Goal: Task Accomplishment & Management: Use online tool/utility

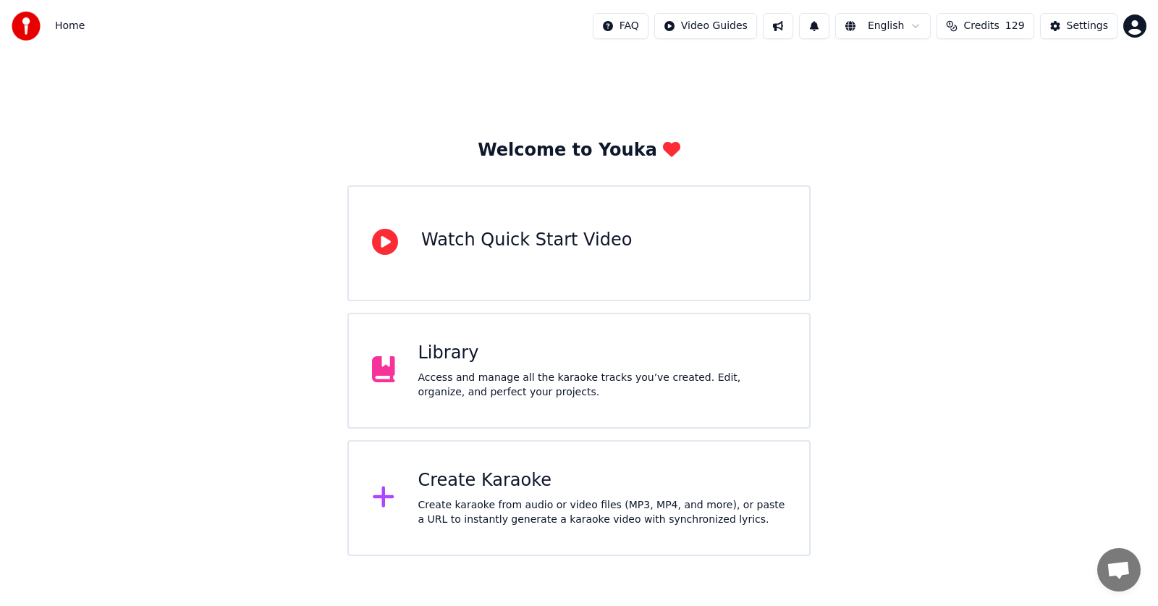
click at [475, 359] on div "Library" at bounding box center [602, 353] width 368 height 23
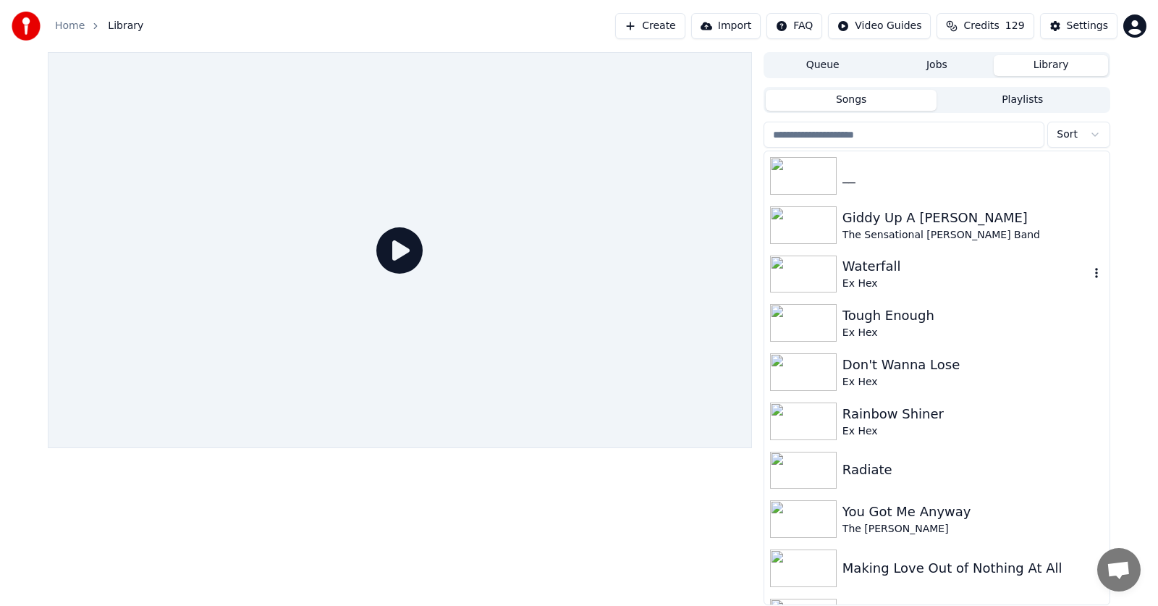
click at [861, 270] on div "Waterfall" at bounding box center [965, 266] width 247 height 20
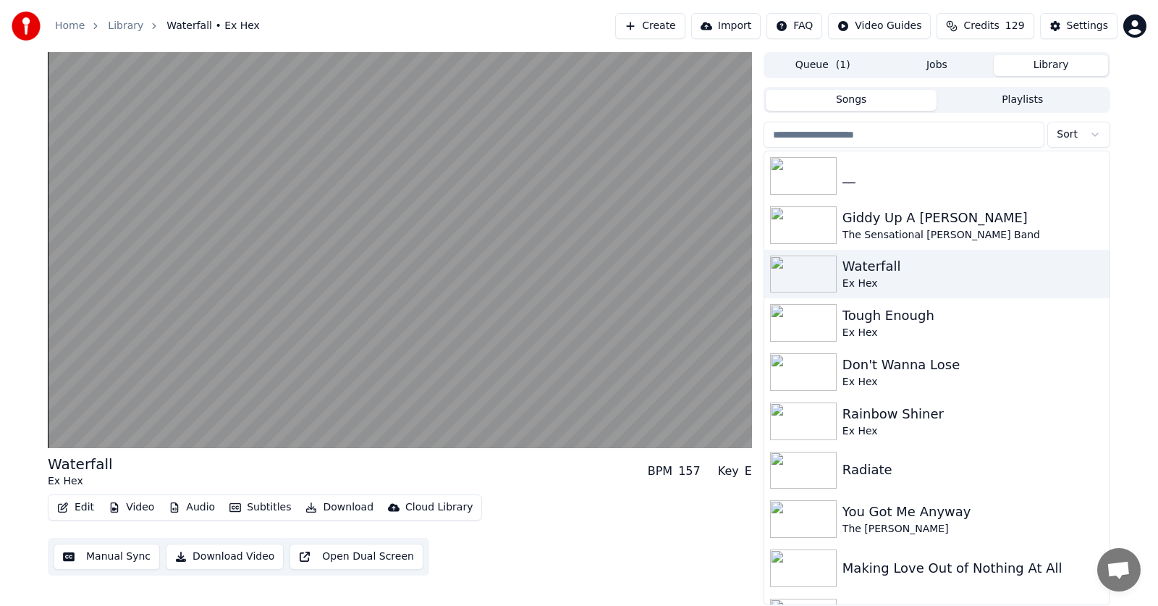
click at [83, 504] on button "Edit" at bounding box center [75, 507] width 48 height 20
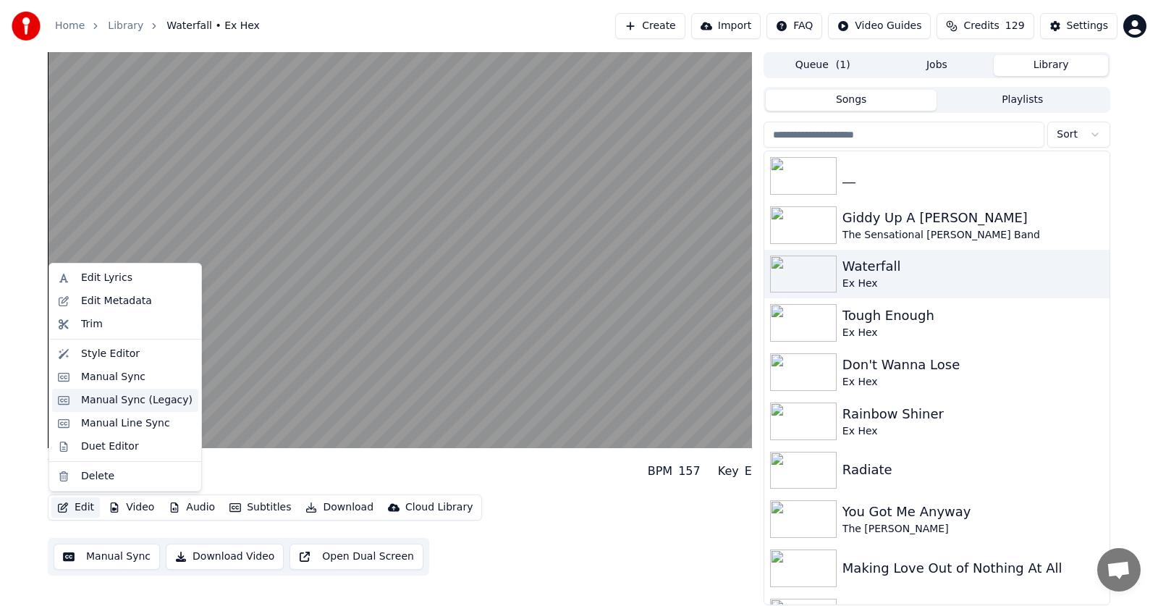
click at [109, 402] on div "Manual Sync (Legacy)" at bounding box center [136, 400] width 111 height 14
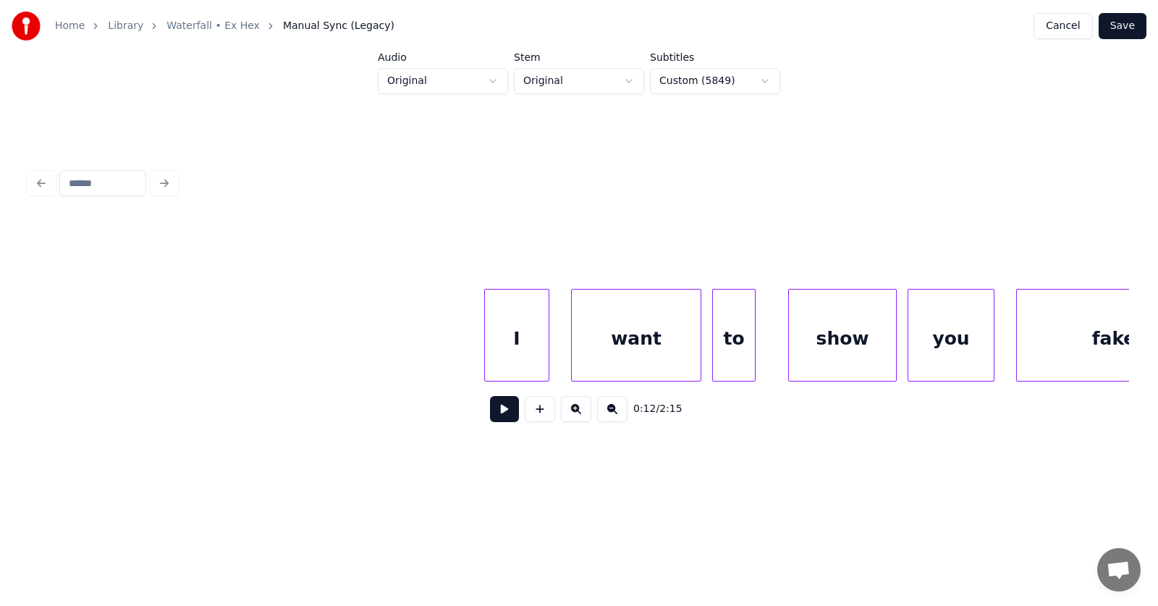
scroll to position [0, 29700]
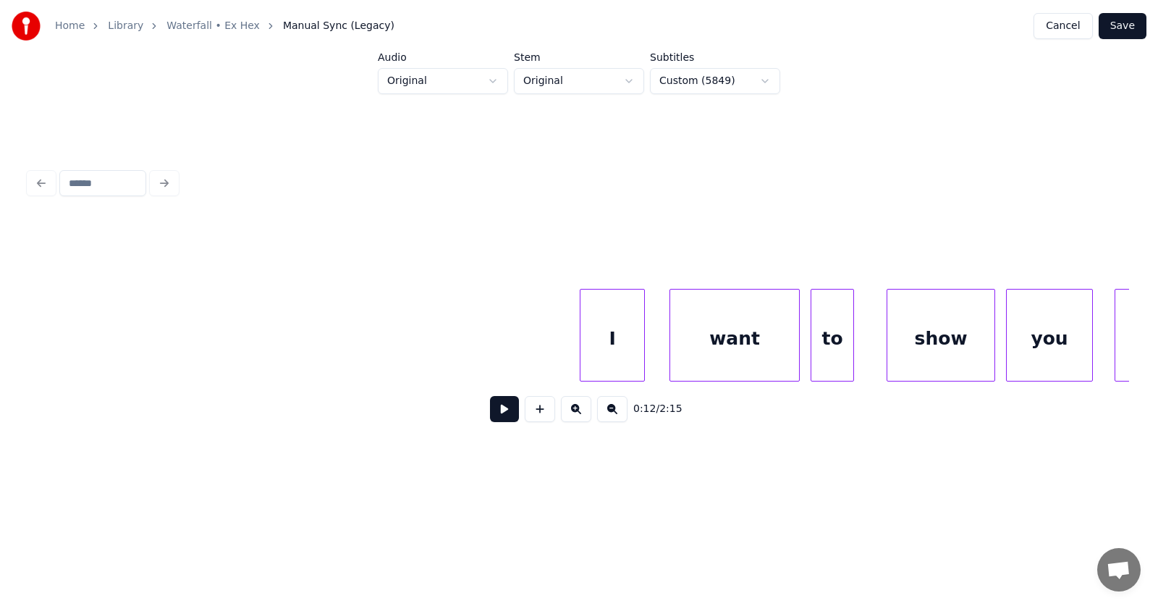
click at [591, 338] on div "I" at bounding box center [612, 338] width 64 height 98
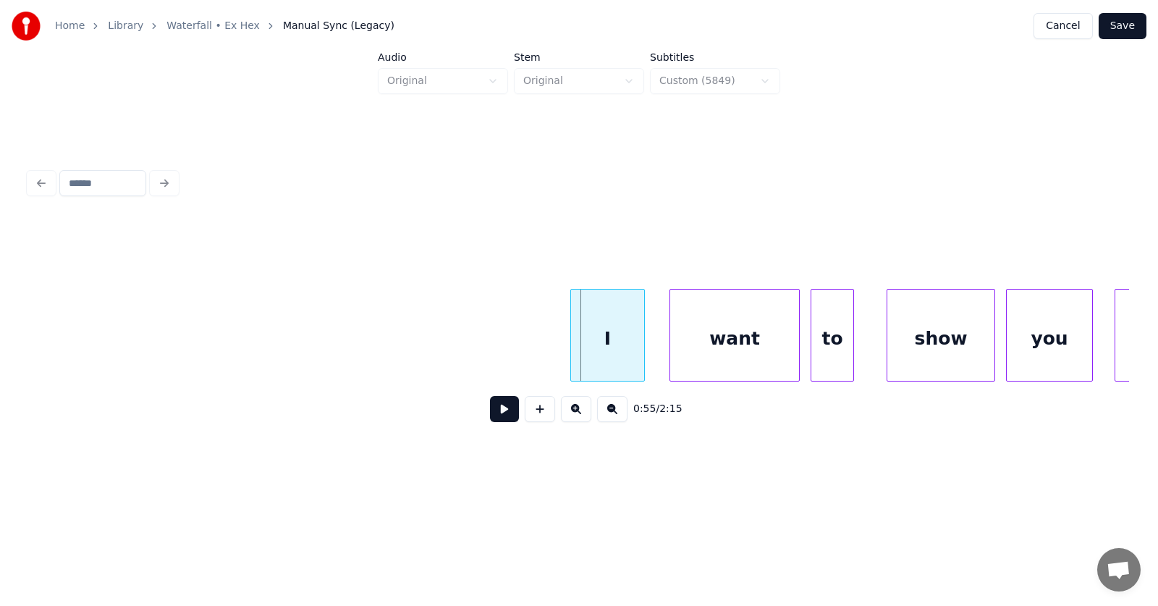
click at [573, 339] on div at bounding box center [573, 334] width 4 height 91
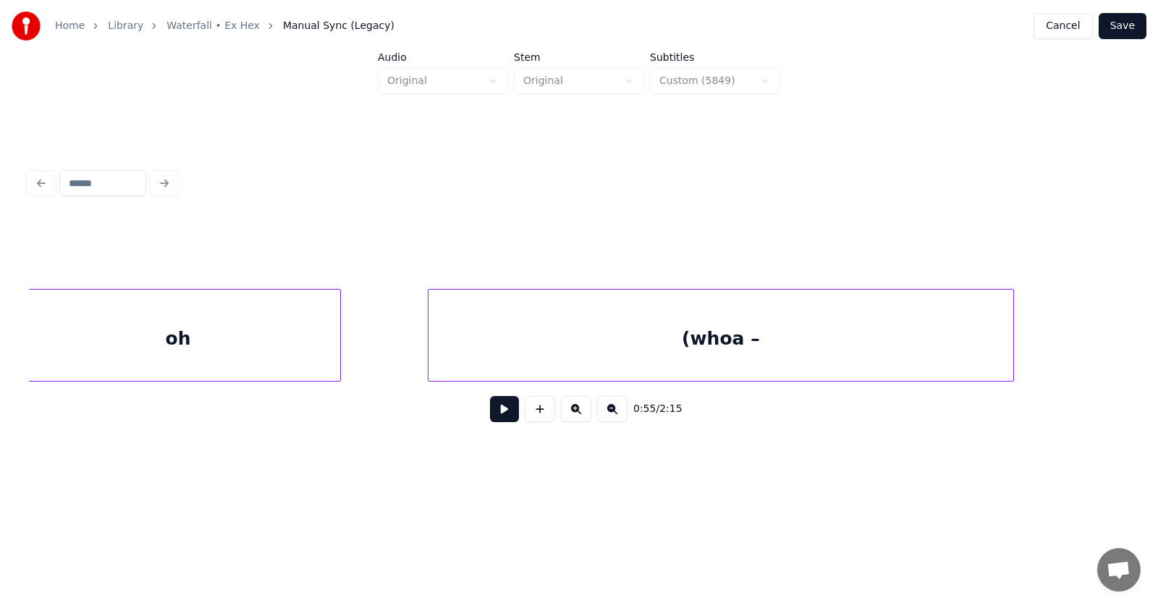
scroll to position [0, 31674]
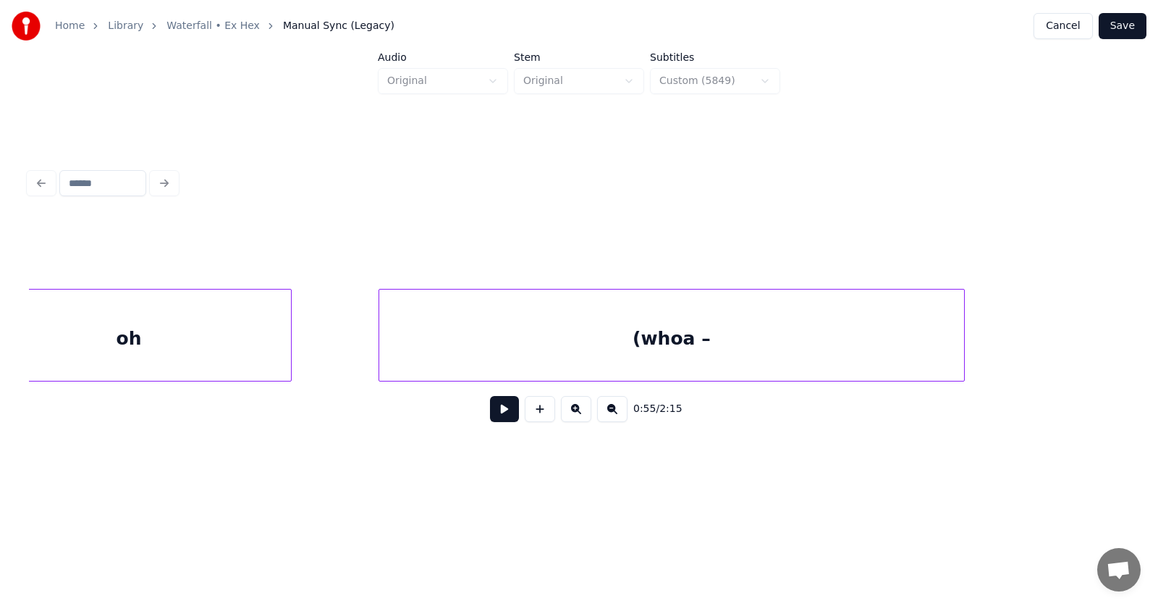
click at [523, 342] on div "(whoa –" at bounding box center [671, 338] width 585 height 98
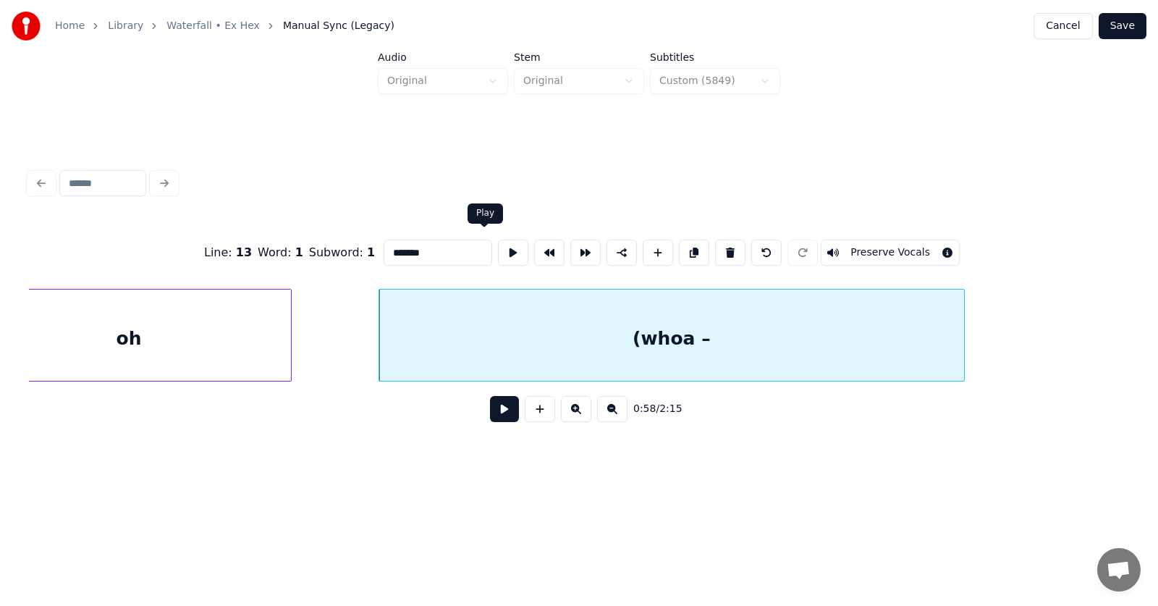
click at [498, 241] on button at bounding box center [513, 253] width 30 height 26
click at [497, 406] on button at bounding box center [504, 409] width 29 height 26
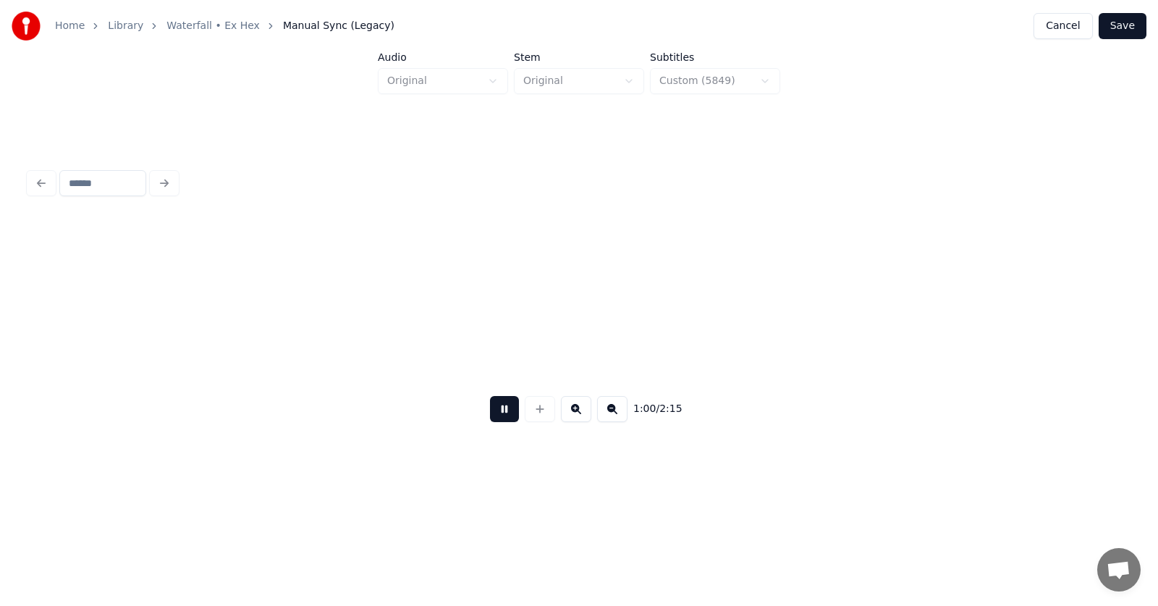
scroll to position [0, 32781]
click at [495, 412] on button at bounding box center [504, 409] width 29 height 26
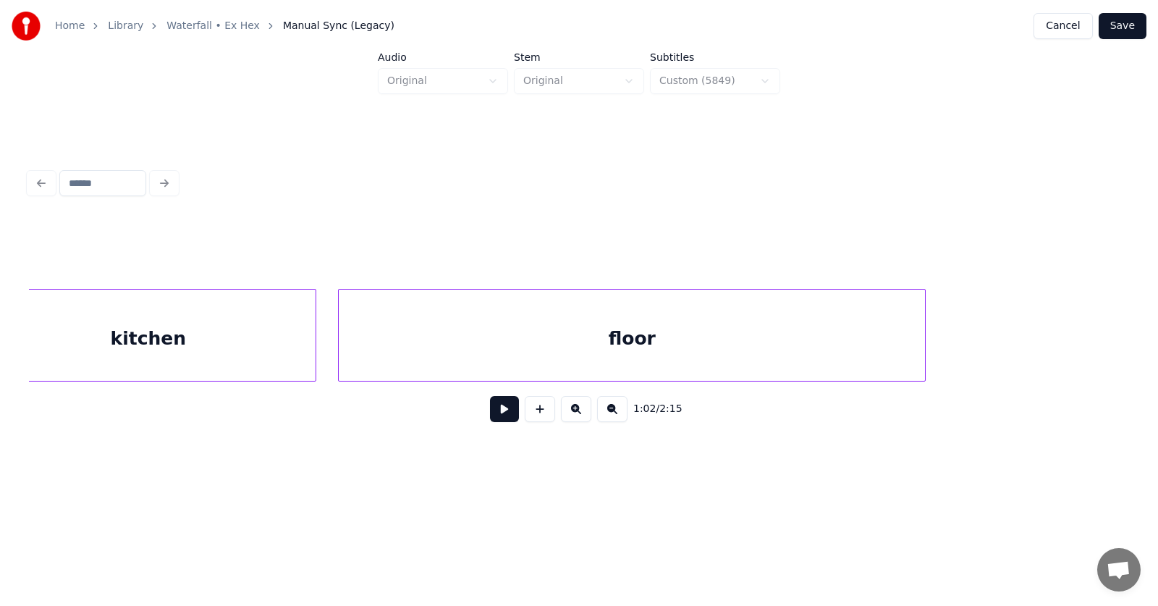
scroll to position [0, 25210]
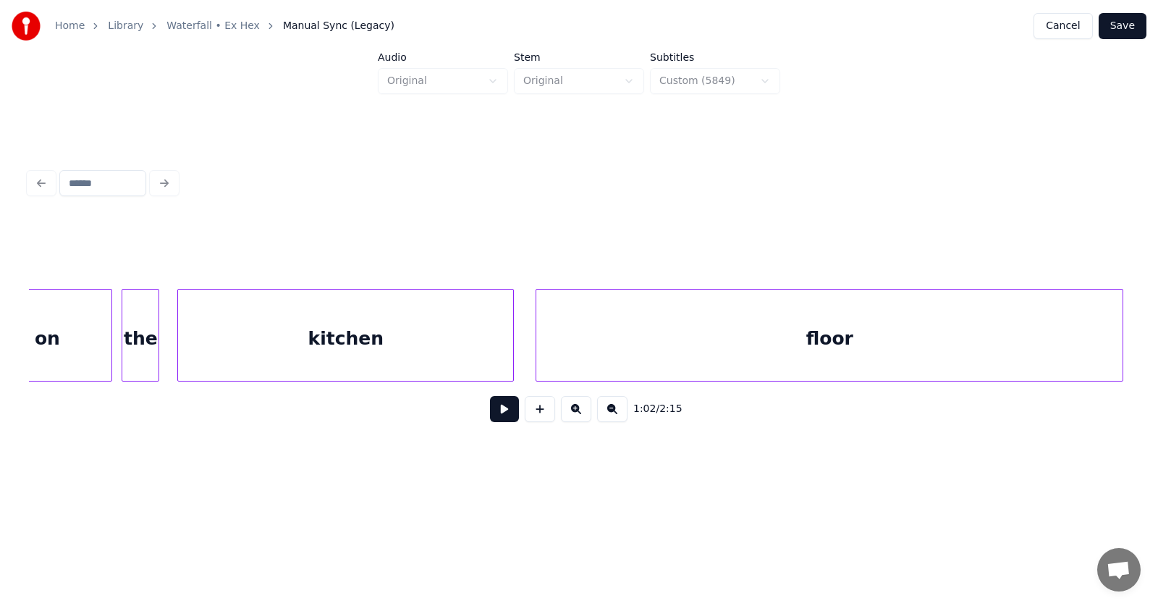
click at [339, 316] on div "kitchen" at bounding box center [345, 338] width 335 height 98
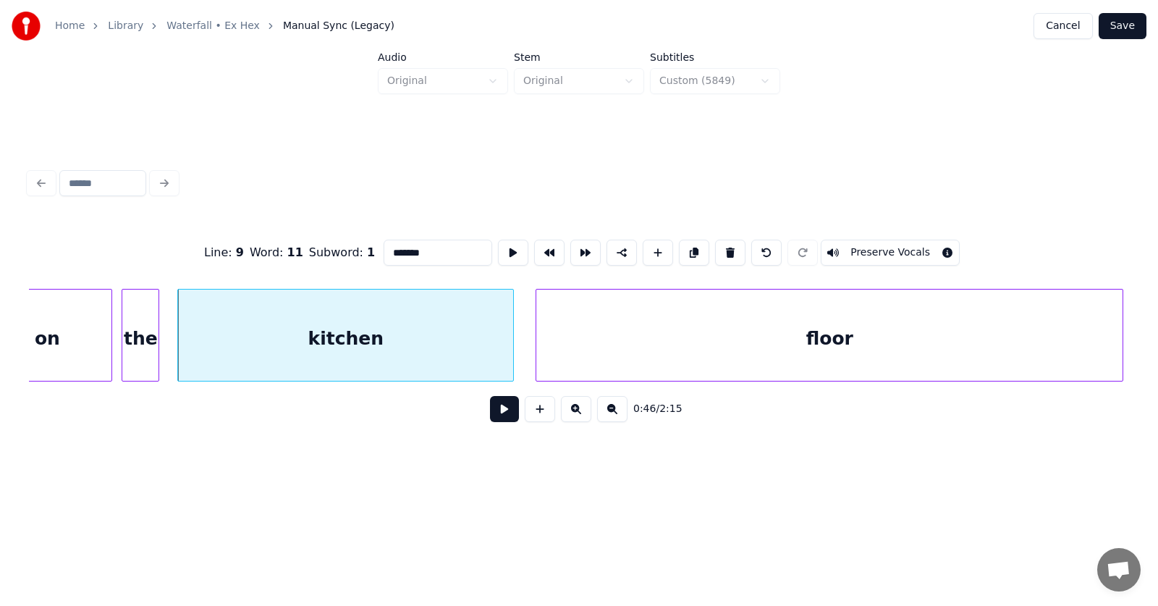
click at [493, 407] on button at bounding box center [504, 409] width 29 height 26
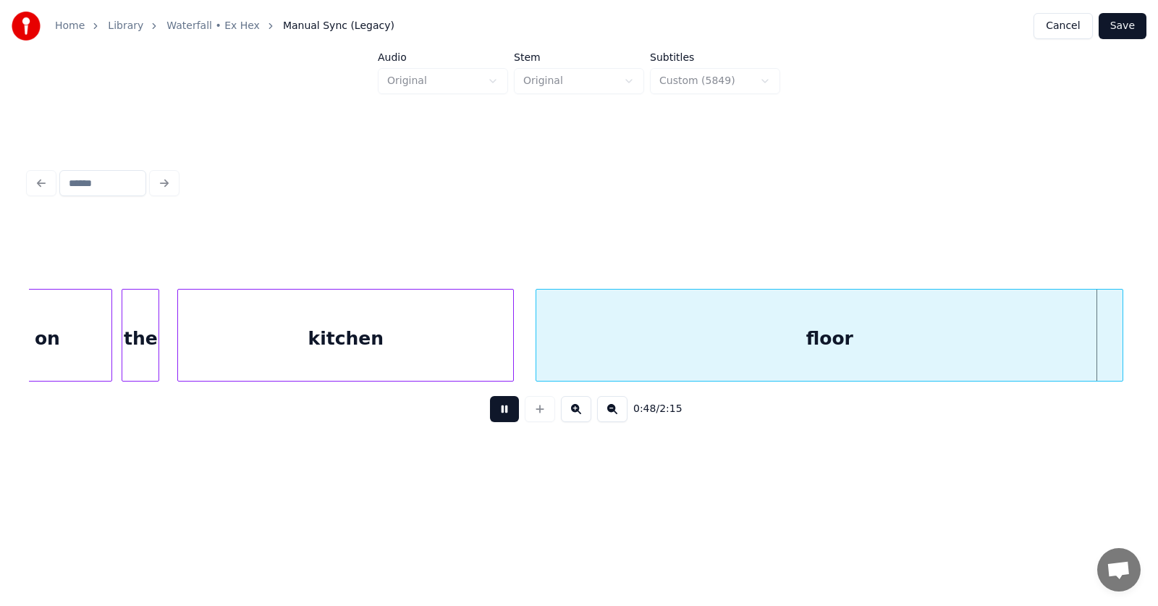
scroll to position [0, 26314]
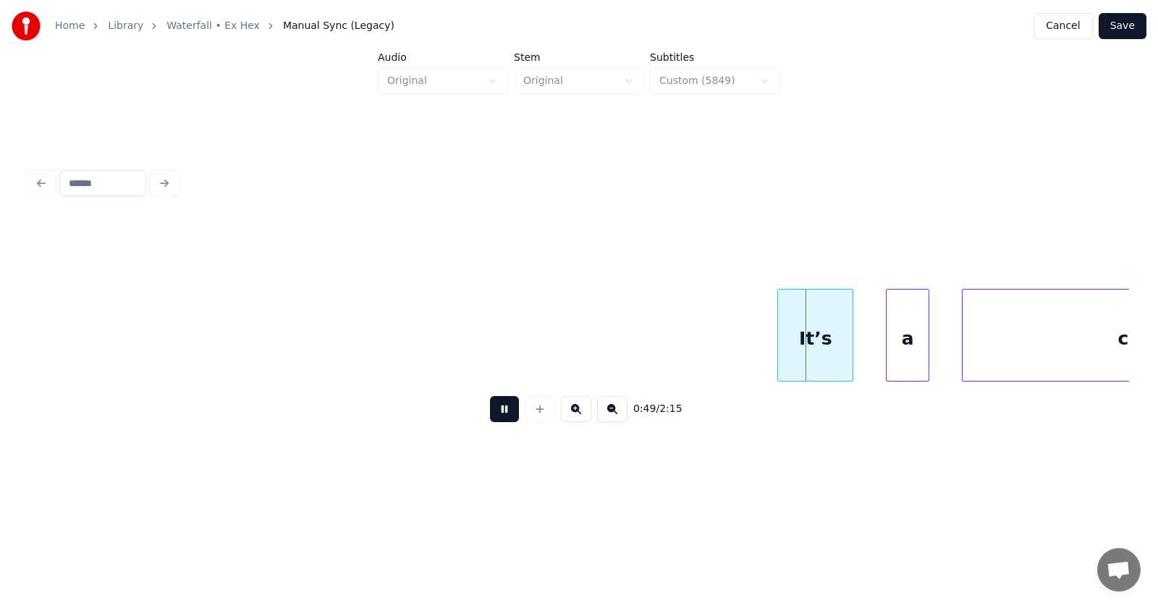
click at [493, 407] on button at bounding box center [504, 409] width 29 height 26
click at [789, 355] on div "It’s" at bounding box center [799, 338] width 75 height 98
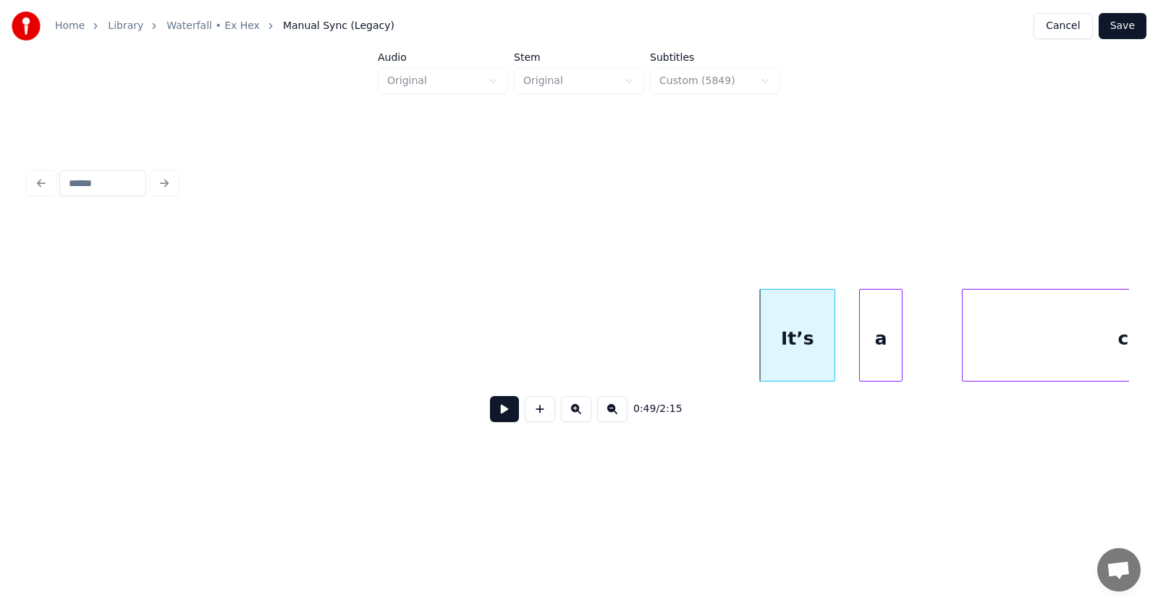
click at [879, 365] on div "a" at bounding box center [881, 338] width 42 height 98
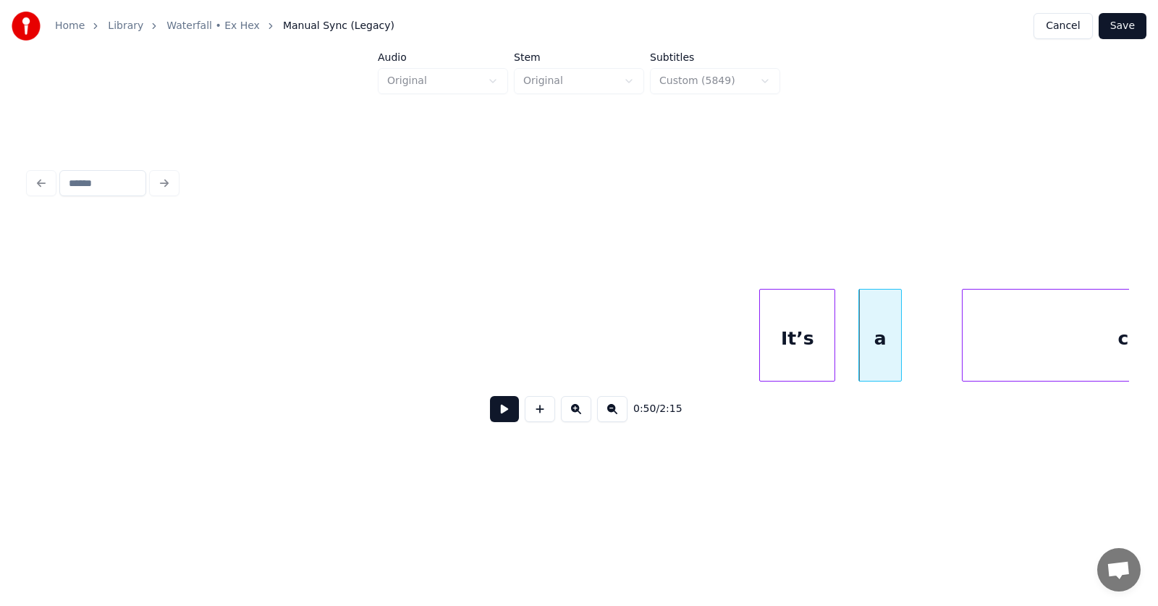
scroll to position [0, 26546]
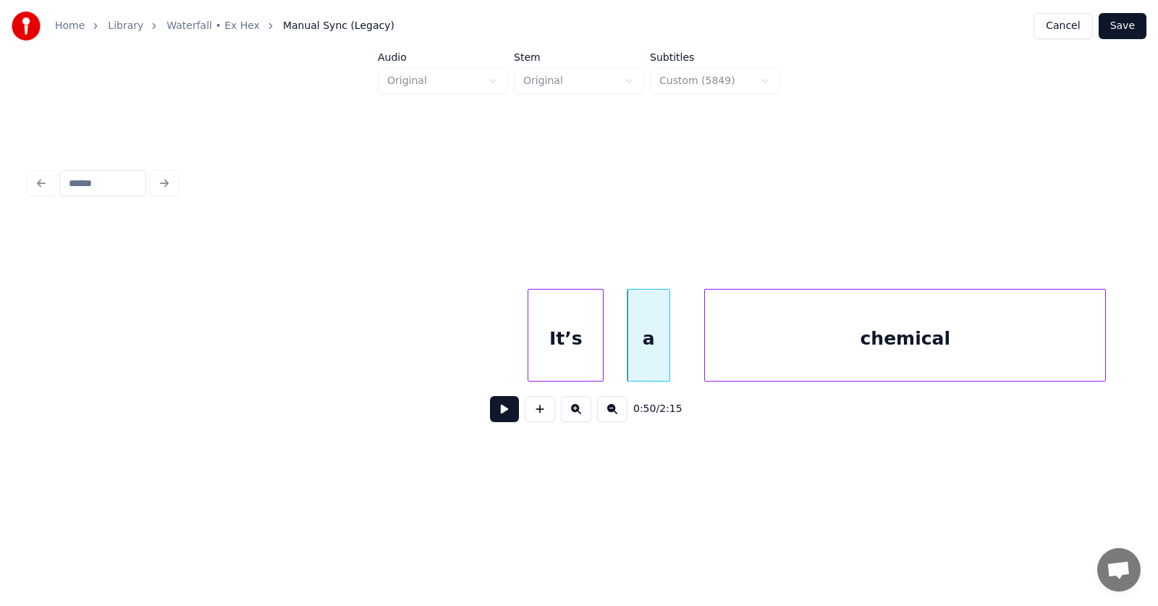
click at [1002, 366] on div "chemical" at bounding box center [905, 338] width 400 height 98
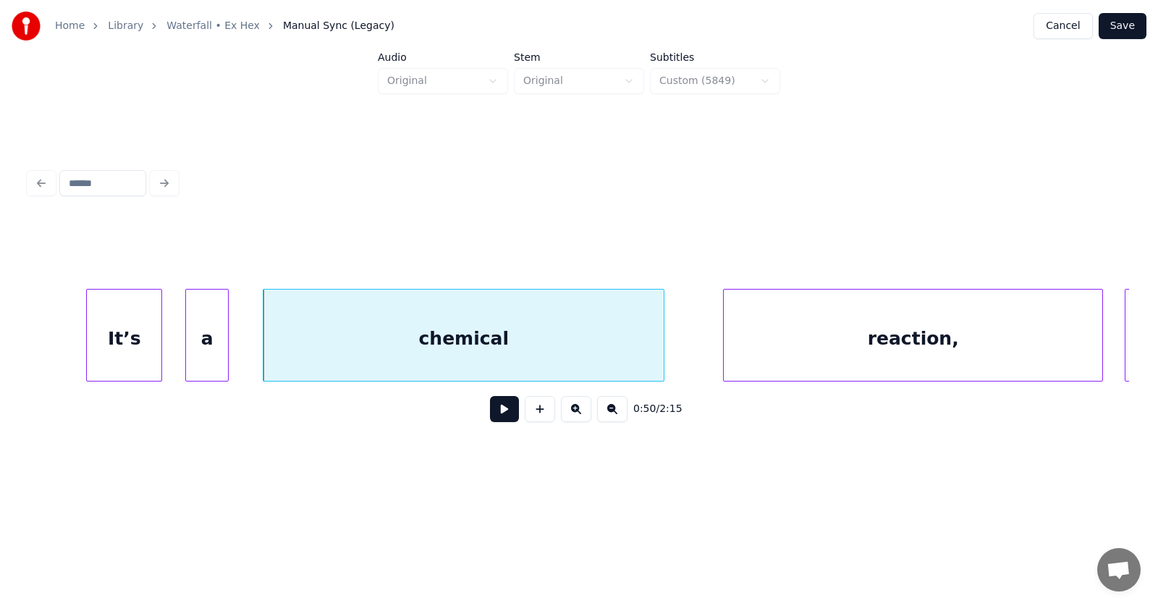
scroll to position [0, 27036]
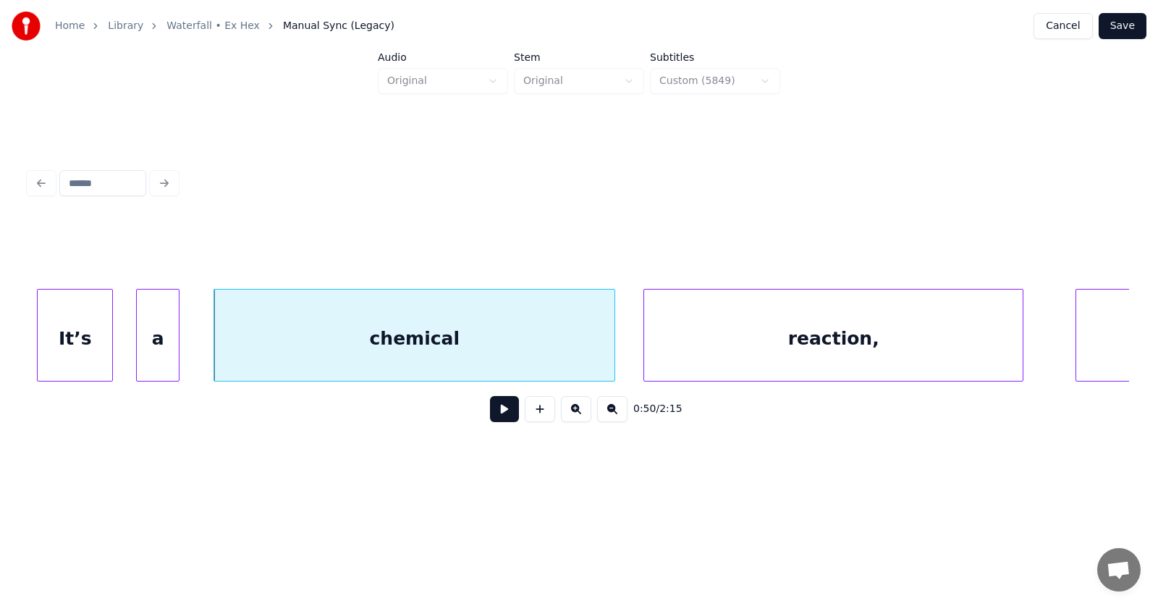
click at [793, 353] on div "reaction," at bounding box center [833, 338] width 379 height 98
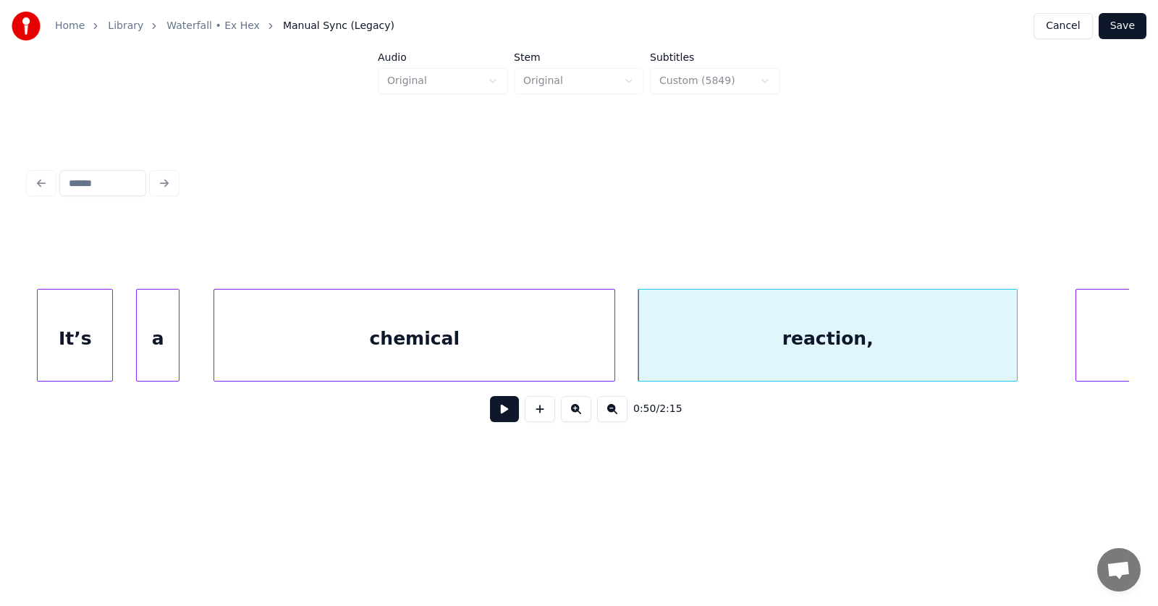
click at [780, 351] on div "reaction," at bounding box center [827, 338] width 379 height 98
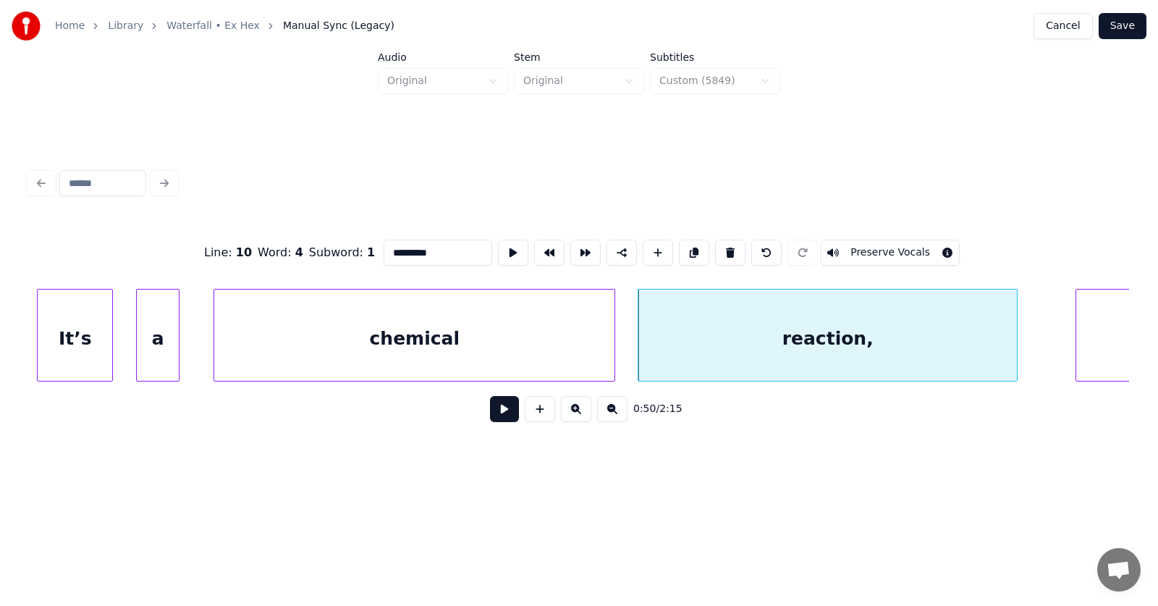
click at [491, 415] on button at bounding box center [504, 409] width 29 height 26
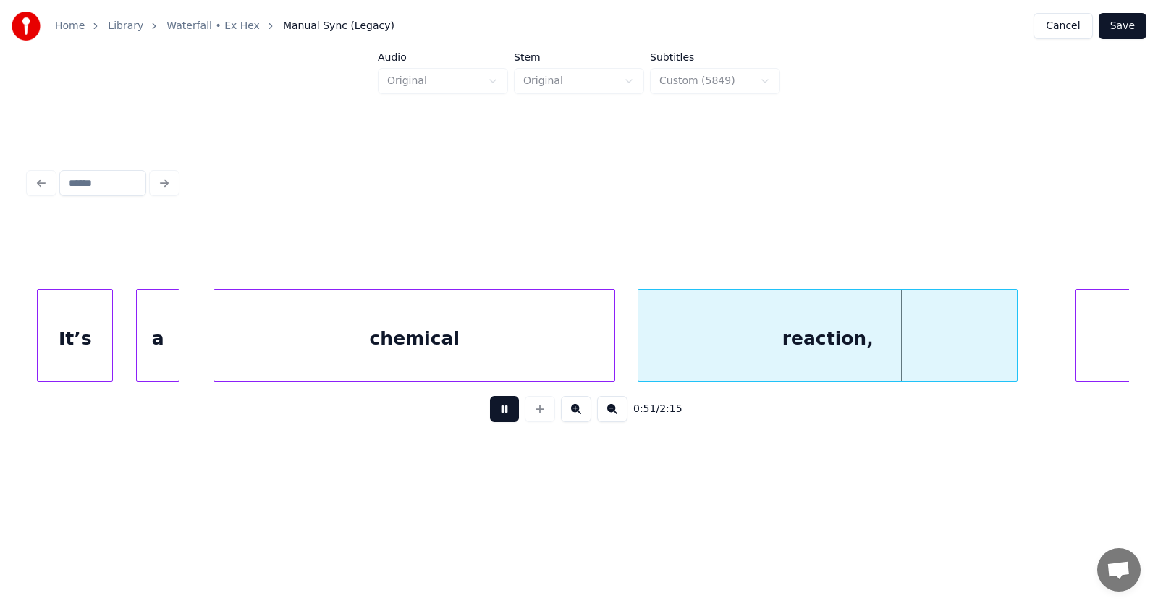
click at [491, 410] on button at bounding box center [504, 409] width 29 height 26
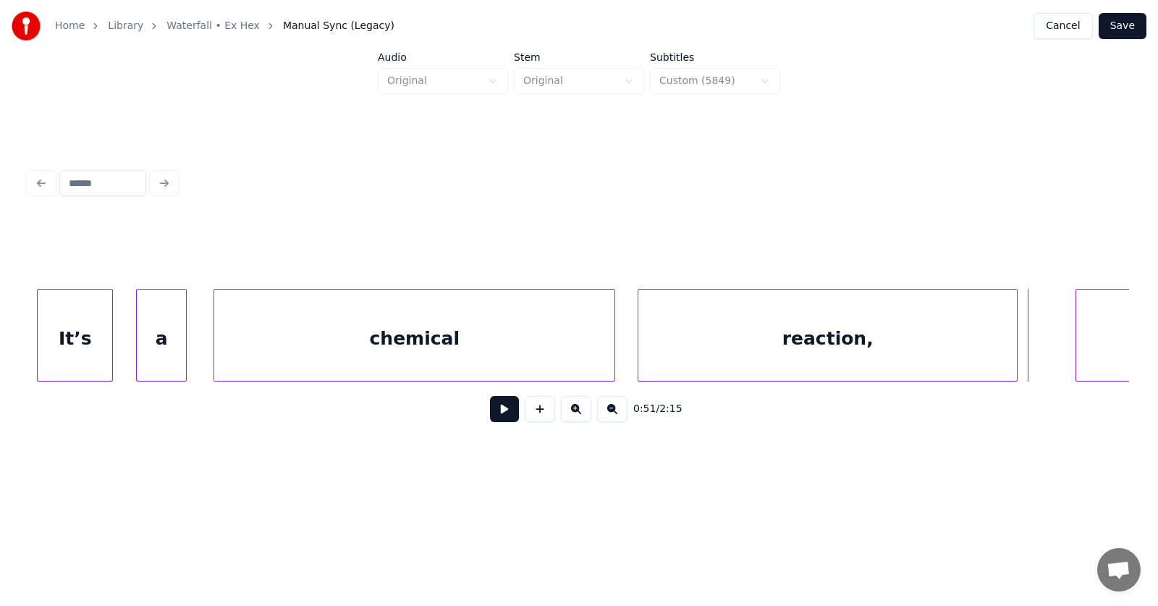
click at [185, 343] on div at bounding box center [184, 334] width 4 height 91
click at [248, 342] on div "chemical" at bounding box center [414, 338] width 400 height 98
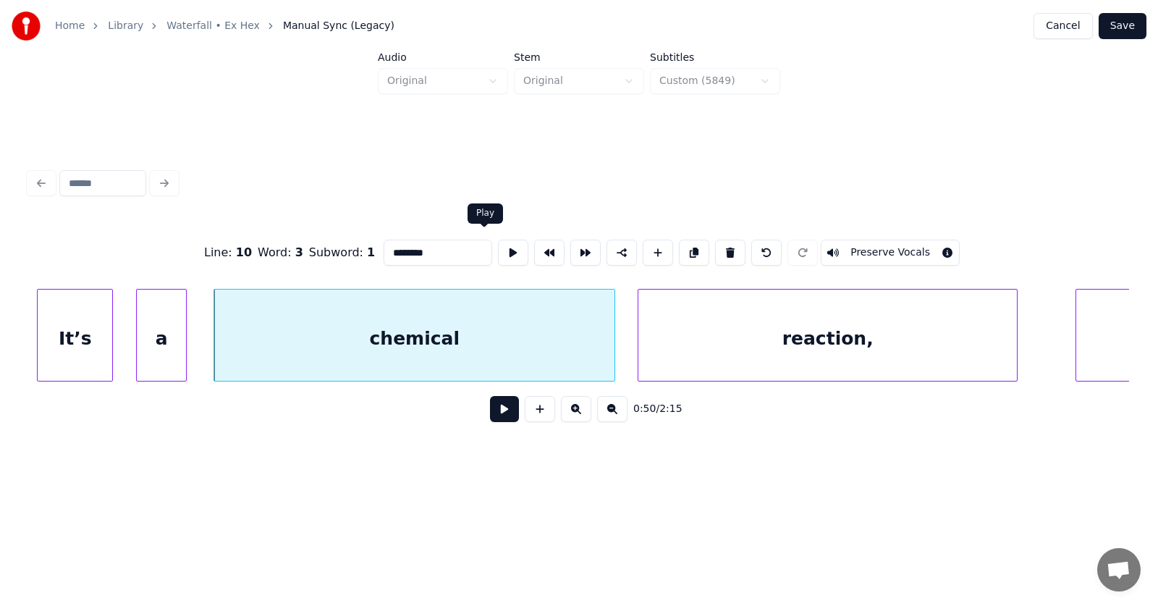
click at [498, 248] on button at bounding box center [513, 253] width 30 height 26
click at [499, 418] on button at bounding box center [504, 409] width 29 height 26
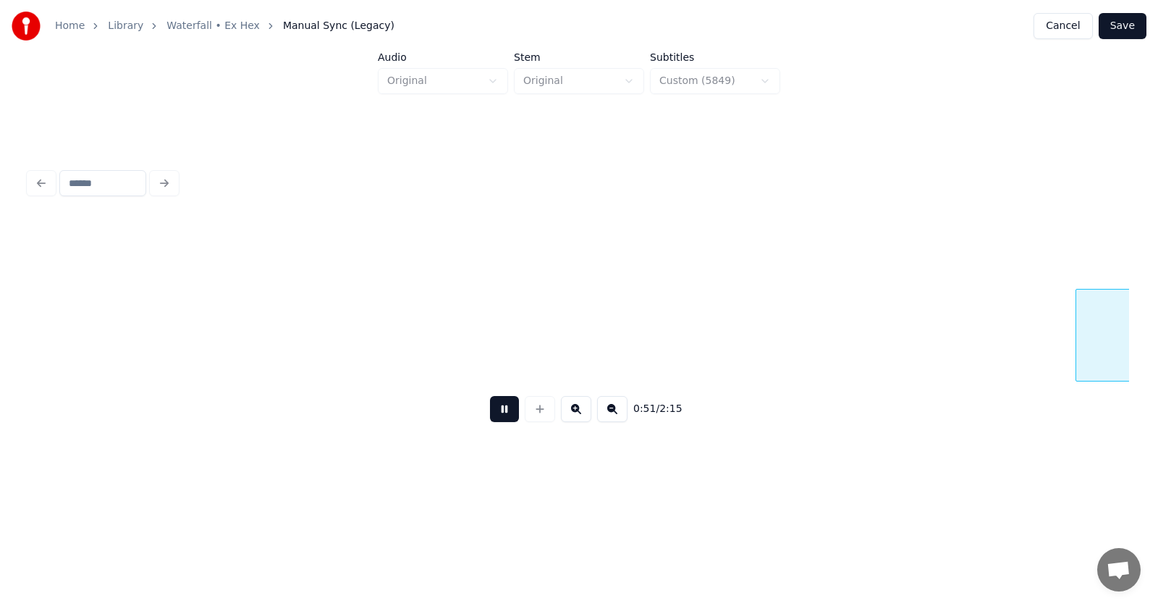
scroll to position [0, 28139]
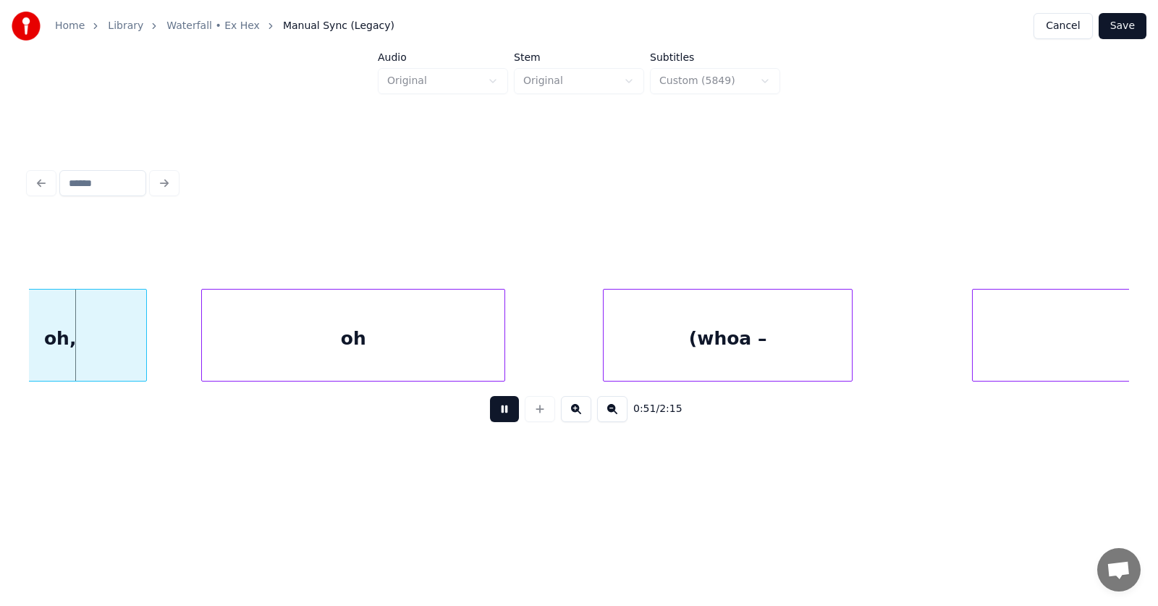
click at [499, 417] on button at bounding box center [504, 409] width 29 height 26
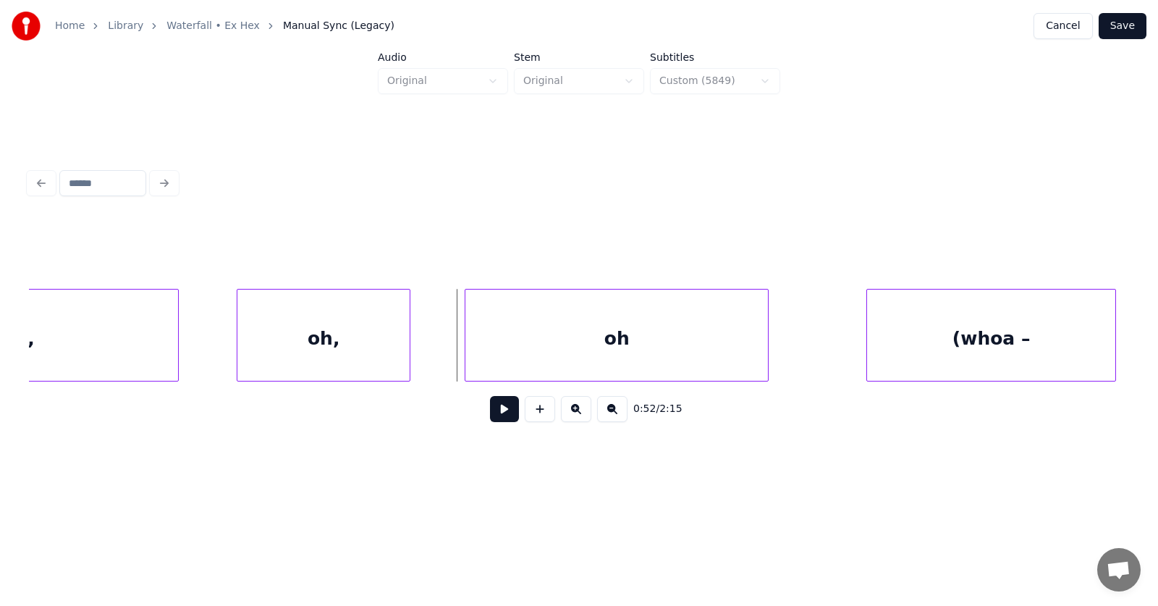
scroll to position [0, 27678]
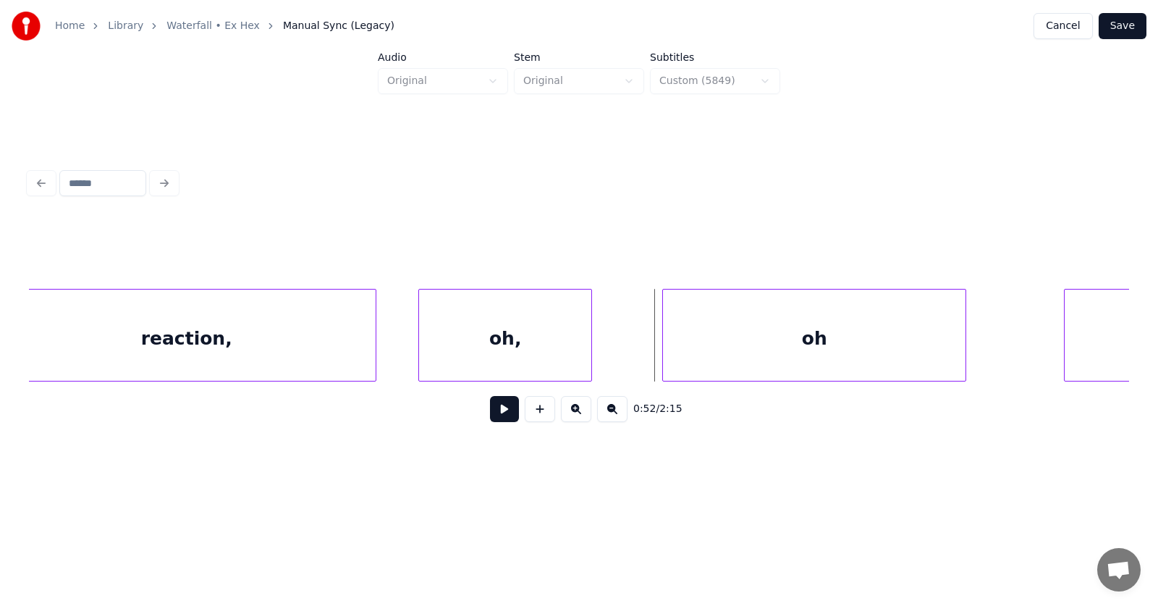
click at [494, 349] on div "oh," at bounding box center [505, 338] width 172 height 98
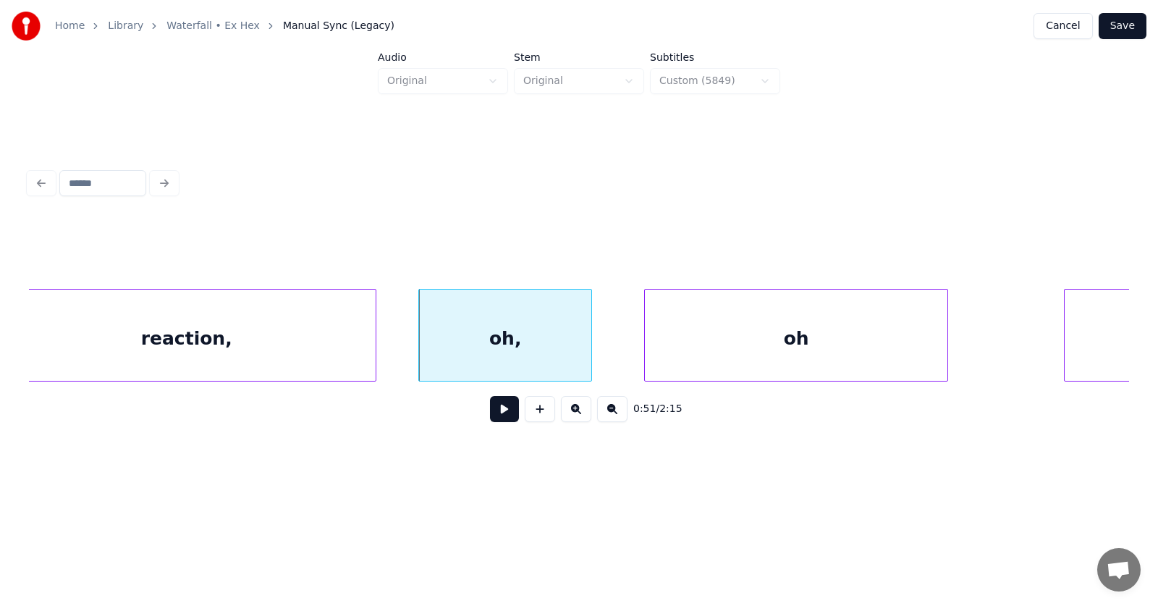
click at [706, 354] on div "oh" at bounding box center [796, 338] width 303 height 98
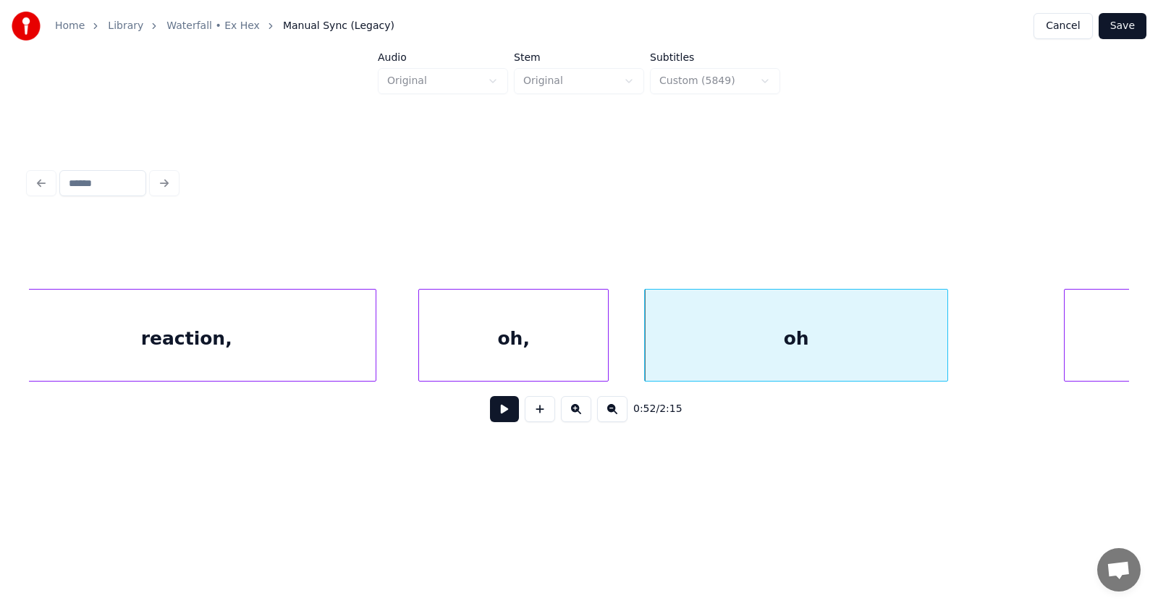
click at [608, 344] on div at bounding box center [606, 334] width 4 height 91
click at [566, 340] on div "oh," at bounding box center [513, 338] width 189 height 98
click at [498, 413] on button at bounding box center [504, 409] width 29 height 26
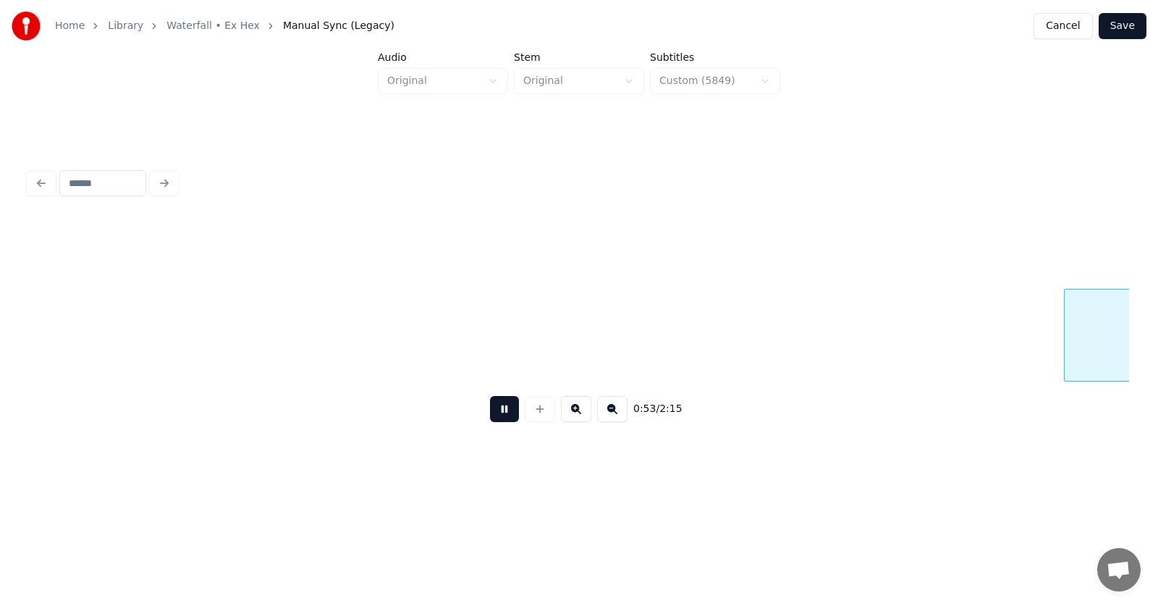
scroll to position [0, 28778]
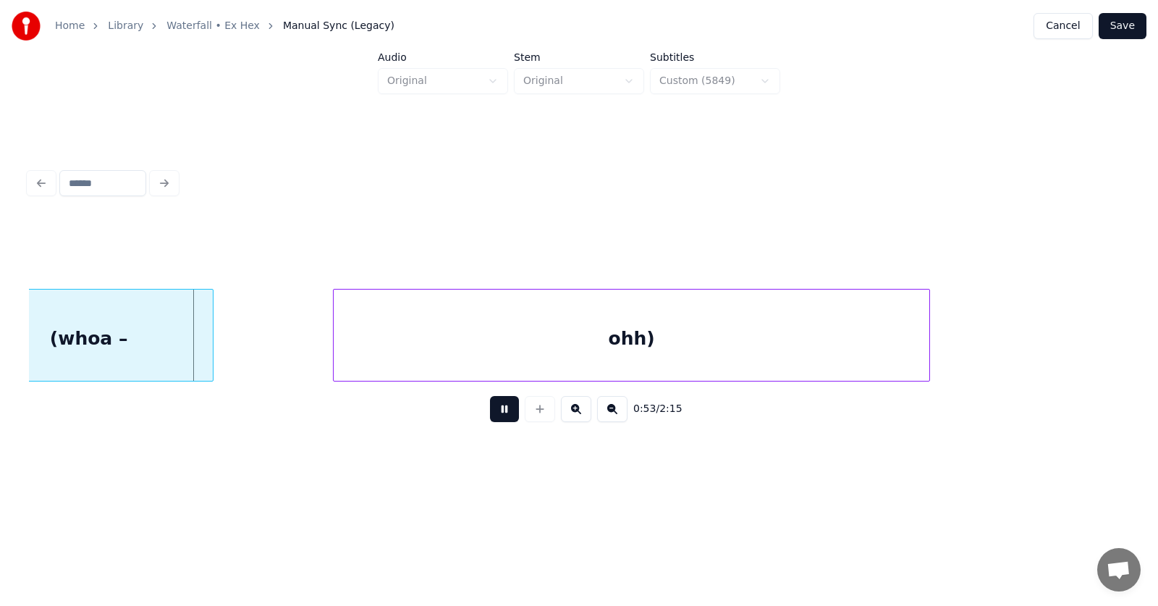
click at [491, 422] on button at bounding box center [504, 409] width 29 height 26
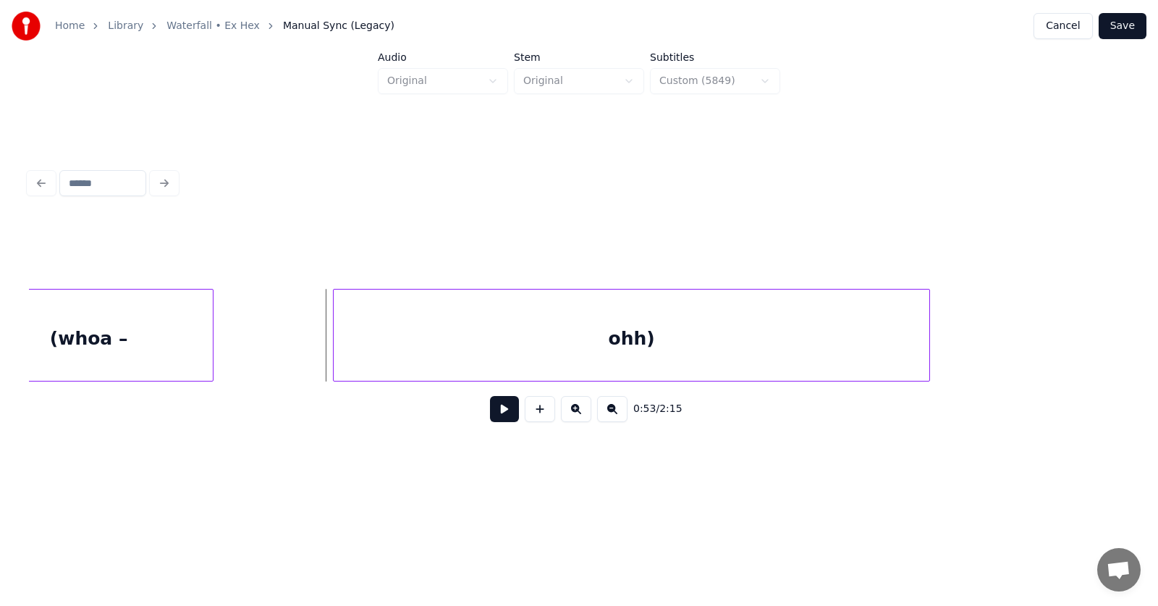
click at [493, 417] on button at bounding box center [504, 409] width 29 height 26
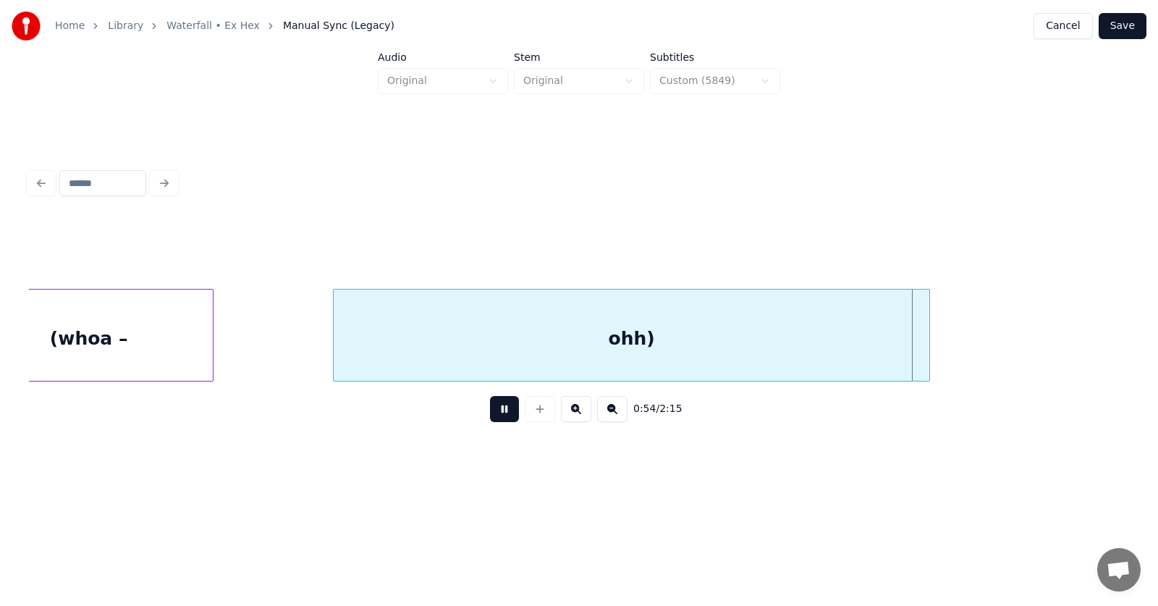
click at [493, 417] on button at bounding box center [504, 409] width 29 height 26
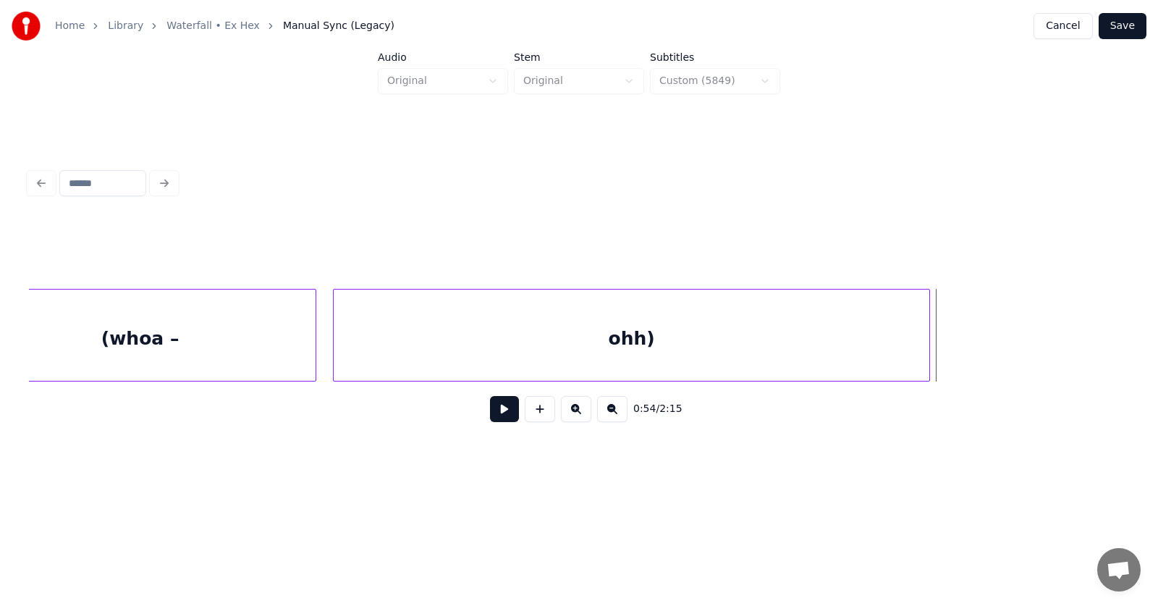
click at [315, 342] on div at bounding box center [313, 334] width 4 height 91
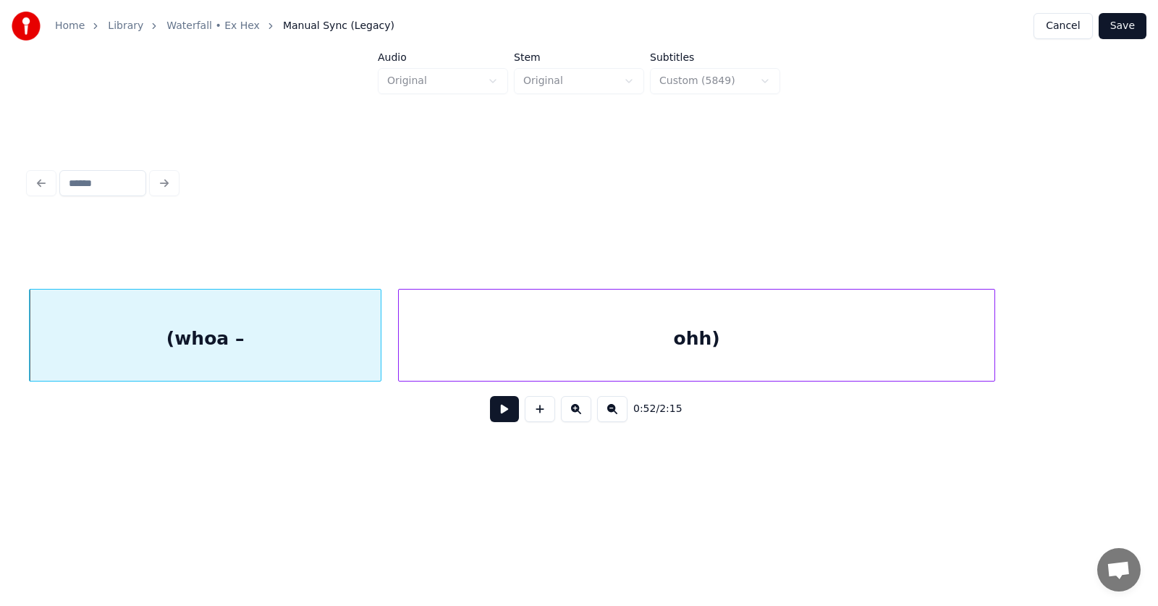
click at [250, 332] on div "(whoa –" at bounding box center [205, 338] width 351 height 98
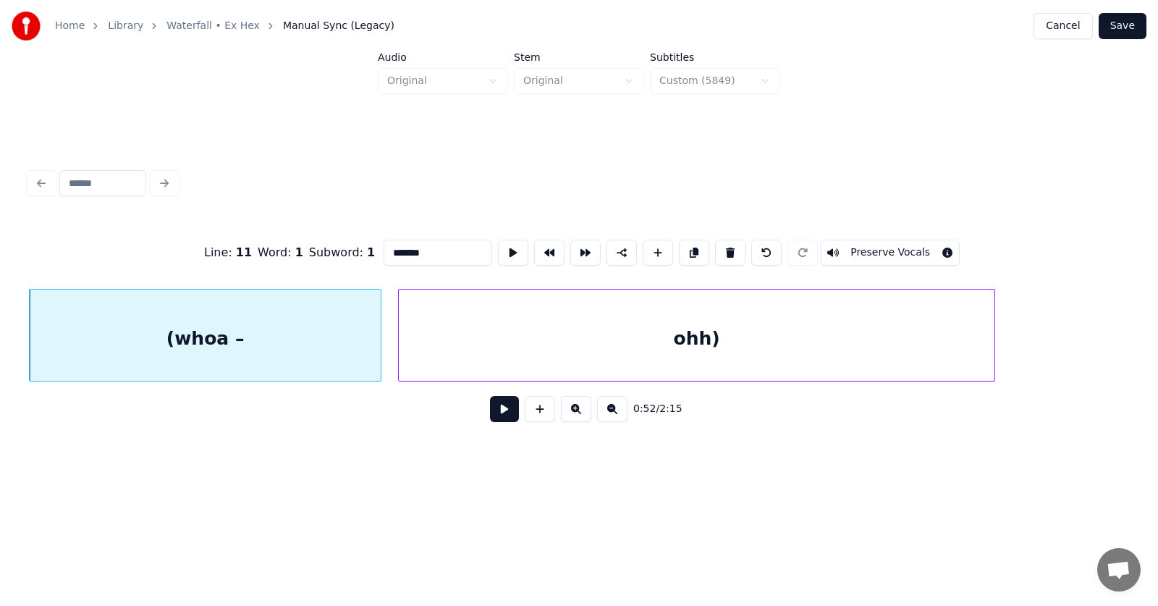
click at [500, 409] on button at bounding box center [504, 409] width 29 height 26
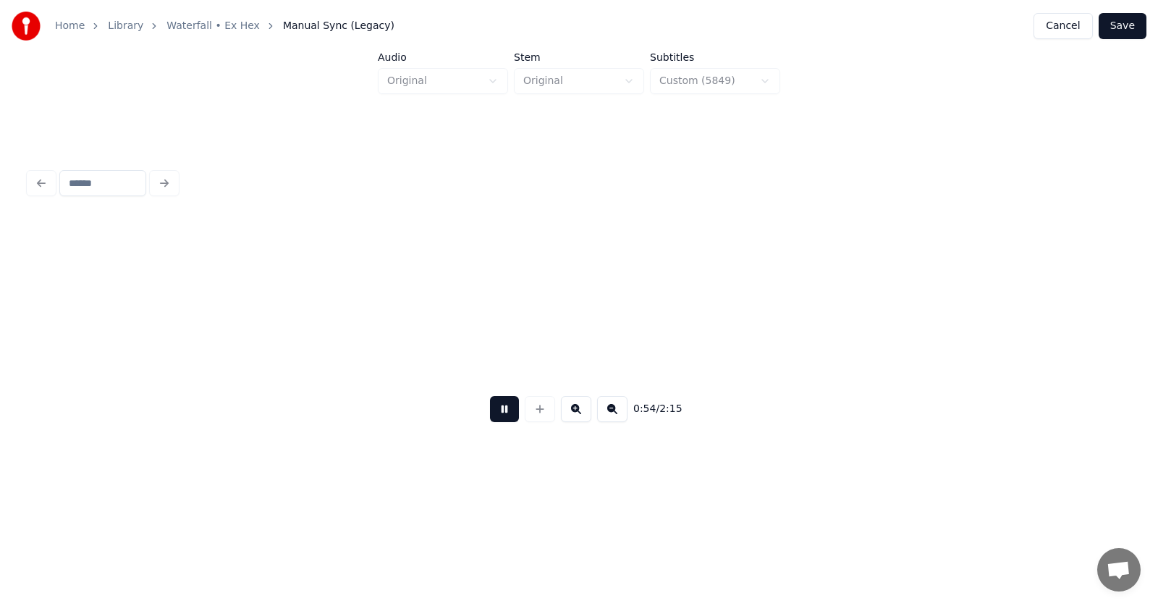
scroll to position [0, 29814]
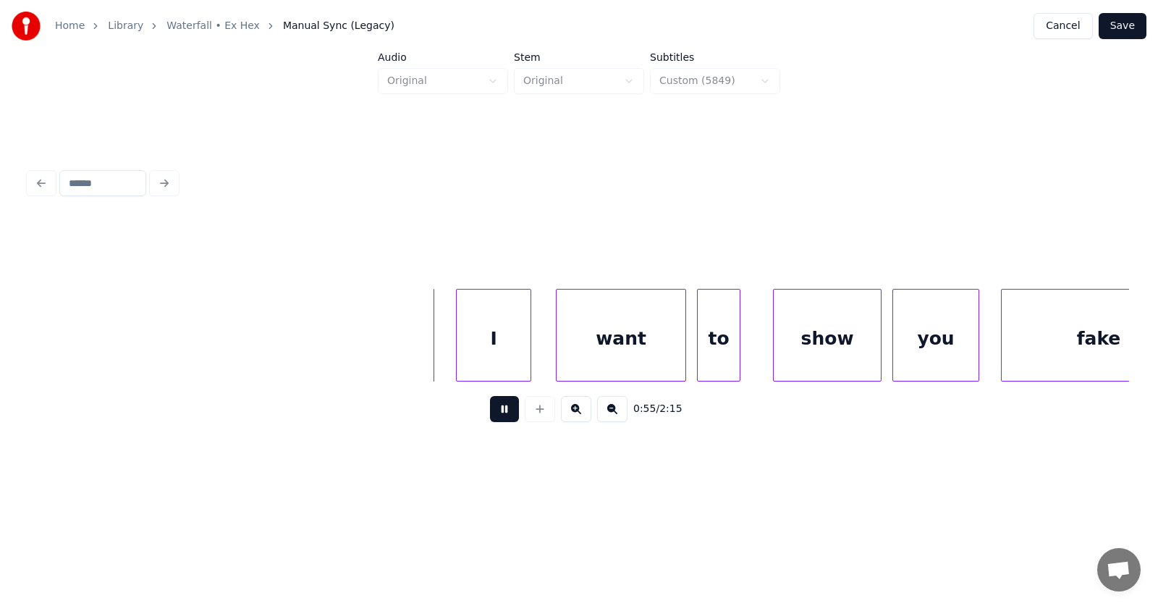
click at [500, 409] on button at bounding box center [504, 409] width 29 height 26
click at [481, 360] on div "I" at bounding box center [489, 338] width 74 height 98
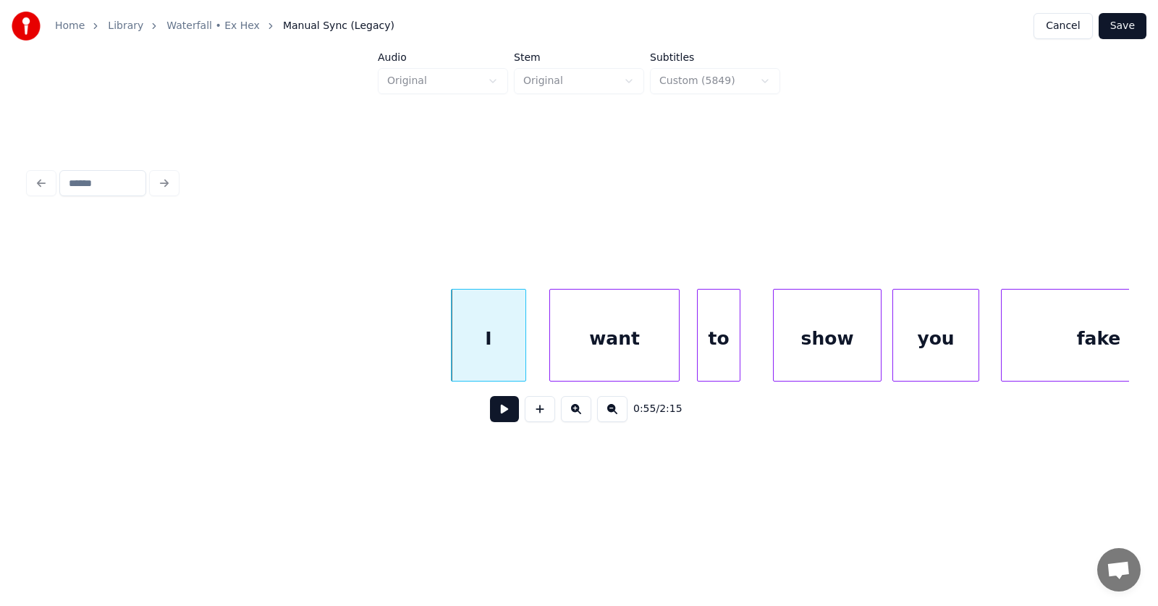
click at [593, 360] on div "want" at bounding box center [614, 338] width 129 height 98
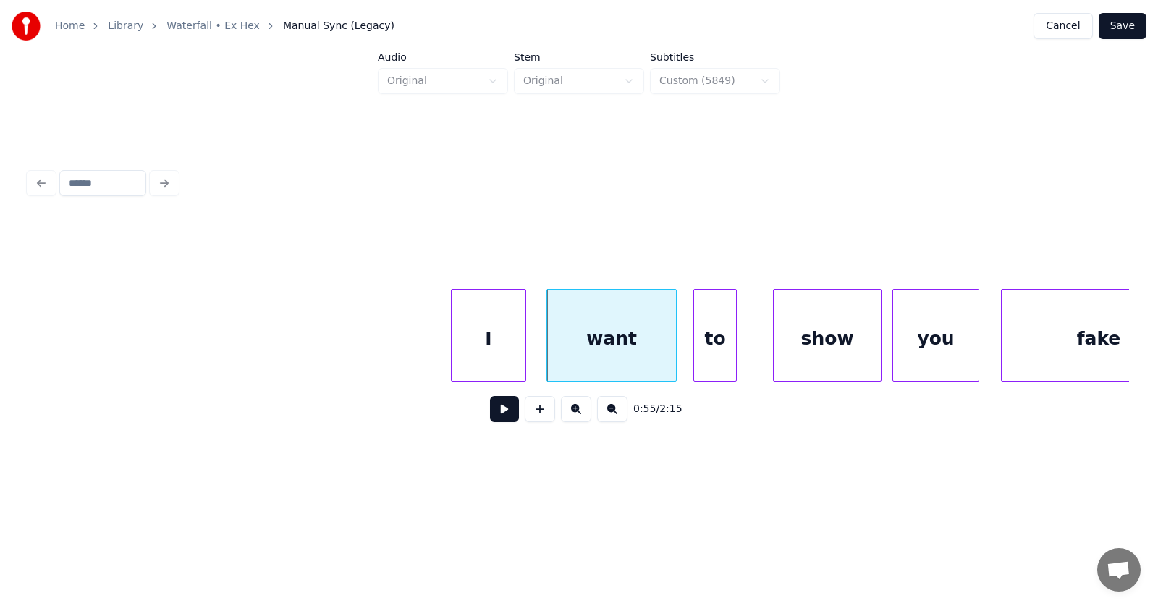
click at [713, 364] on div "to" at bounding box center [715, 338] width 42 height 98
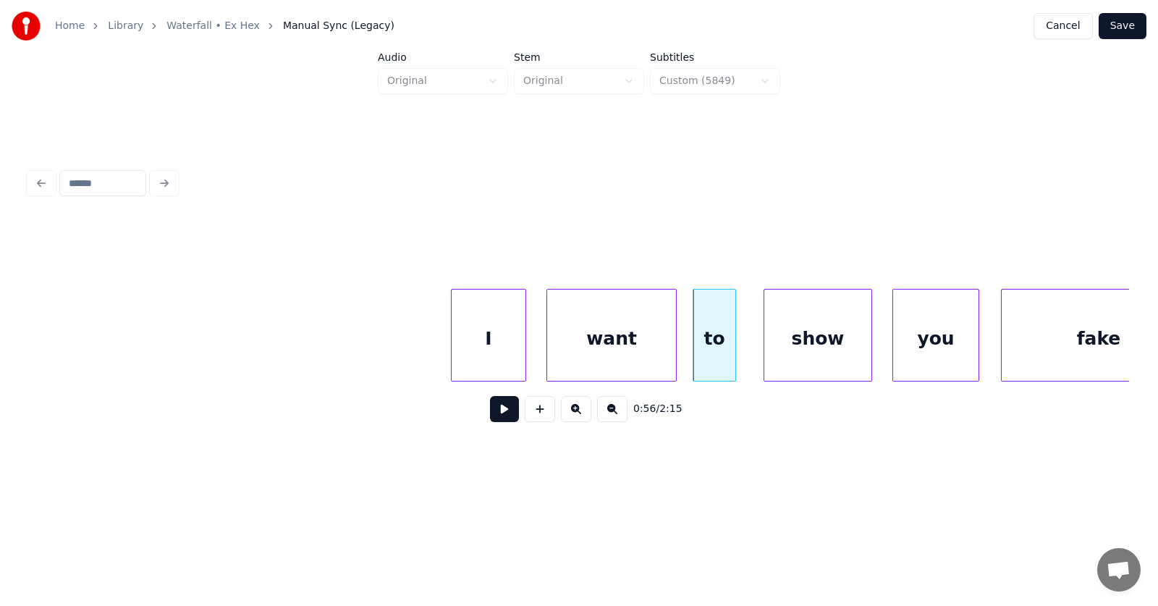
click at [795, 364] on div "show" at bounding box center [817, 338] width 107 height 98
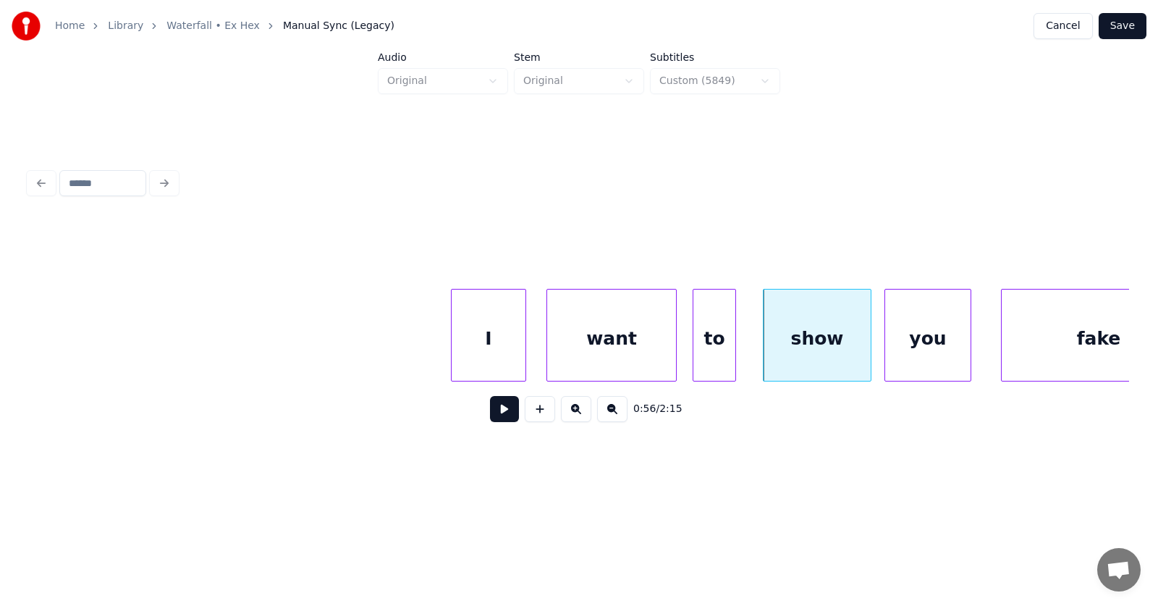
click at [914, 366] on div "you" at bounding box center [927, 338] width 85 height 98
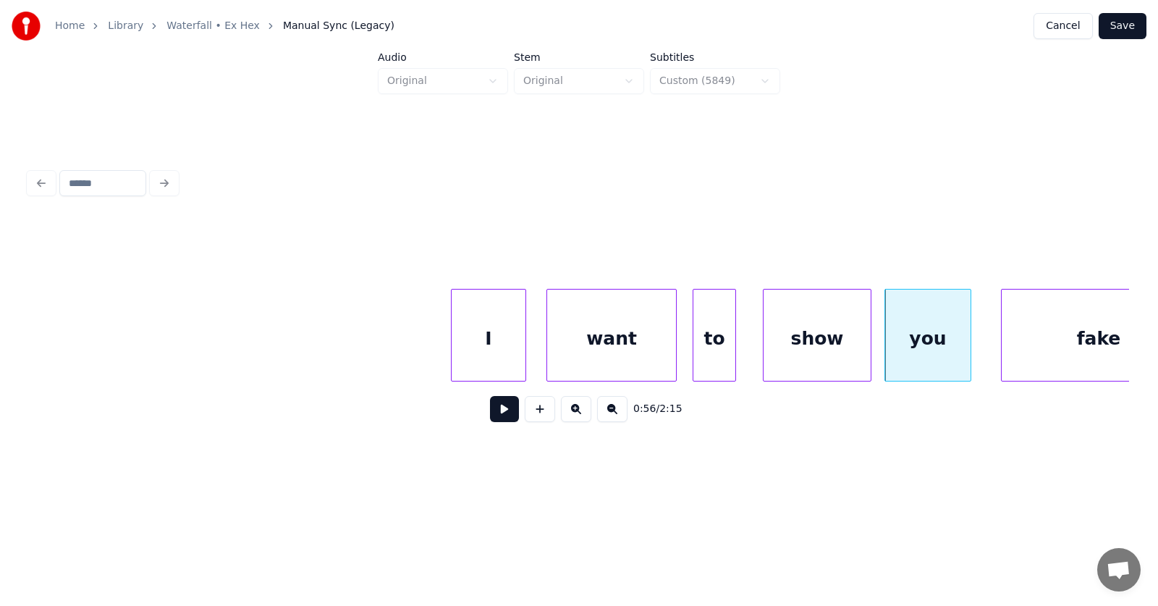
scroll to position [0, 29879]
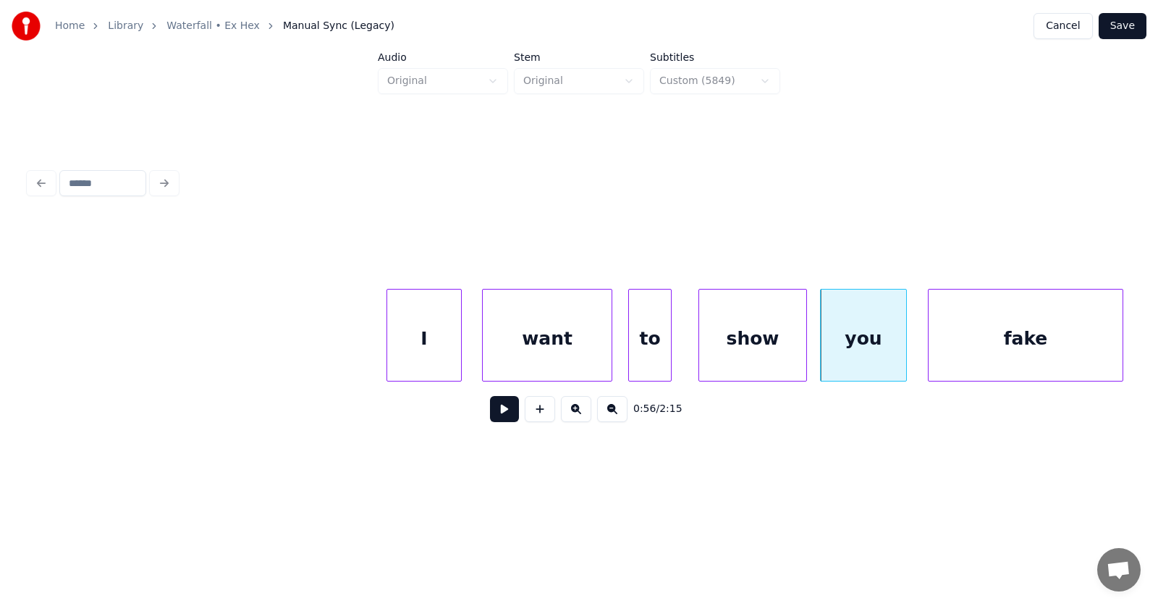
click at [1023, 360] on div "fake" at bounding box center [1026, 338] width 194 height 98
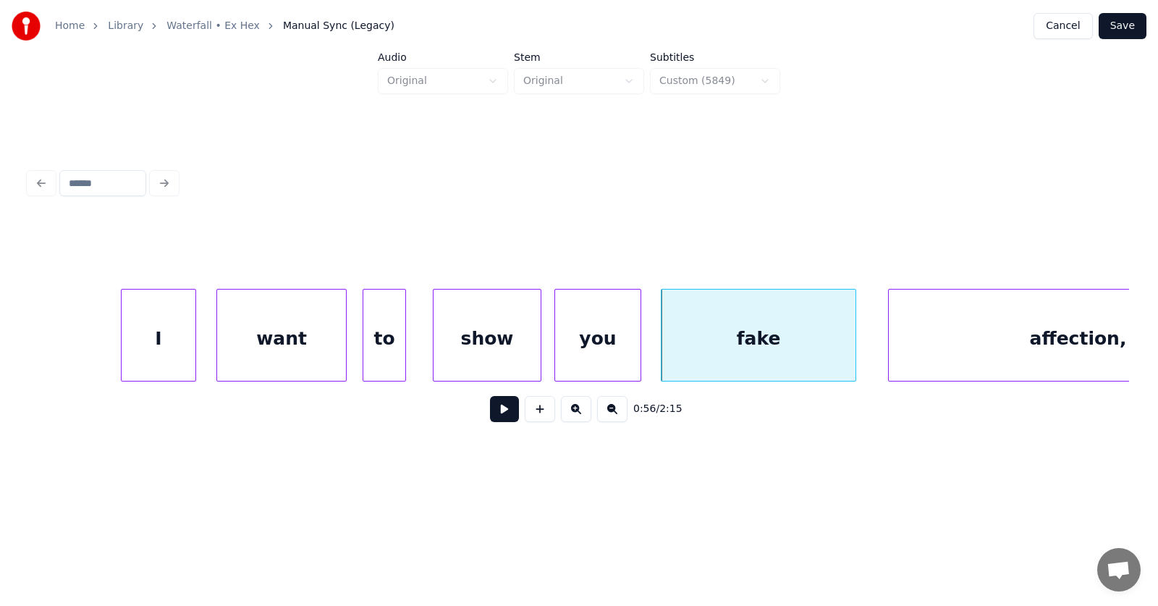
scroll to position [0, 30293]
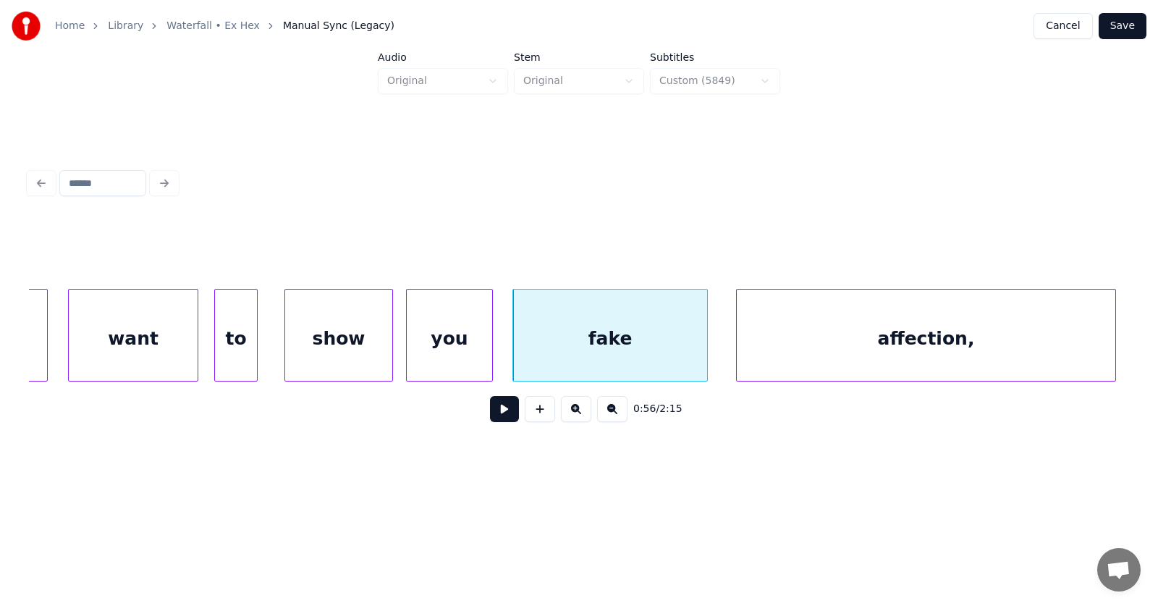
click at [866, 360] on div "affection," at bounding box center [926, 338] width 379 height 98
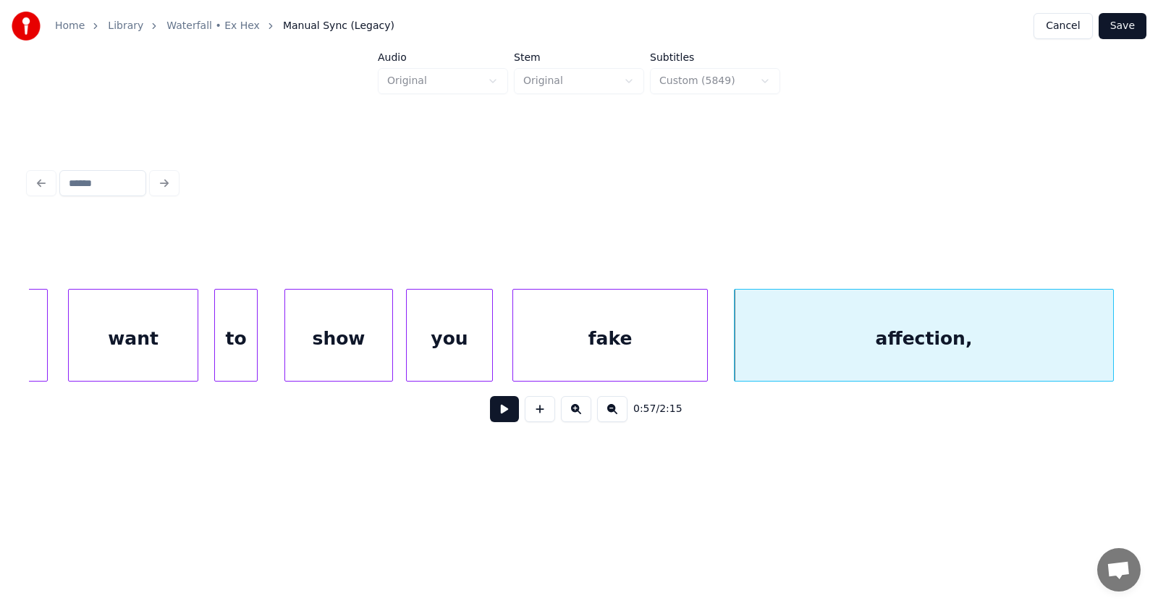
click at [861, 357] on div "affection," at bounding box center [924, 338] width 379 height 98
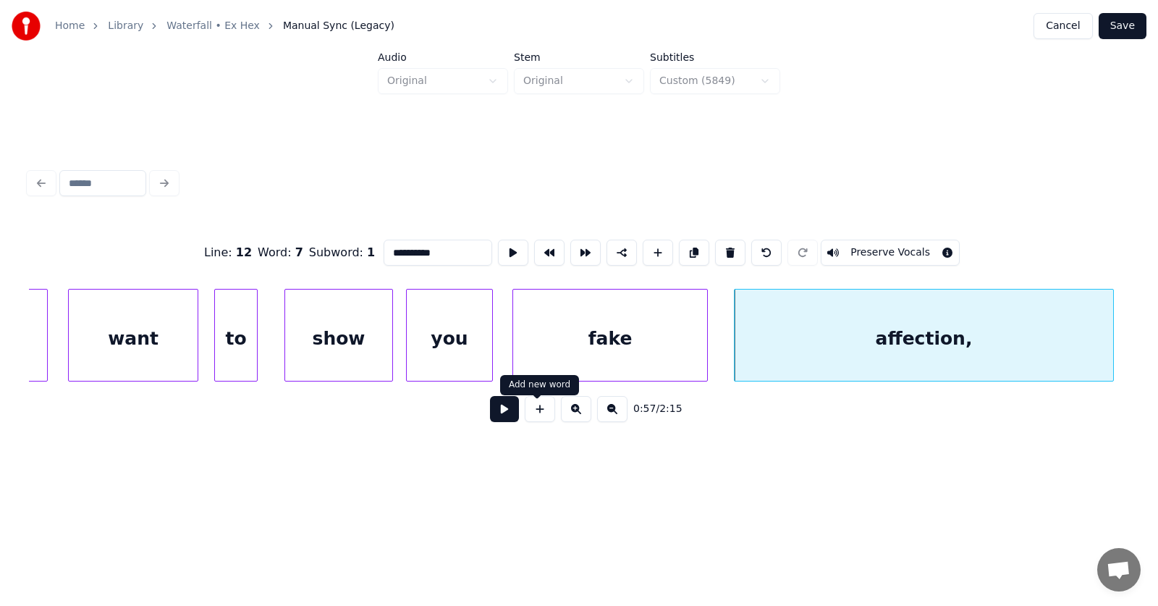
click at [502, 415] on button at bounding box center [504, 409] width 29 height 26
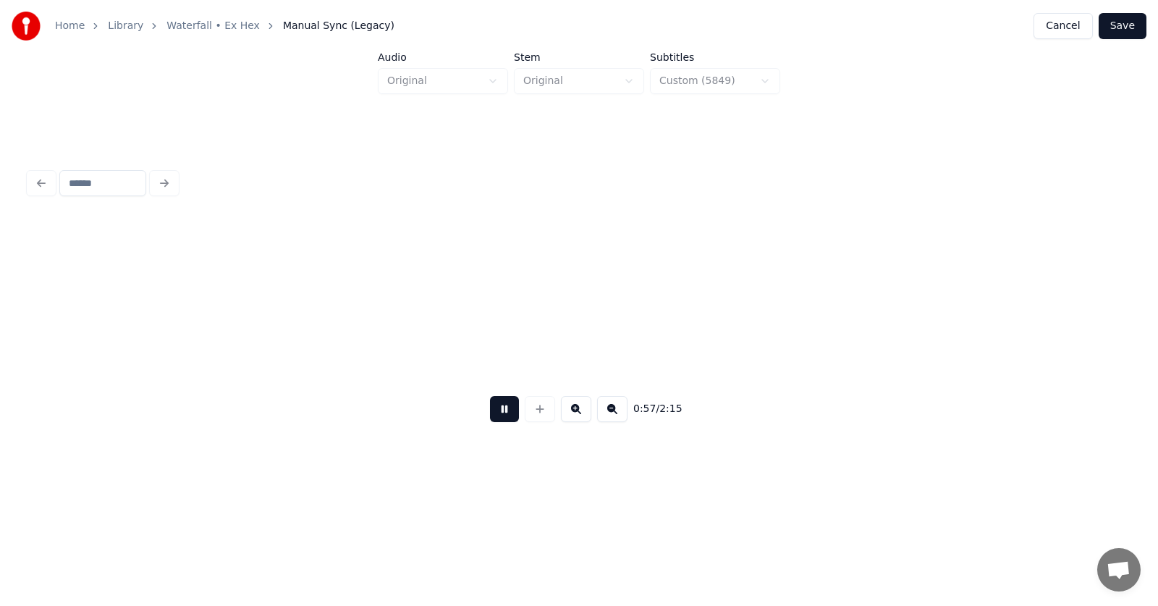
scroll to position [0, 31393]
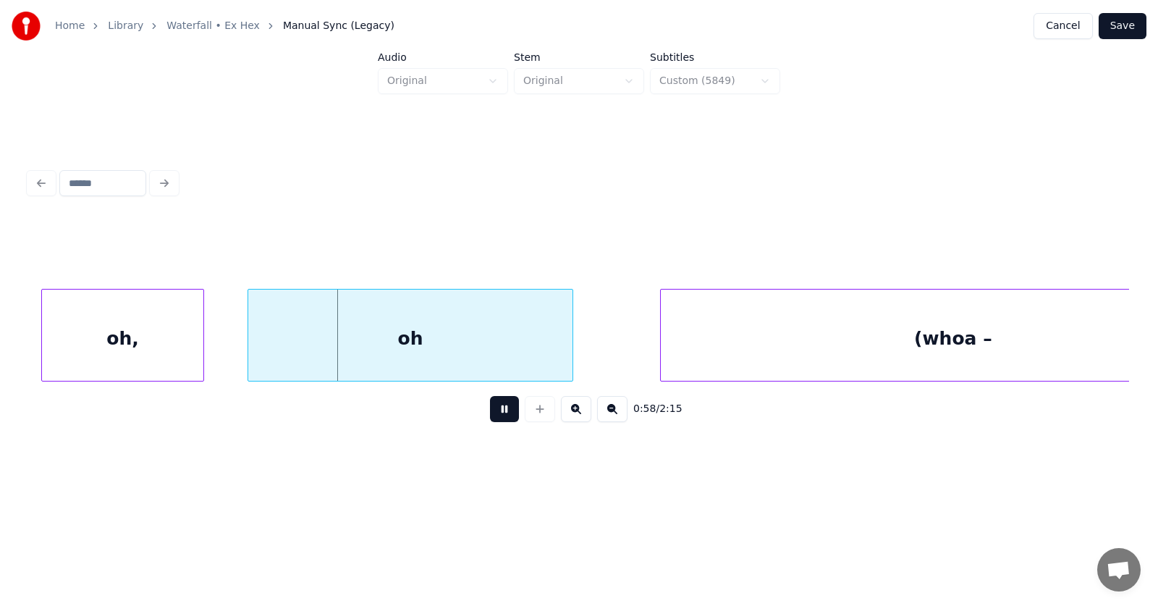
click at [502, 415] on button at bounding box center [504, 409] width 29 height 26
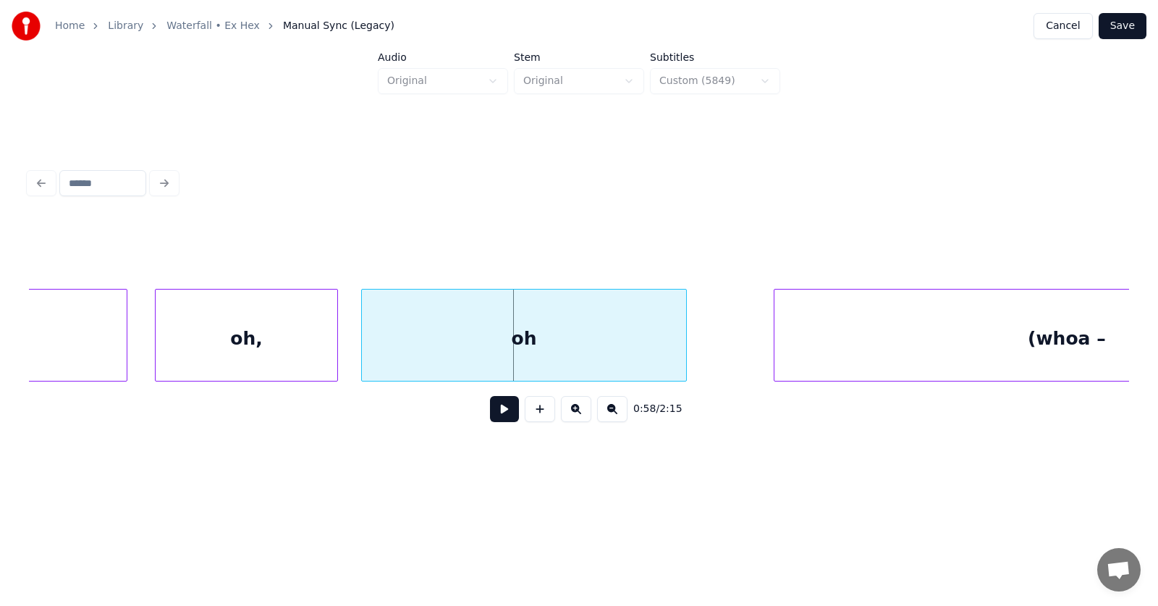
click at [334, 334] on div at bounding box center [335, 334] width 4 height 91
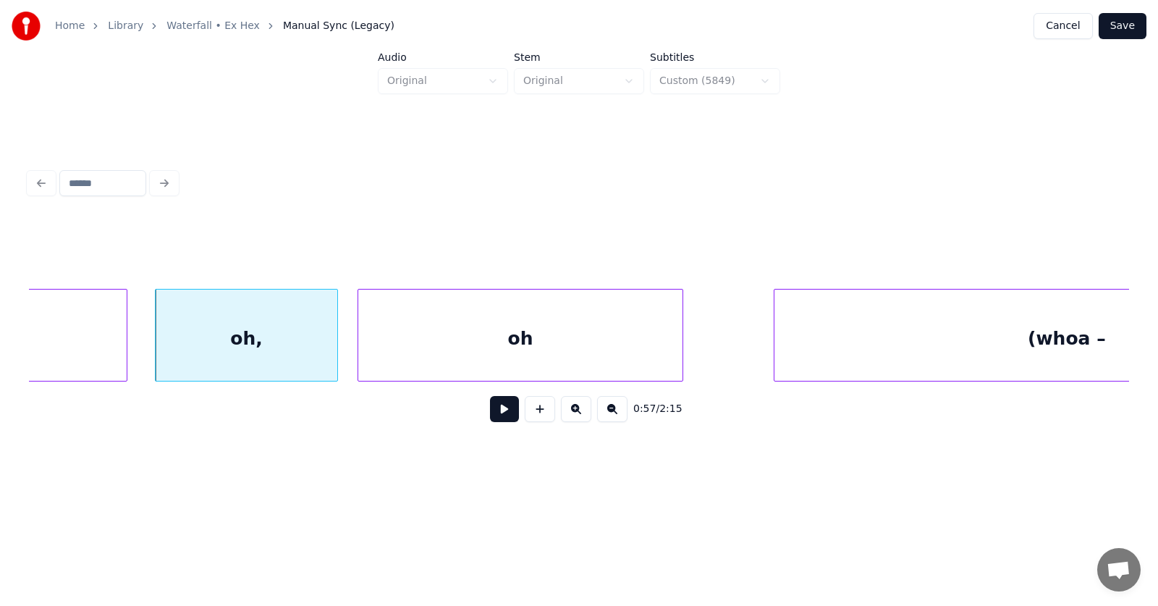
click at [449, 340] on div "oh" at bounding box center [520, 338] width 324 height 98
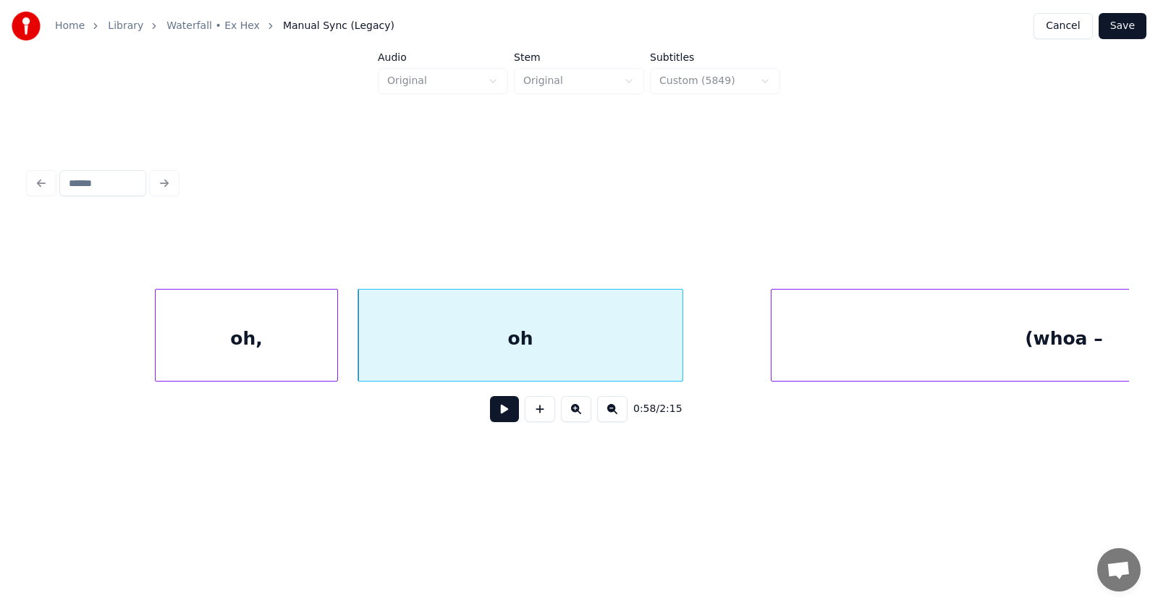
scroll to position [0, 31506]
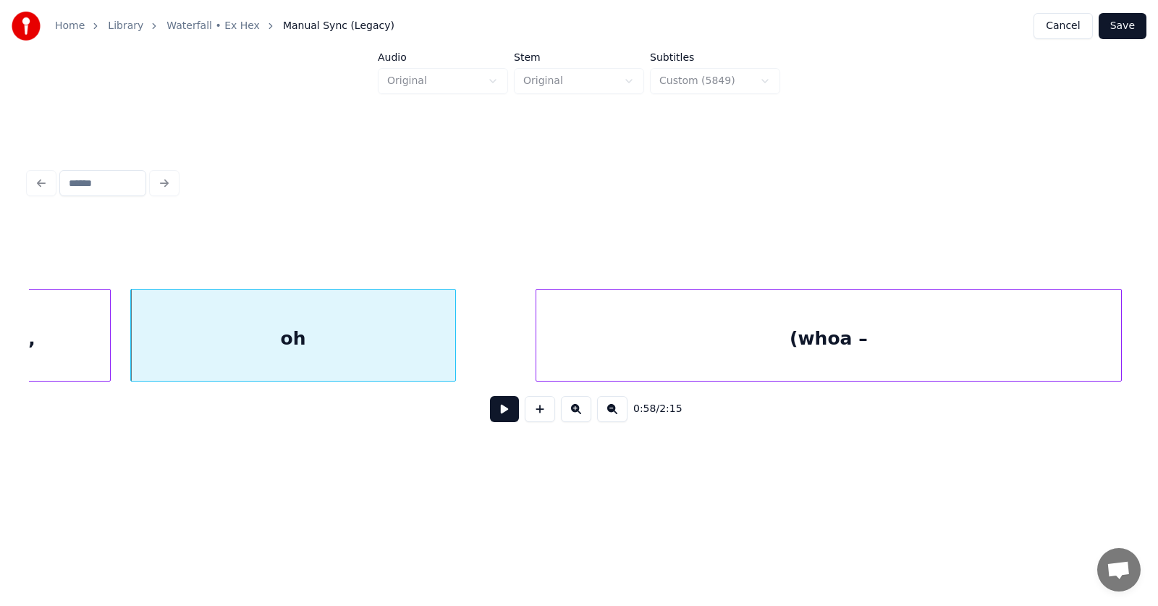
click at [789, 342] on div "(whoa –" at bounding box center [828, 338] width 585 height 98
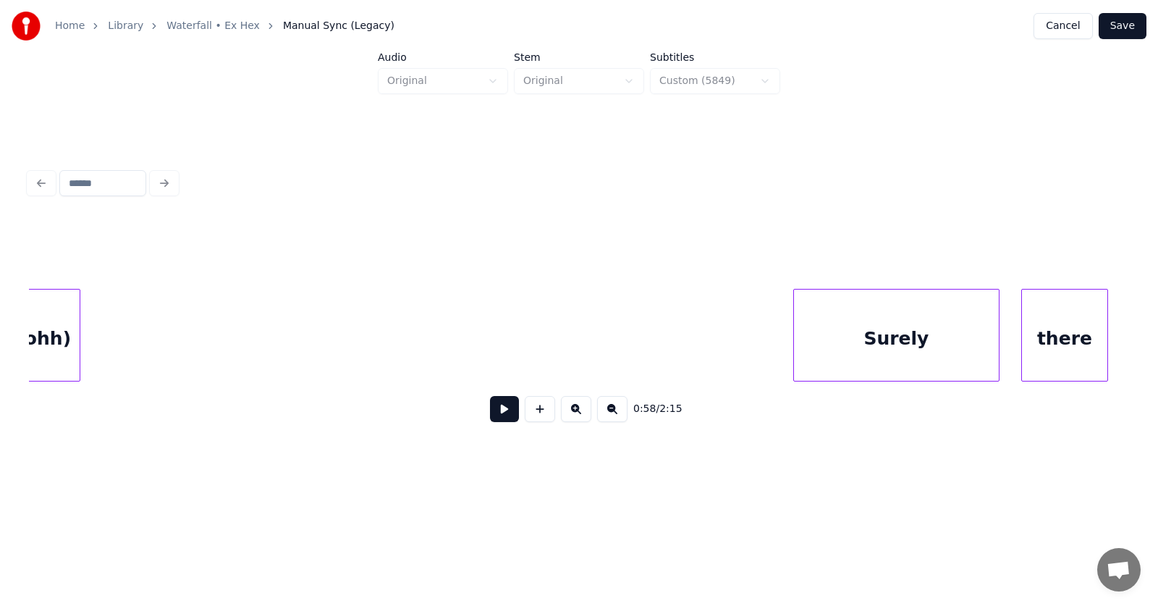
scroll to position [0, 46160]
click at [0, 337] on div "Home Library Waterfall • Ex Hex Manual Sync (Legacy) Cancel Save Audio Original…" at bounding box center [579, 240] width 1158 height 481
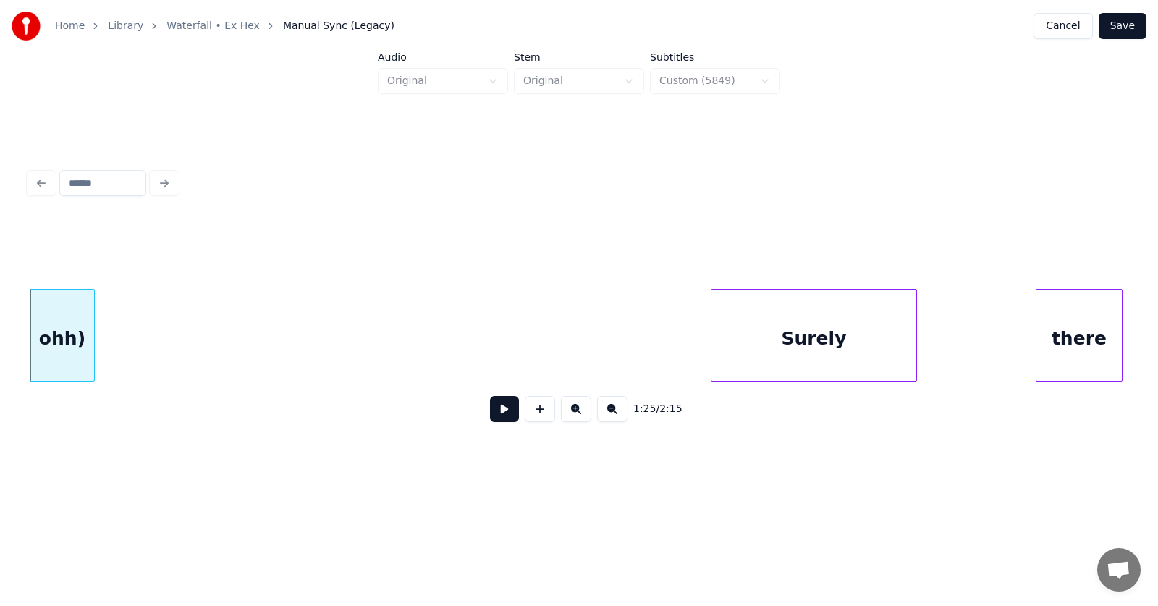
click at [748, 363] on div "Surely" at bounding box center [813, 338] width 205 height 98
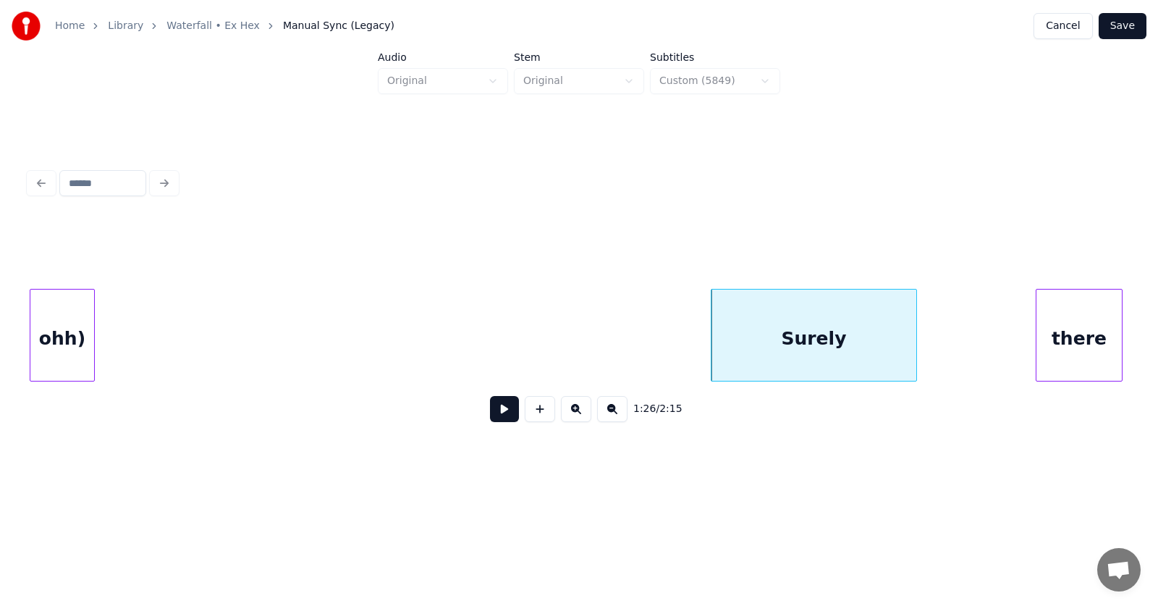
click at [832, 337] on div "Surely" at bounding box center [813, 338] width 205 height 98
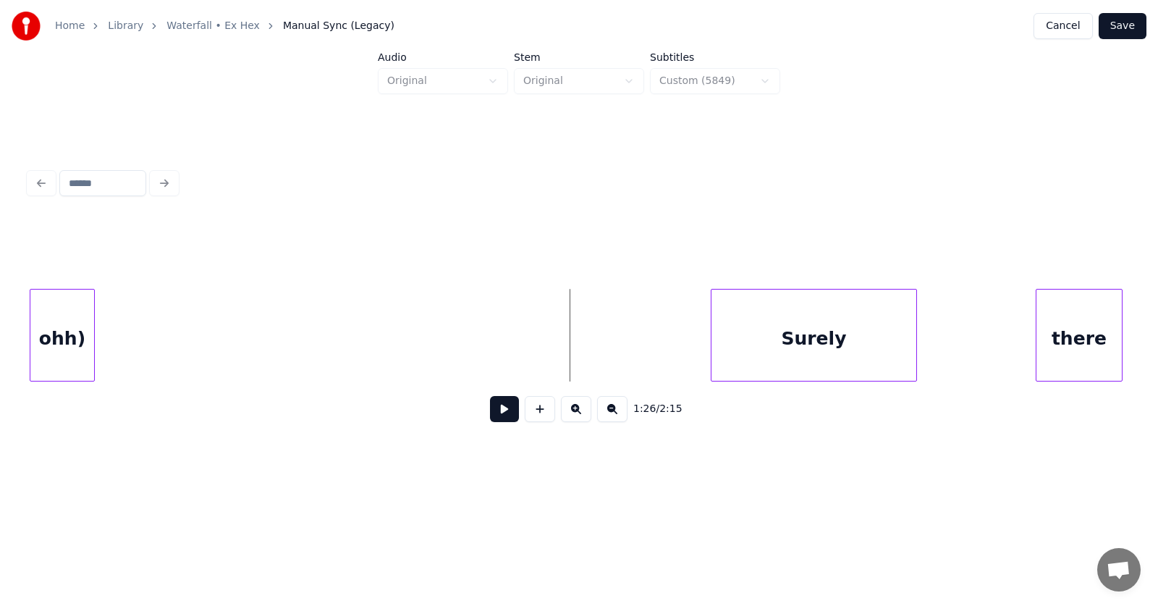
click at [496, 410] on button at bounding box center [504, 409] width 29 height 26
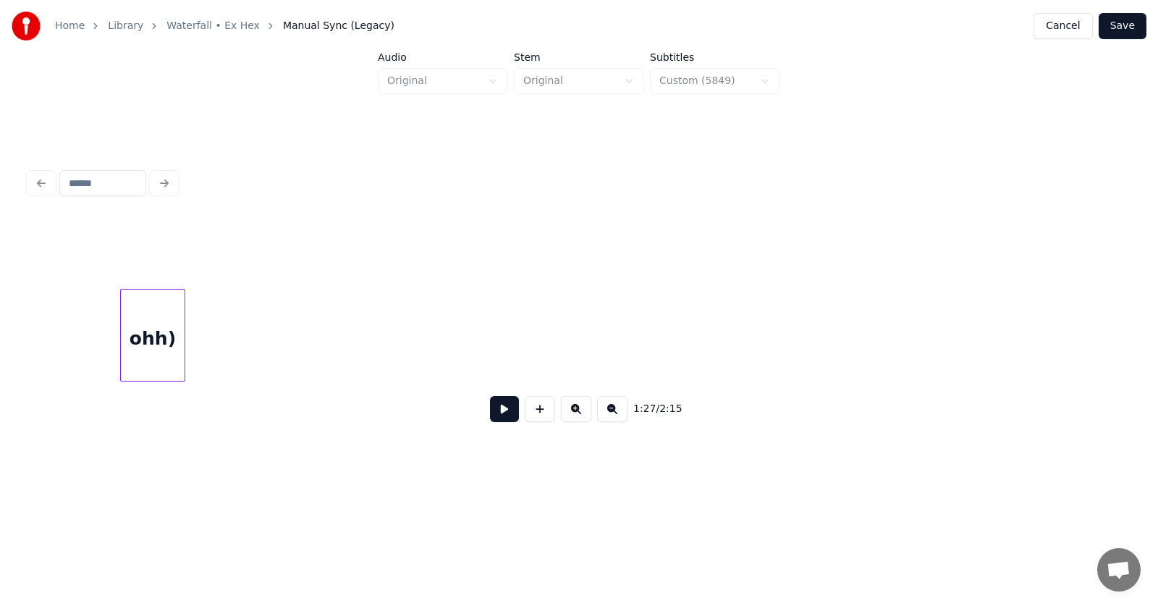
scroll to position [0, 45274]
click at [0, 322] on div "Home Library Waterfall • Ex Hex Manual Sync (Legacy) Cancel Save Audio Original…" at bounding box center [579, 240] width 1158 height 481
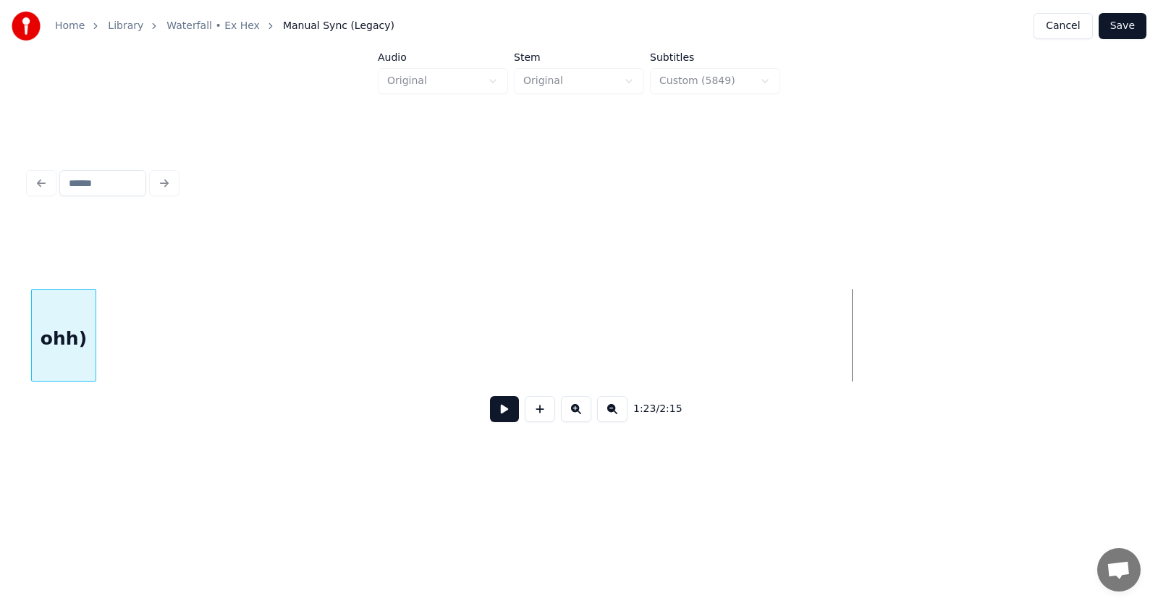
scroll to position [0, 44398]
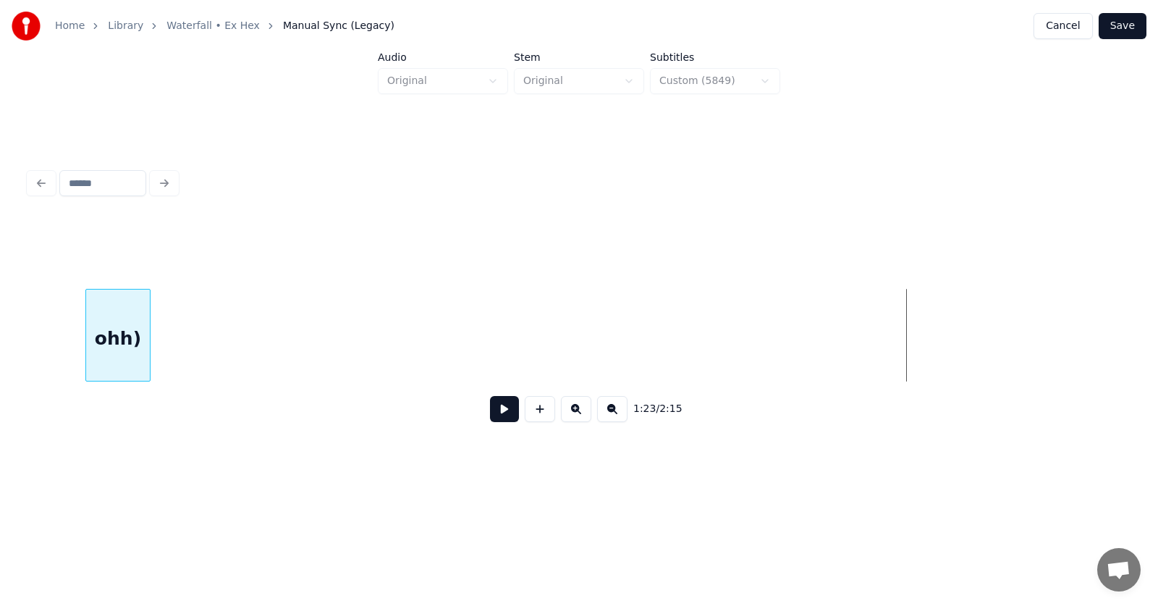
click at [0, 339] on div "Home Library Waterfall • Ex Hex Manual Sync (Legacy) Cancel Save Audio Original…" at bounding box center [579, 240] width 1158 height 481
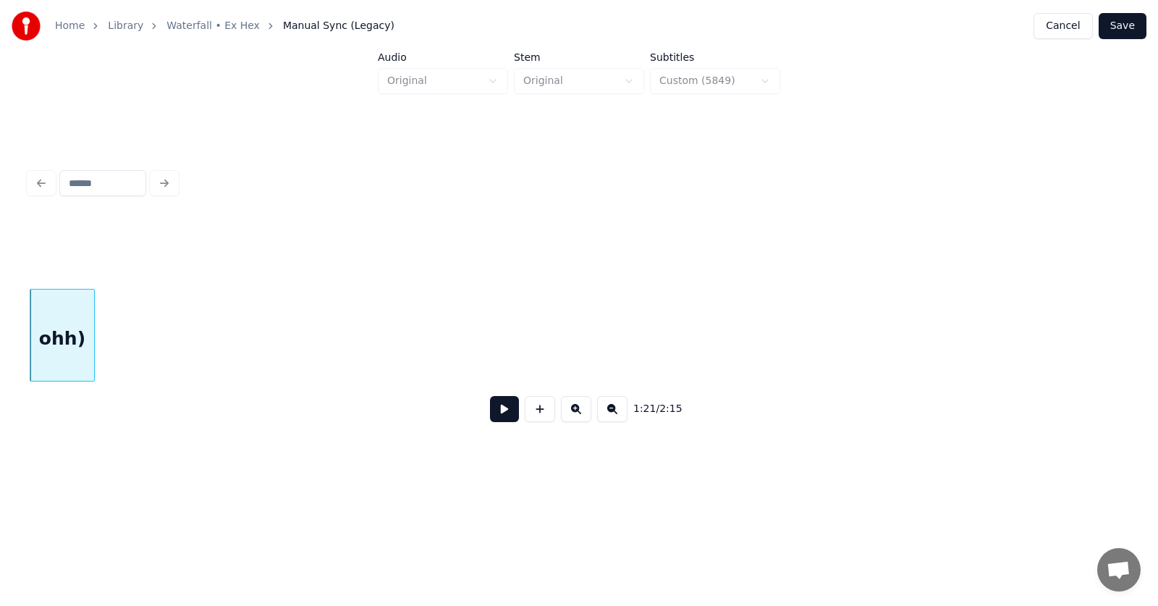
scroll to position [0, 43663]
click at [0, 350] on div "Home Library Waterfall • Ex Hex Manual Sync (Legacy) Cancel Save Audio Original…" at bounding box center [579, 240] width 1158 height 481
click at [0, 324] on div "Home Library Waterfall • Ex Hex Manual Sync (Legacy) Cancel Save Audio Original…" at bounding box center [579, 240] width 1158 height 481
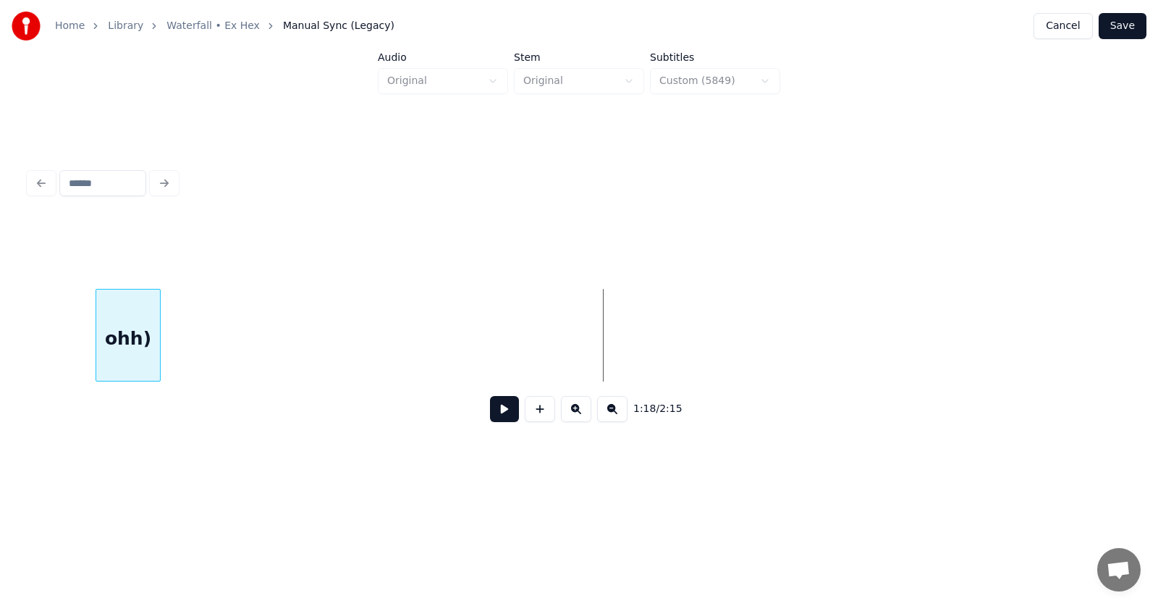
scroll to position [0, 42167]
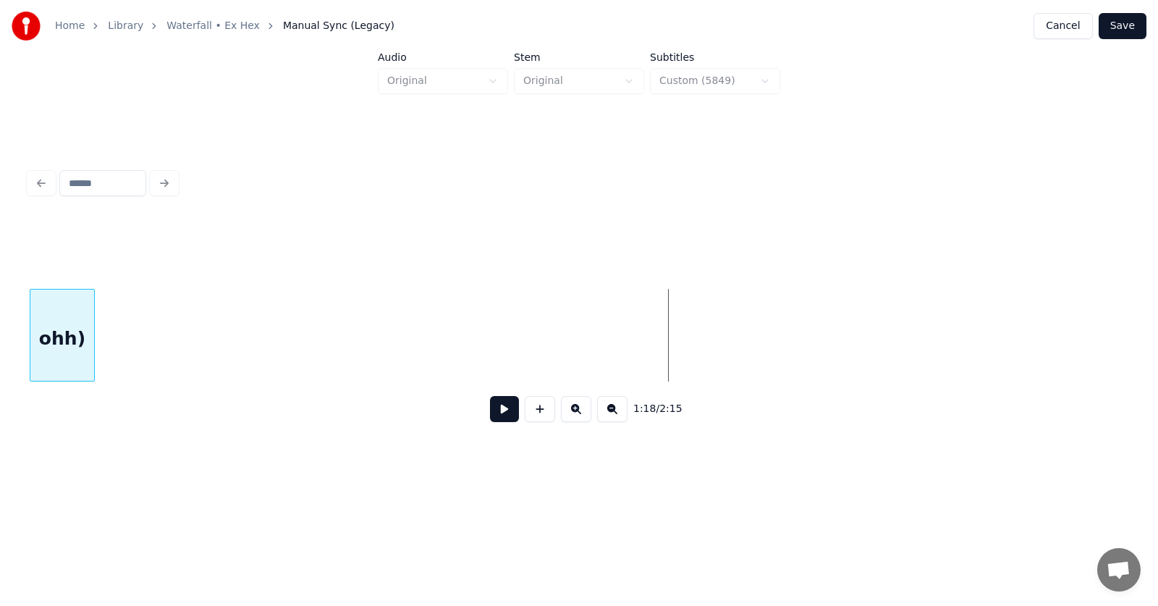
click at [0, 326] on div "Home Library Waterfall • Ex Hex Manual Sync (Legacy) Cancel Save Audio Original…" at bounding box center [579, 240] width 1158 height 481
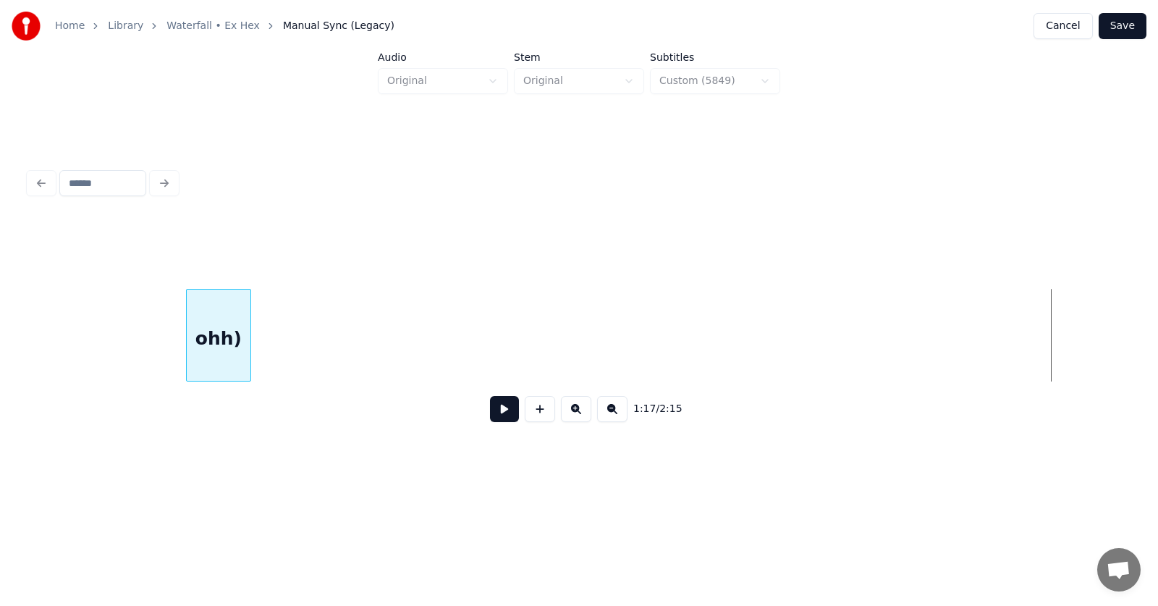
scroll to position [0, 41086]
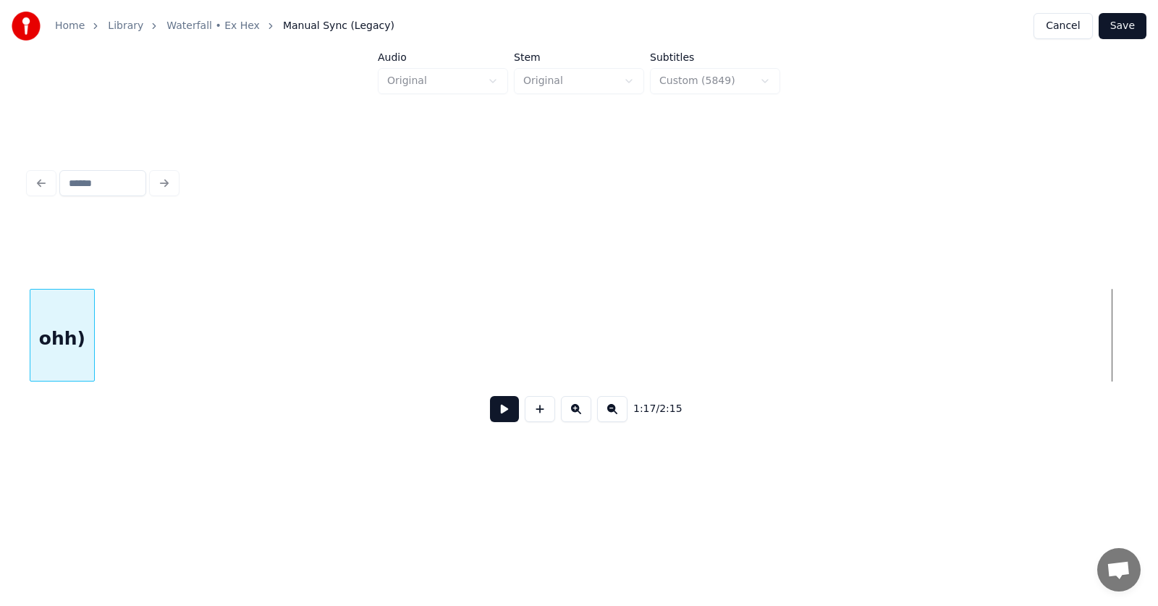
click at [0, 365] on div "Home Library Waterfall • Ex Hex Manual Sync (Legacy) Cancel Save Audio Original…" at bounding box center [579, 240] width 1158 height 481
click at [0, 336] on div "Home Library Waterfall • Ex Hex Manual Sync (Legacy) Cancel Save Audio Original…" at bounding box center [579, 240] width 1158 height 481
click at [0, 367] on div "Home Library Waterfall • Ex Hex Manual Sync (Legacy) Cancel Save Audio Original…" at bounding box center [579, 240] width 1158 height 481
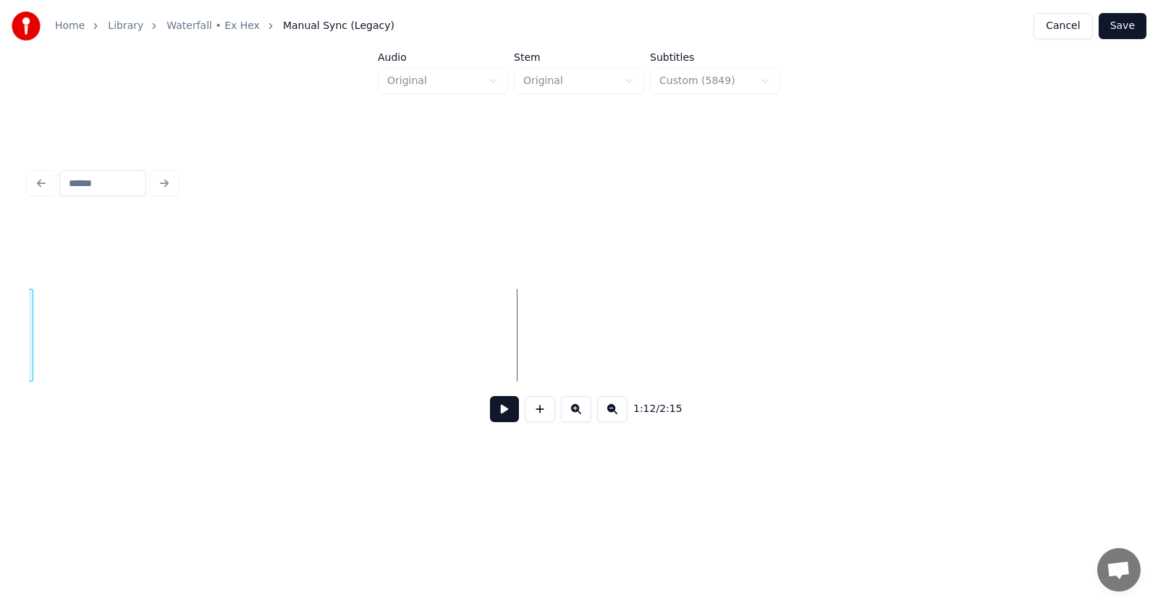
scroll to position [0, 38766]
click at [0, 320] on div "Home Library Waterfall • Ex Hex Manual Sync (Legacy) Cancel Save Audio Original…" at bounding box center [579, 240] width 1158 height 481
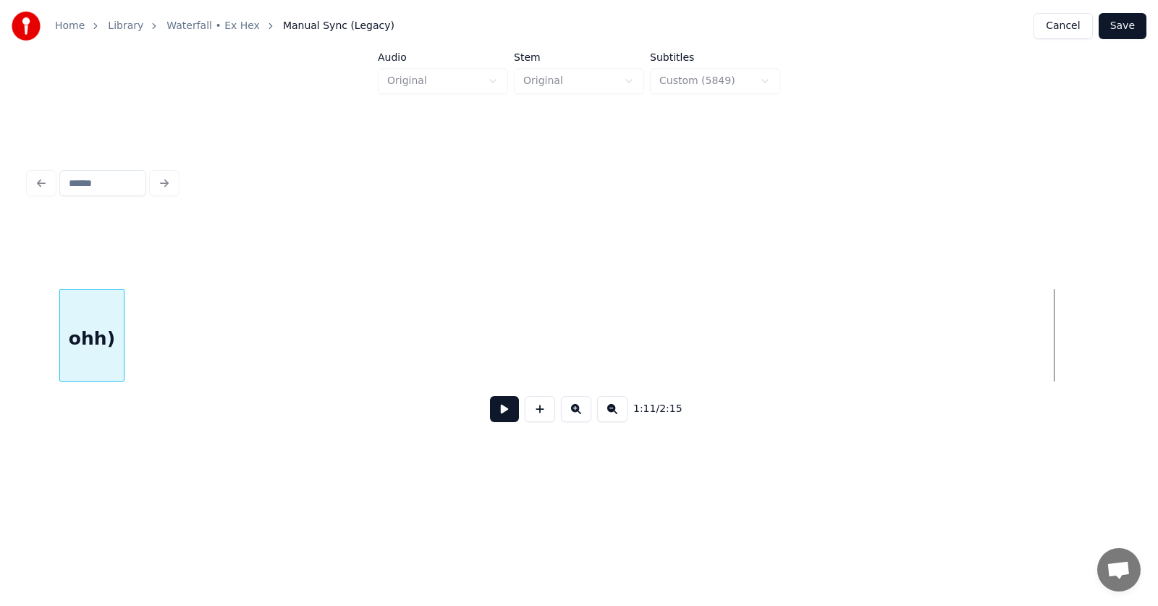
scroll to position [0, 37681]
click at [0, 373] on div "Home Library Waterfall • Ex Hex Manual Sync (Legacy) Cancel Save Audio Original…" at bounding box center [579, 240] width 1158 height 481
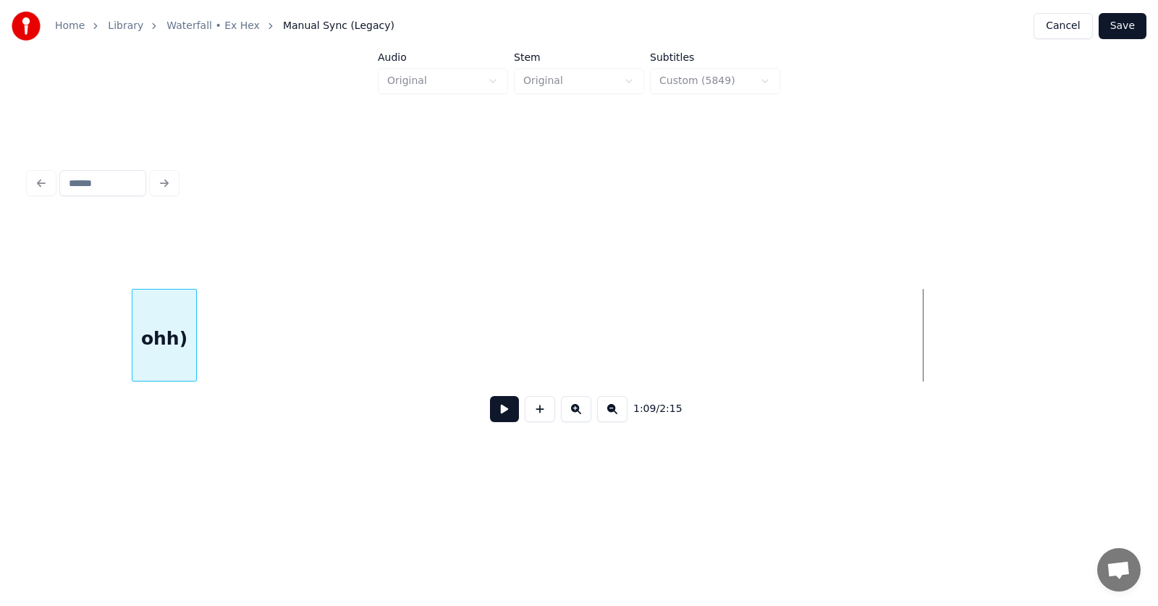
click at [0, 368] on div "Home Library Waterfall • Ex Hex Manual Sync (Legacy) Cancel Save Audio Original…" at bounding box center [579, 240] width 1158 height 481
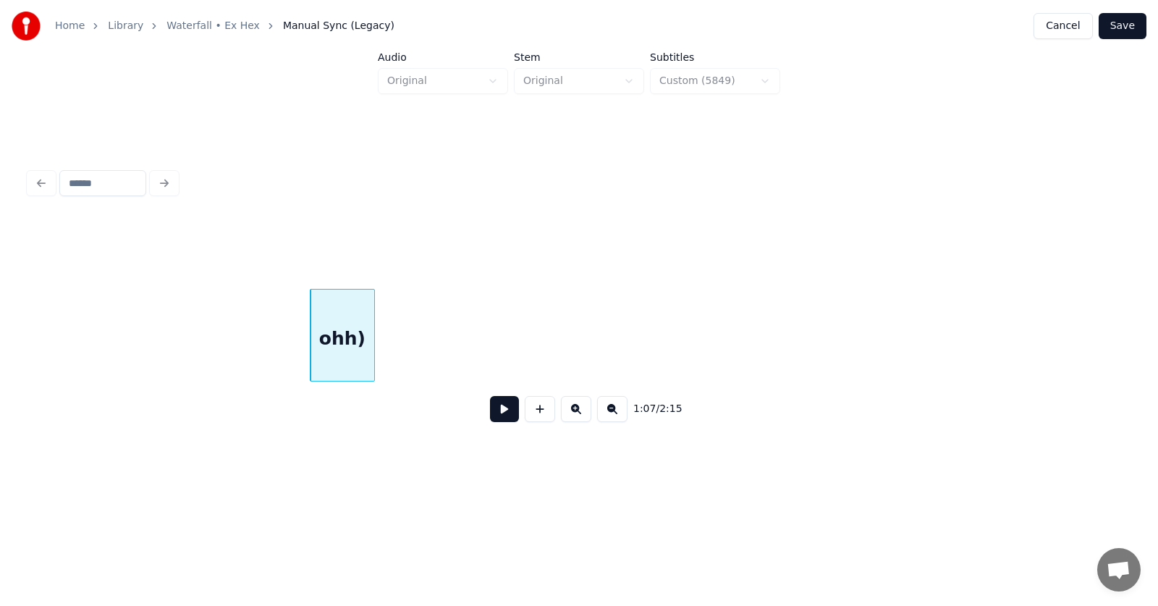
scroll to position [0, 36312]
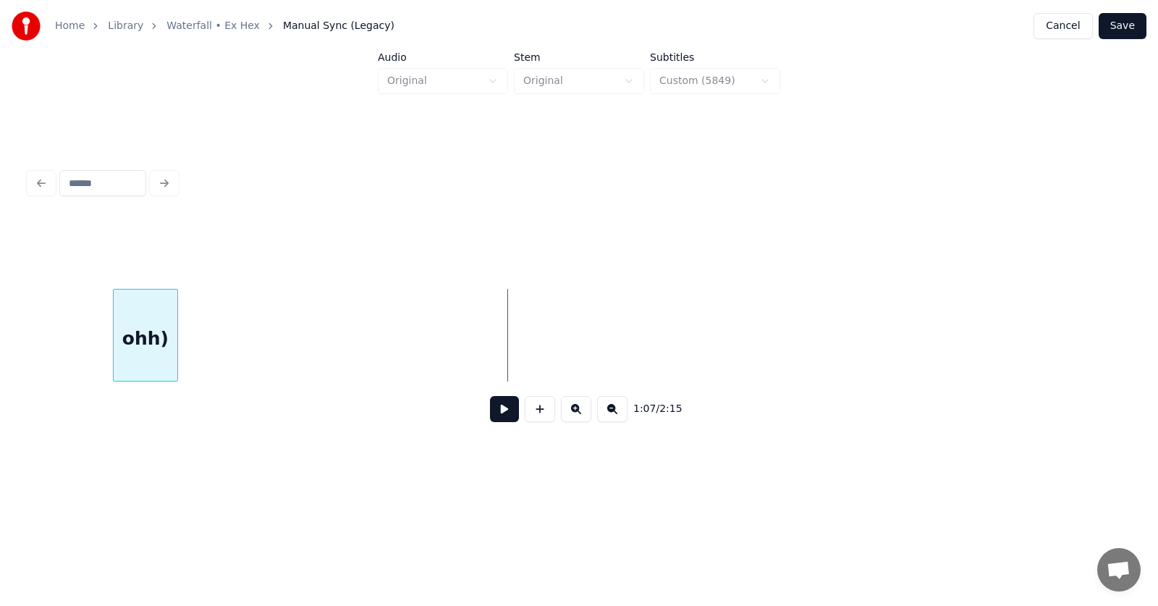
click at [0, 334] on div "Home Library Waterfall • Ex Hex Manual Sync (Legacy) Cancel Save Audio Original…" at bounding box center [579, 240] width 1158 height 481
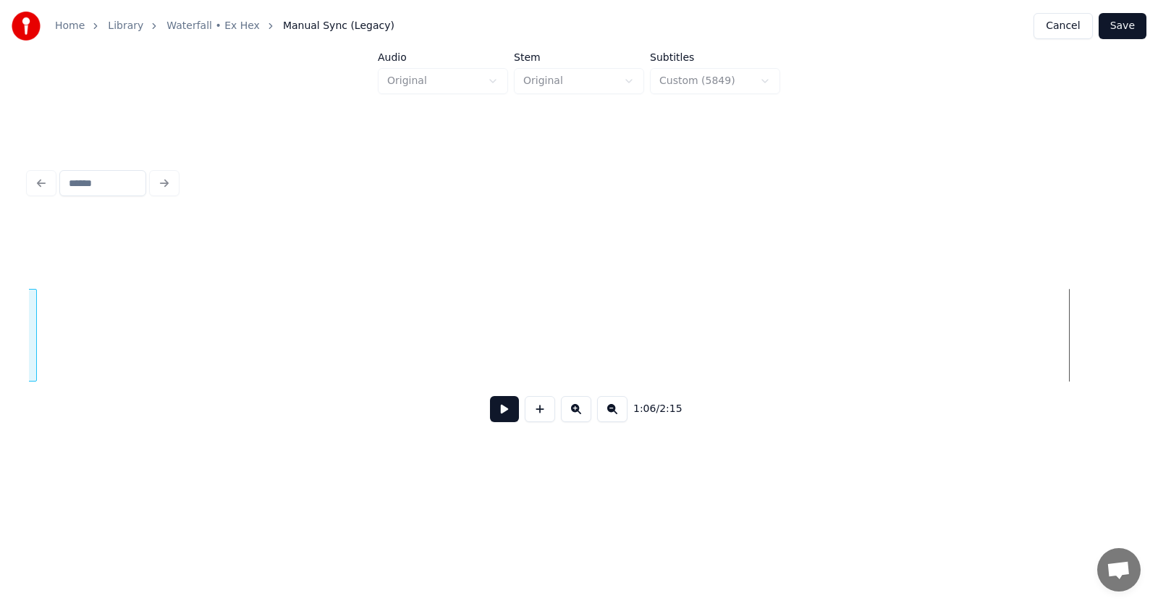
scroll to position [0, 35130]
click at [0, 328] on div "Home Library Waterfall • Ex Hex Manual Sync (Legacy) Cancel Save Audio Original…" at bounding box center [579, 240] width 1158 height 481
click at [0, 364] on div "Home Library Waterfall • Ex Hex Manual Sync (Legacy) Cancel Save Audio Original…" at bounding box center [579, 240] width 1158 height 481
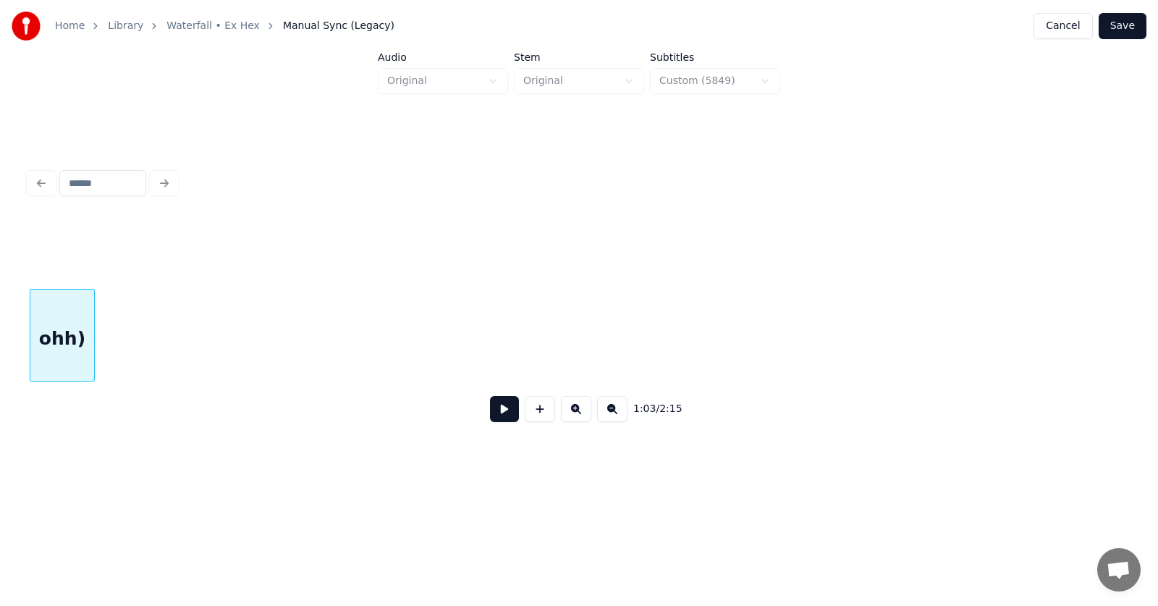
click at [0, 351] on div "Home Library Waterfall • Ex Hex Manual Sync (Legacy) Cancel Save Audio Original…" at bounding box center [579, 240] width 1158 height 481
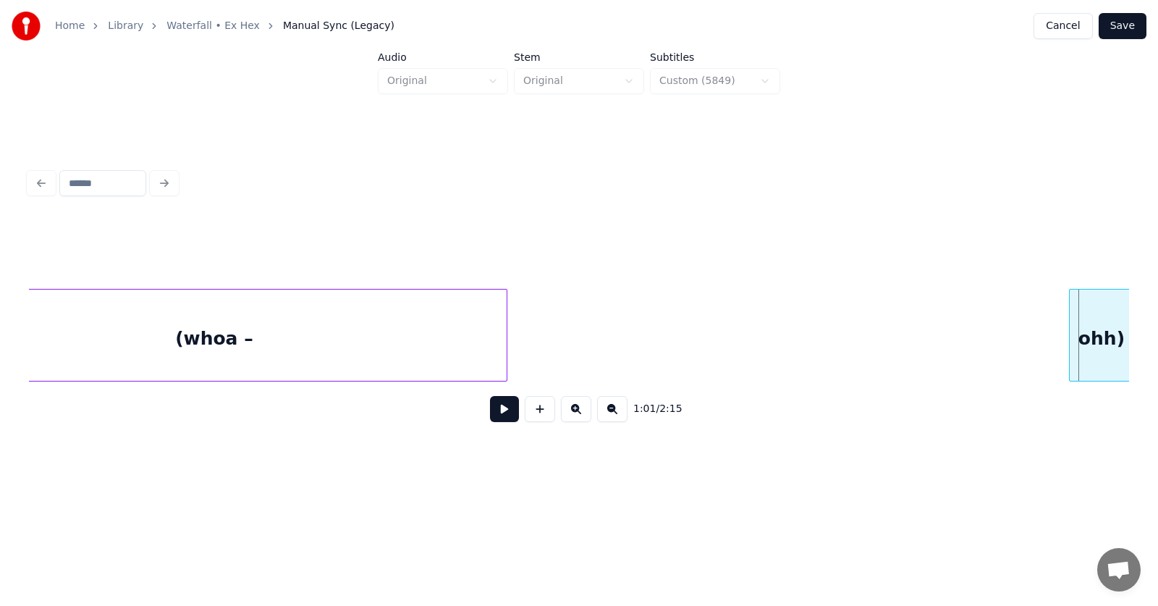
scroll to position [0, 32126]
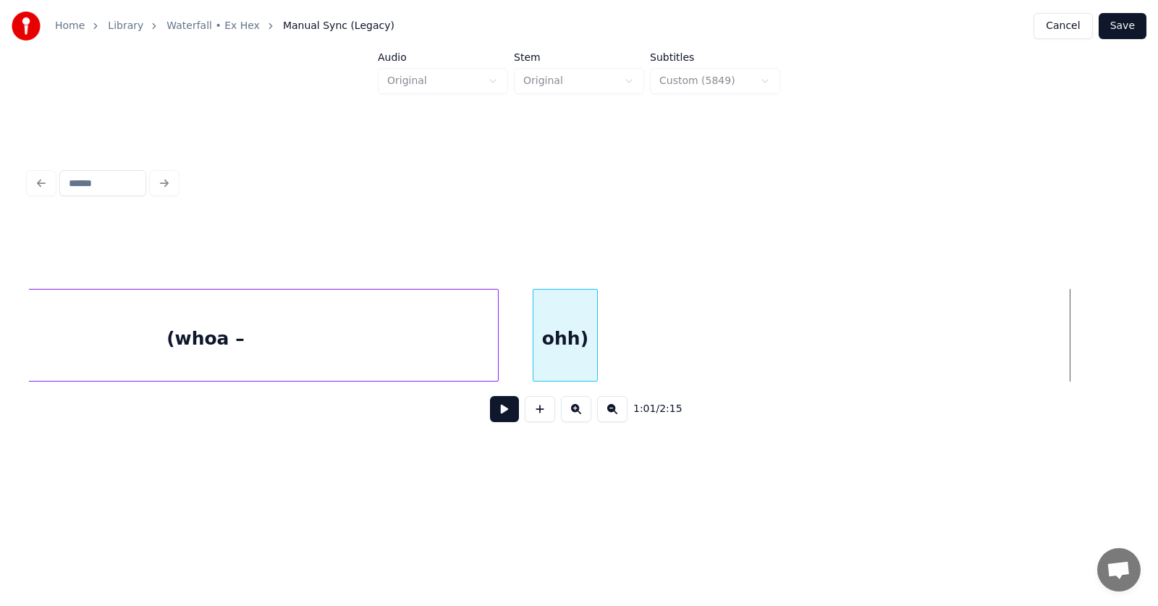
click at [539, 354] on div "ohh)" at bounding box center [565, 338] width 64 height 98
click at [288, 344] on div "(whoa –" at bounding box center [205, 338] width 585 height 98
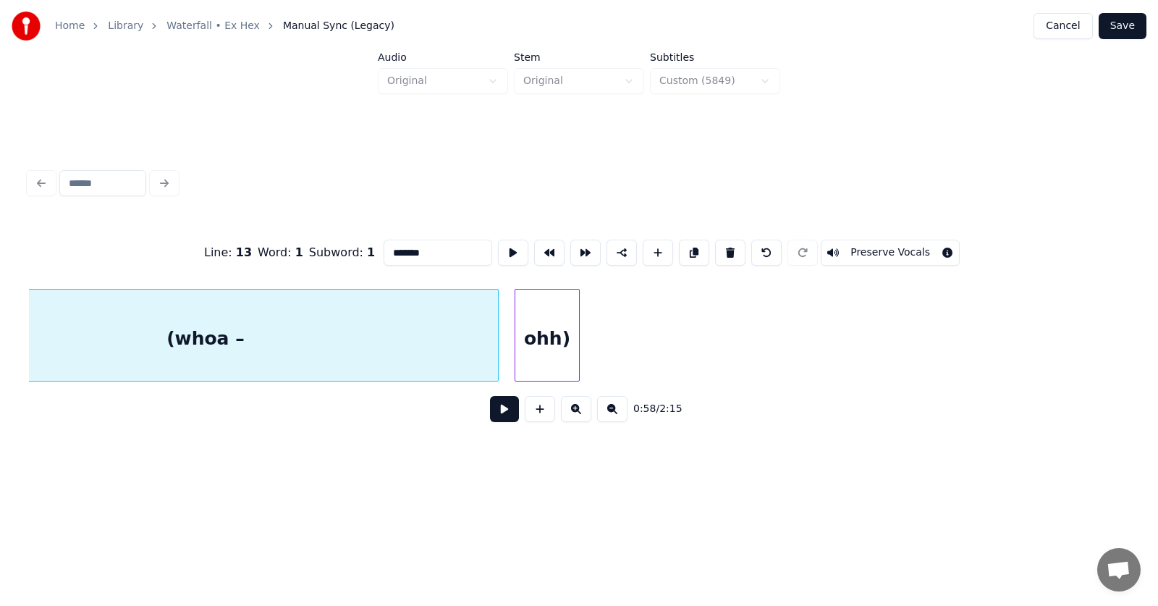
scroll to position [0, 32010]
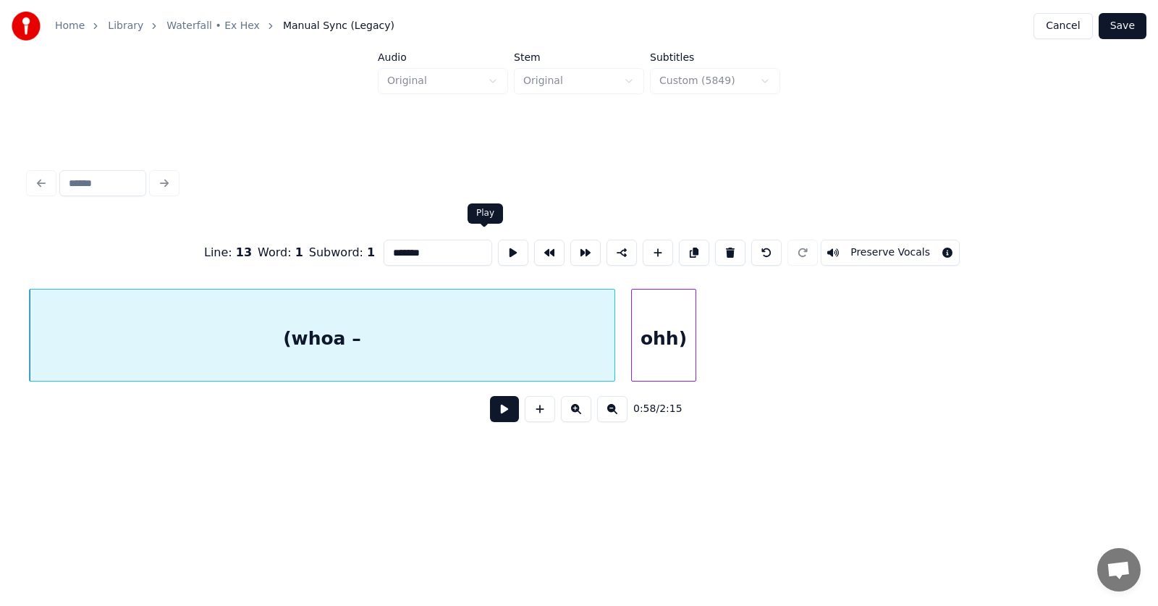
click at [498, 255] on button at bounding box center [513, 253] width 30 height 26
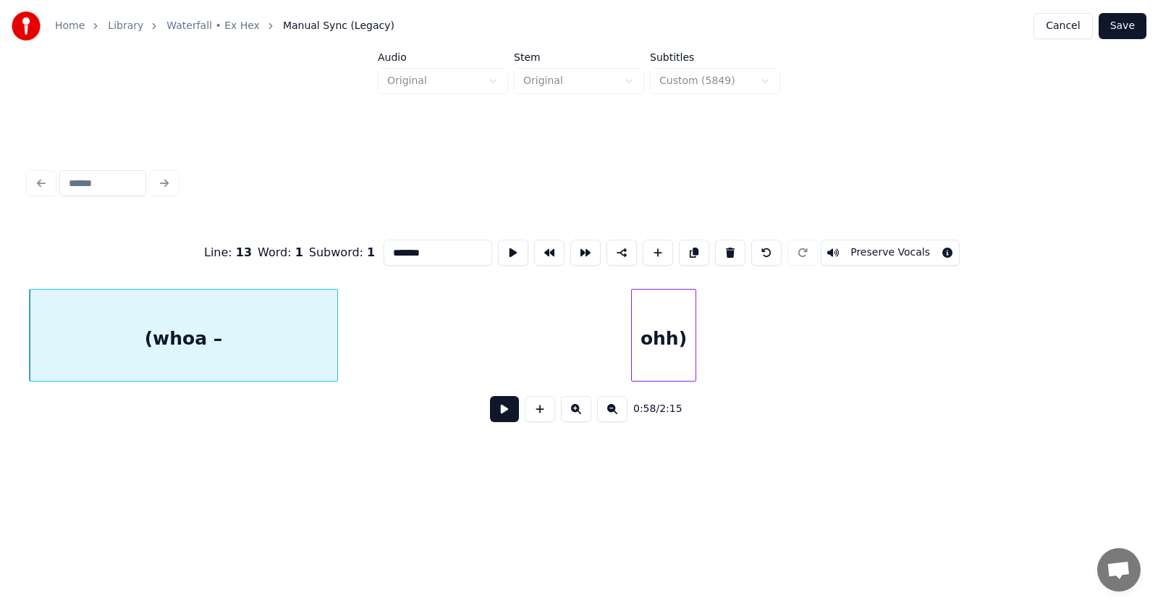
click at [335, 348] on div at bounding box center [335, 334] width 4 height 91
click at [233, 339] on div "(whoa –" at bounding box center [184, 338] width 308 height 98
click at [498, 245] on button at bounding box center [513, 253] width 30 height 26
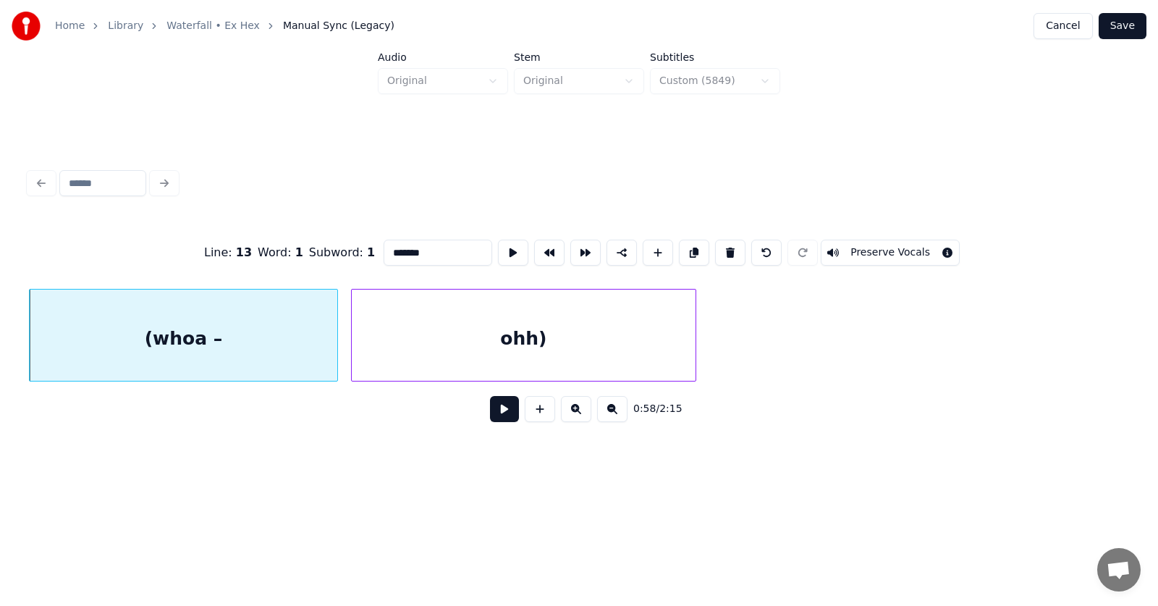
click at [355, 350] on div at bounding box center [354, 334] width 4 height 91
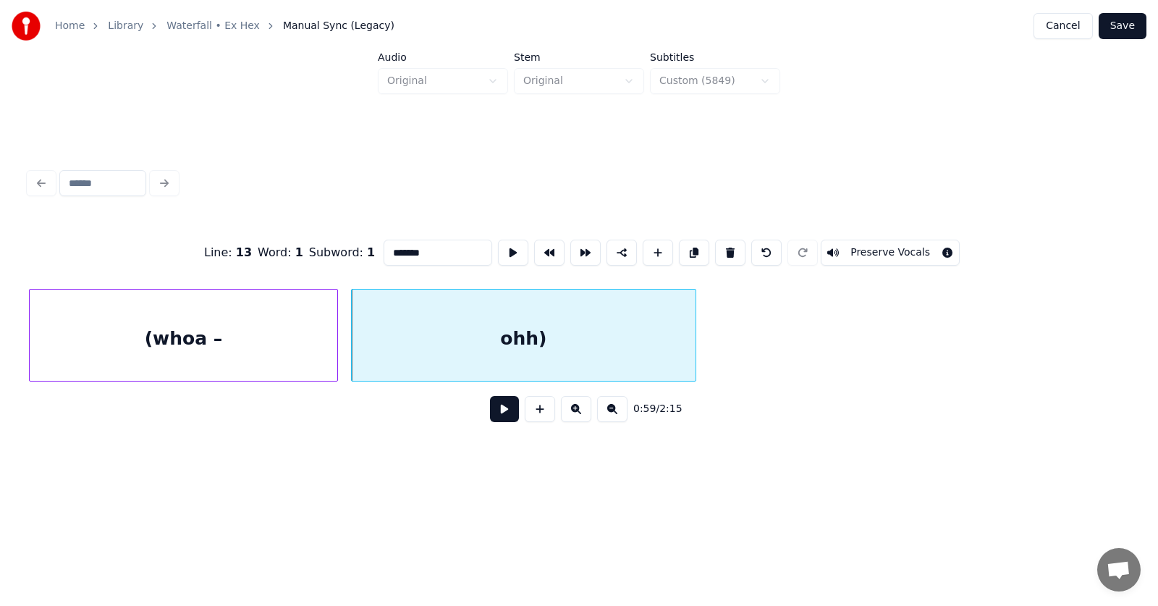
click at [519, 317] on div "ohh)" at bounding box center [524, 338] width 344 height 98
type input "****"
click at [498, 240] on button at bounding box center [513, 253] width 30 height 26
click at [490, 414] on button at bounding box center [504, 409] width 29 height 26
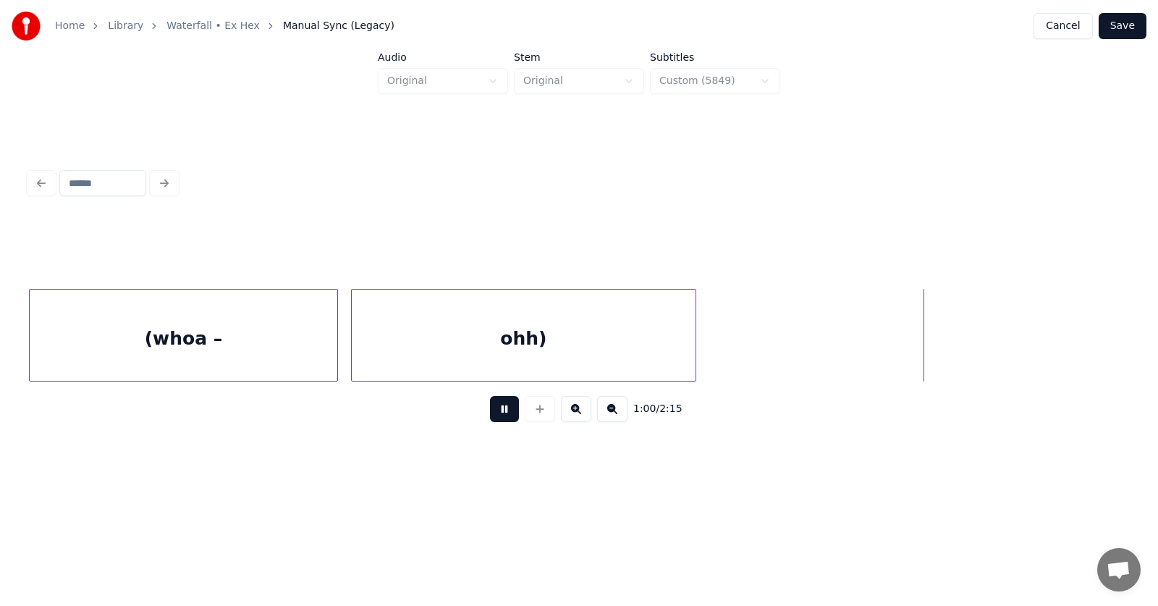
click at [490, 413] on button at bounding box center [504, 409] width 29 height 26
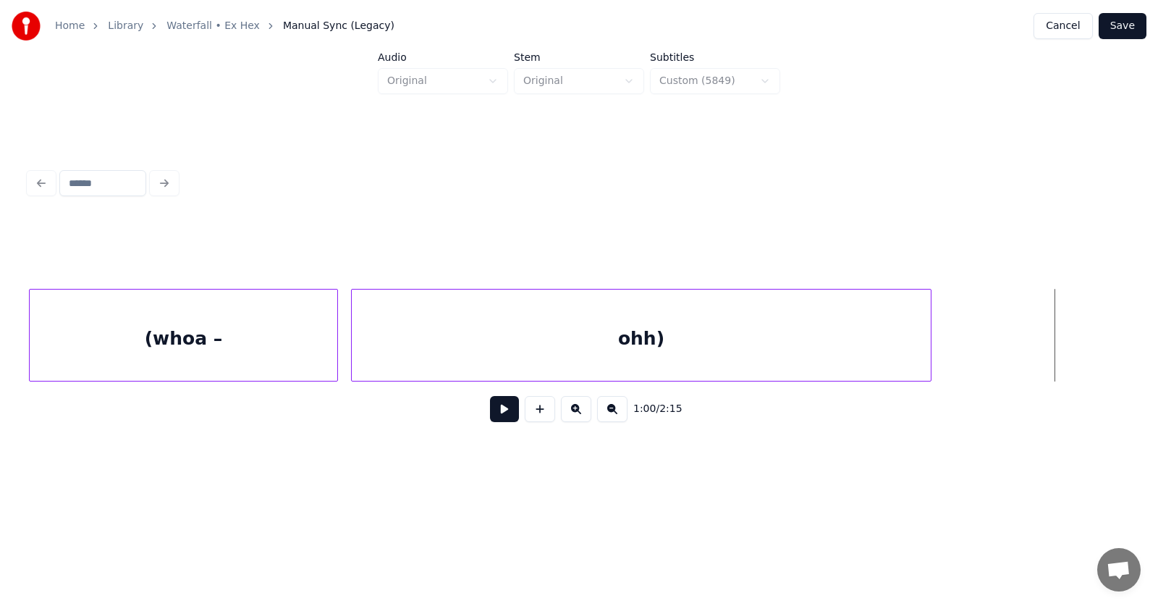
click at [930, 344] on div at bounding box center [928, 334] width 4 height 91
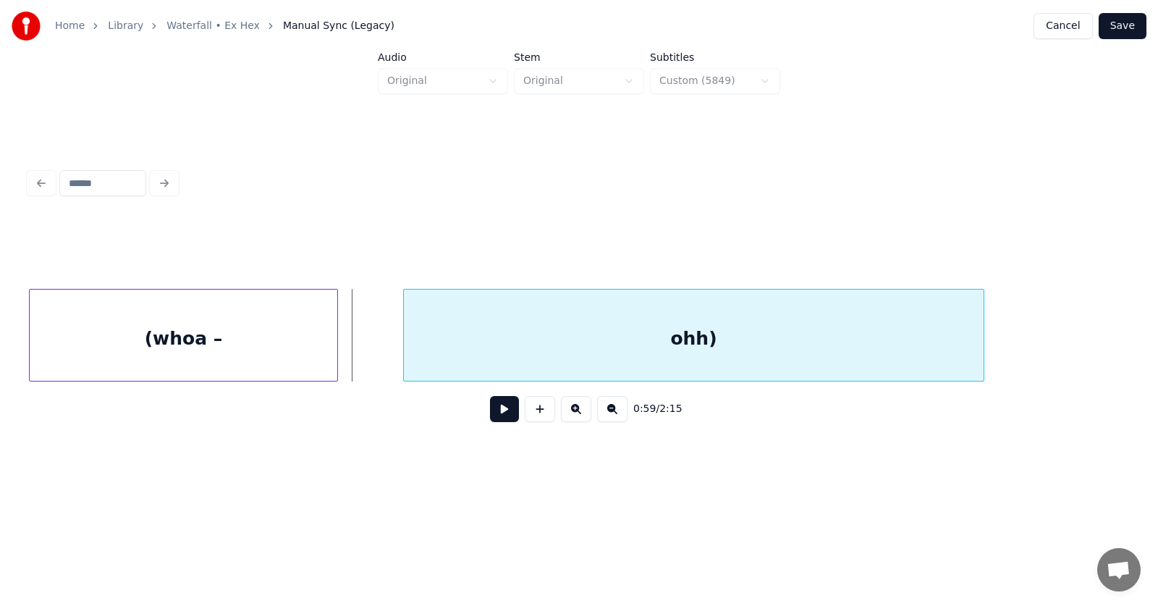
click at [772, 335] on div "ohh)" at bounding box center [694, 338] width 580 height 98
click at [337, 343] on div "(whoa –" at bounding box center [183, 335] width 309 height 93
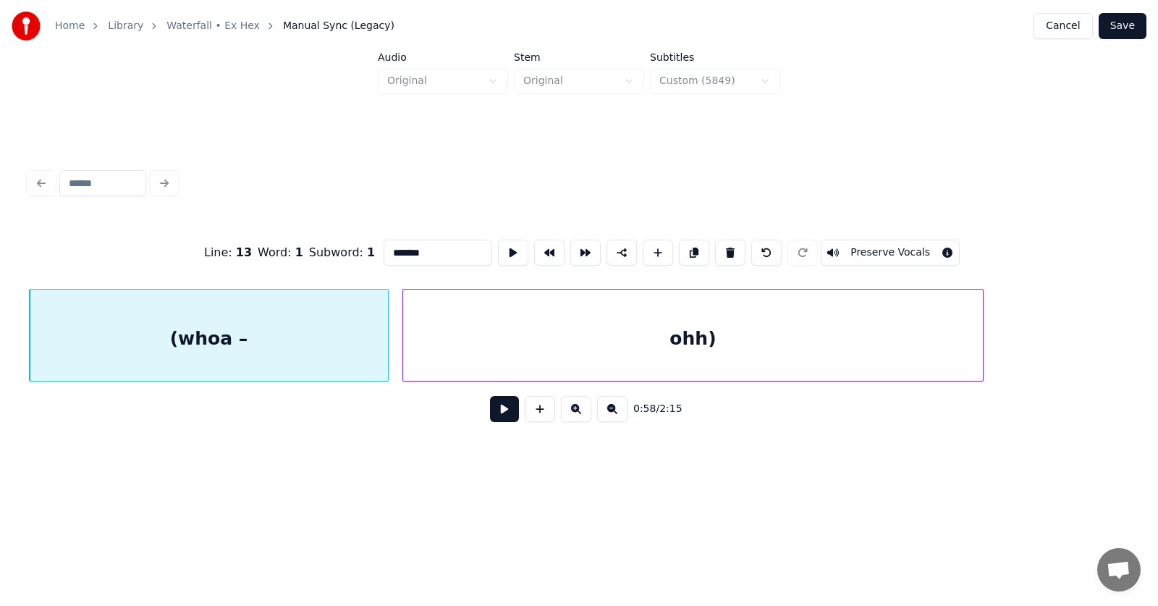
click at [386, 345] on div at bounding box center [386, 334] width 4 height 91
click at [282, 332] on div "(whoa –" at bounding box center [209, 338] width 358 height 98
click at [490, 421] on button at bounding box center [504, 409] width 29 height 26
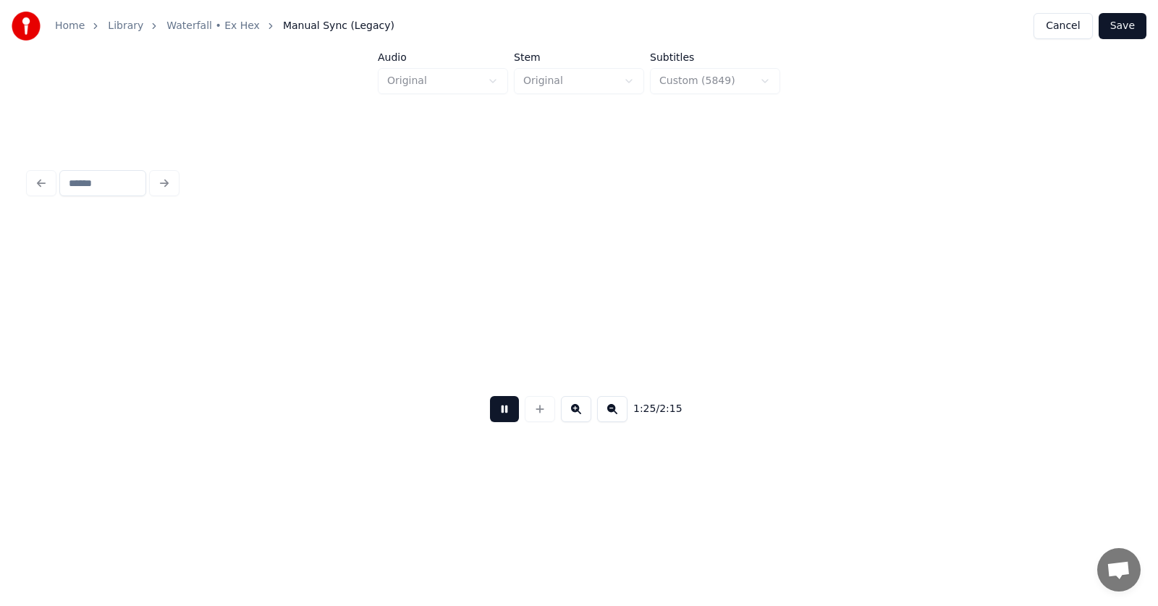
scroll to position [0, 46383]
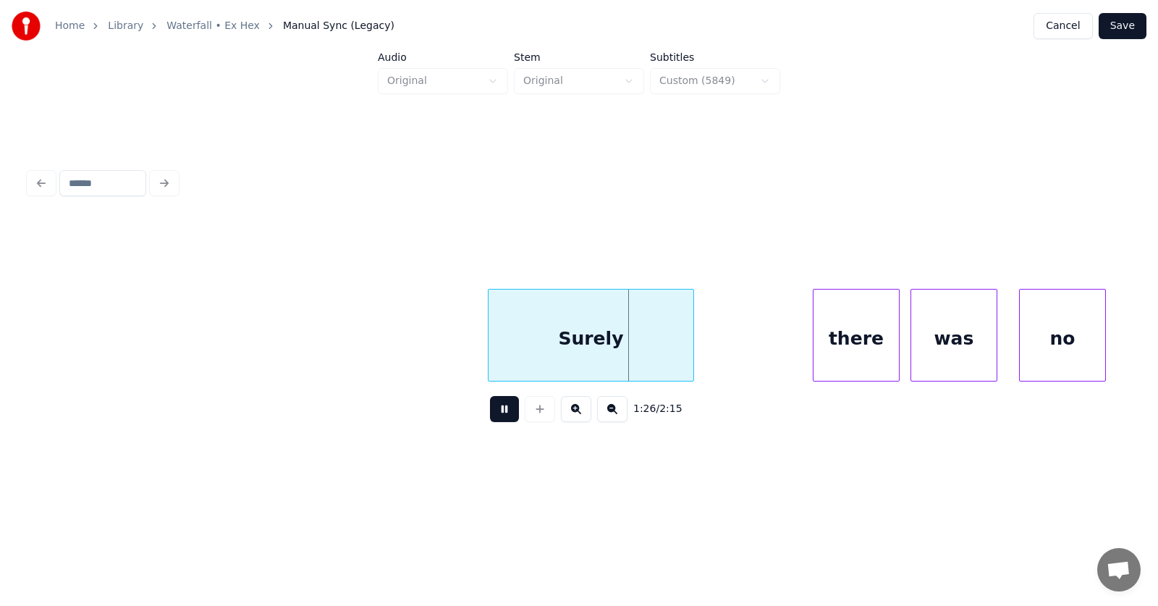
click at [491, 415] on button at bounding box center [504, 409] width 29 height 26
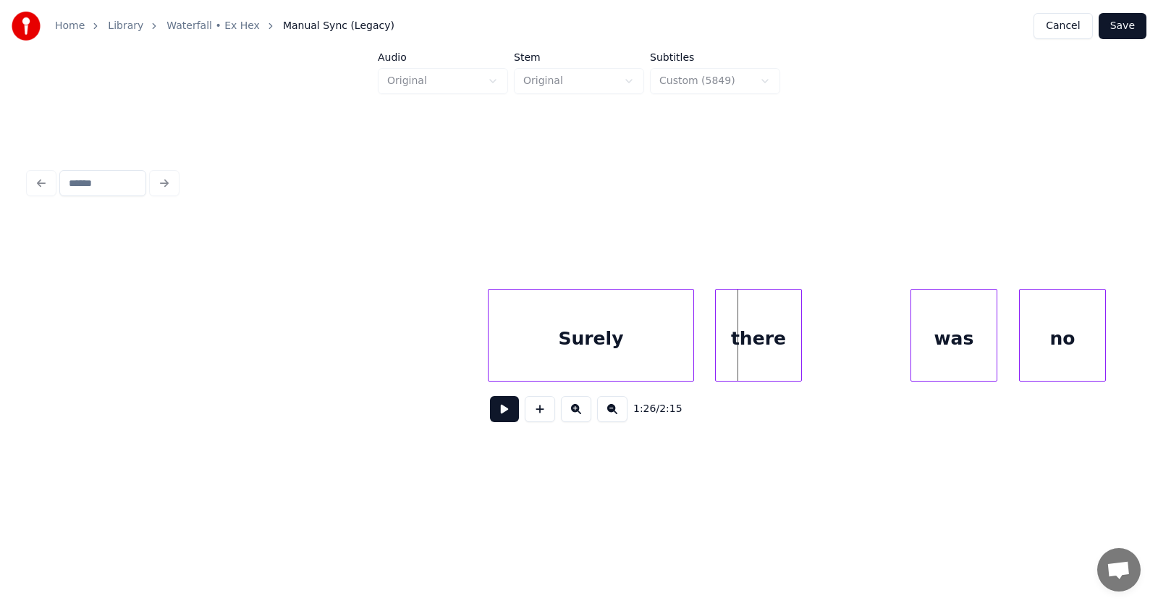
click at [754, 344] on div "there" at bounding box center [758, 338] width 85 height 98
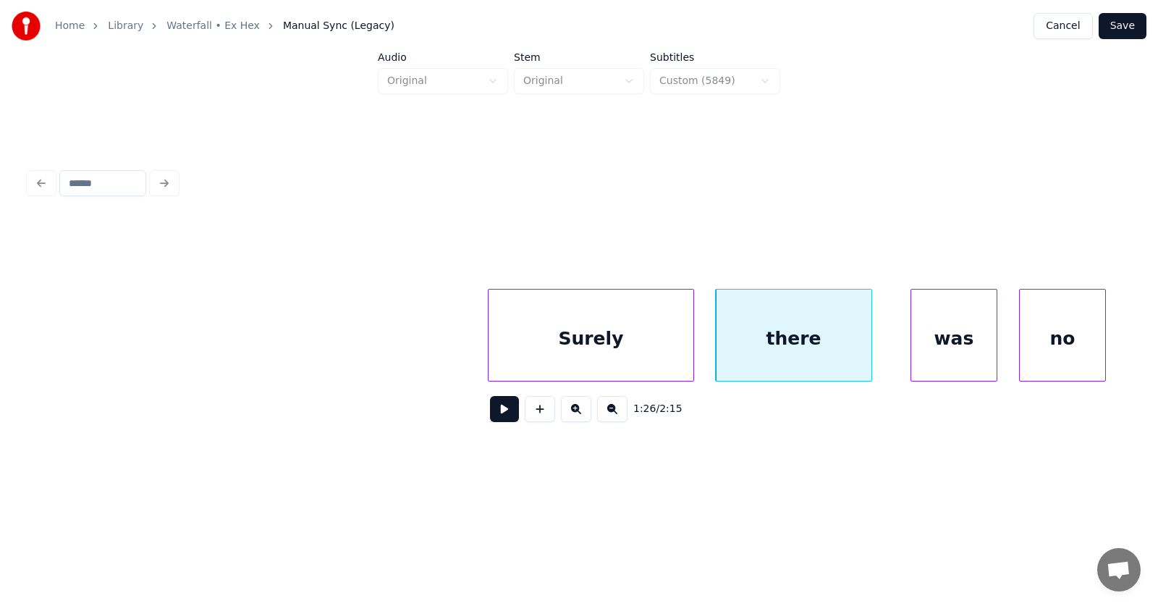
click at [868, 343] on div at bounding box center [869, 334] width 4 height 91
click at [816, 338] on div "there" at bounding box center [794, 338] width 156 height 98
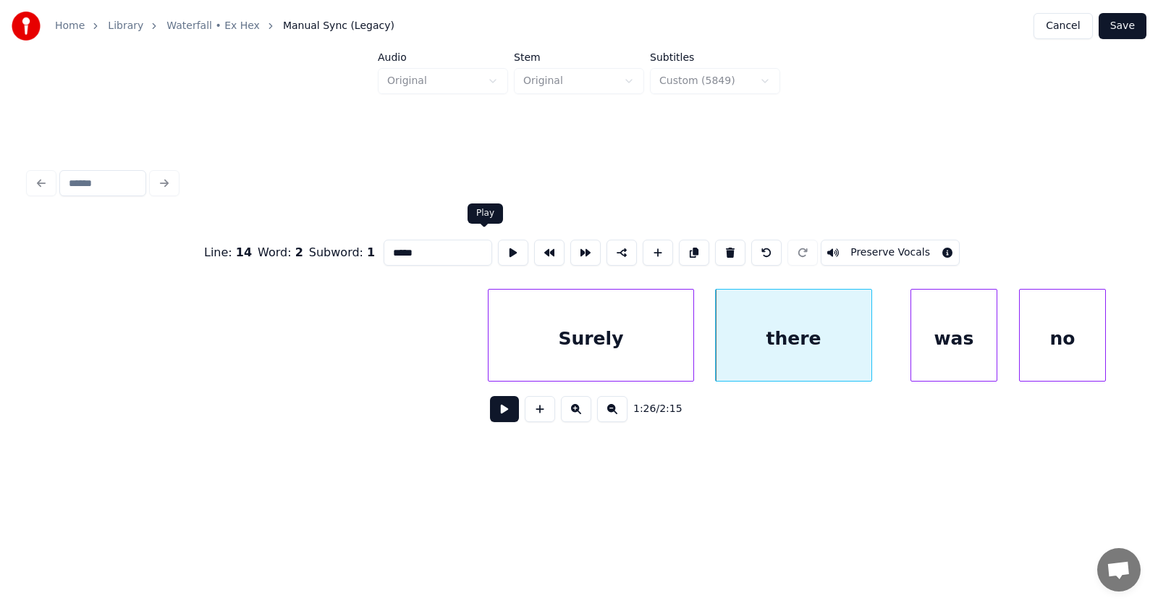
click at [498, 241] on button at bounding box center [513, 253] width 30 height 26
click at [930, 362] on div "was" at bounding box center [928, 338] width 85 height 98
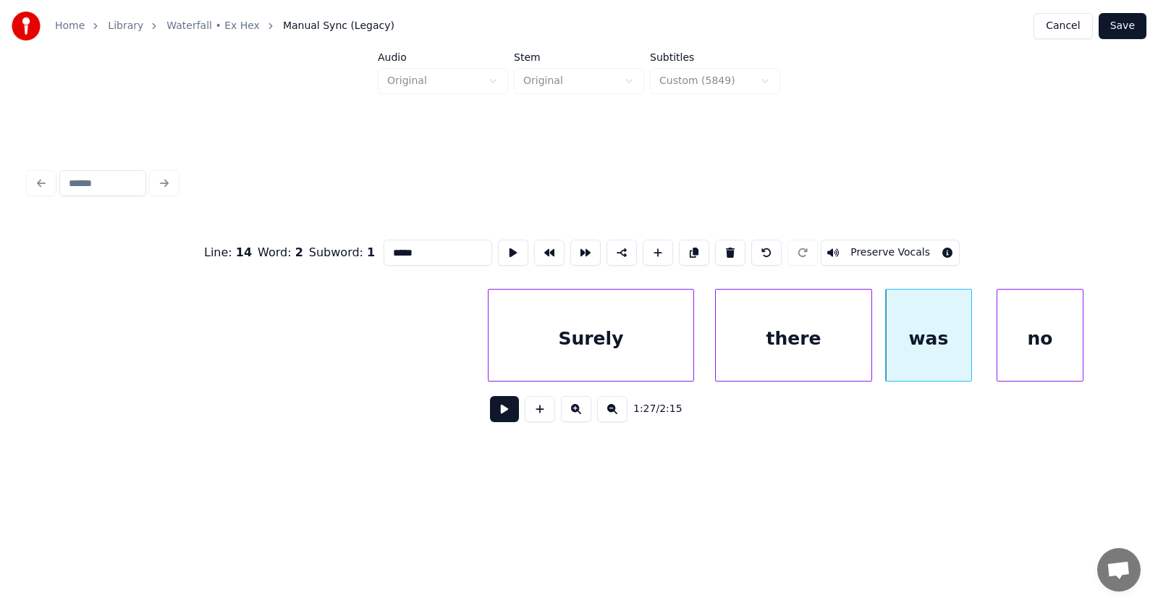
click at [1018, 347] on div "no" at bounding box center [1039, 338] width 85 height 98
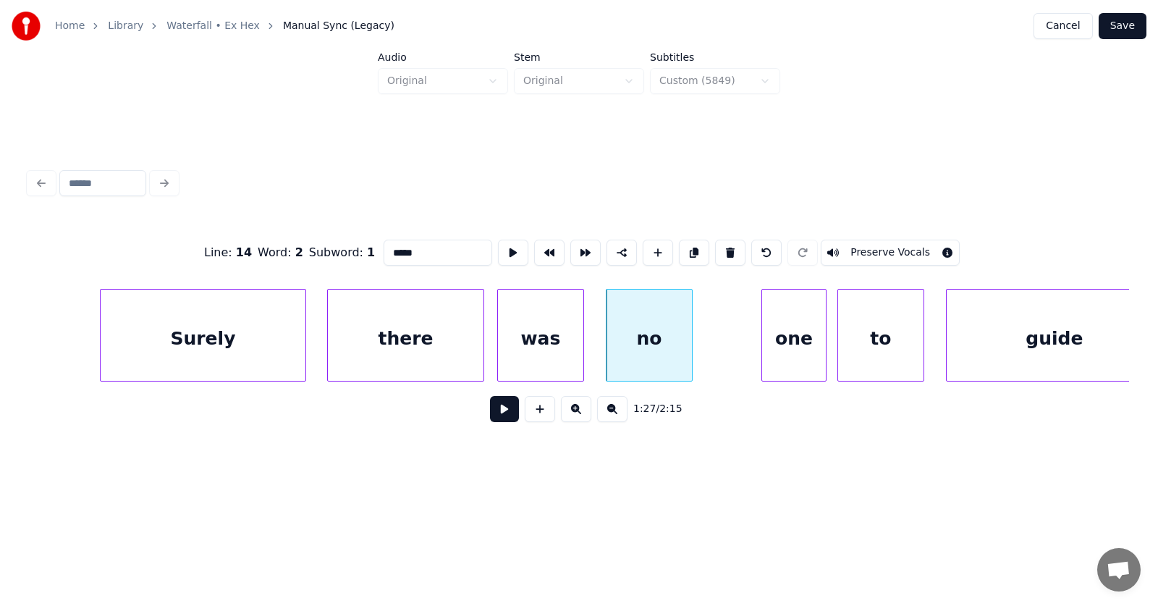
scroll to position [0, 46820]
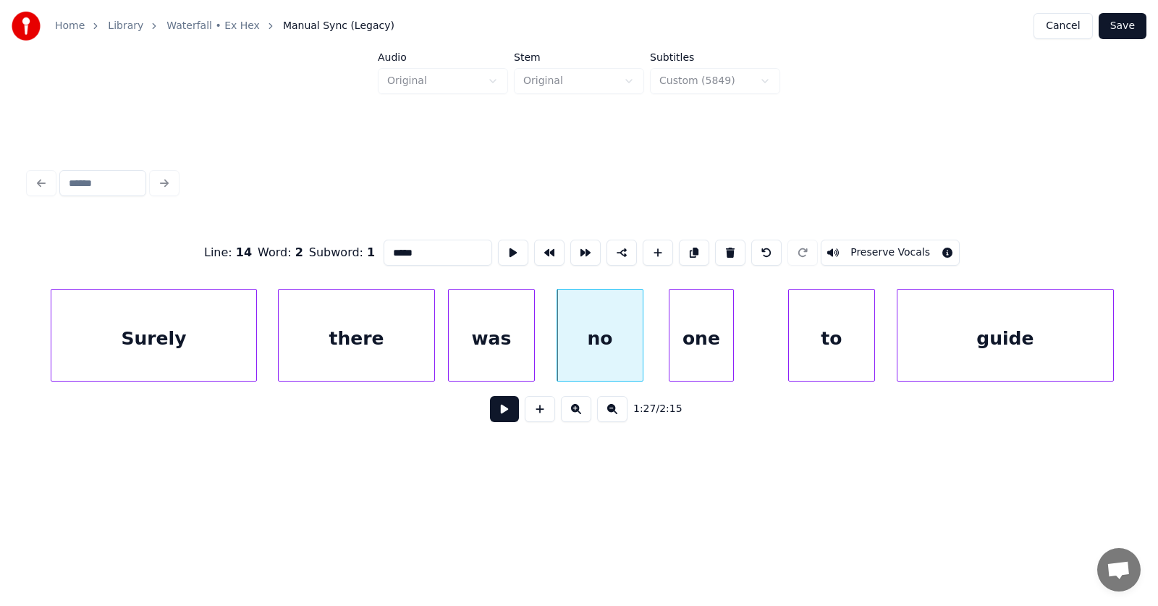
click at [708, 354] on div "one" at bounding box center [701, 338] width 64 height 98
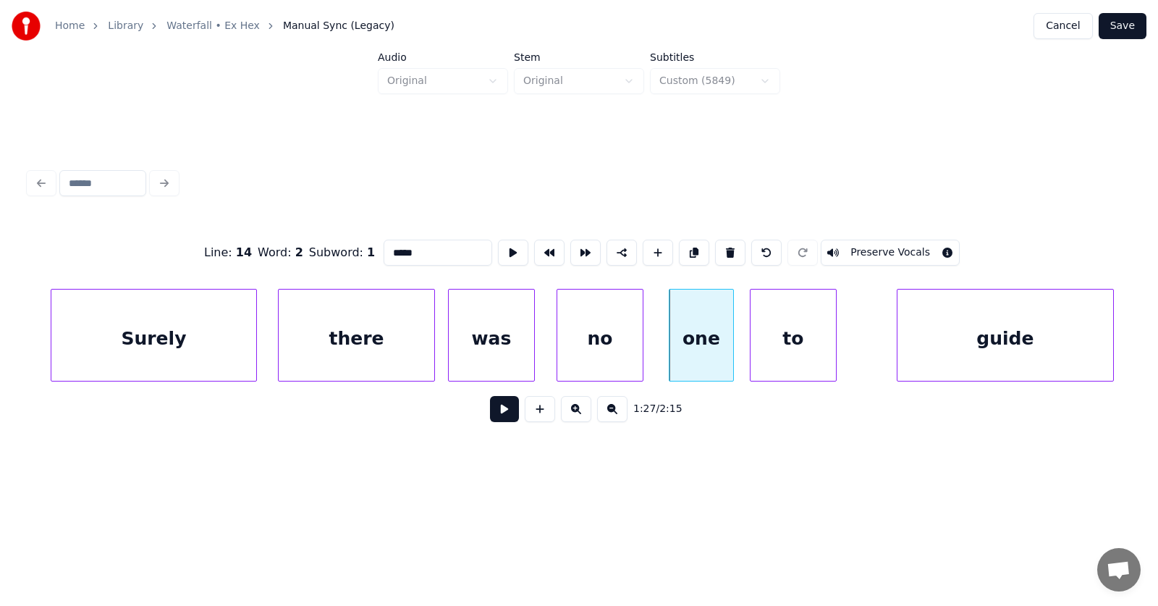
click at [771, 358] on div "to" at bounding box center [793, 338] width 85 height 98
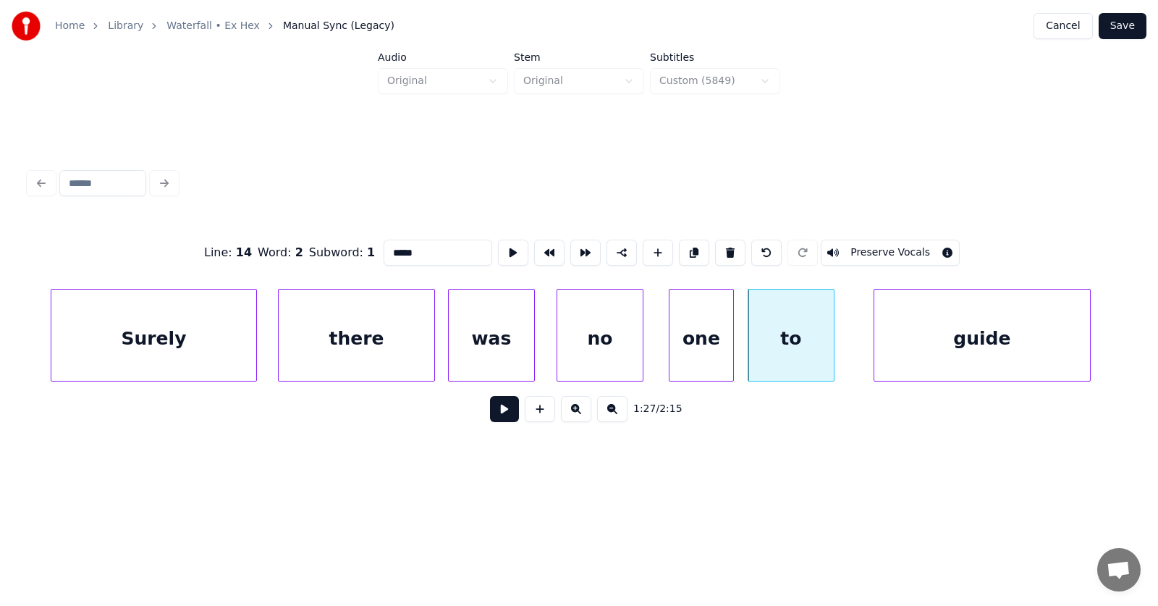
click at [896, 351] on div "guide" at bounding box center [982, 338] width 216 height 98
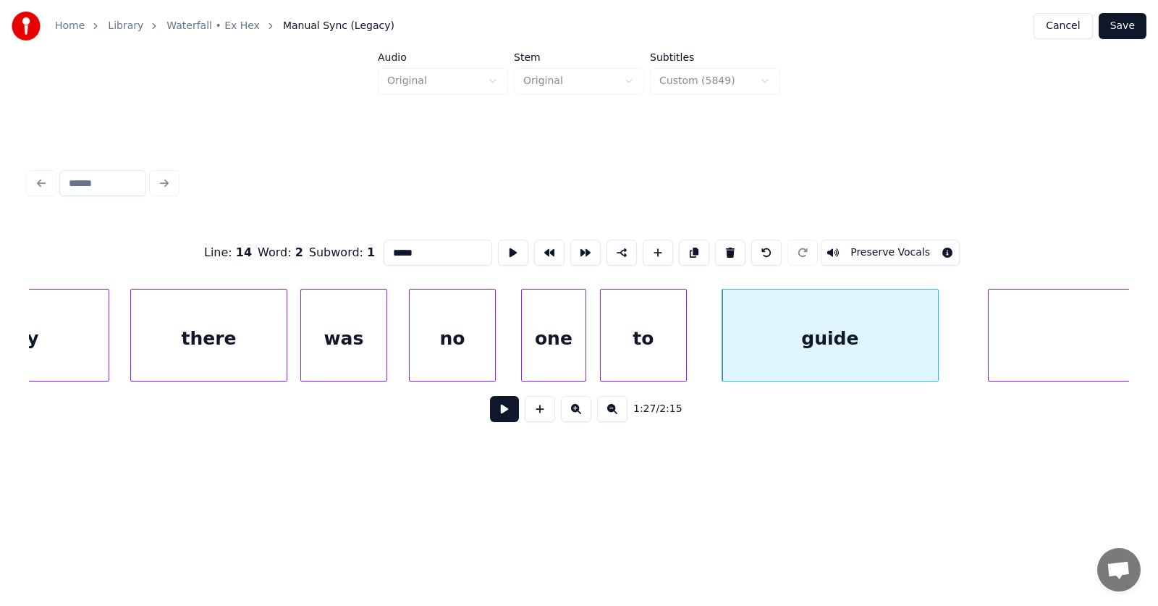
scroll to position [0, 47257]
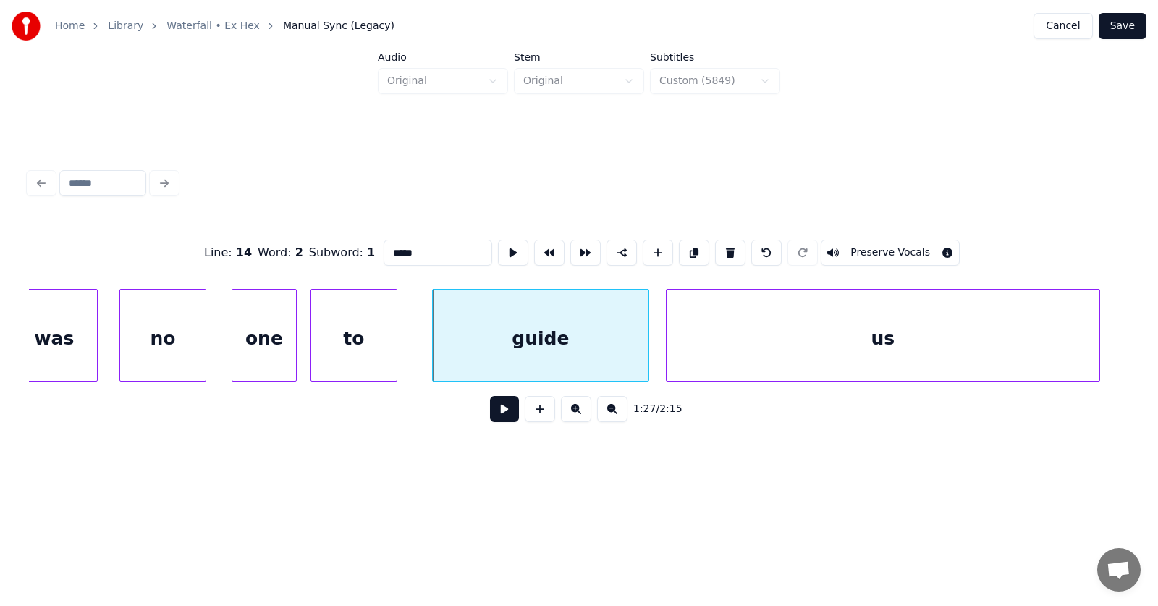
click at [1035, 339] on div "us" at bounding box center [883, 338] width 433 height 98
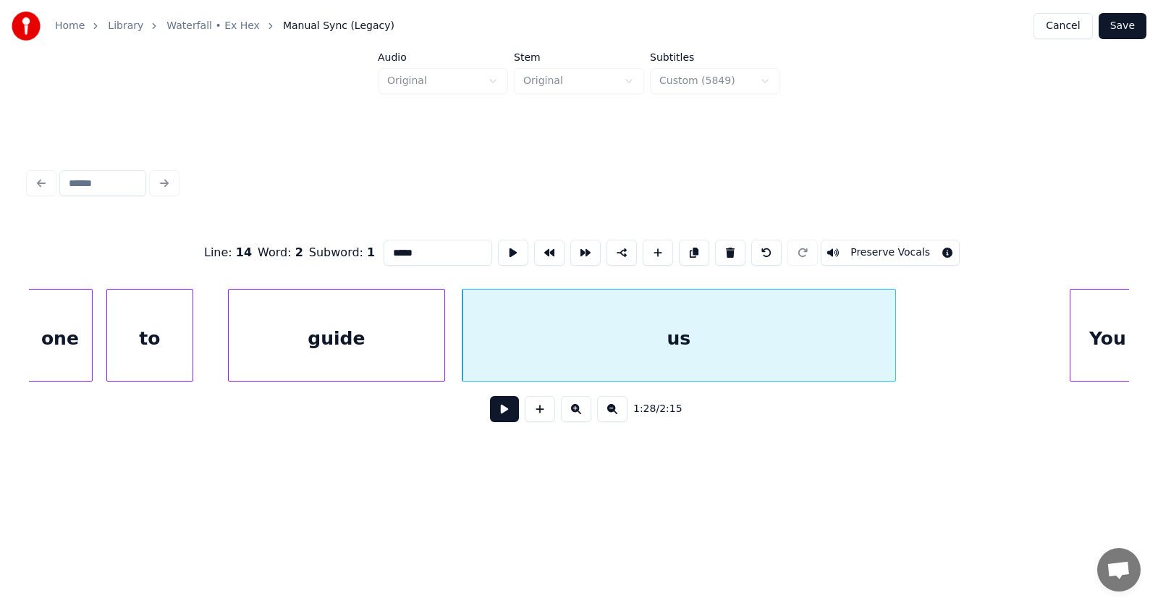
scroll to position [0, 47708]
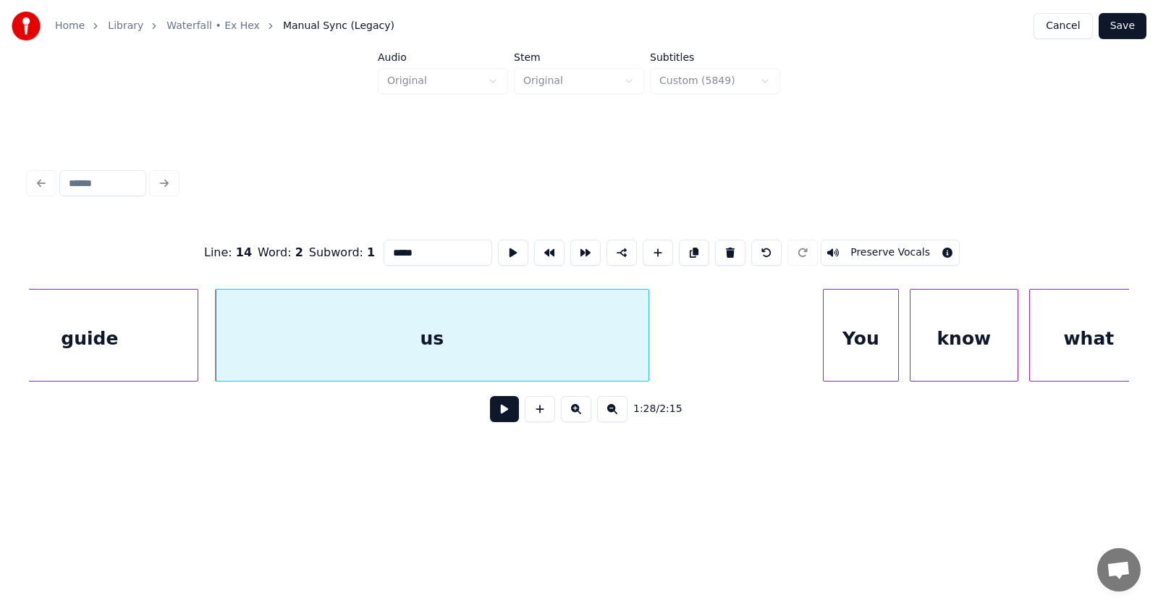
click at [541, 320] on div "us" at bounding box center [432, 338] width 433 height 98
type input "**"
click at [504, 412] on button at bounding box center [504, 409] width 29 height 26
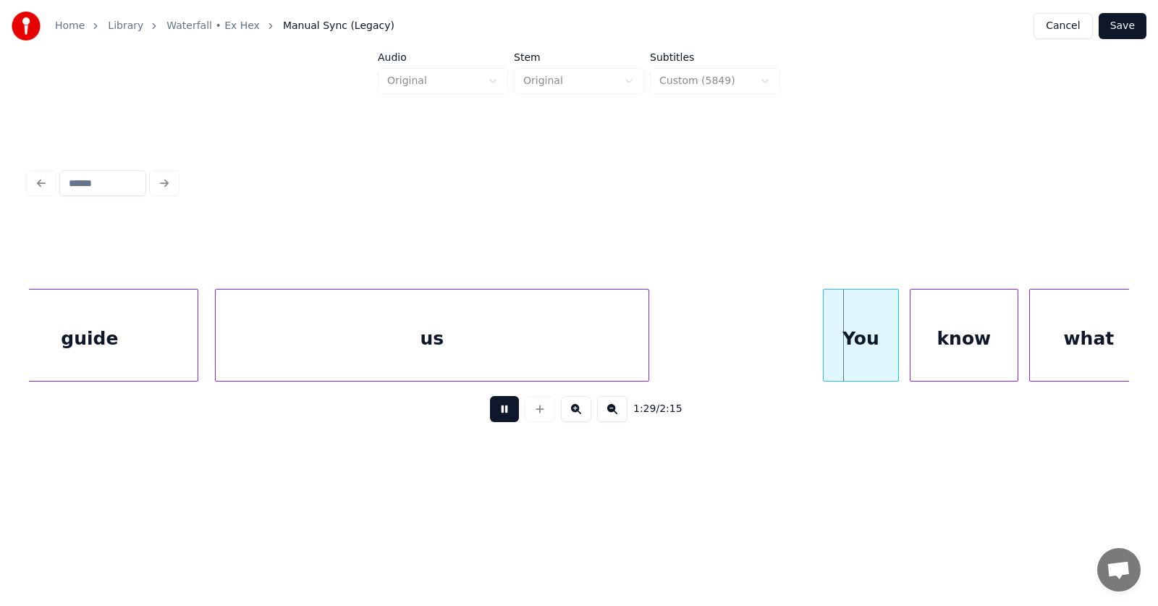
click at [504, 412] on button at bounding box center [504, 409] width 29 height 26
click at [831, 341] on div "You" at bounding box center [853, 338] width 75 height 98
click at [963, 343] on div "know" at bounding box center [953, 338] width 107 height 98
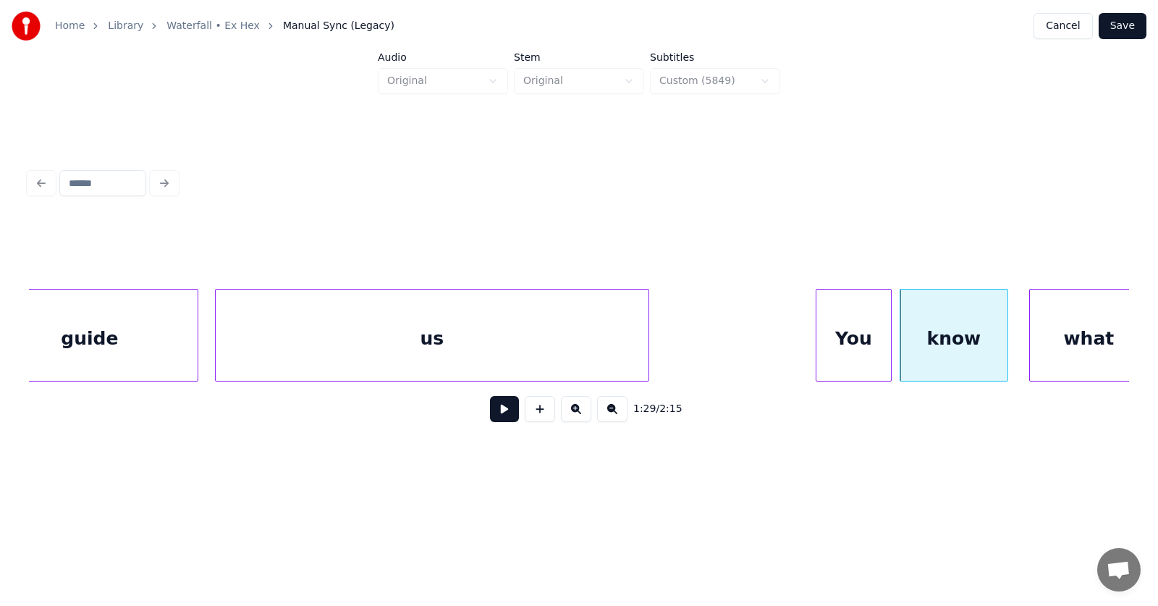
scroll to position [0, 47724]
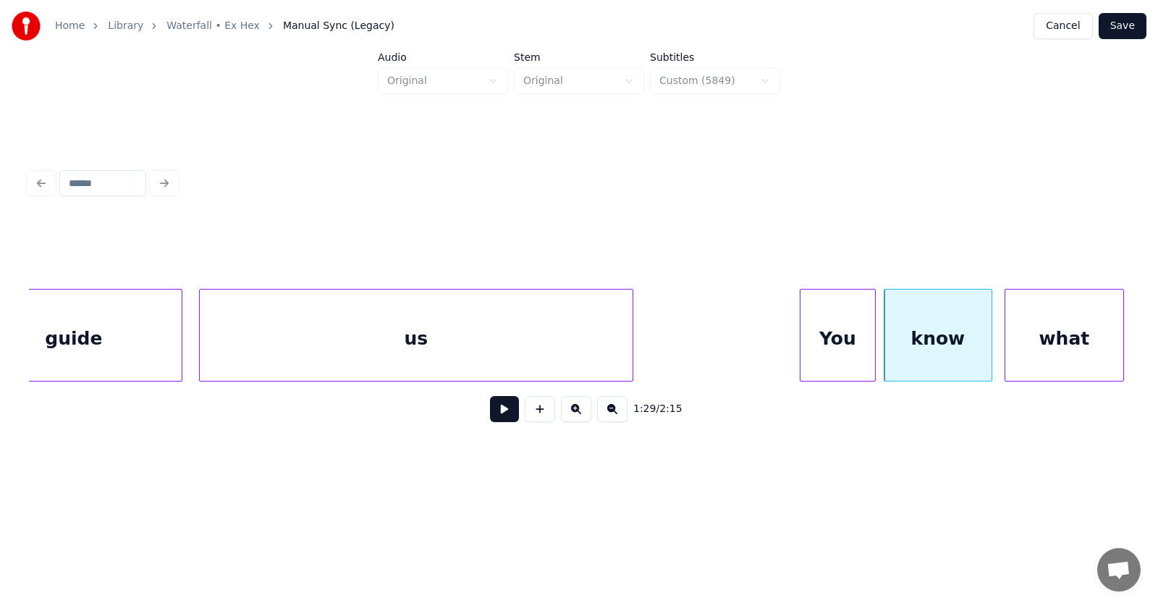
click at [1065, 342] on div "what" at bounding box center [1064, 338] width 118 height 98
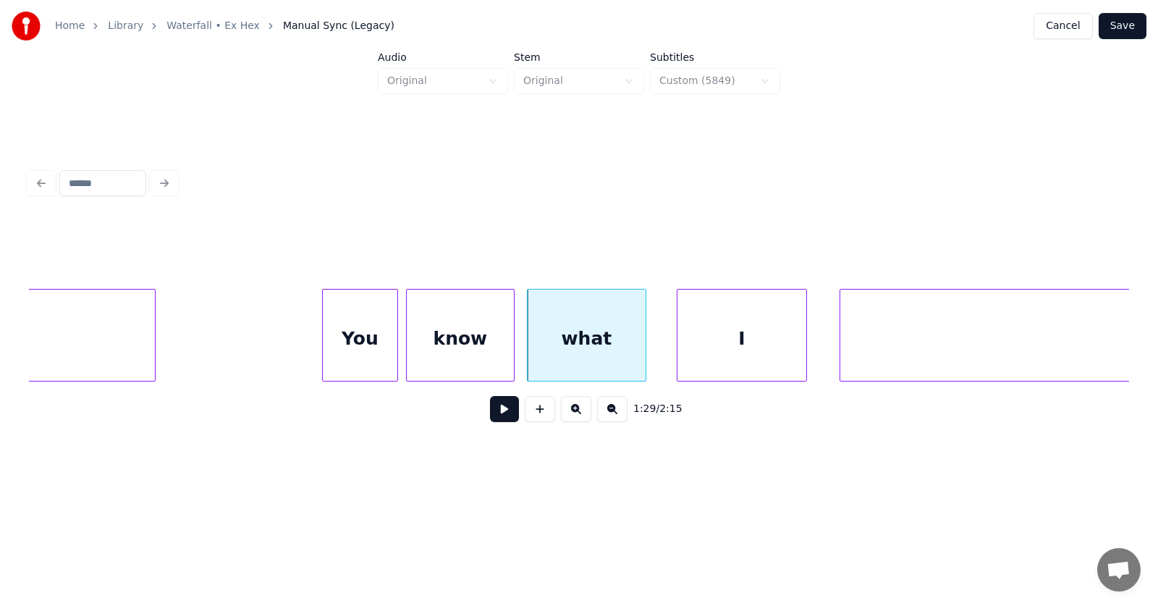
scroll to position [0, 48399]
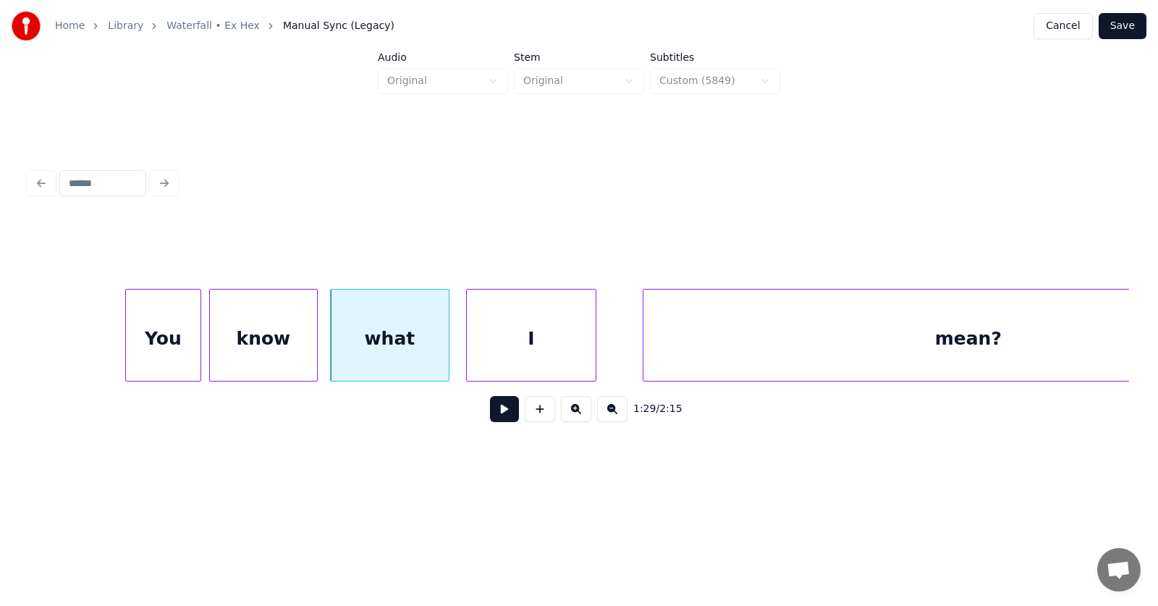
click at [548, 347] on div "I" at bounding box center [531, 338] width 129 height 98
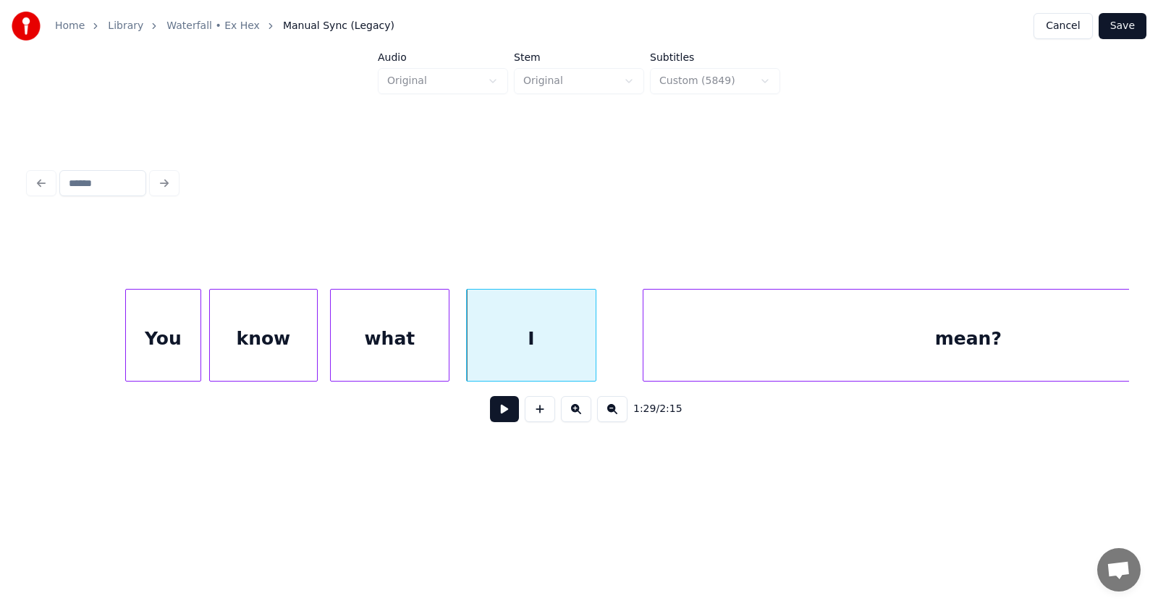
scroll to position [0, 48560]
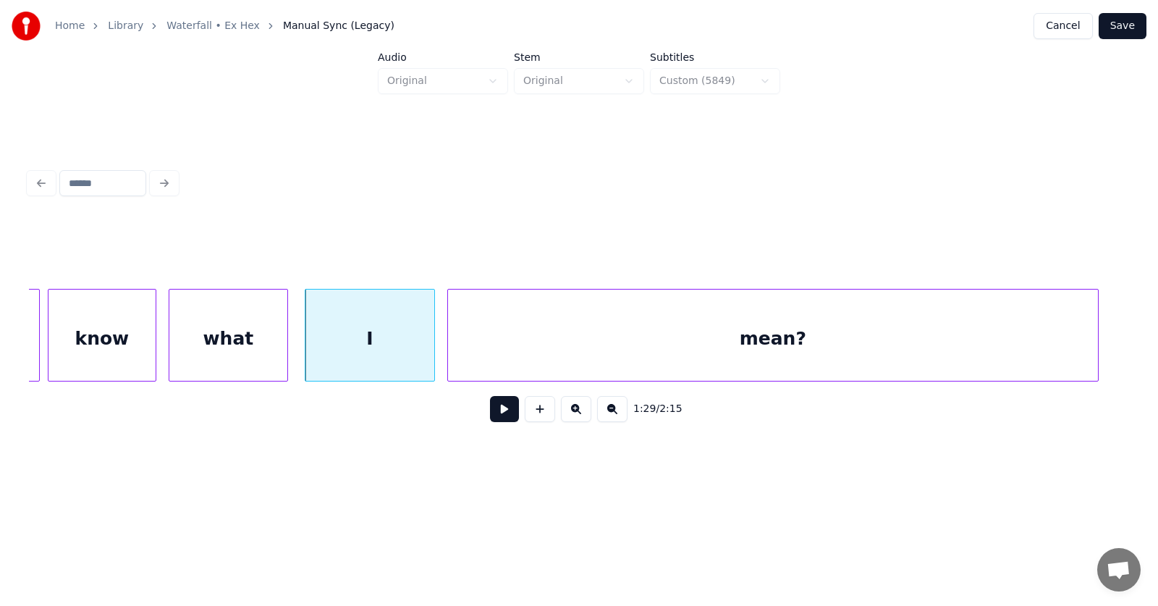
click at [686, 352] on div "mean?" at bounding box center [773, 338] width 650 height 98
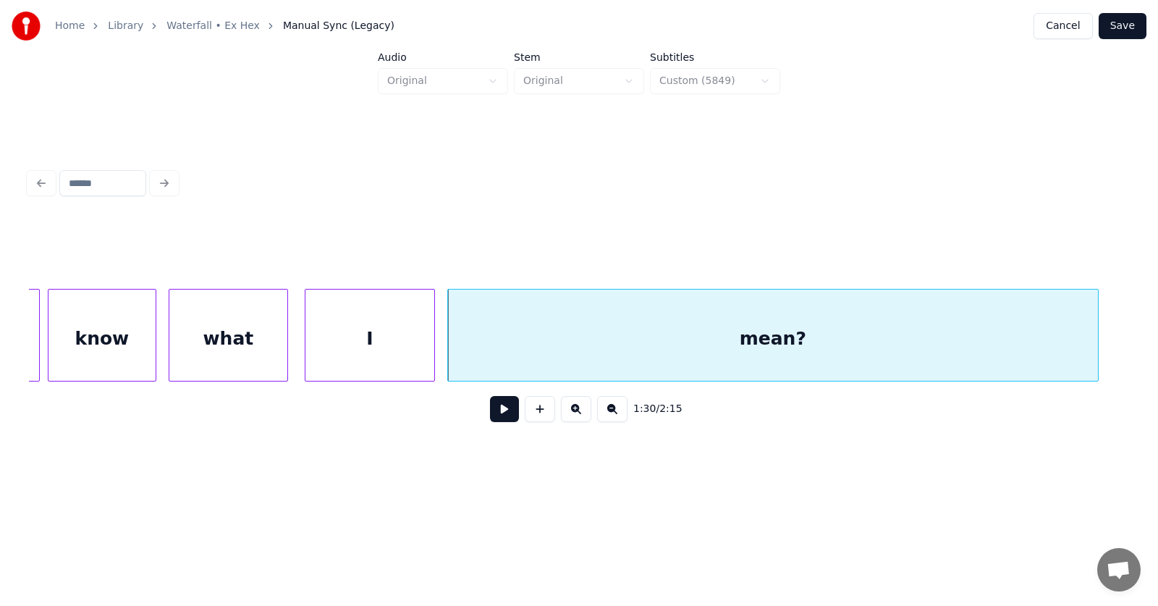
click at [507, 415] on button at bounding box center [504, 409] width 29 height 26
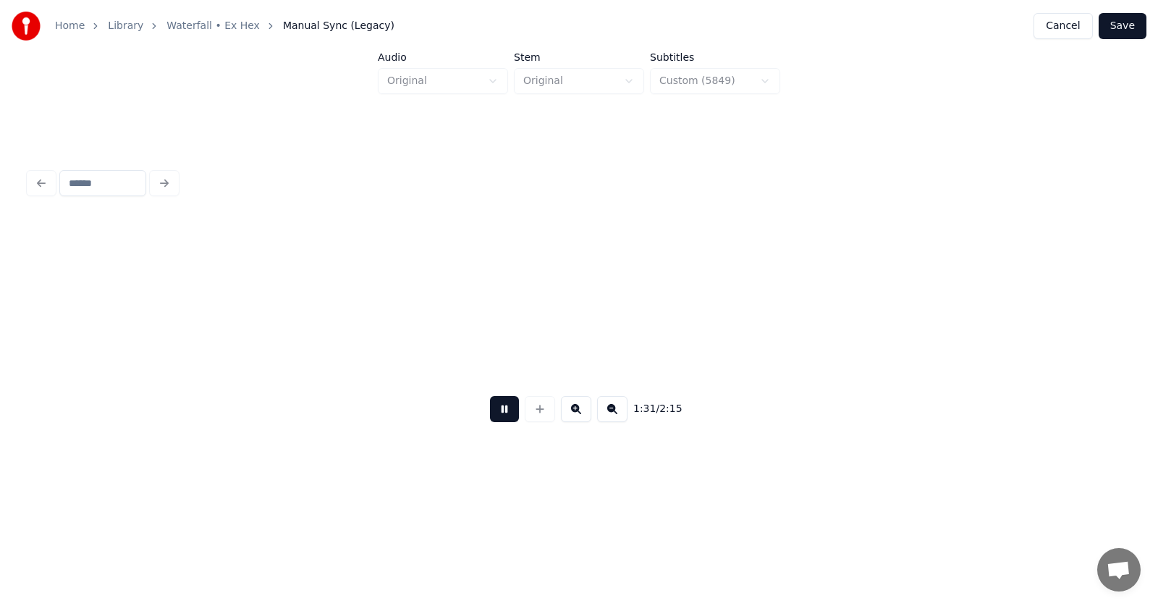
scroll to position [0, 49660]
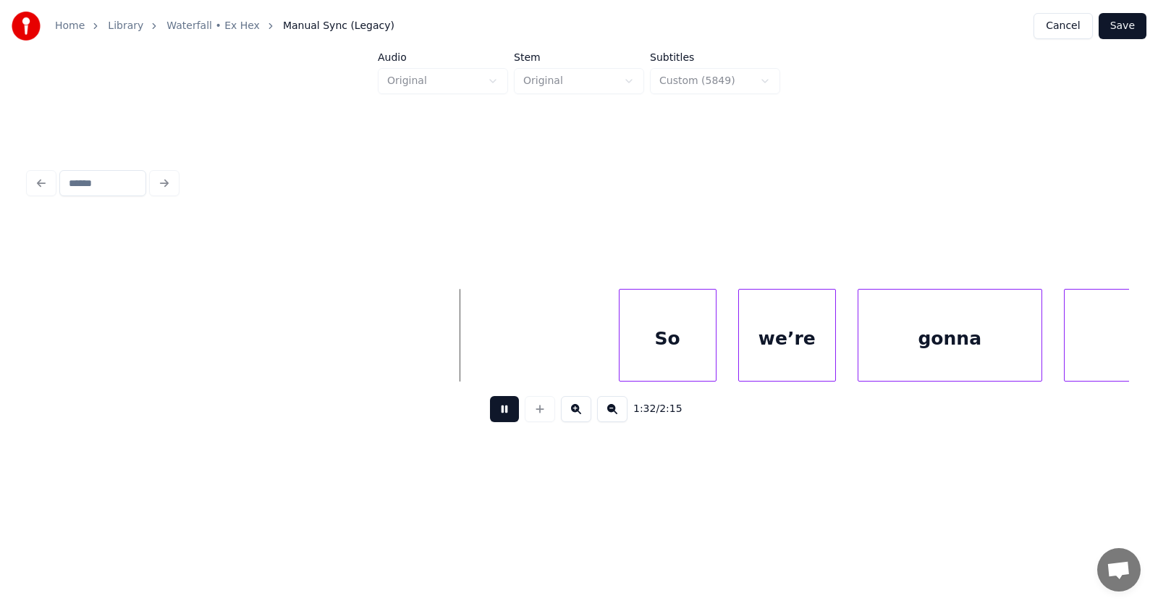
click at [507, 415] on button at bounding box center [504, 409] width 29 height 26
click at [616, 338] on div "So" at bounding box center [618, 338] width 96 height 98
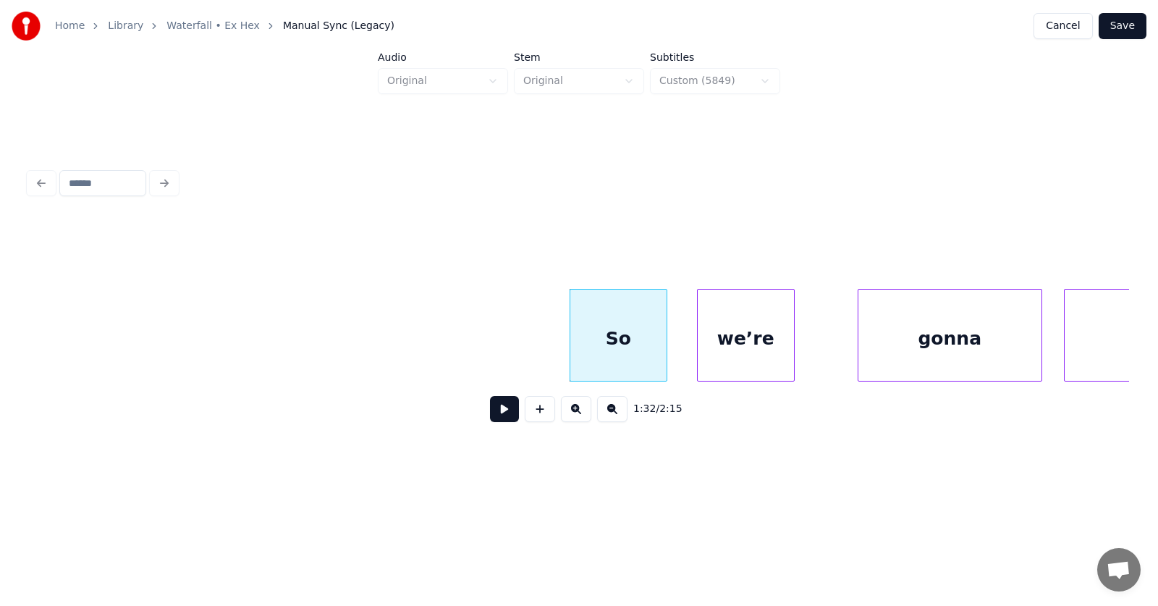
click at [733, 349] on div "we’re" at bounding box center [746, 338] width 96 height 98
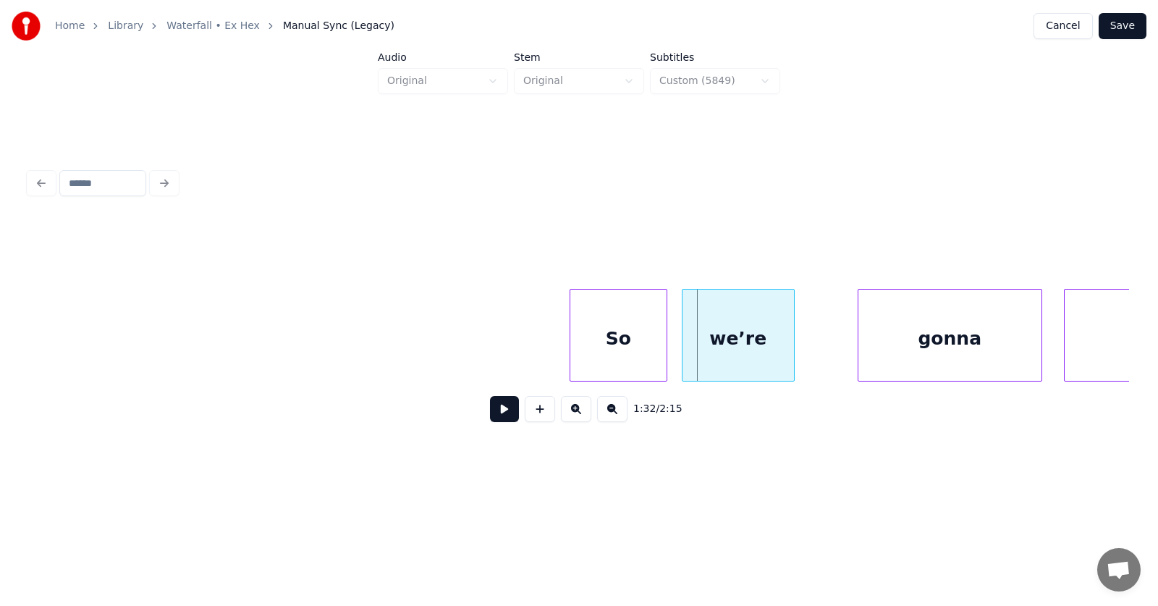
click at [682, 348] on div at bounding box center [684, 334] width 4 height 91
click at [849, 353] on div "gonna" at bounding box center [918, 338] width 183 height 98
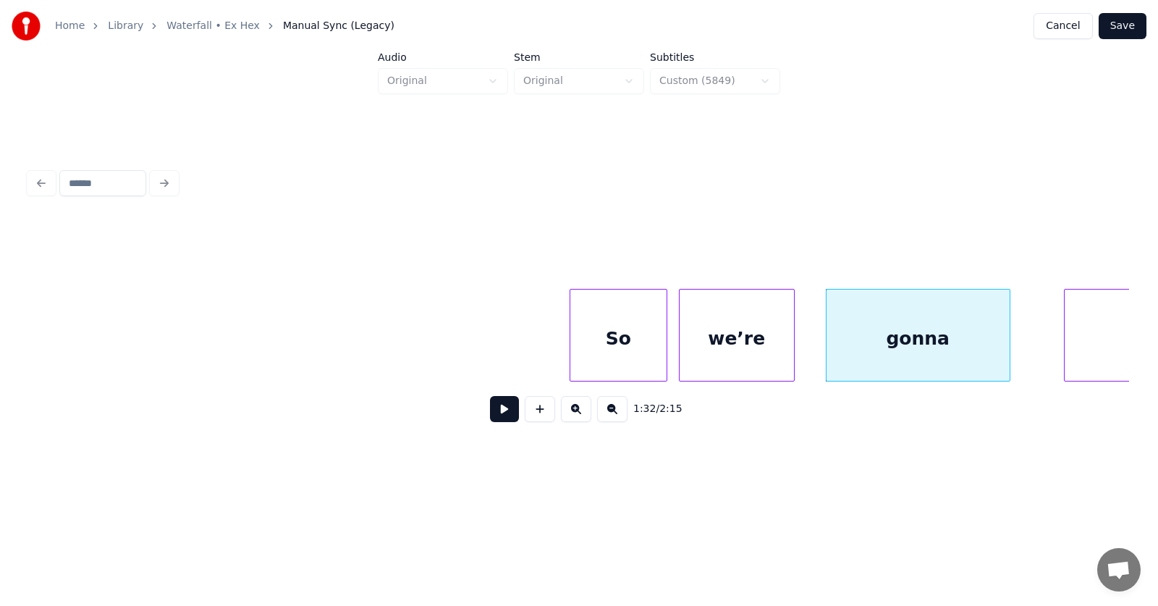
scroll to position [0, 49786]
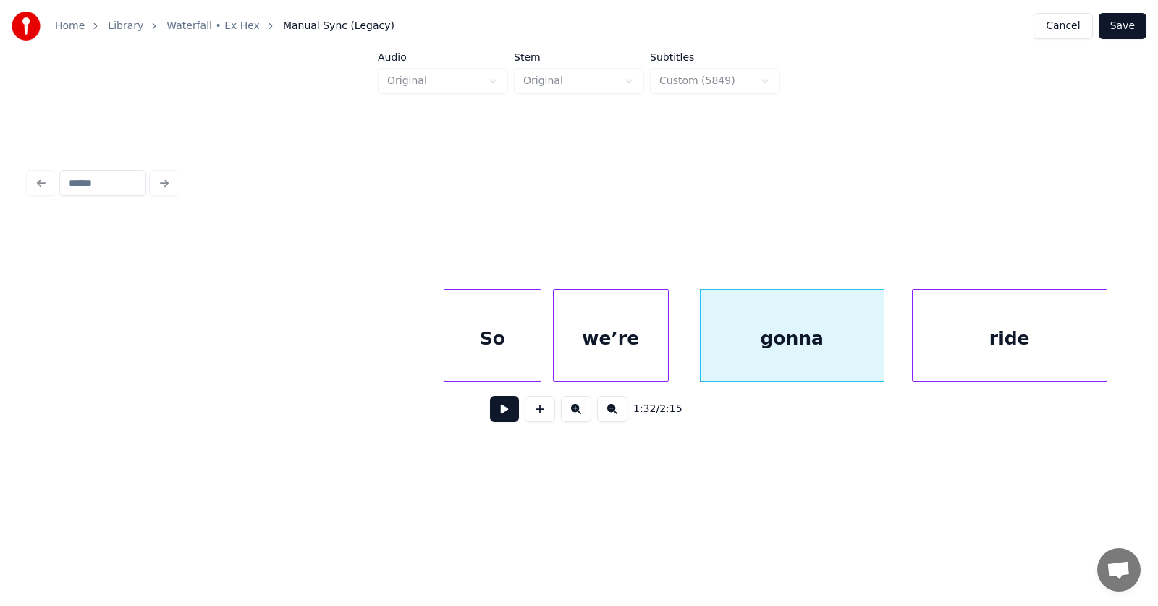
click at [1069, 338] on div "ride" at bounding box center [1010, 338] width 194 height 98
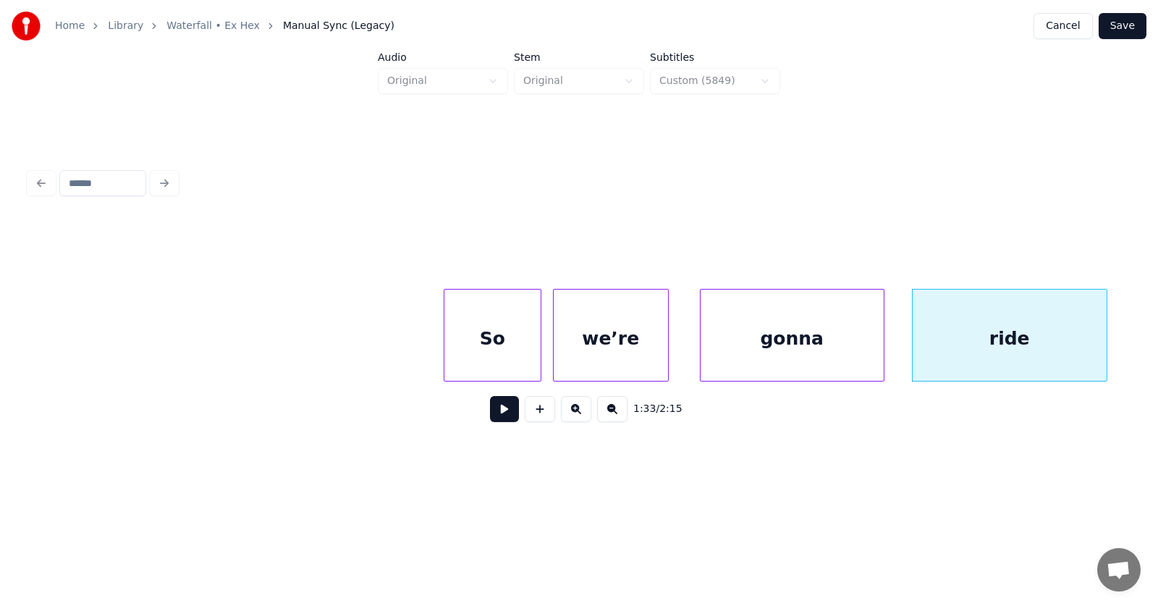
click at [494, 417] on button at bounding box center [504, 409] width 29 height 26
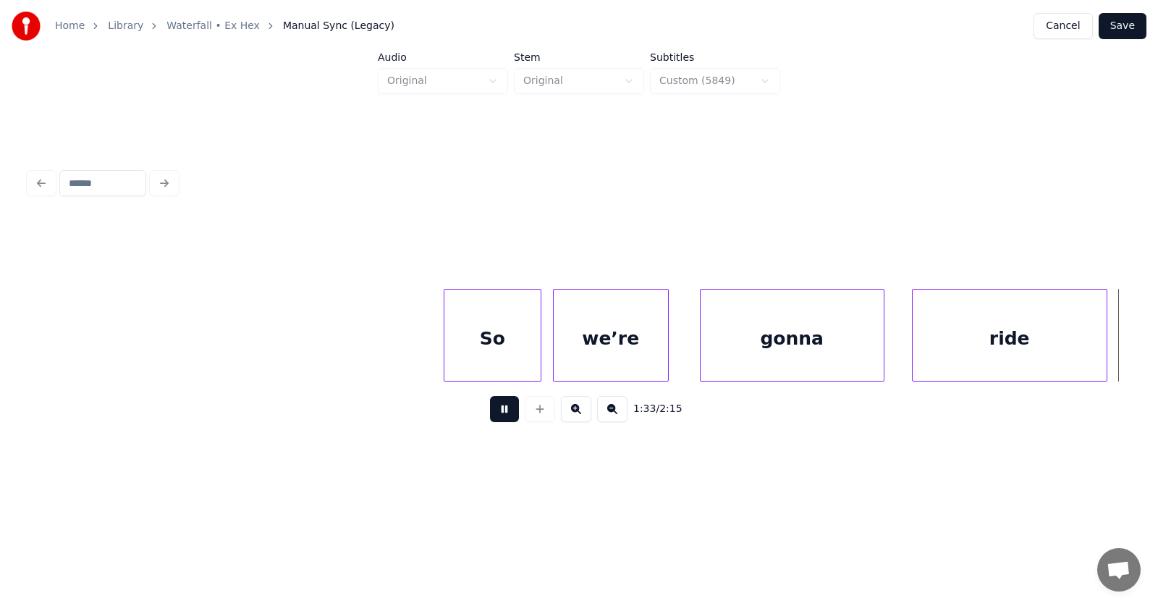
scroll to position [0, 50888]
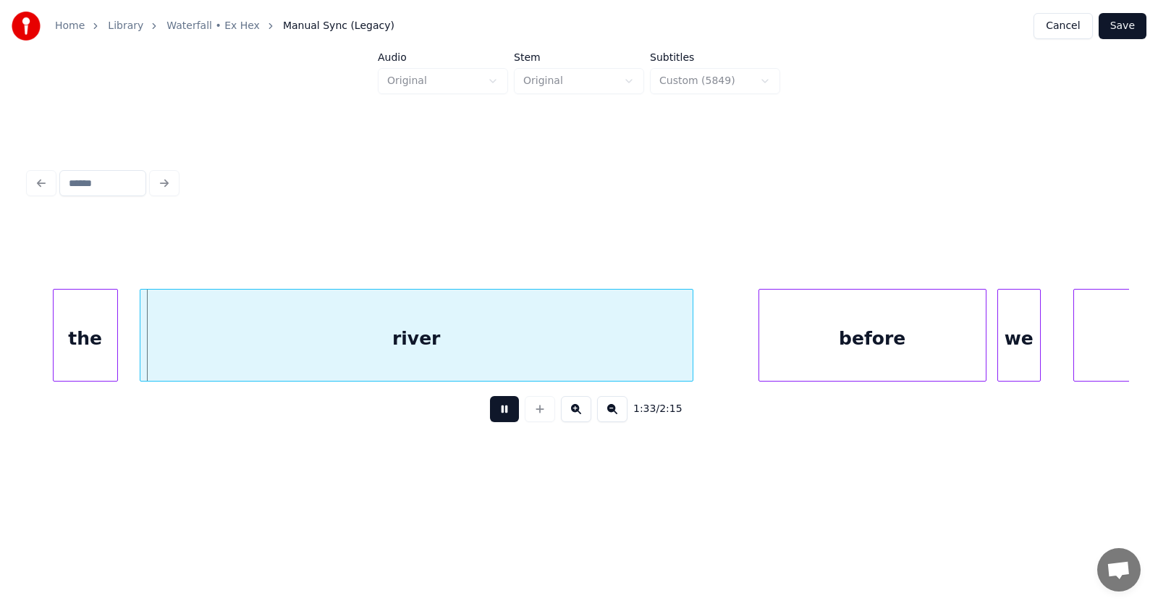
click at [494, 417] on button at bounding box center [504, 409] width 29 height 26
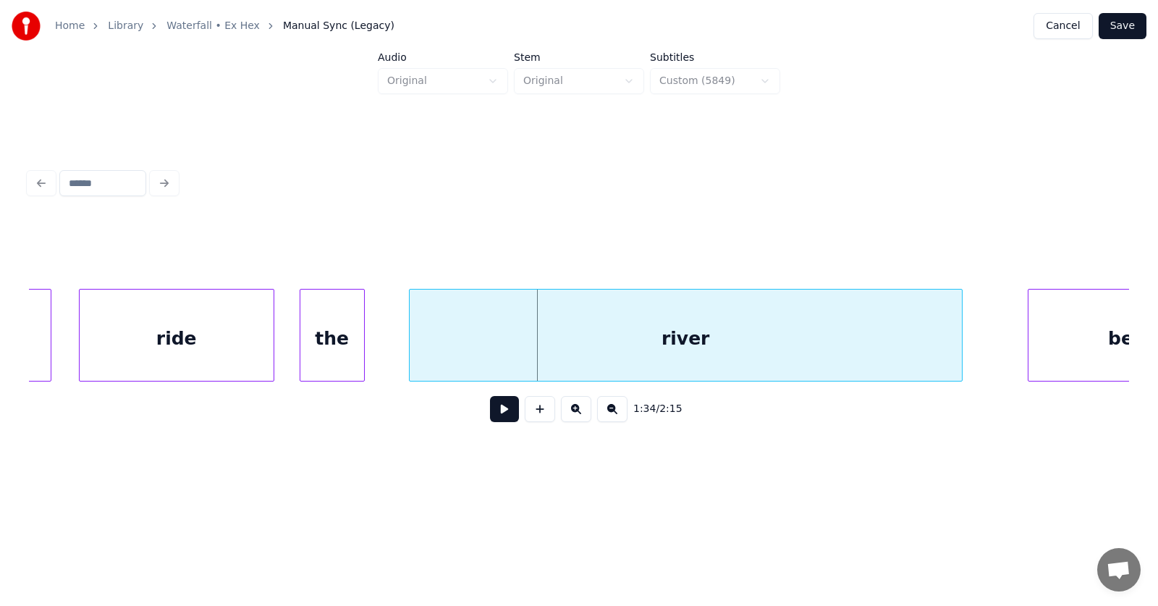
click at [318, 350] on div "the" at bounding box center [332, 338] width 64 height 98
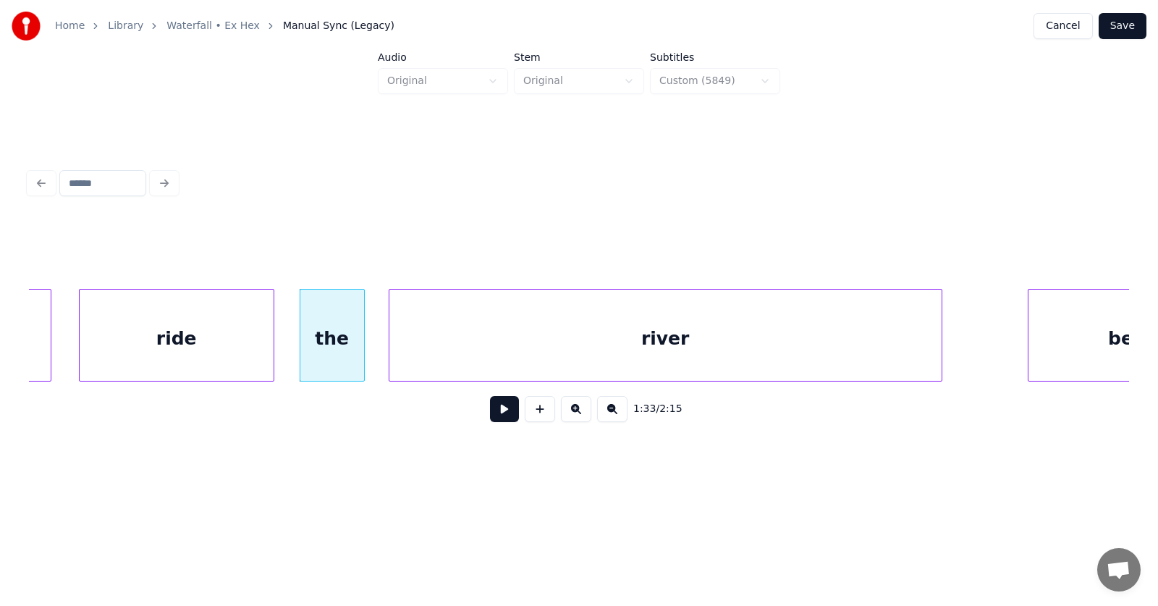
click at [433, 357] on div "river" at bounding box center [665, 338] width 552 height 98
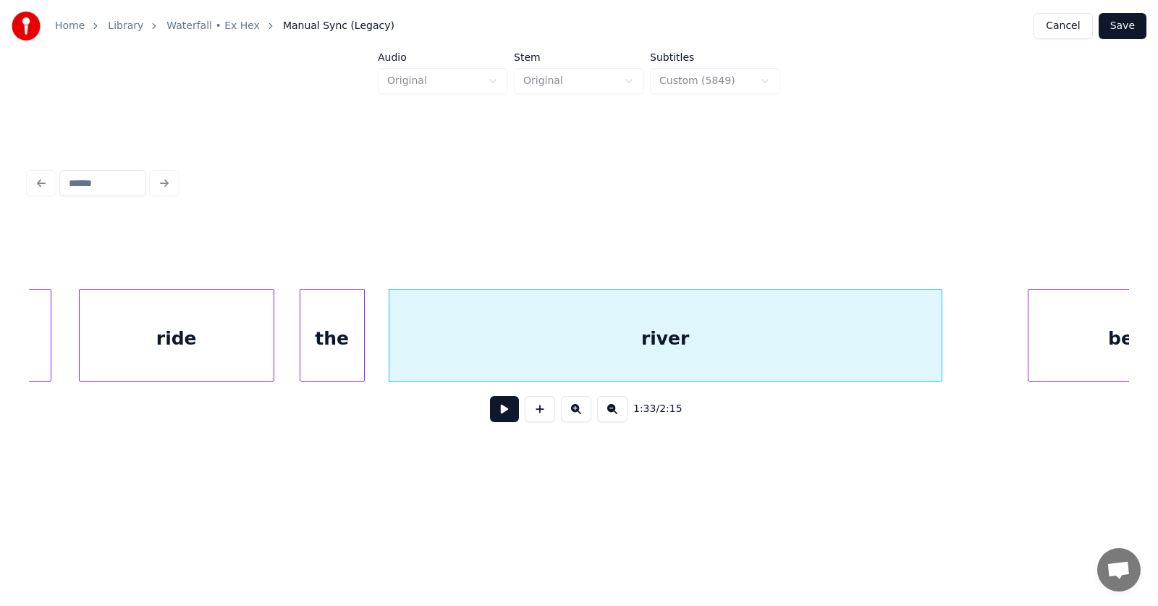
scroll to position [0, 50742]
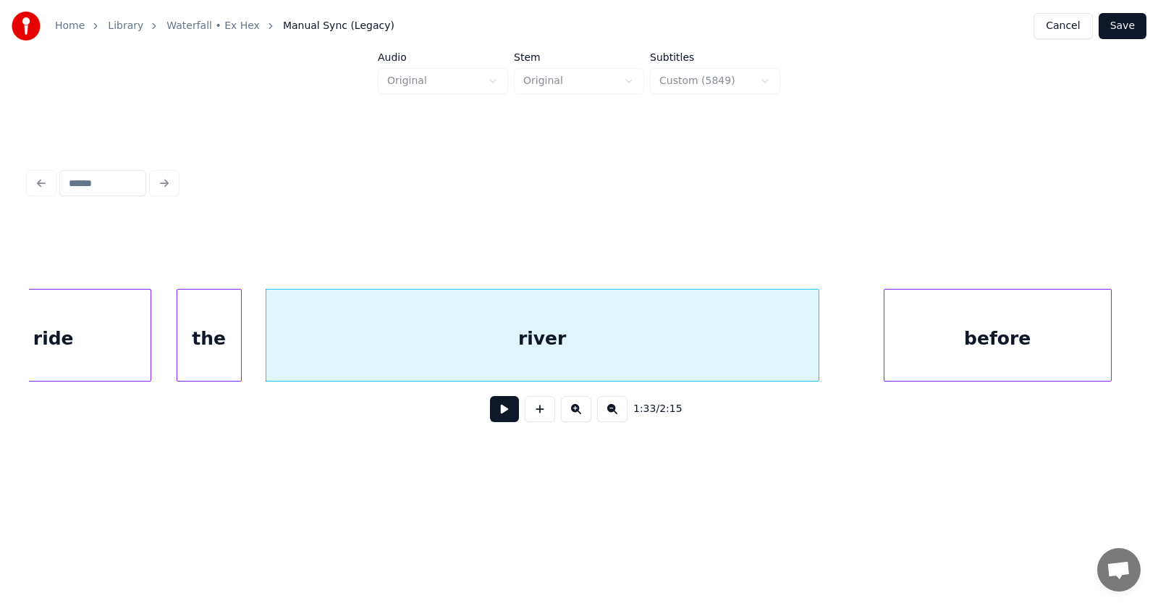
click at [1031, 327] on div "before" at bounding box center [997, 338] width 227 height 98
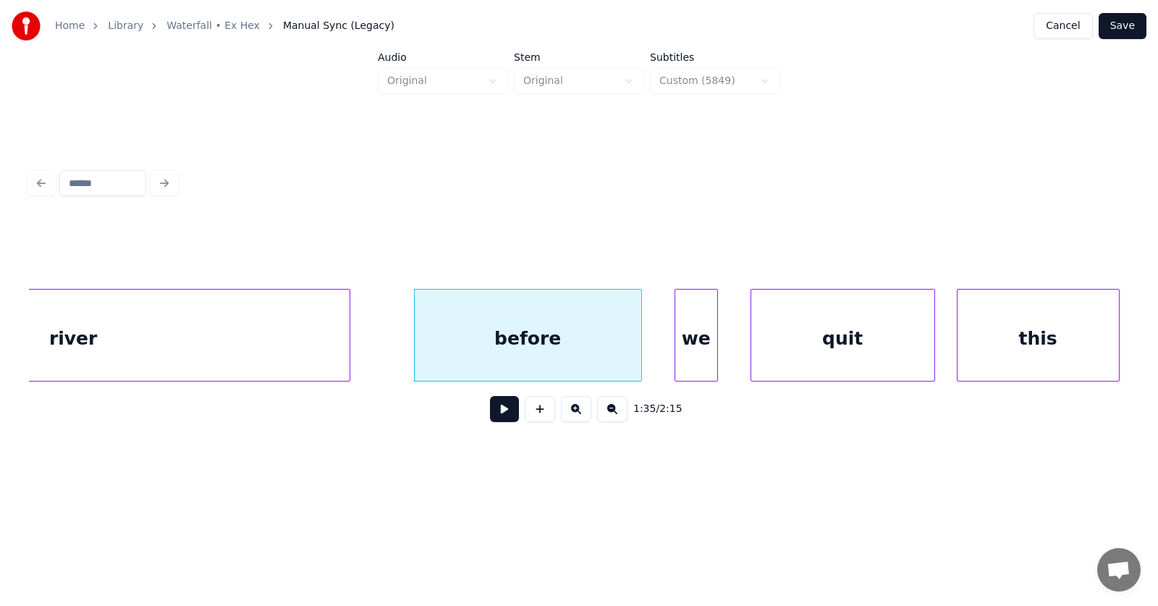
scroll to position [0, 51310]
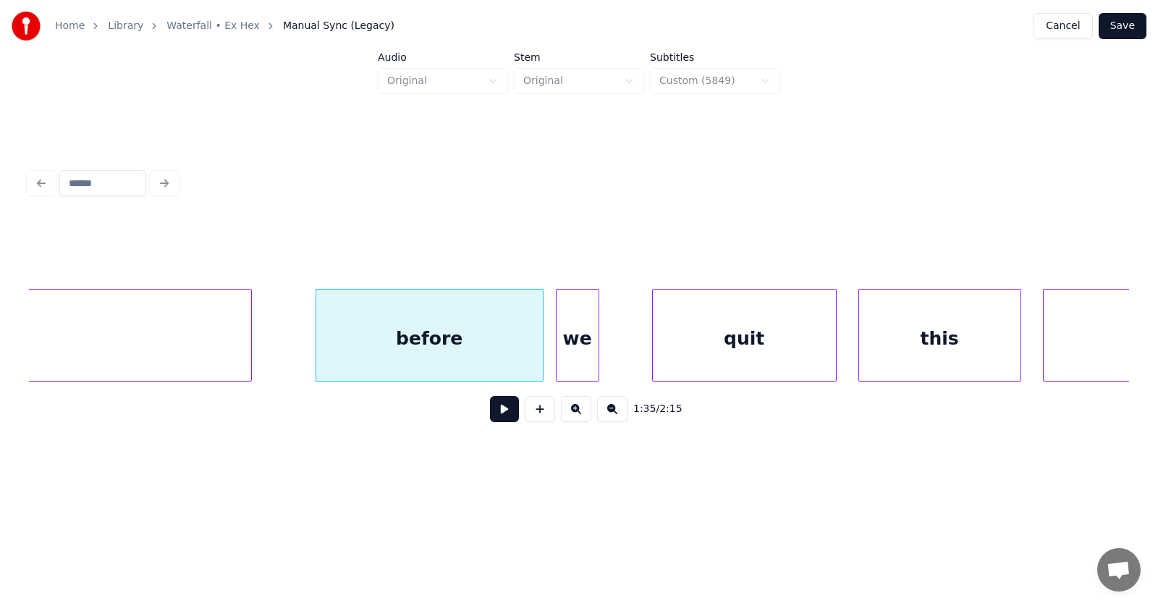
click at [585, 355] on div "we" at bounding box center [578, 338] width 42 height 98
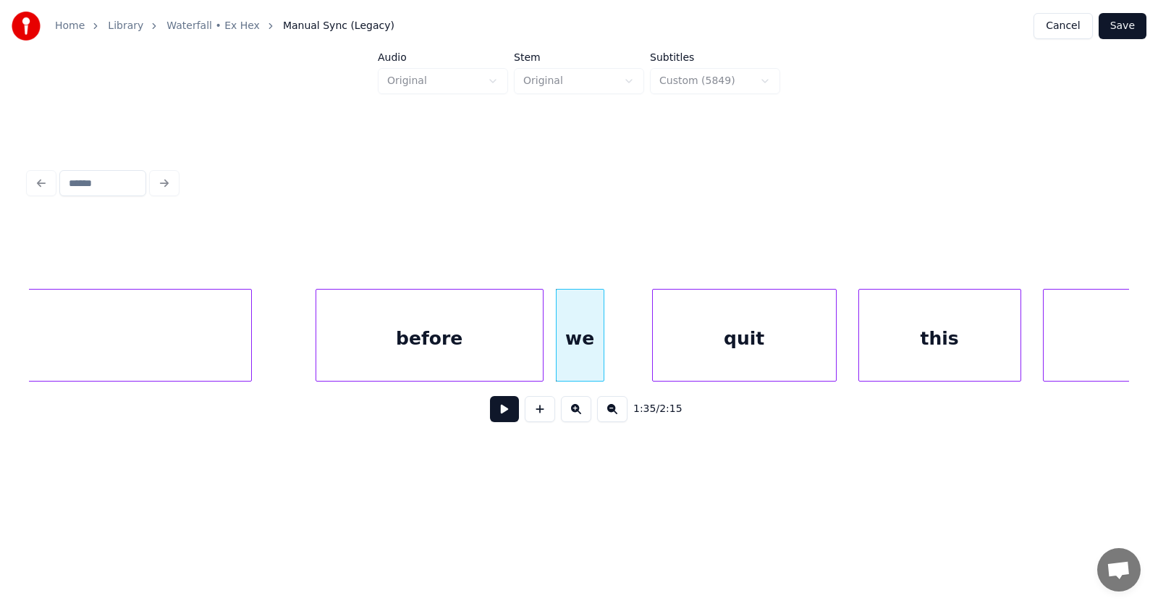
click at [602, 356] on div at bounding box center [601, 334] width 4 height 91
click at [690, 354] on div "quit" at bounding box center [711, 338] width 183 height 98
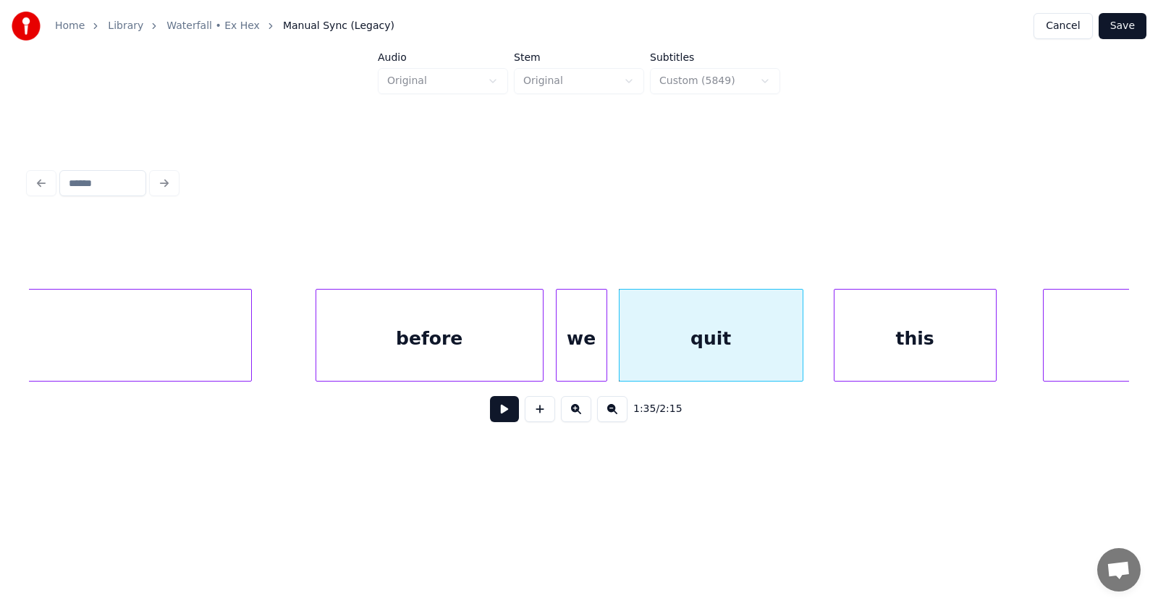
click at [887, 358] on div "this" at bounding box center [914, 338] width 161 height 98
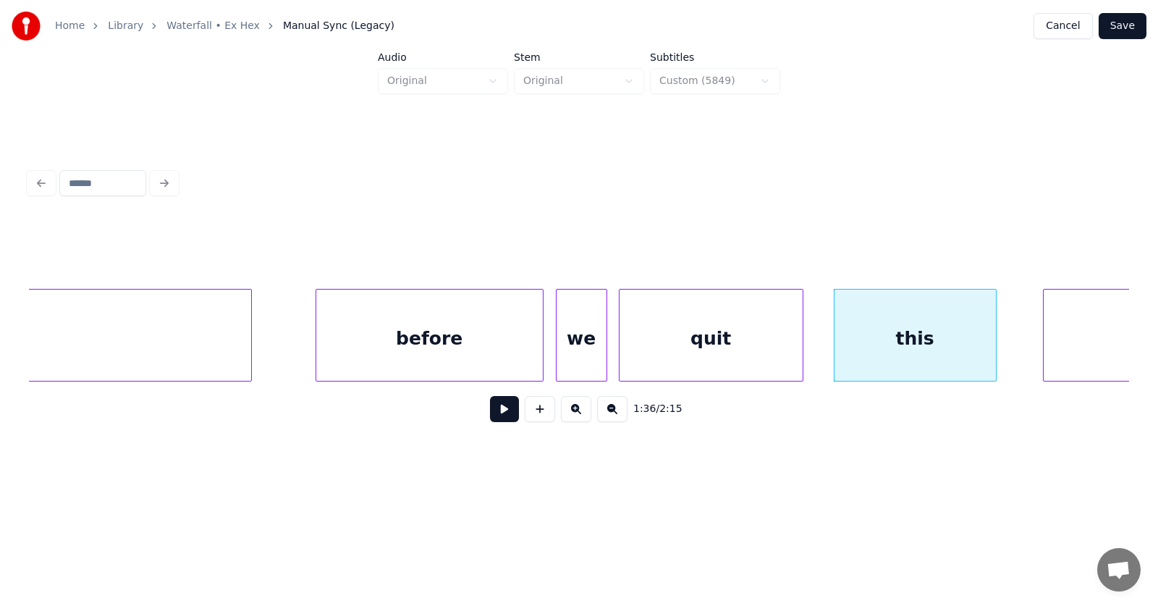
scroll to position [0, 51969]
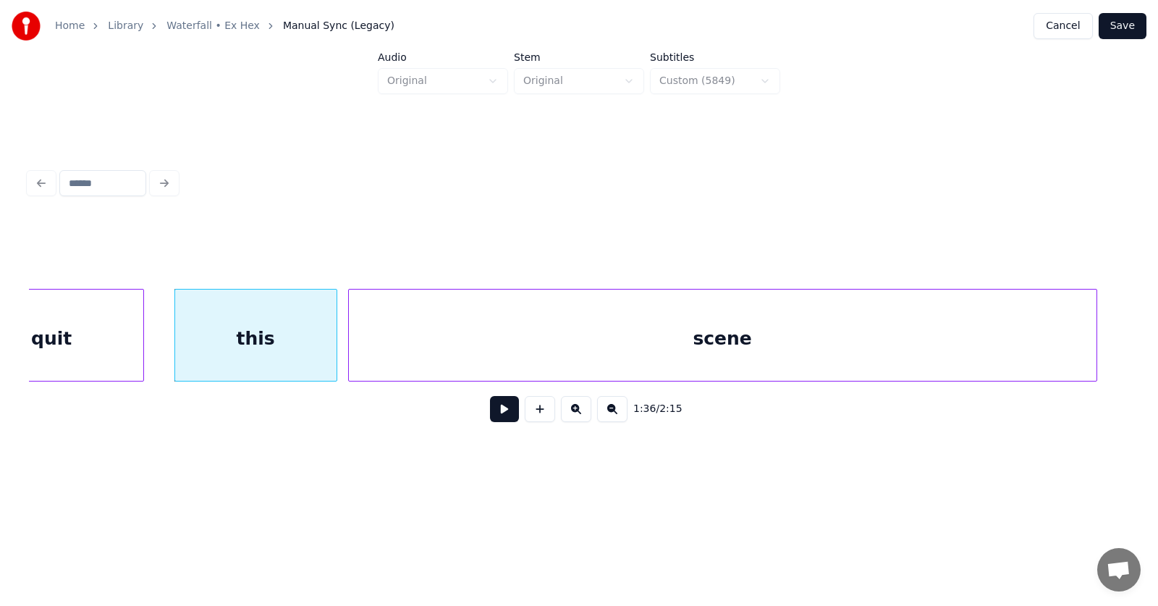
click at [1032, 355] on div "scene" at bounding box center [723, 338] width 748 height 98
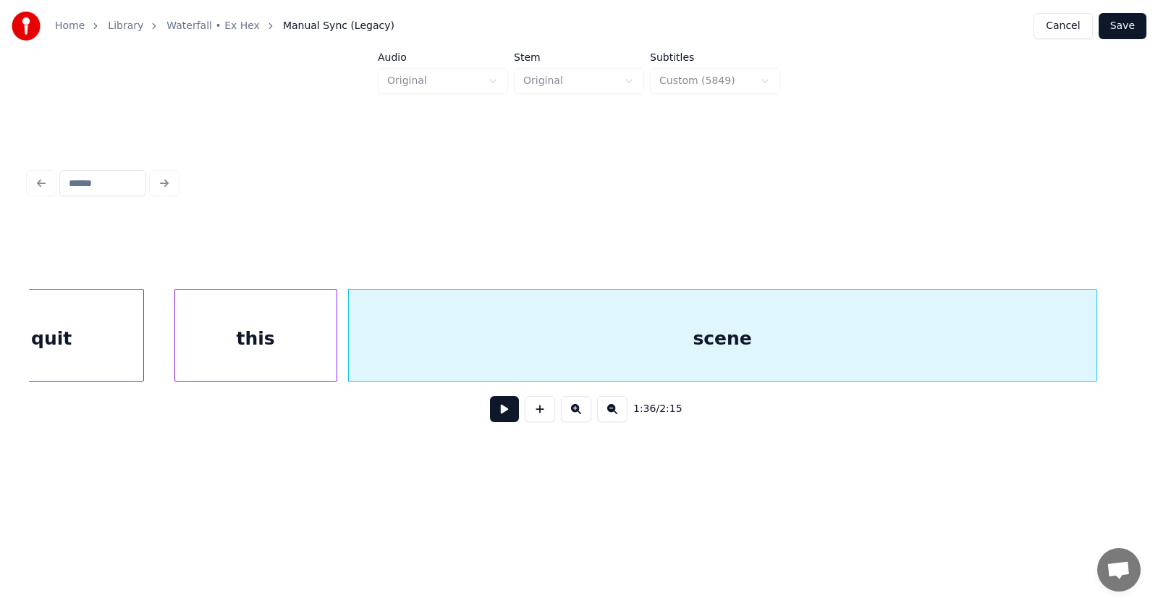
click at [490, 414] on button at bounding box center [504, 409] width 29 height 26
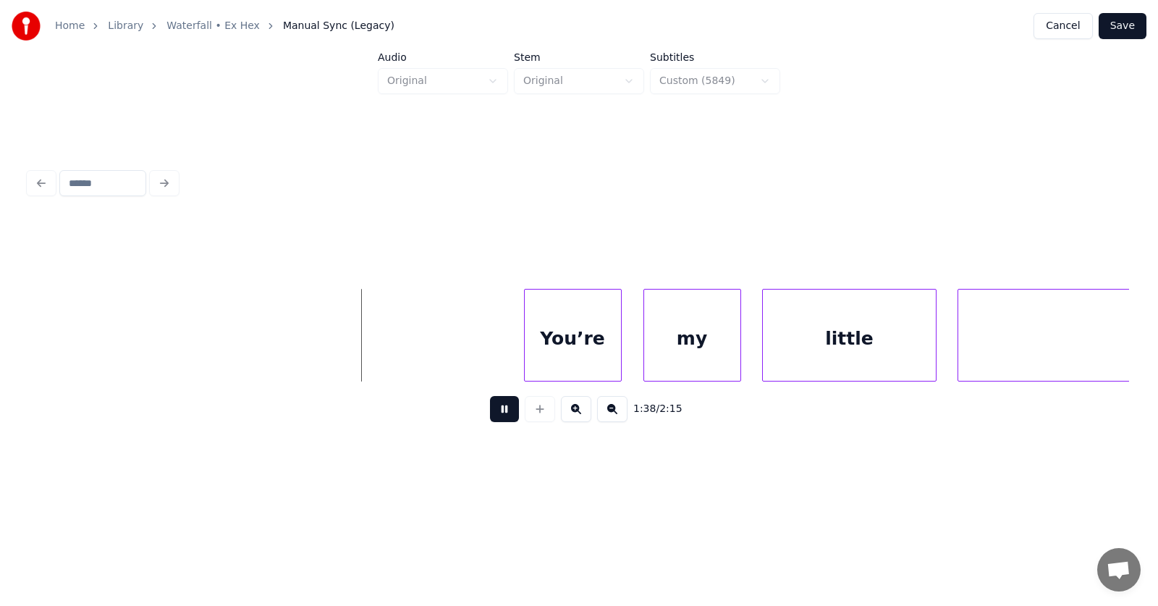
click at [491, 418] on button at bounding box center [504, 409] width 29 height 26
click at [496, 350] on div at bounding box center [498, 334] width 4 height 91
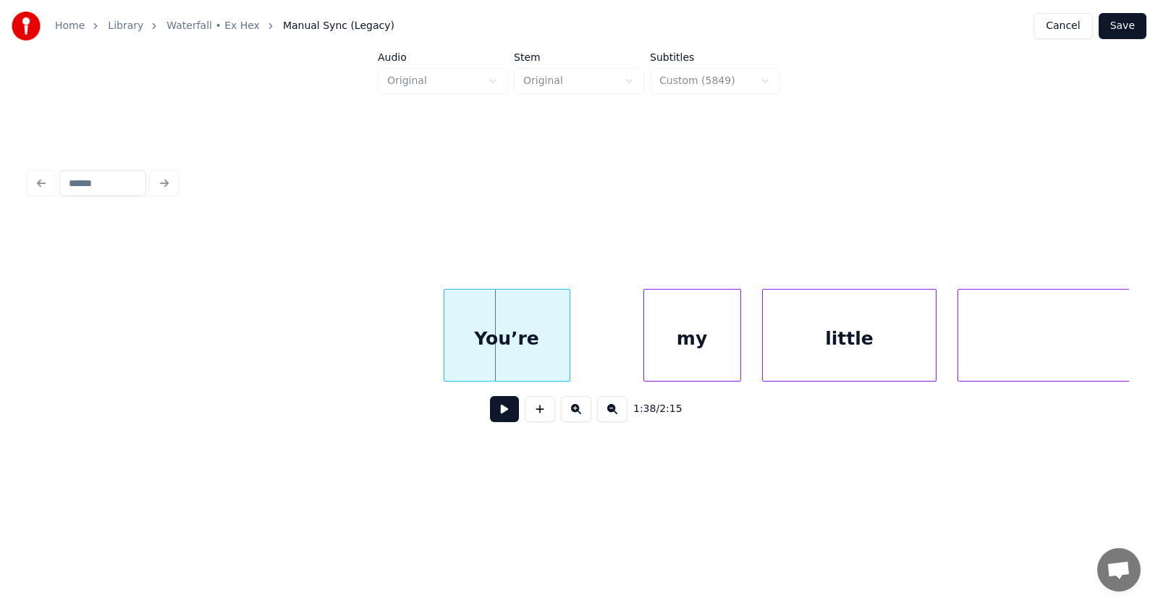
click at [492, 350] on div "You’re" at bounding box center [506, 338] width 125 height 98
click at [617, 352] on div "my" at bounding box center [638, 338] width 96 height 98
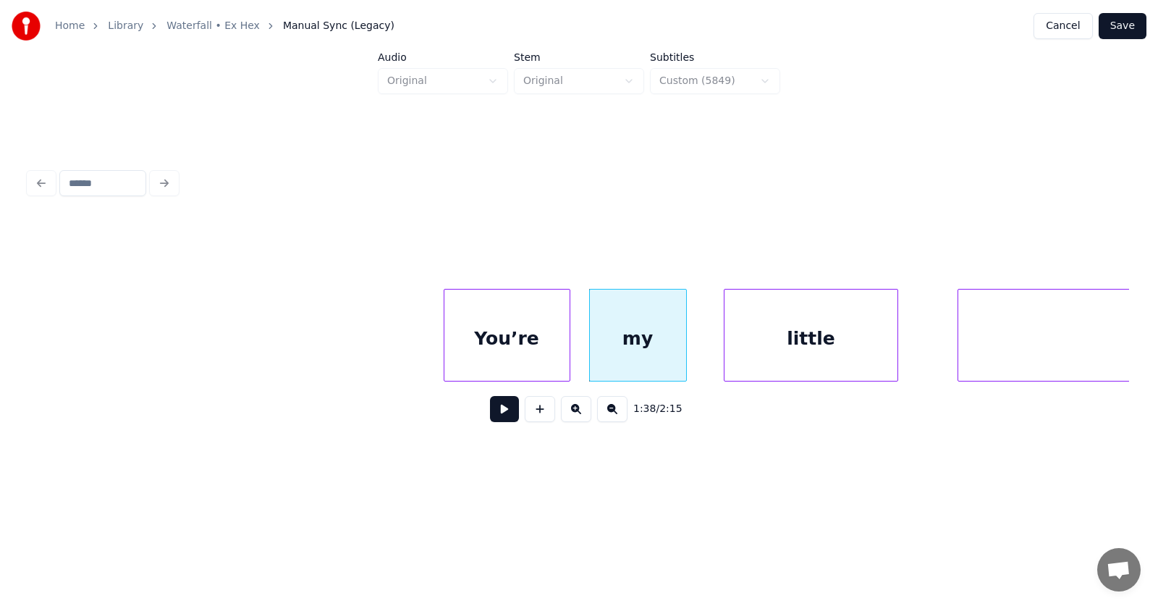
click at [795, 352] on div "little" at bounding box center [810, 338] width 172 height 98
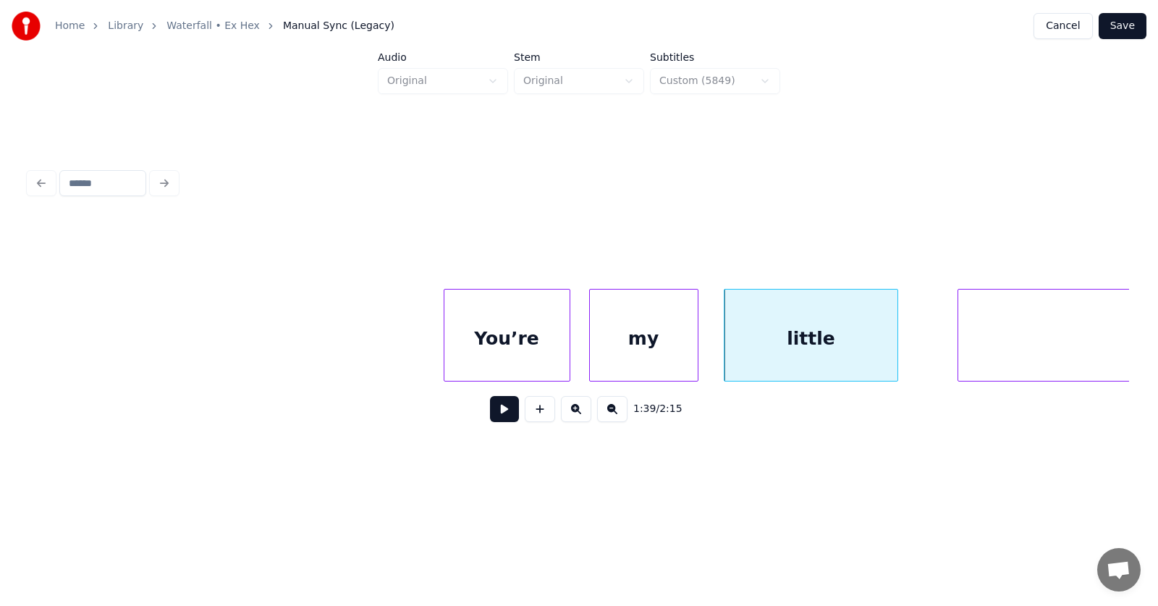
click at [697, 343] on div at bounding box center [695, 334] width 4 height 91
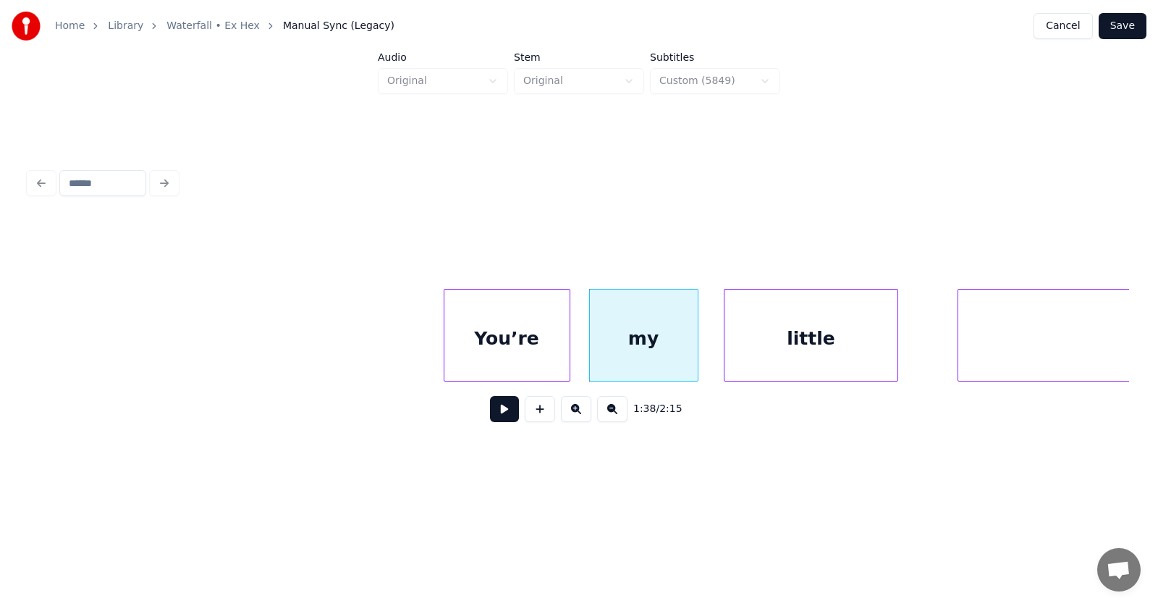
click at [536, 341] on div "You’re" at bounding box center [506, 338] width 125 height 98
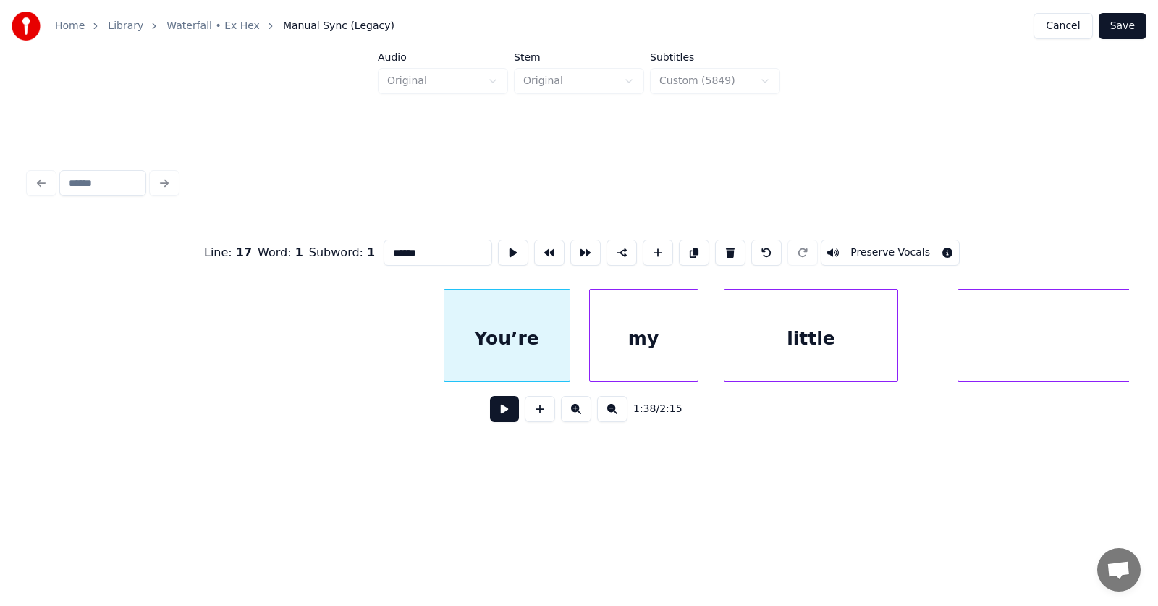
click at [499, 410] on button at bounding box center [504, 409] width 29 height 26
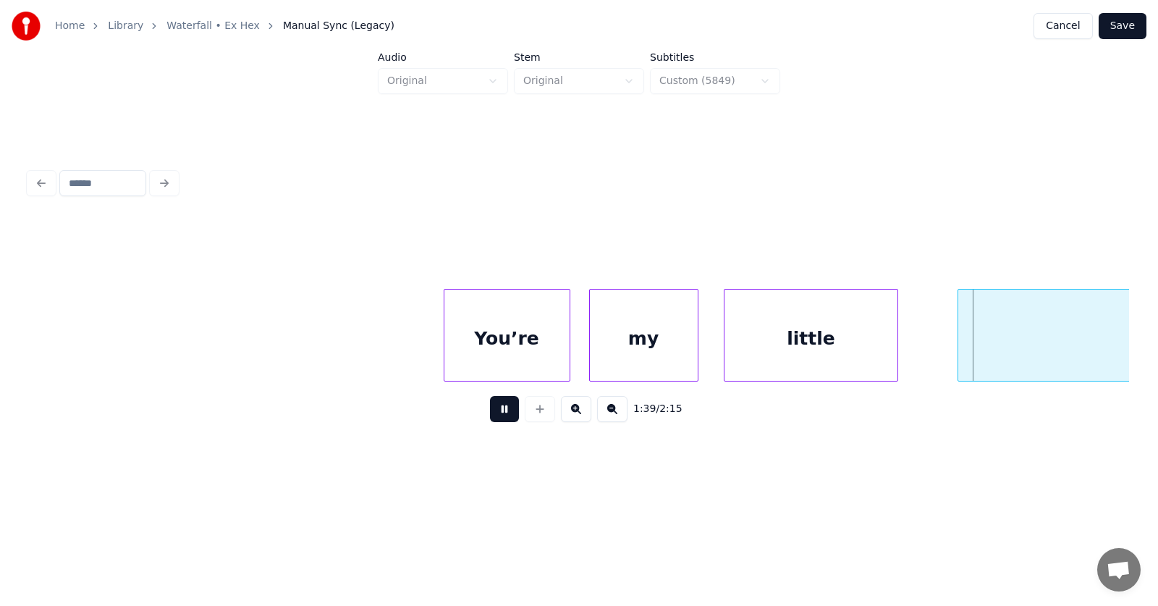
click at [499, 410] on button at bounding box center [504, 409] width 29 height 26
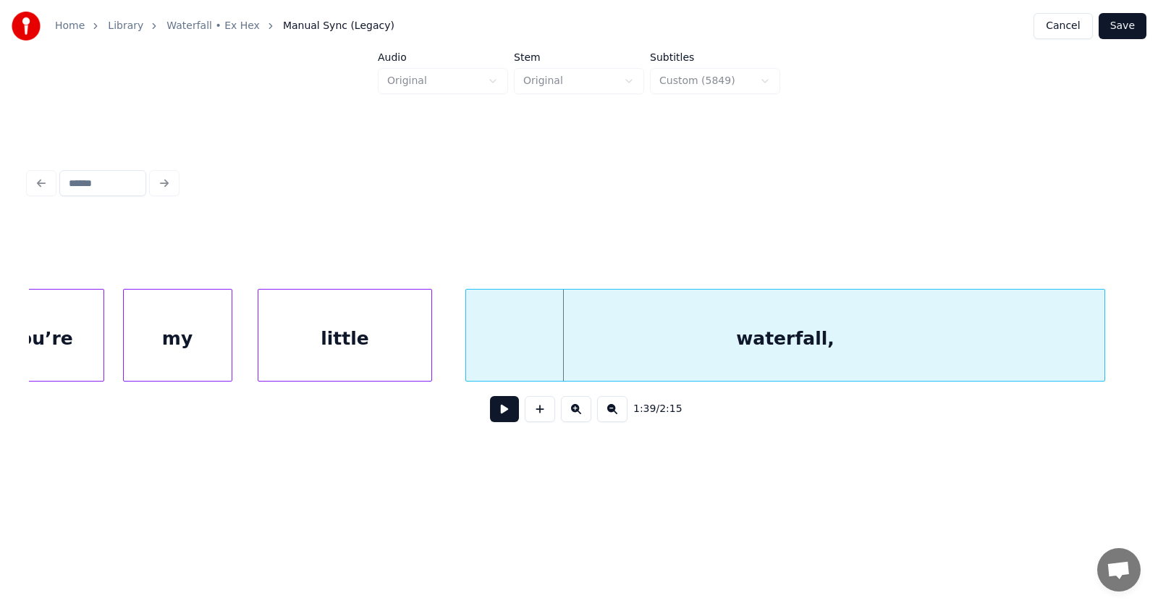
click at [972, 342] on div "waterfall," at bounding box center [785, 338] width 639 height 98
click at [492, 411] on button at bounding box center [504, 409] width 29 height 26
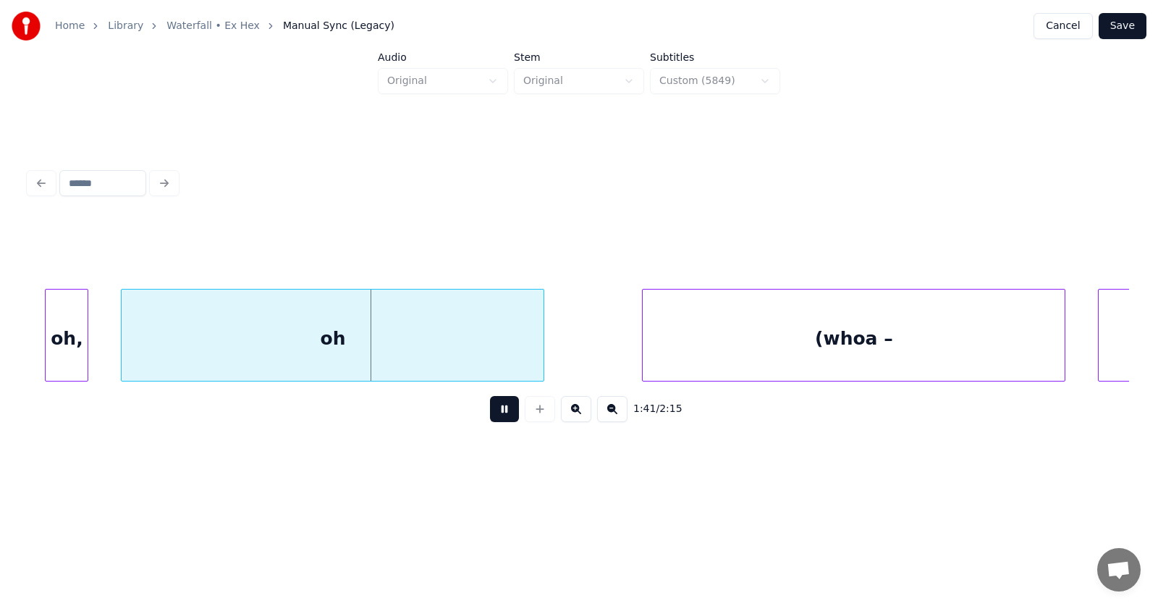
click at [492, 411] on button at bounding box center [504, 409] width 29 height 26
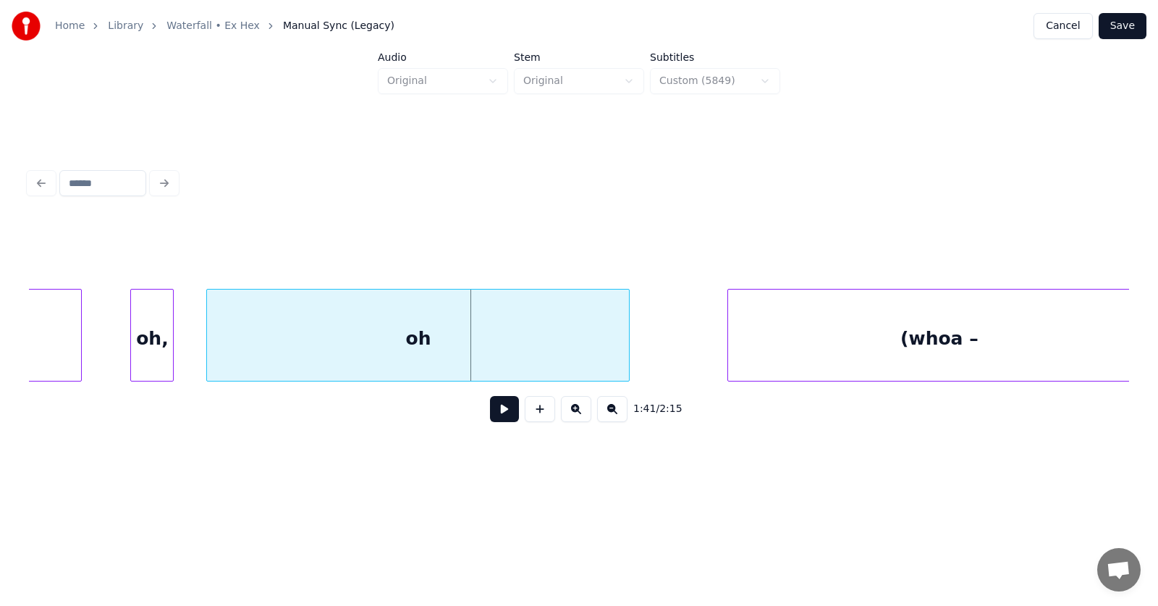
scroll to position [0, 54122]
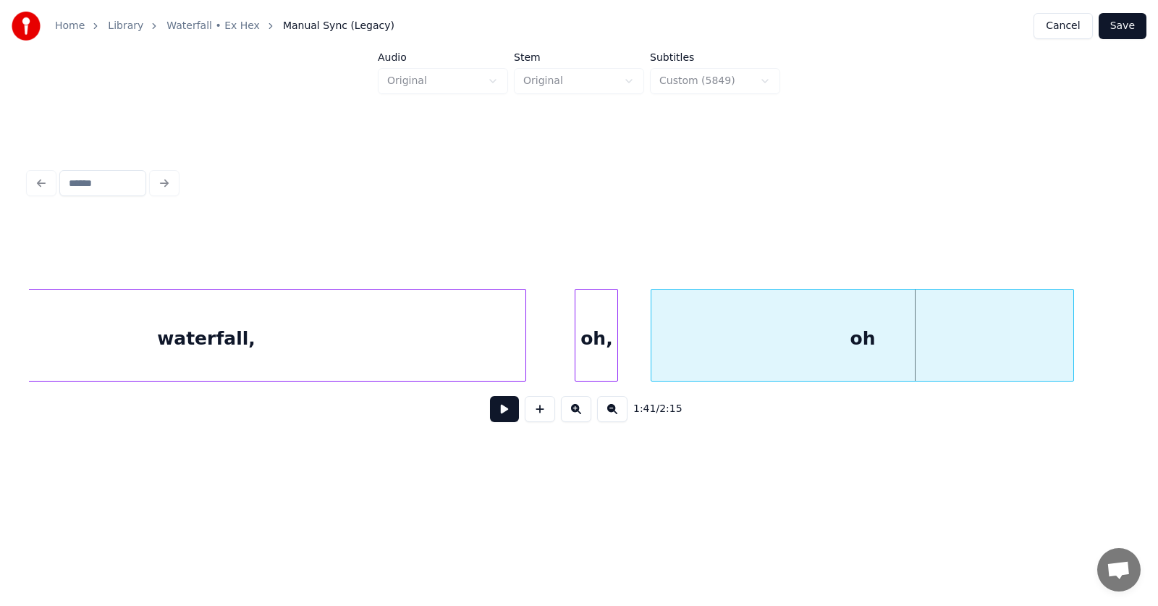
click at [356, 330] on div "waterfall," at bounding box center [206, 338] width 639 height 98
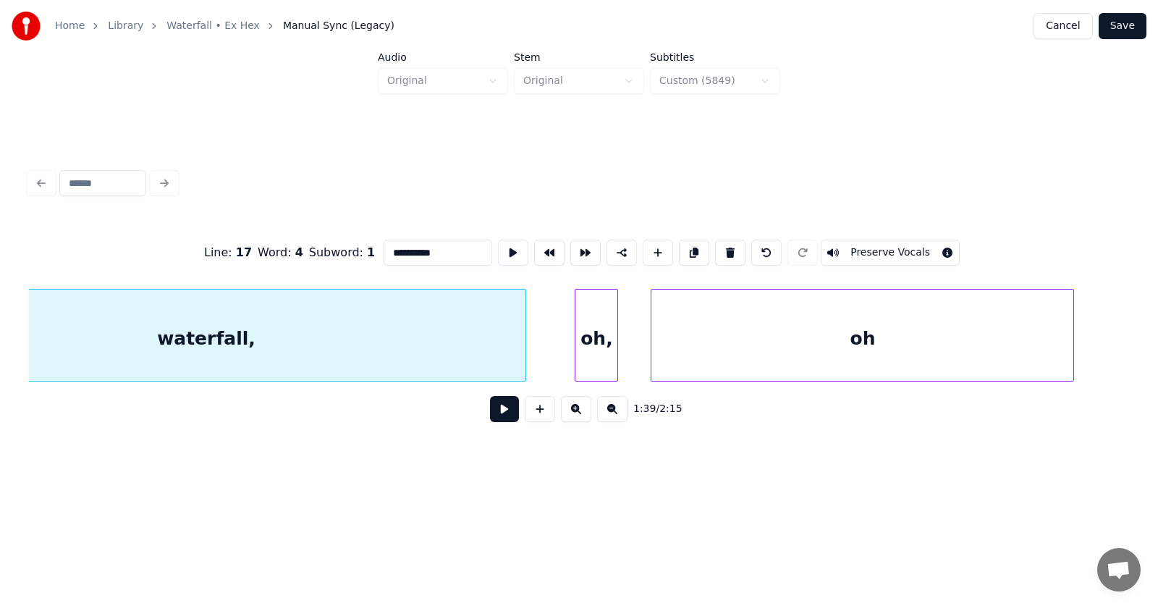
scroll to position [0, 53980]
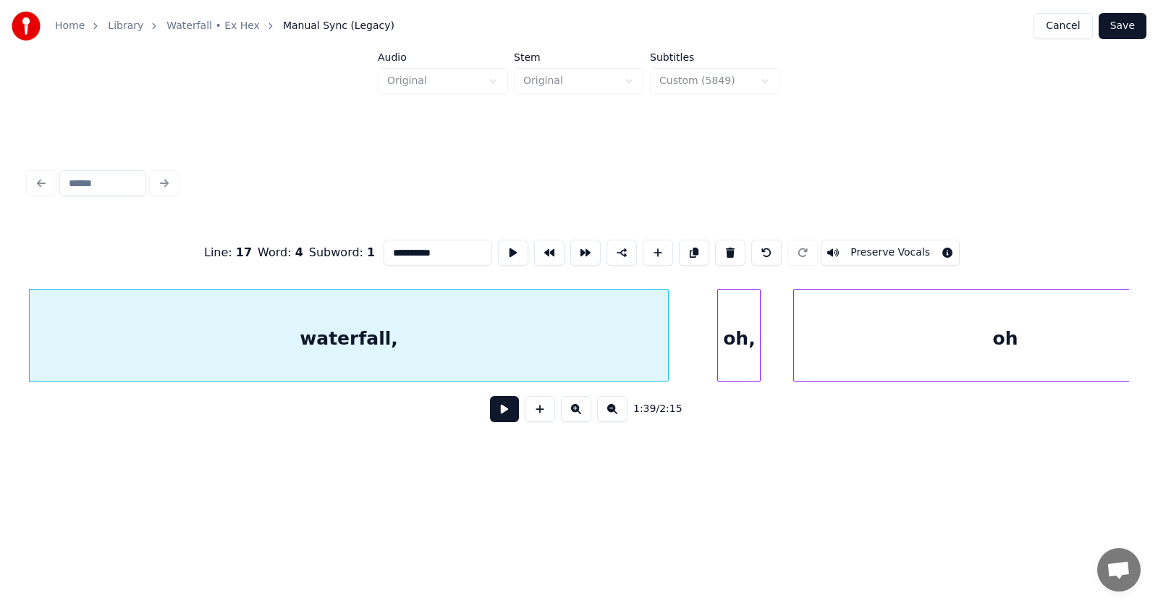
click at [491, 408] on button at bounding box center [504, 409] width 29 height 26
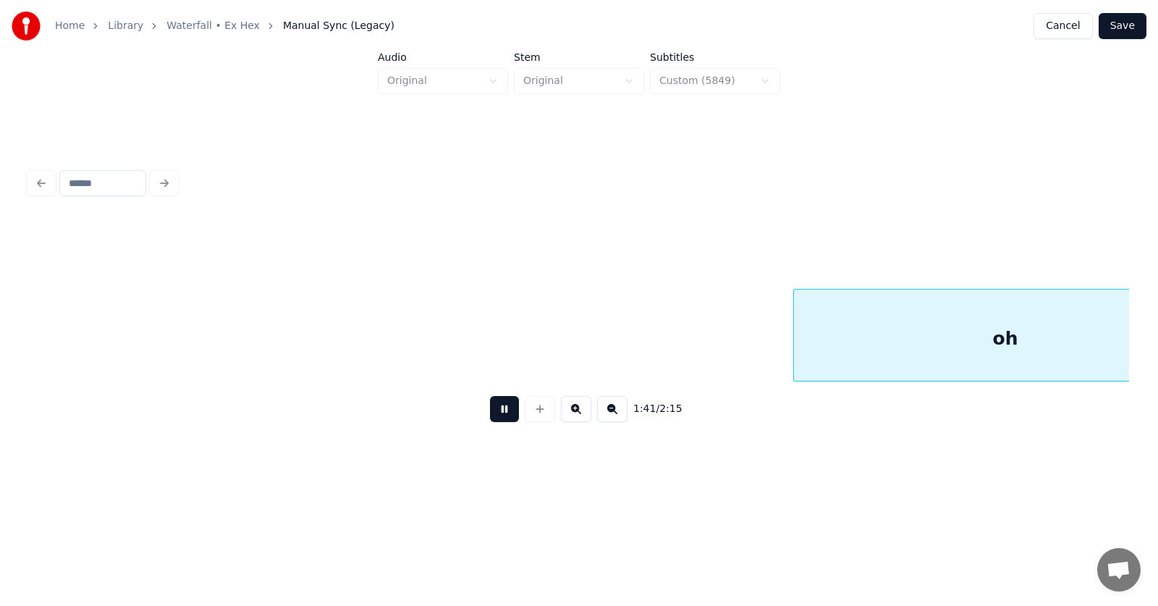
scroll to position [0, 55089]
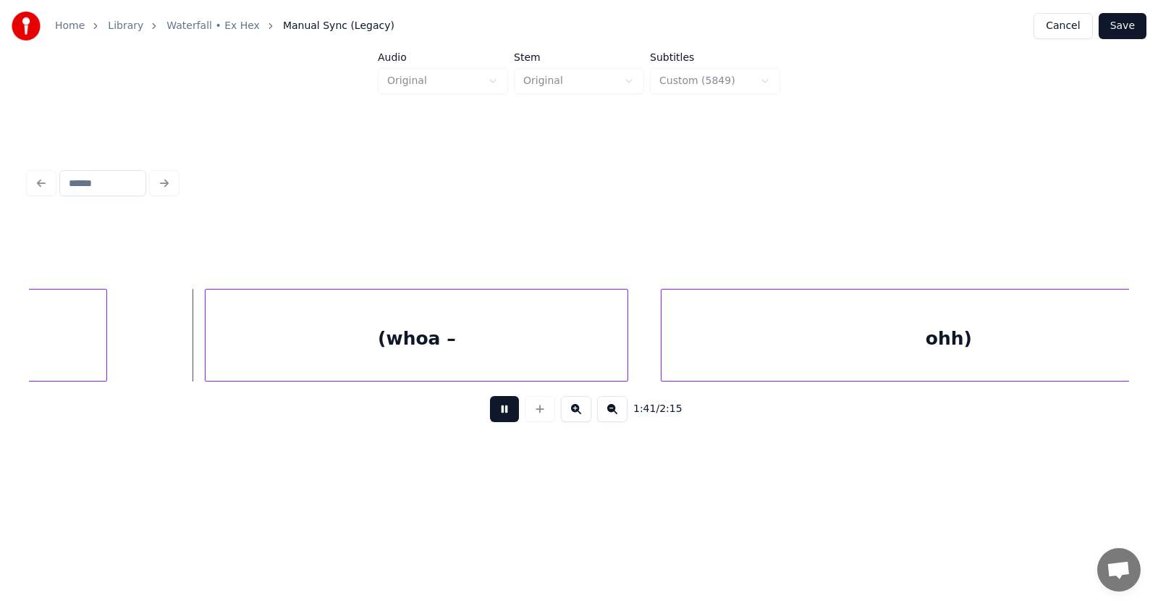
click at [491, 408] on button at bounding box center [504, 409] width 29 height 26
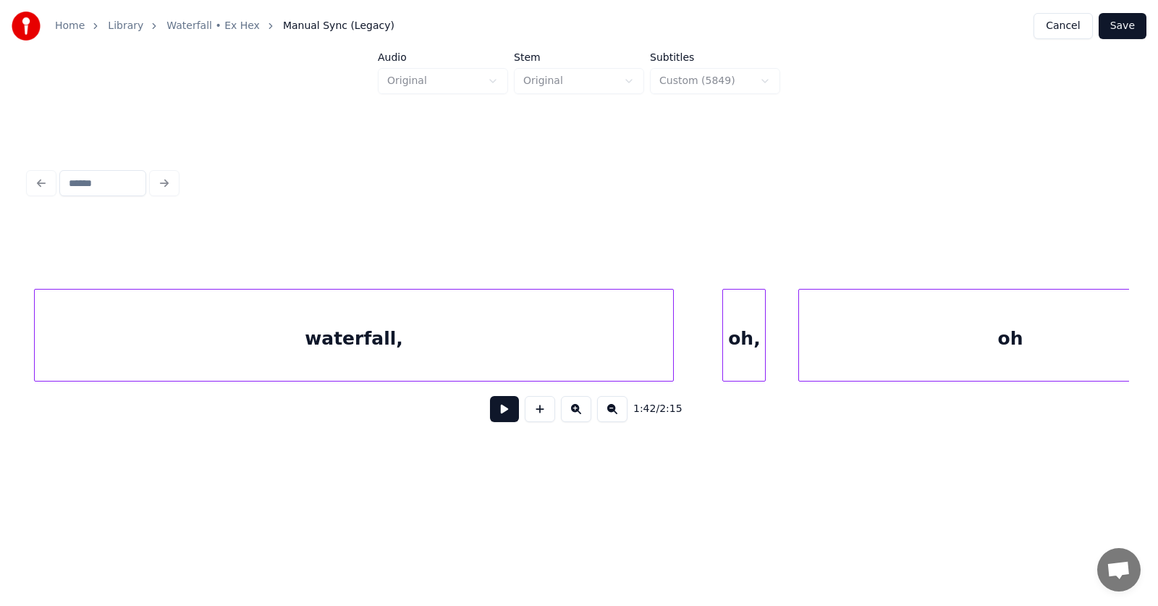
scroll to position [0, 53875]
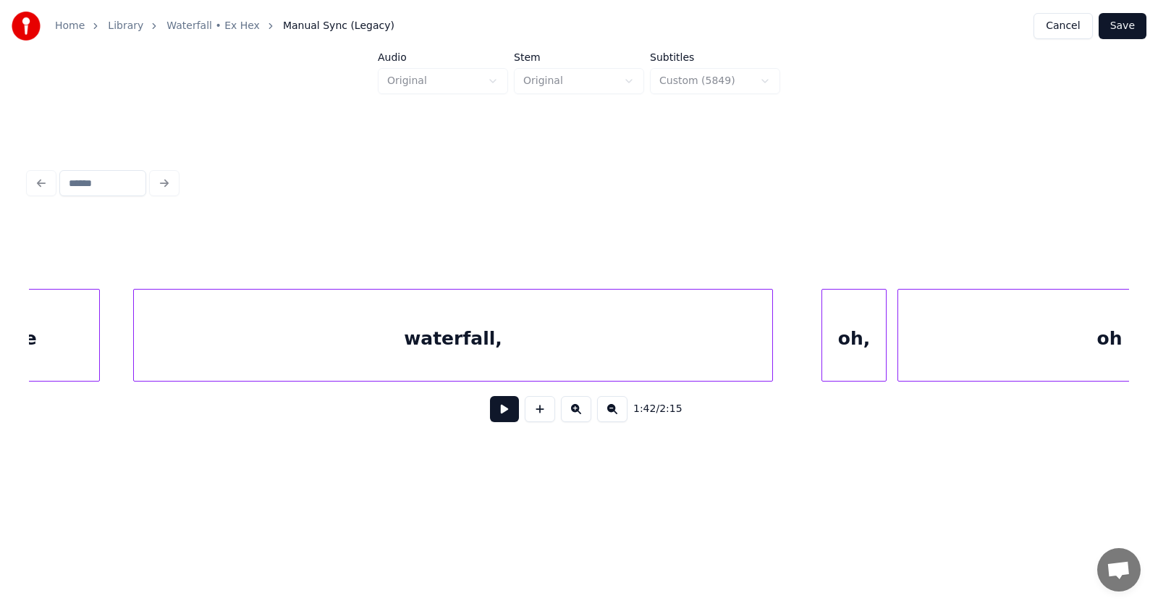
click at [884, 358] on div at bounding box center [884, 334] width 4 height 91
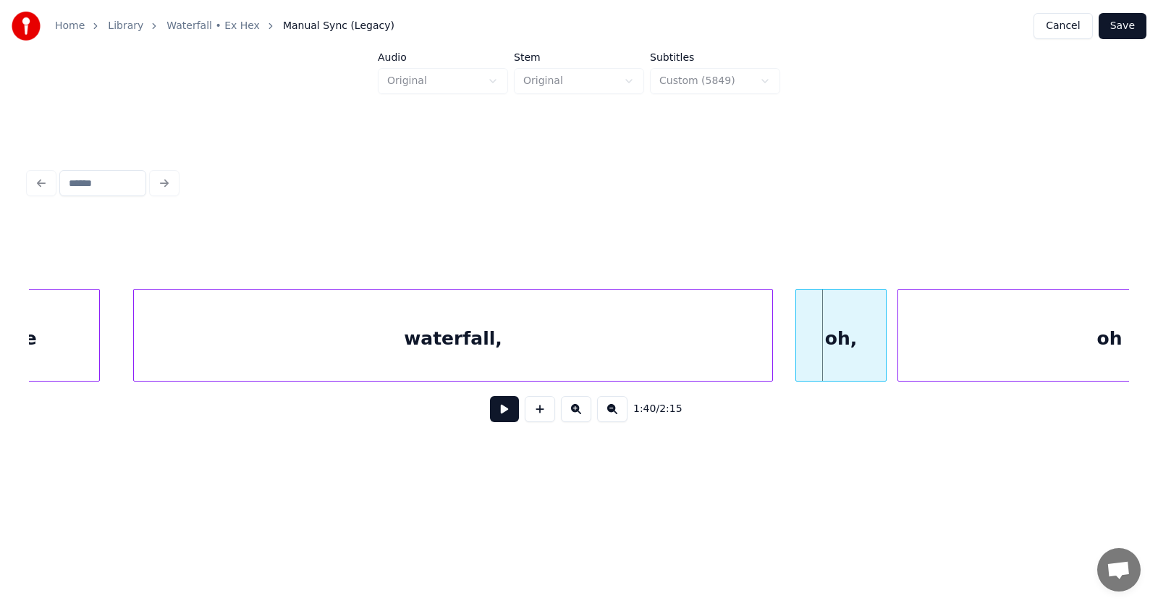
click at [798, 358] on div at bounding box center [798, 334] width 4 height 91
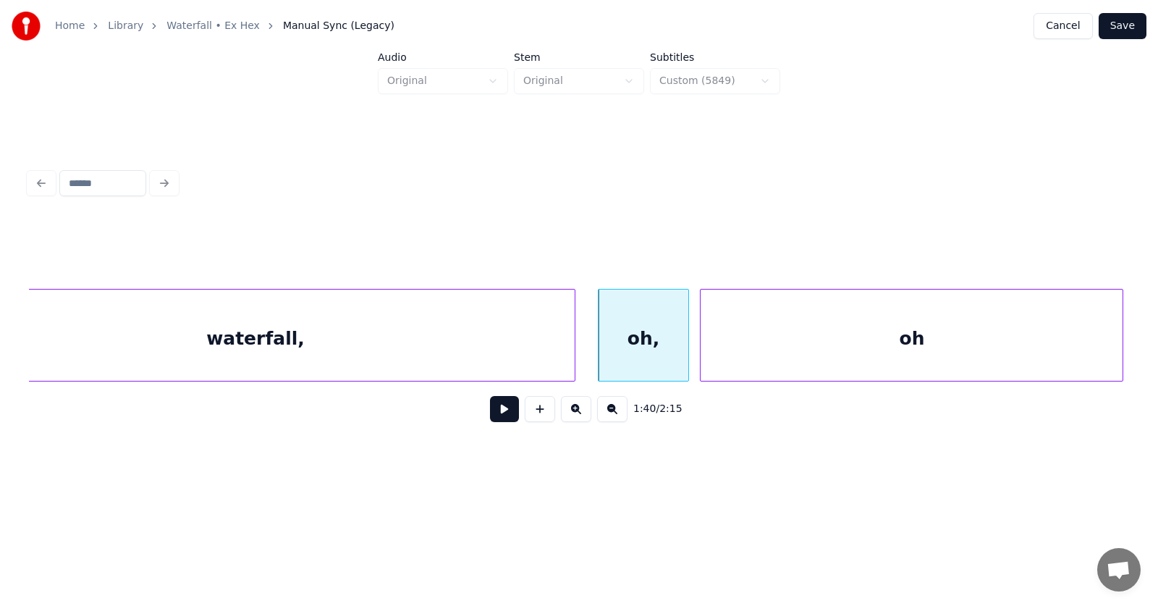
scroll to position [0, 54122]
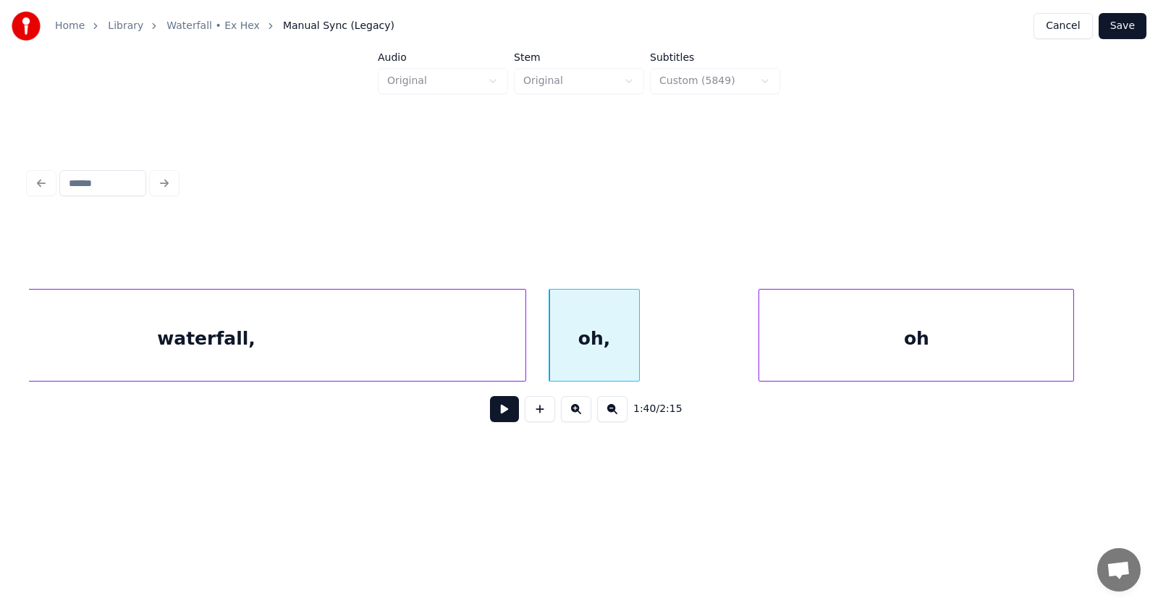
click at [764, 352] on div at bounding box center [761, 334] width 4 height 91
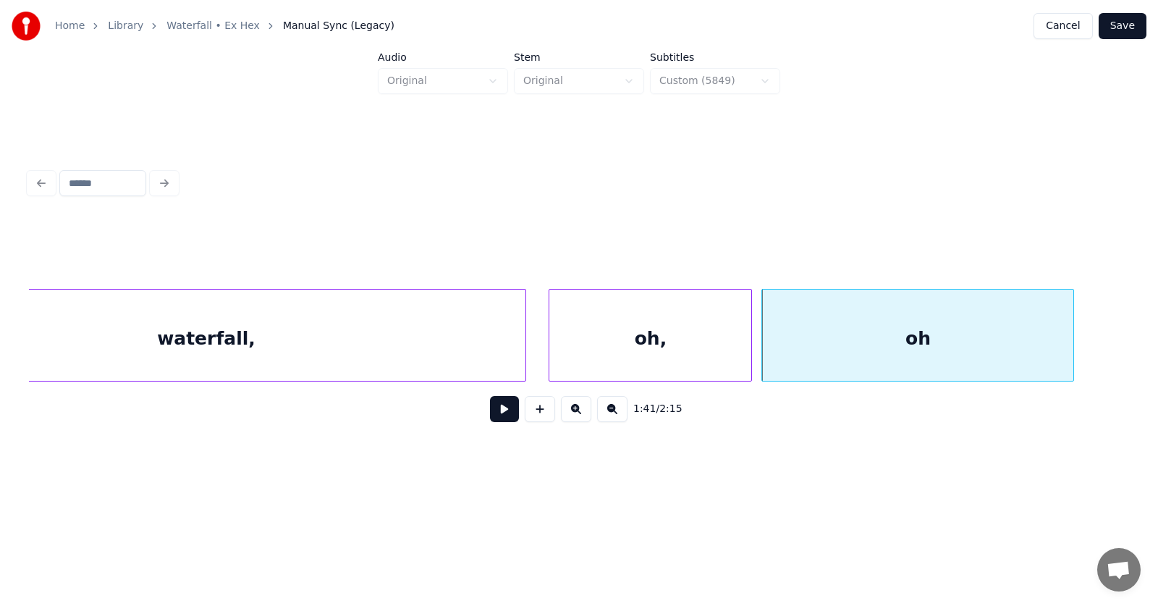
click at [748, 351] on div at bounding box center [749, 334] width 4 height 91
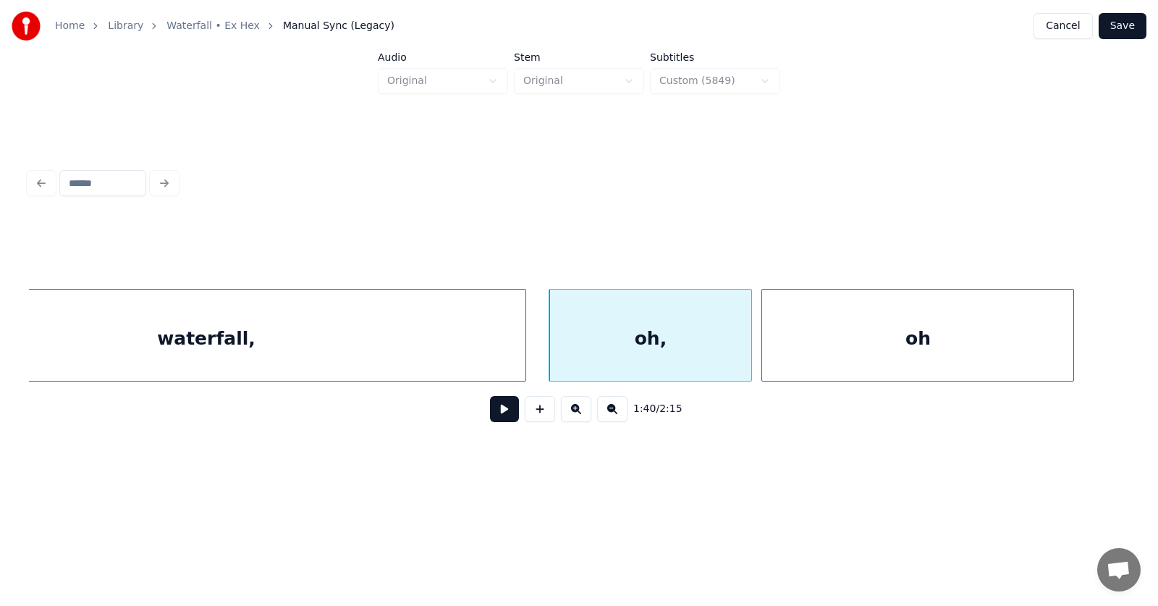
click at [622, 350] on div "oh," at bounding box center [650, 338] width 202 height 98
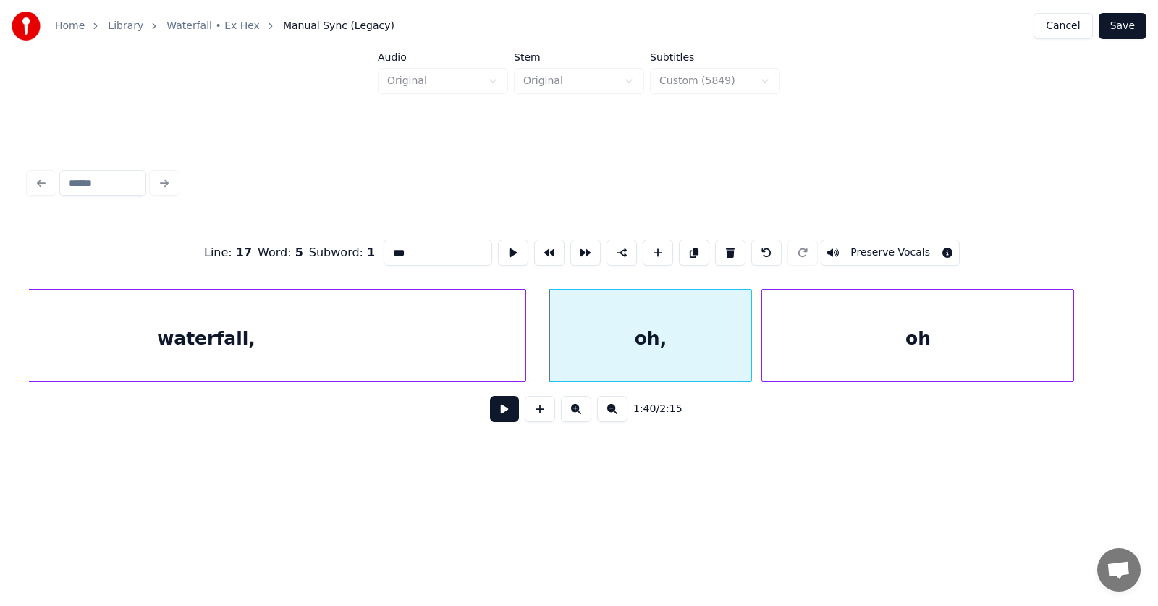
click at [490, 418] on button at bounding box center [504, 409] width 29 height 26
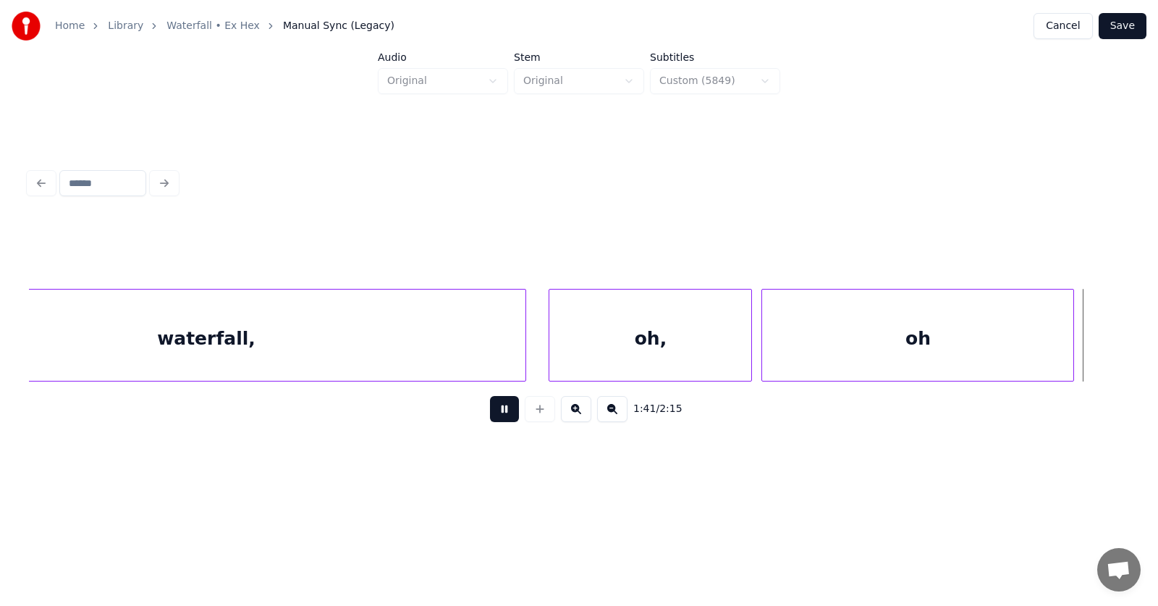
scroll to position [0, 55232]
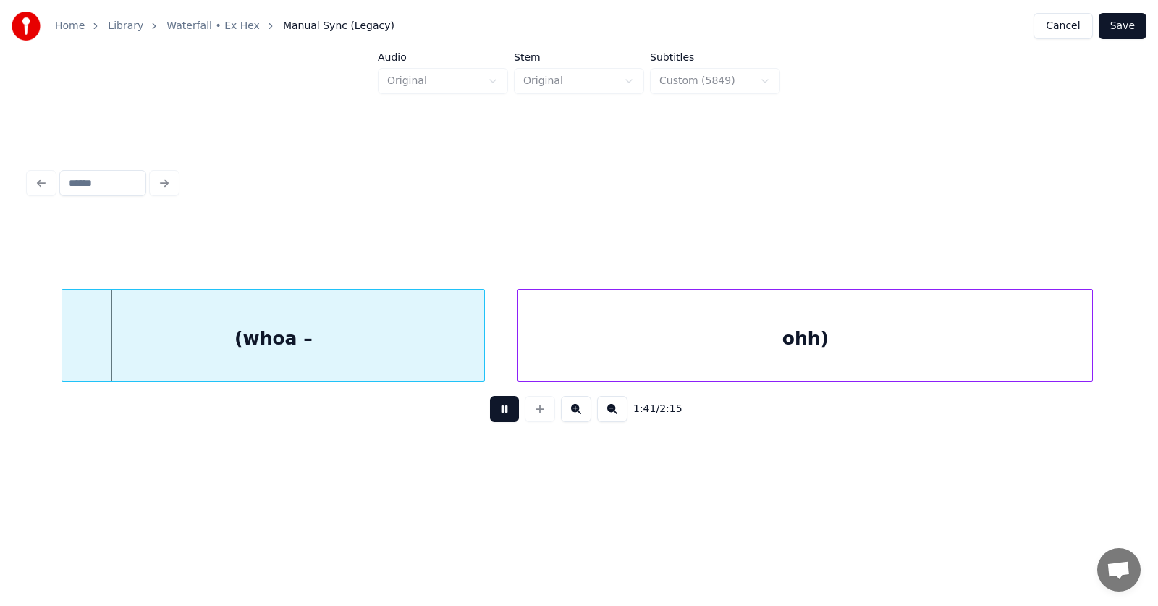
click at [490, 418] on button at bounding box center [504, 409] width 29 height 26
click at [300, 331] on div "(whoa –" at bounding box center [252, 338] width 422 height 98
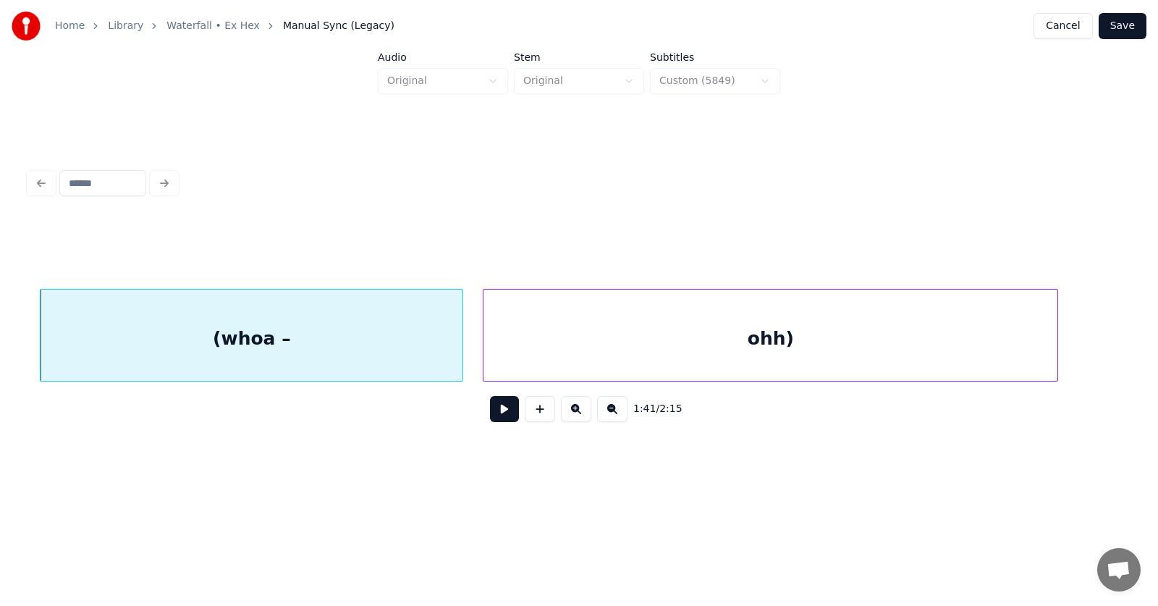
click at [578, 341] on div "ohh)" at bounding box center [770, 338] width 574 height 98
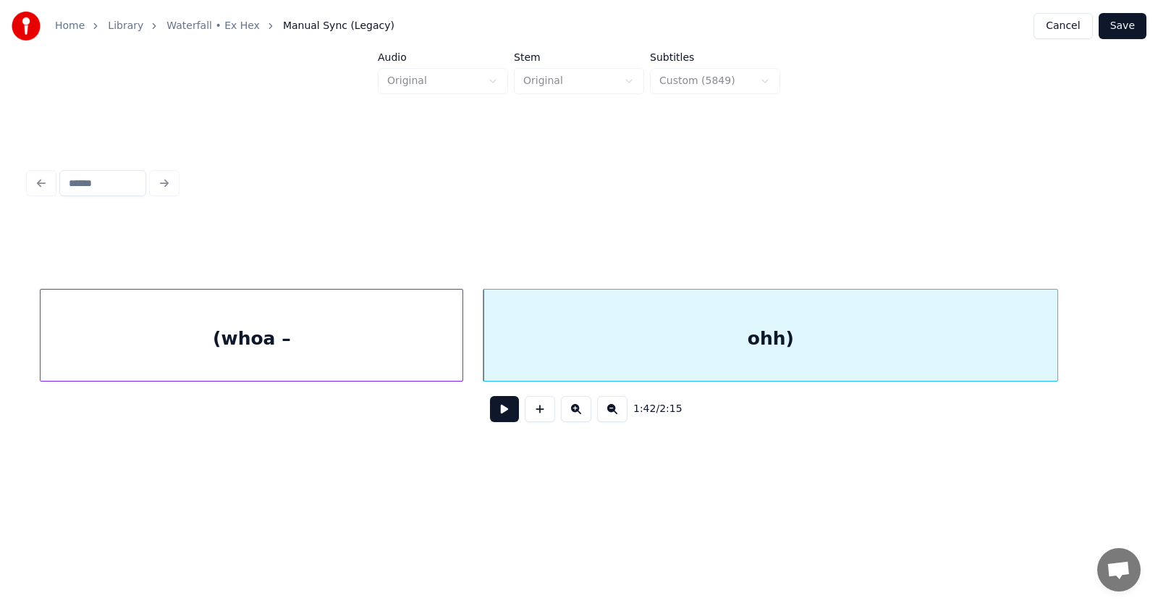
click at [498, 415] on button at bounding box center [504, 409] width 29 height 26
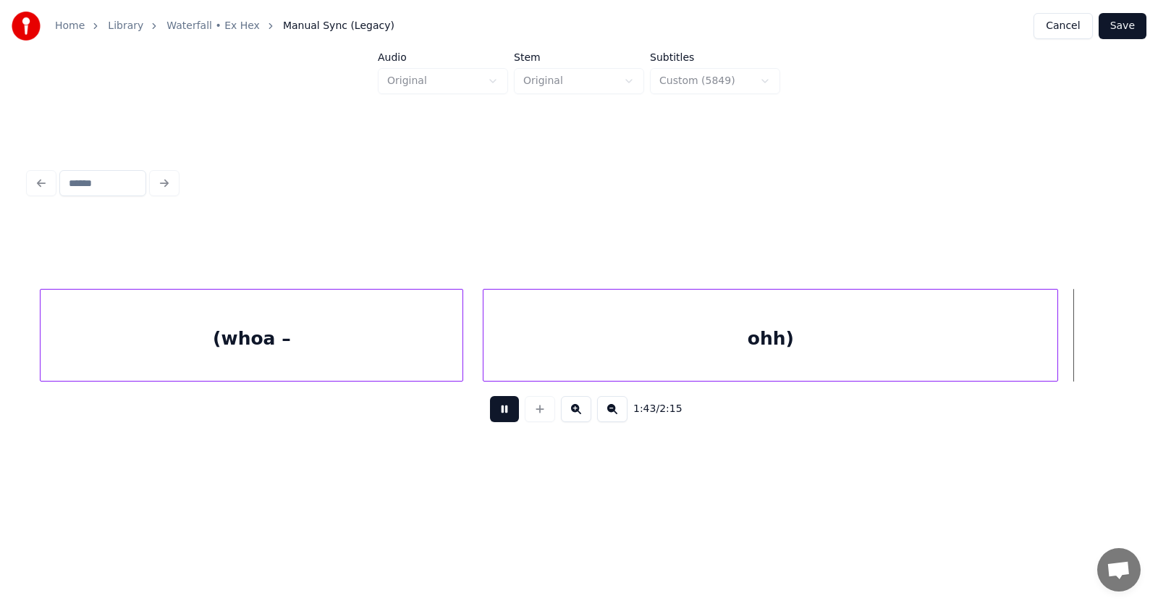
scroll to position [0, 56333]
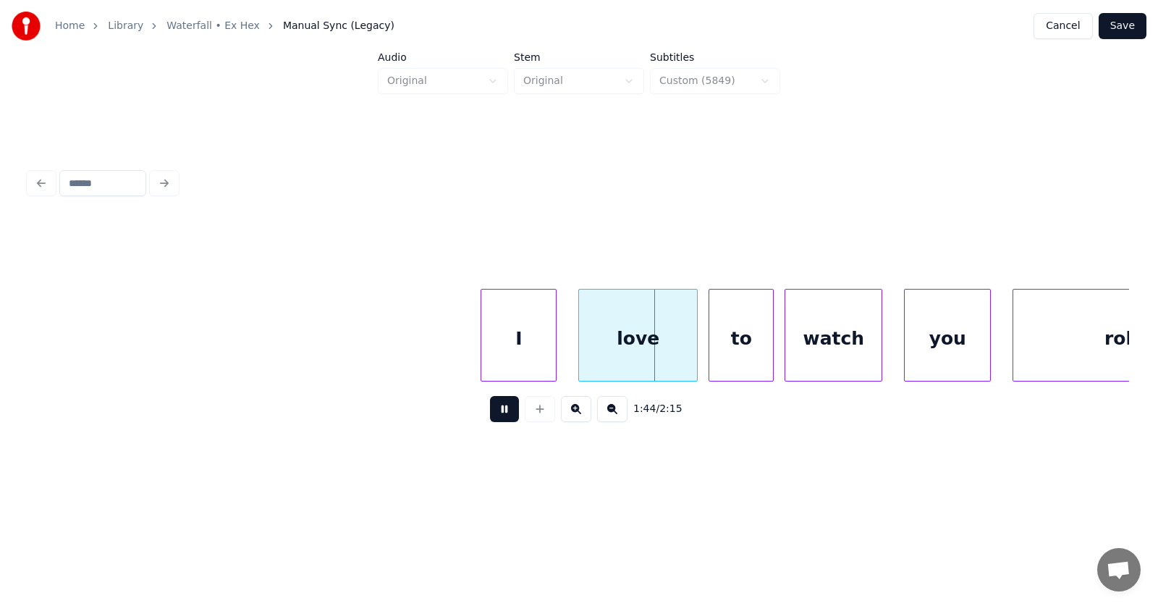
click at [498, 415] on button at bounding box center [504, 409] width 29 height 26
click at [486, 353] on div at bounding box center [483, 334] width 4 height 91
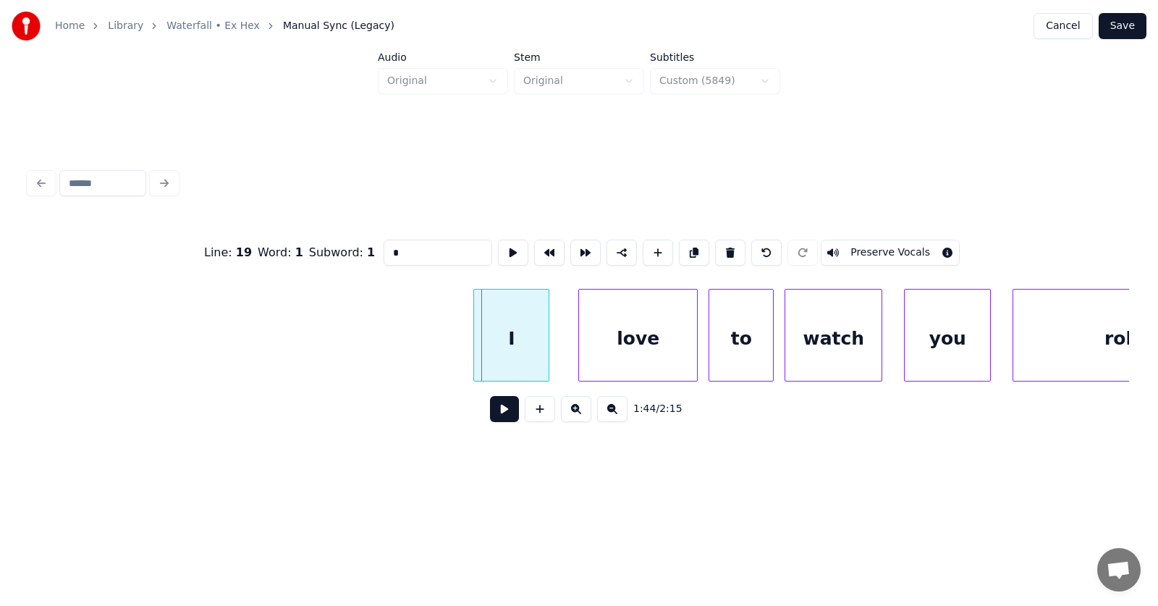
click at [501, 347] on div "I" at bounding box center [511, 338] width 75 height 98
click at [586, 352] on div "love" at bounding box center [623, 338] width 118 height 98
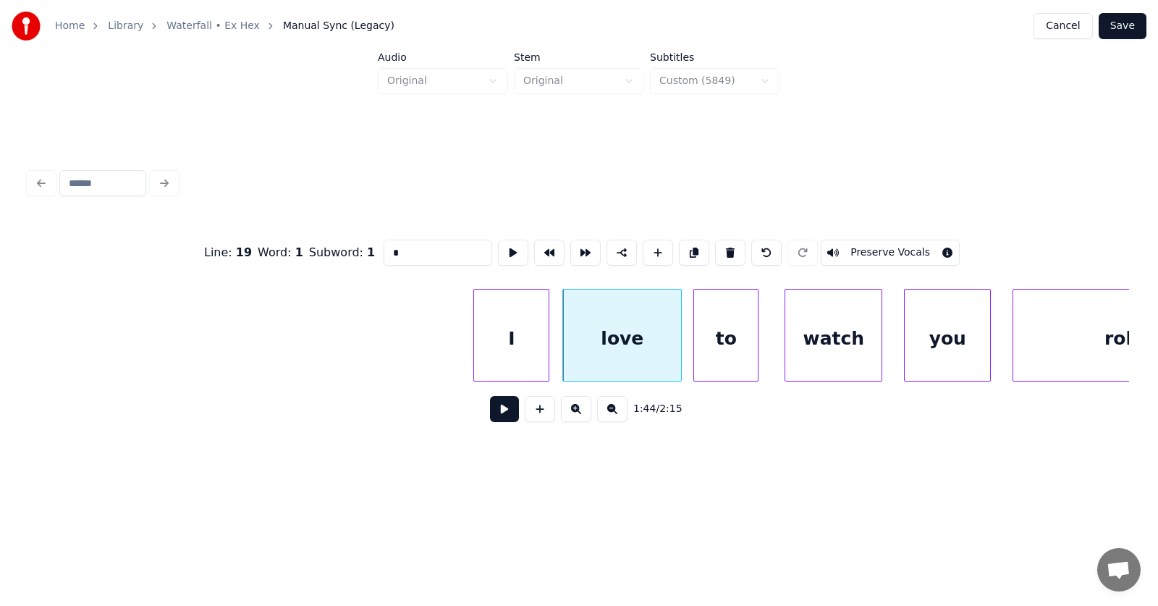
click at [721, 352] on div "to" at bounding box center [726, 338] width 64 height 98
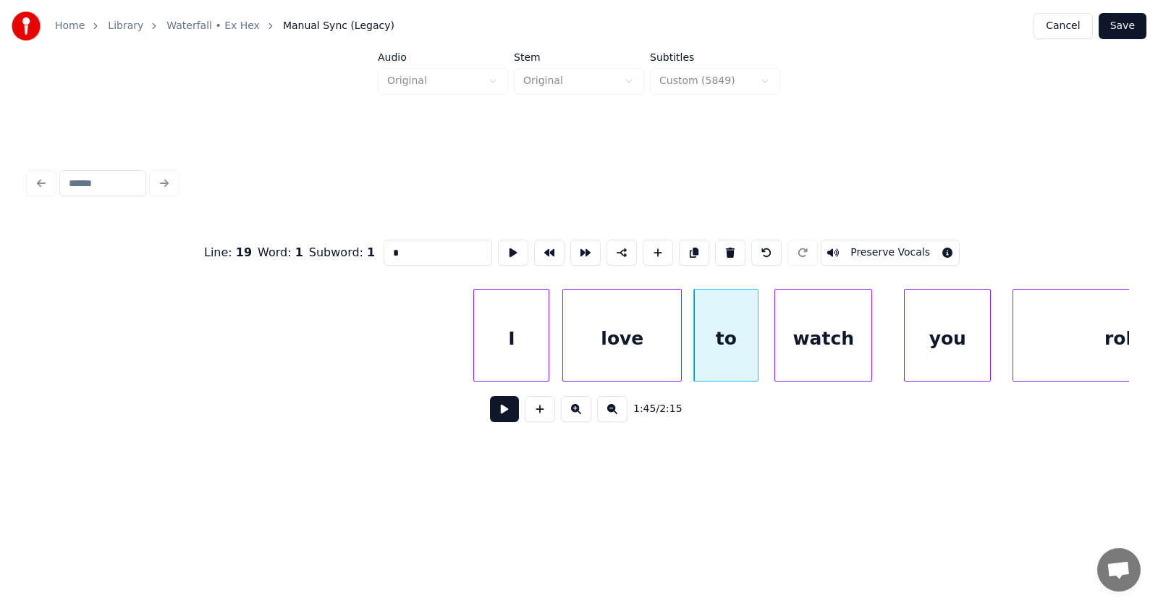
click at [815, 352] on div "watch" at bounding box center [823, 338] width 96 height 98
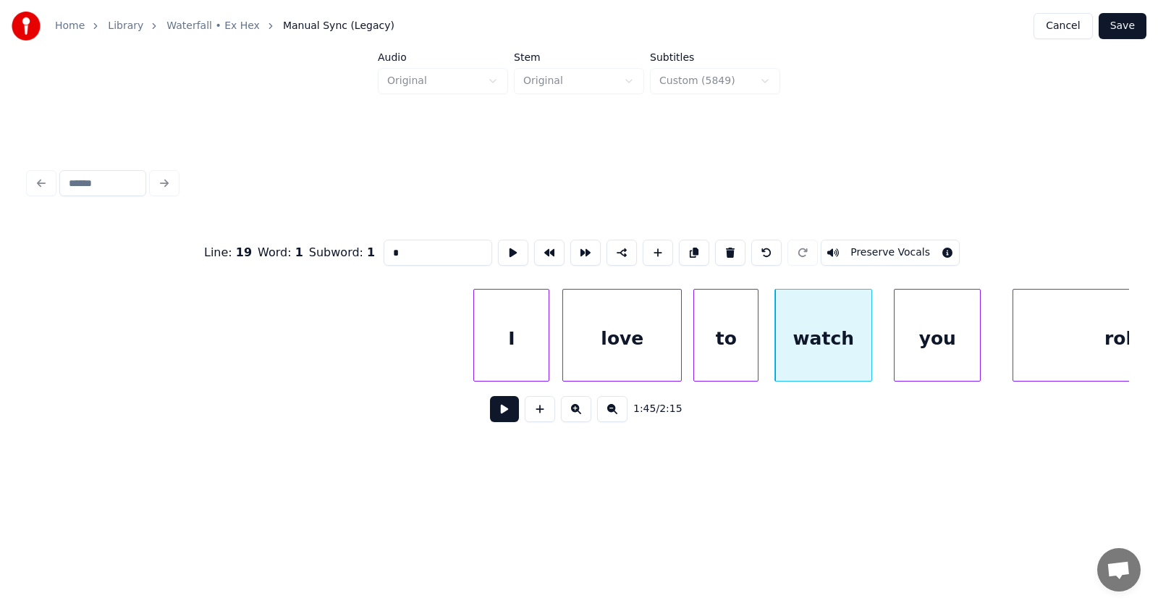
click at [936, 343] on div "you" at bounding box center [937, 338] width 85 height 98
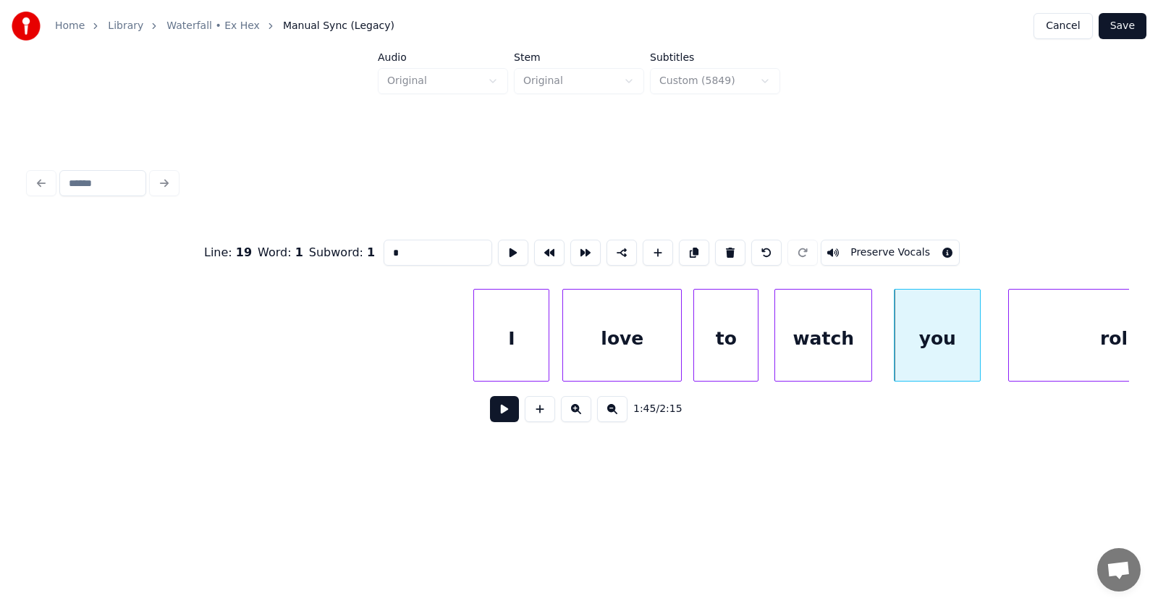
scroll to position [0, 56429]
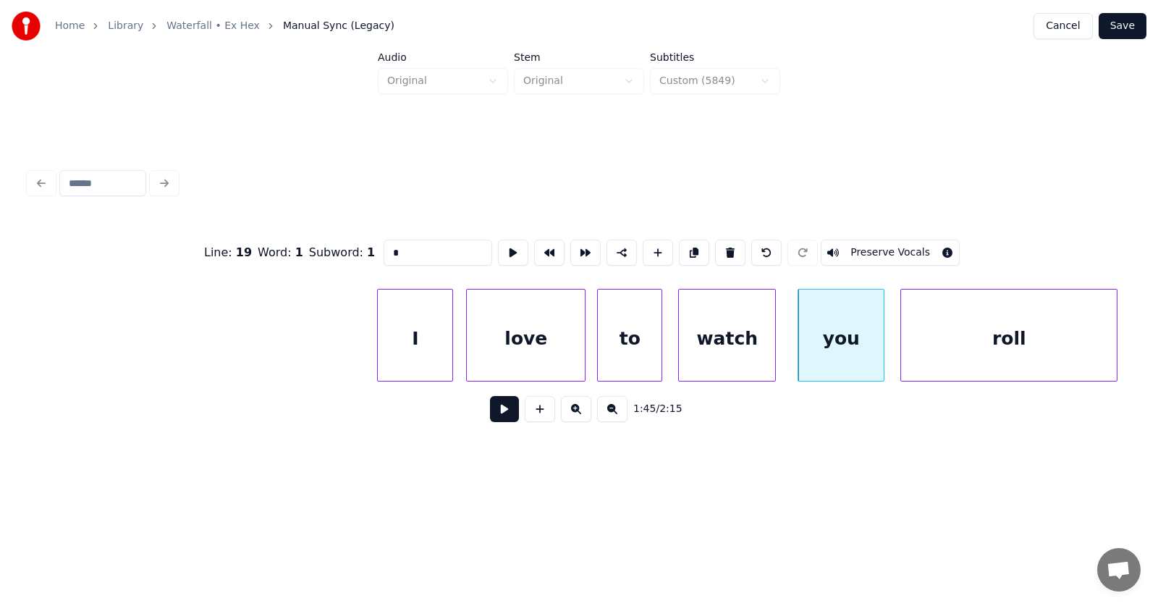
click at [1041, 342] on div "roll" at bounding box center [1009, 338] width 216 height 98
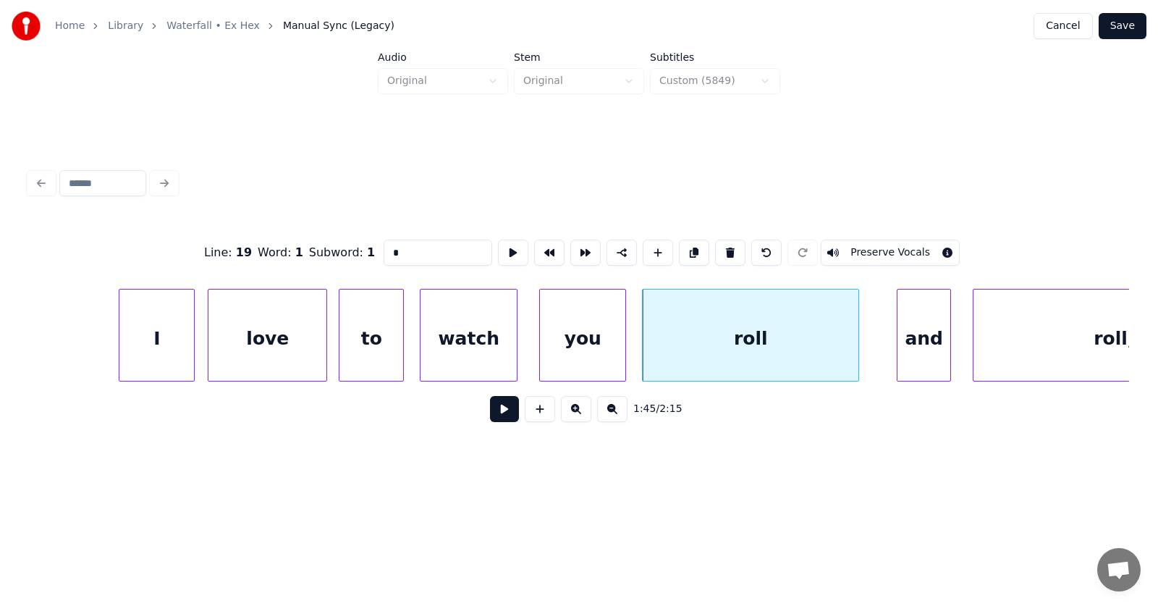
scroll to position [0, 56835]
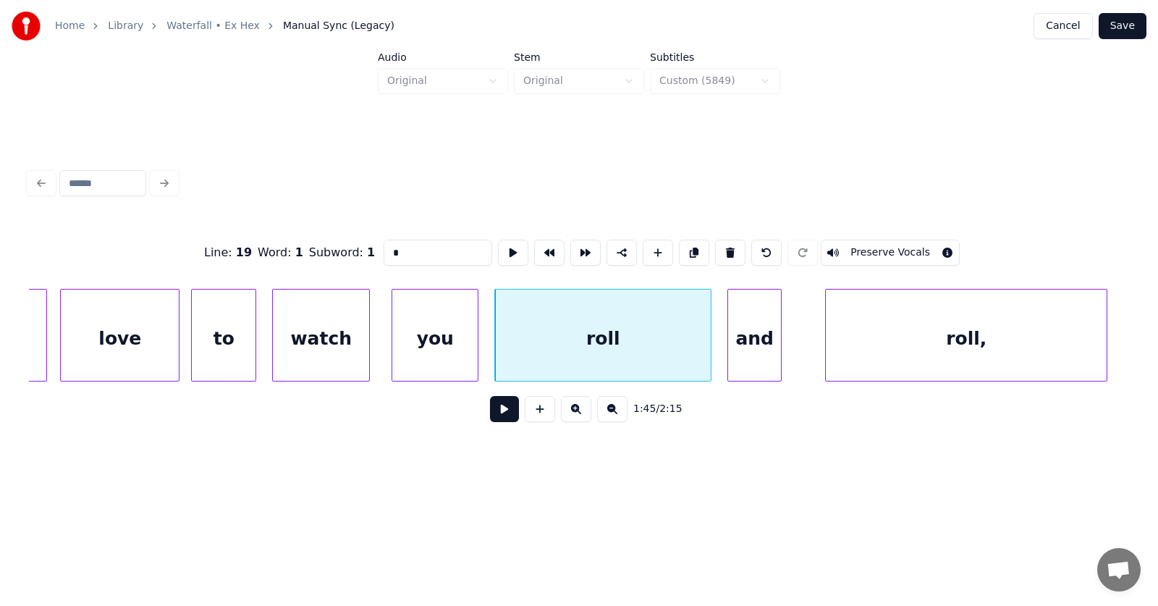
click at [755, 350] on div "and" at bounding box center [754, 338] width 53 height 98
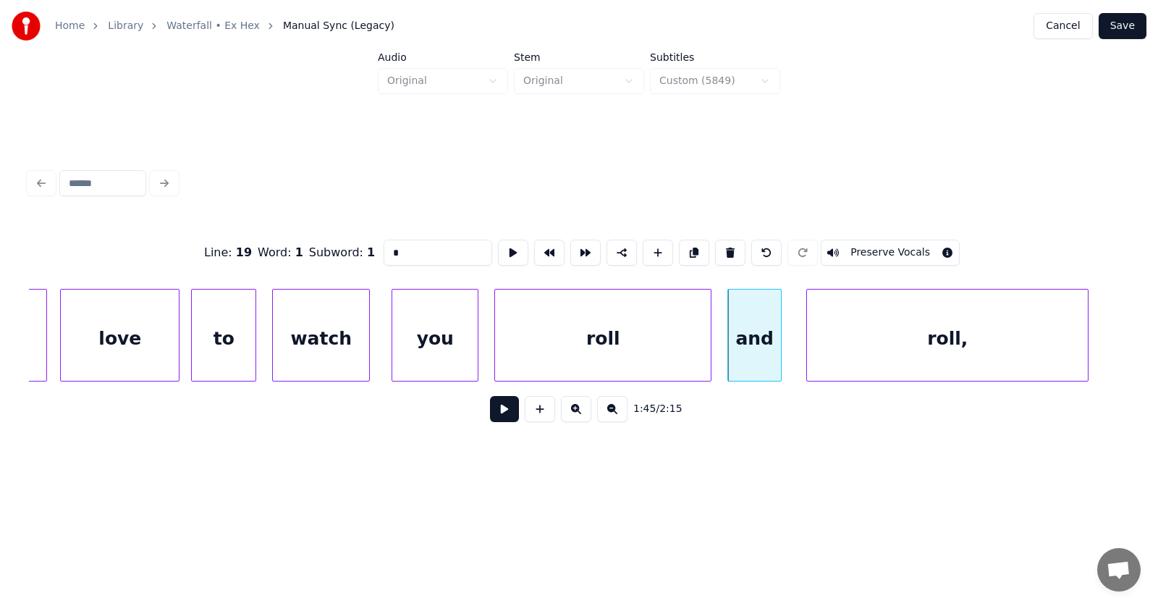
click at [872, 352] on div "roll," at bounding box center [947, 338] width 281 height 98
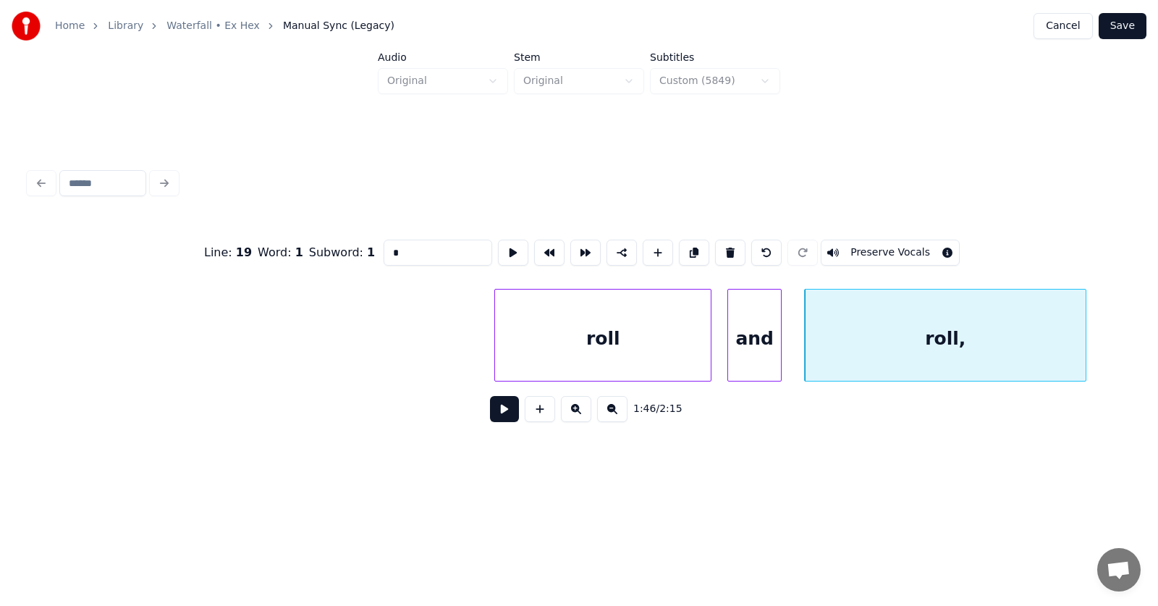
scroll to position [0, 57798]
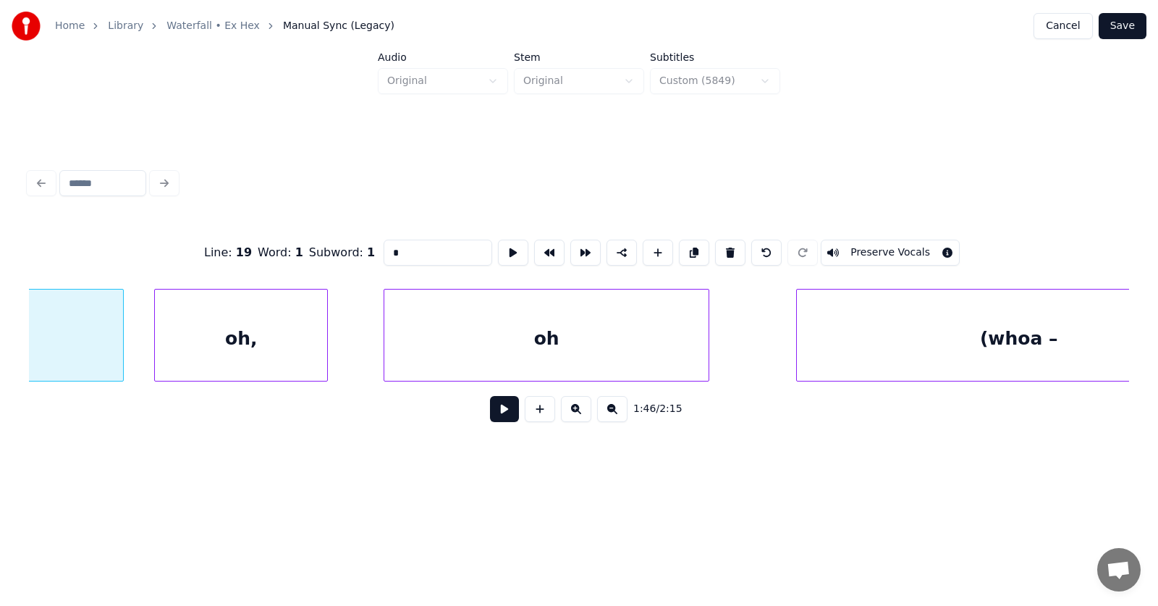
click at [284, 348] on div "oh," at bounding box center [241, 338] width 172 height 98
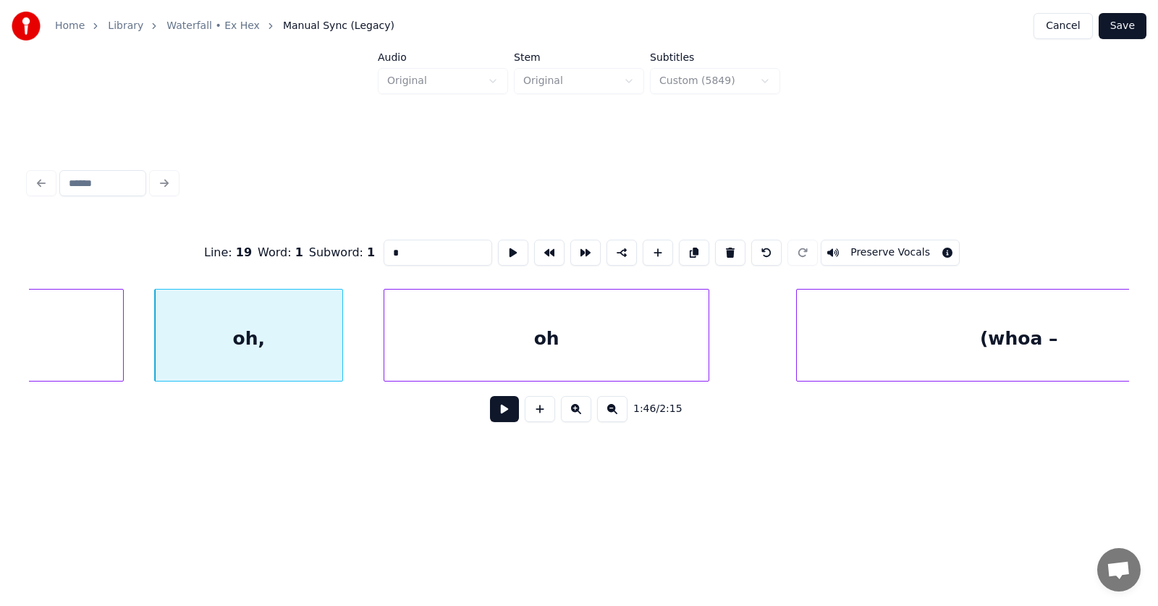
click at [342, 343] on div at bounding box center [340, 334] width 4 height 91
click at [447, 342] on div "oh" at bounding box center [527, 338] width 324 height 98
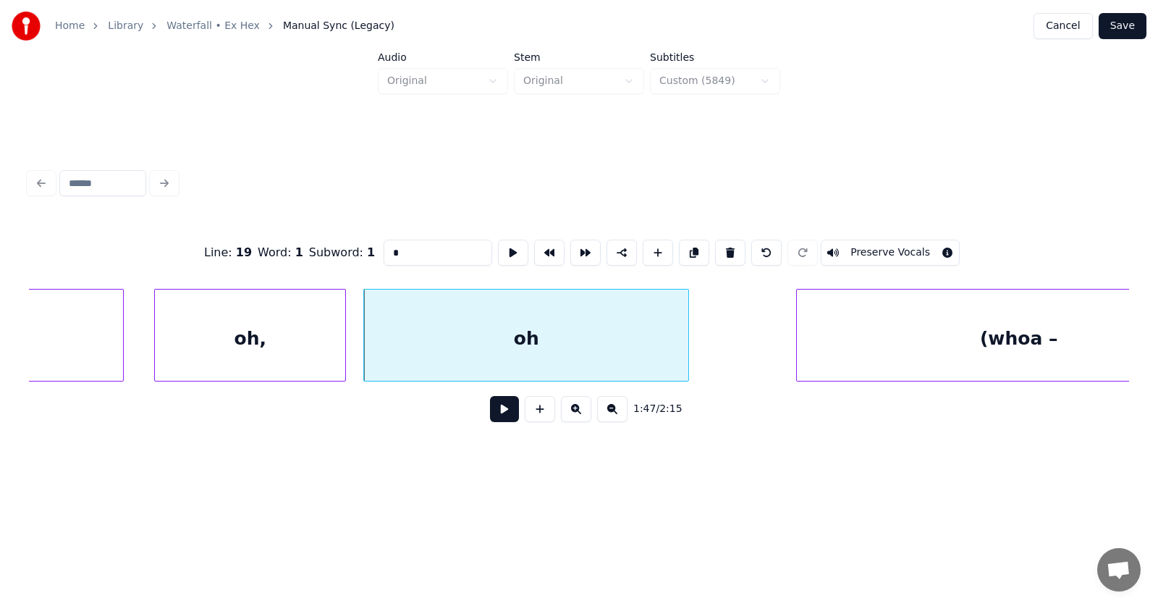
click at [847, 347] on div "(whoa –" at bounding box center [1019, 338] width 444 height 98
type input "*******"
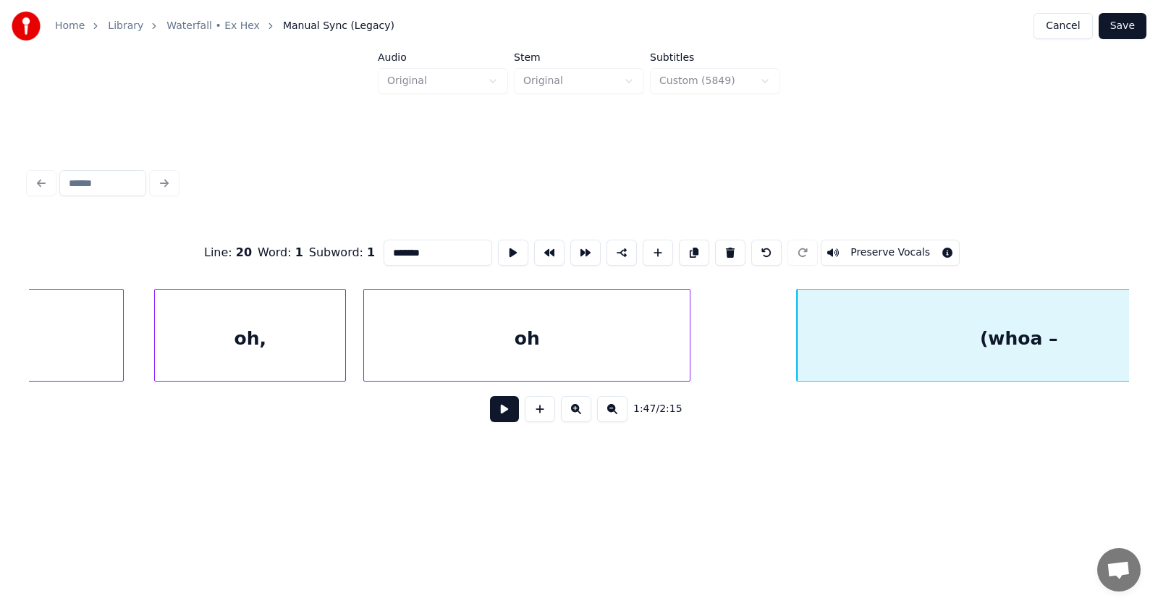
click at [690, 345] on div at bounding box center [687, 334] width 4 height 91
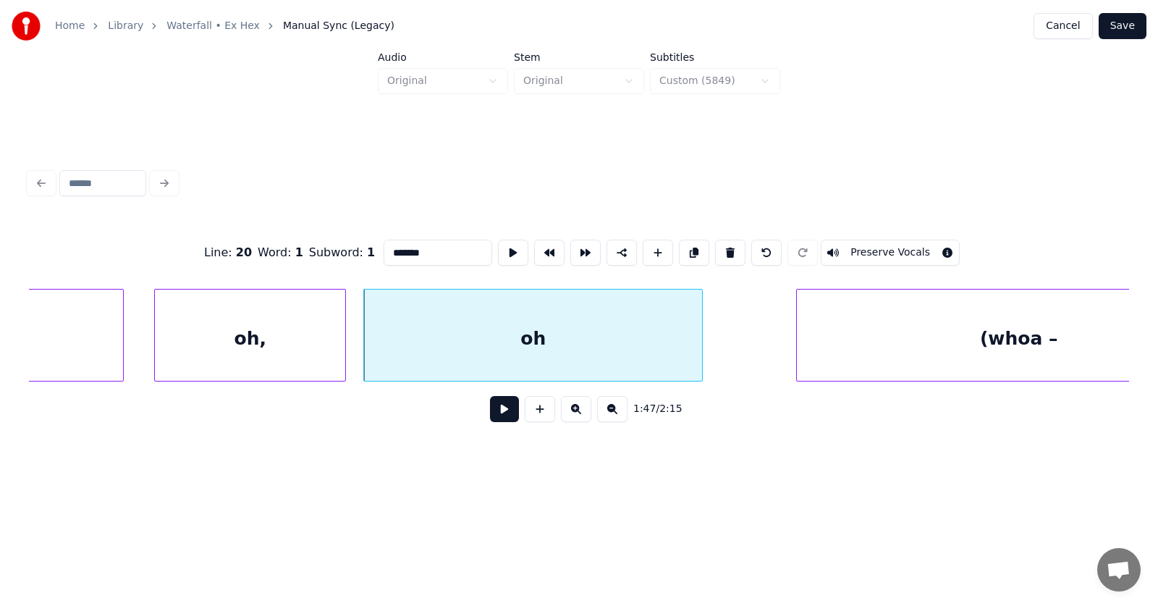
click at [490, 413] on button at bounding box center [504, 409] width 29 height 26
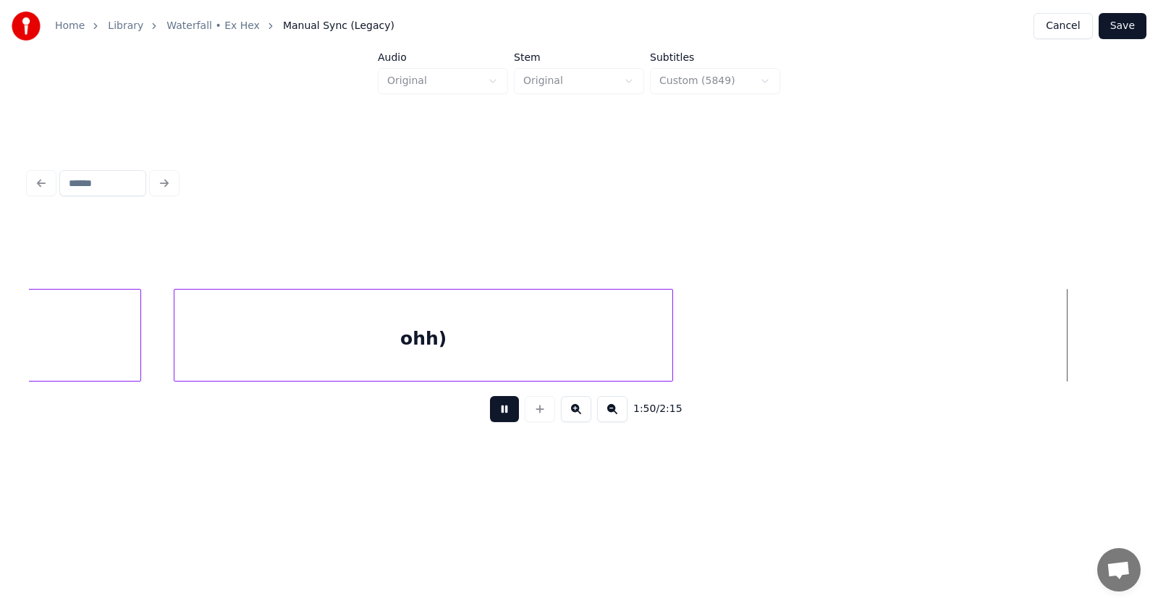
scroll to position [0, 60008]
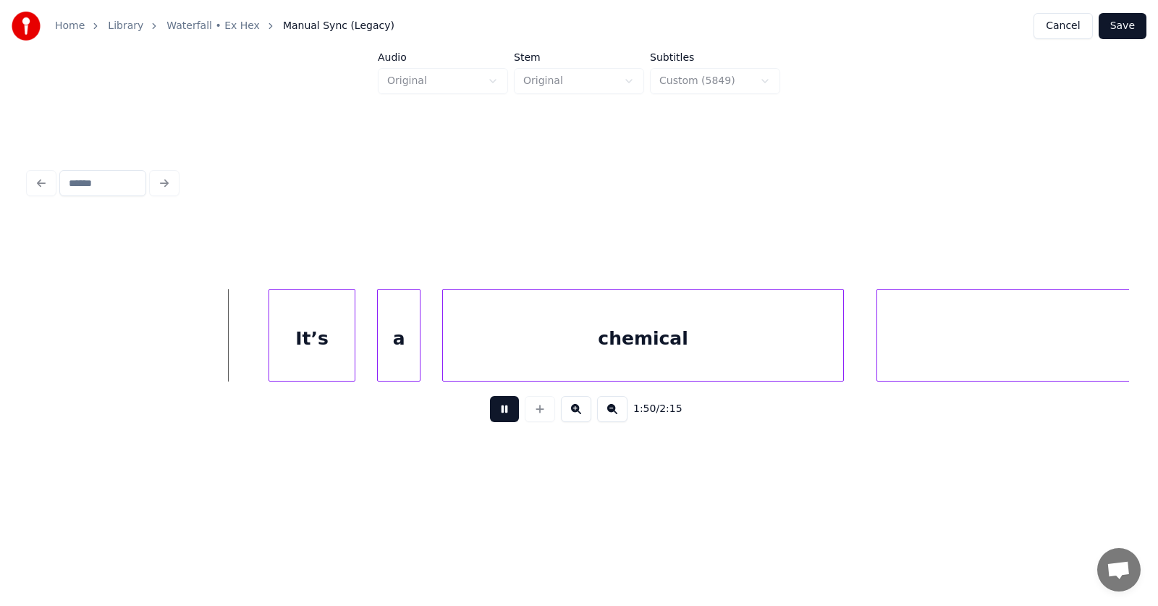
click at [494, 412] on button at bounding box center [504, 409] width 29 height 26
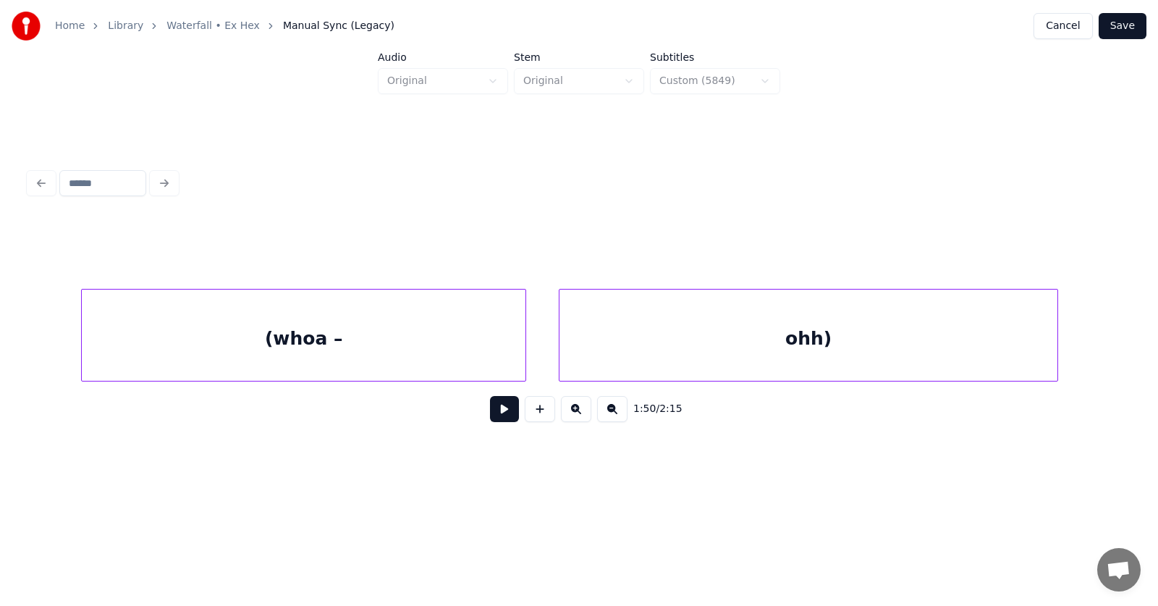
scroll to position [0, 58266]
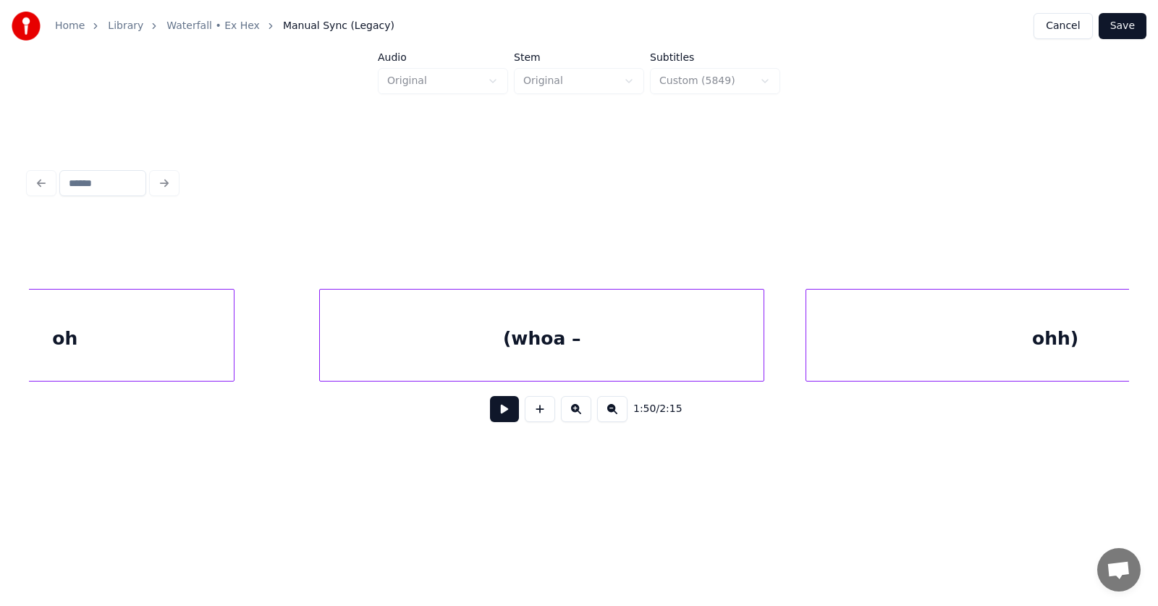
click at [523, 351] on div "(whoa –" at bounding box center [542, 338] width 444 height 98
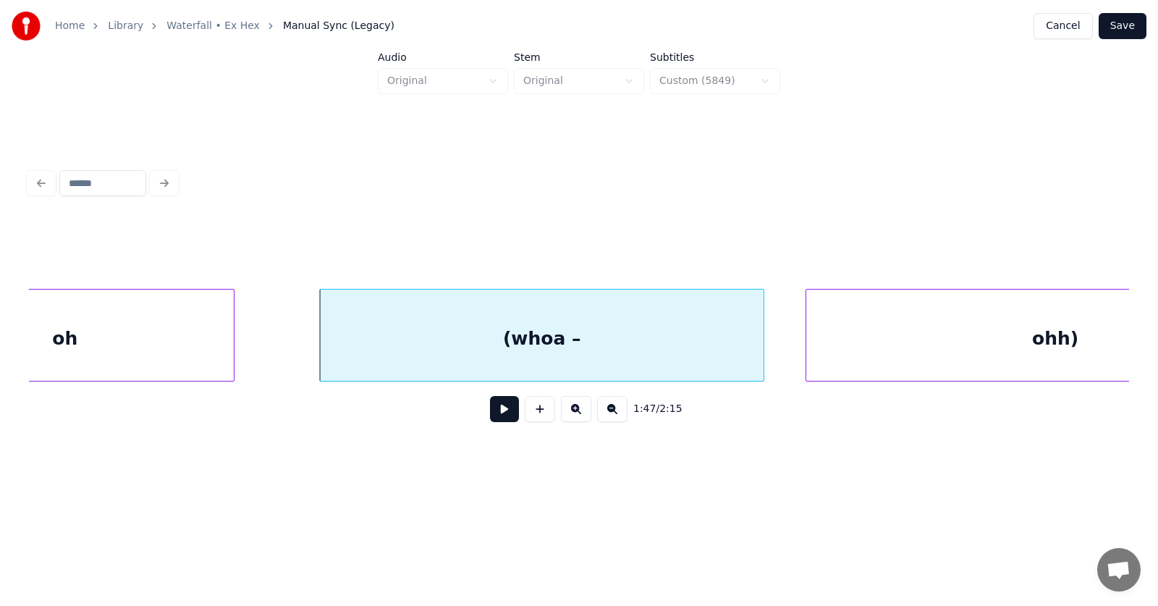
scroll to position [0, 58438]
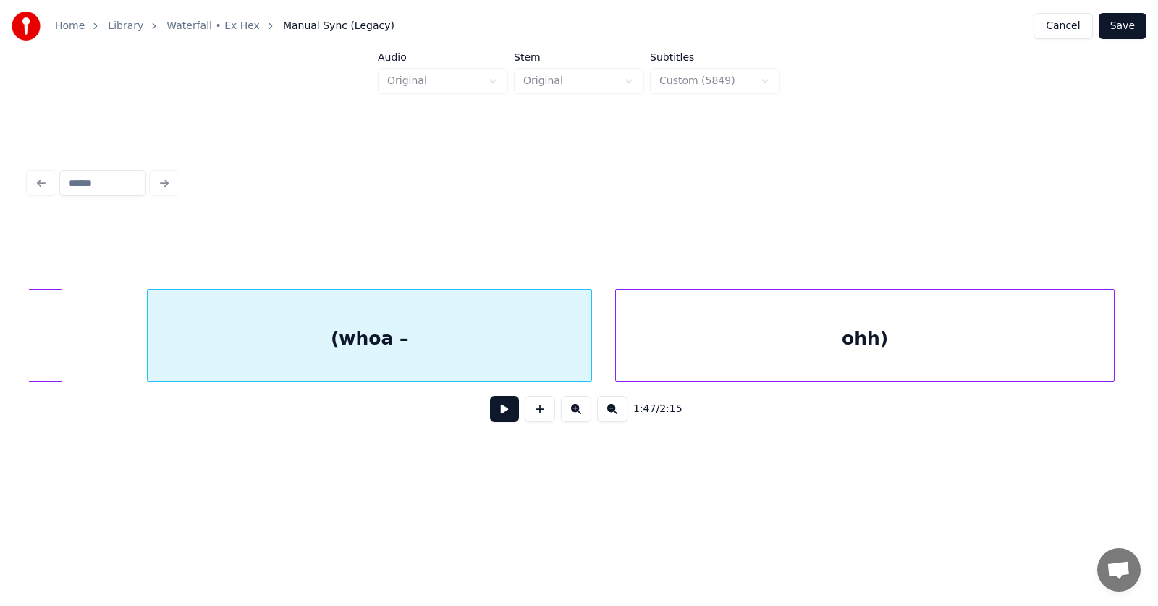
click at [879, 349] on div "ohh)" at bounding box center [865, 338] width 498 height 98
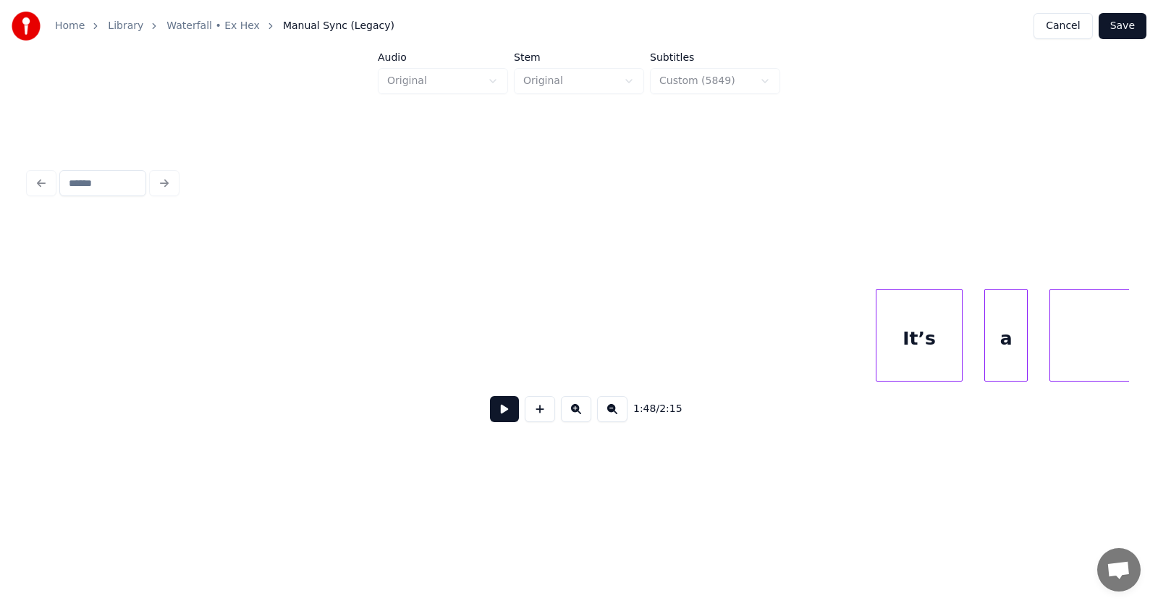
scroll to position [0, 59549]
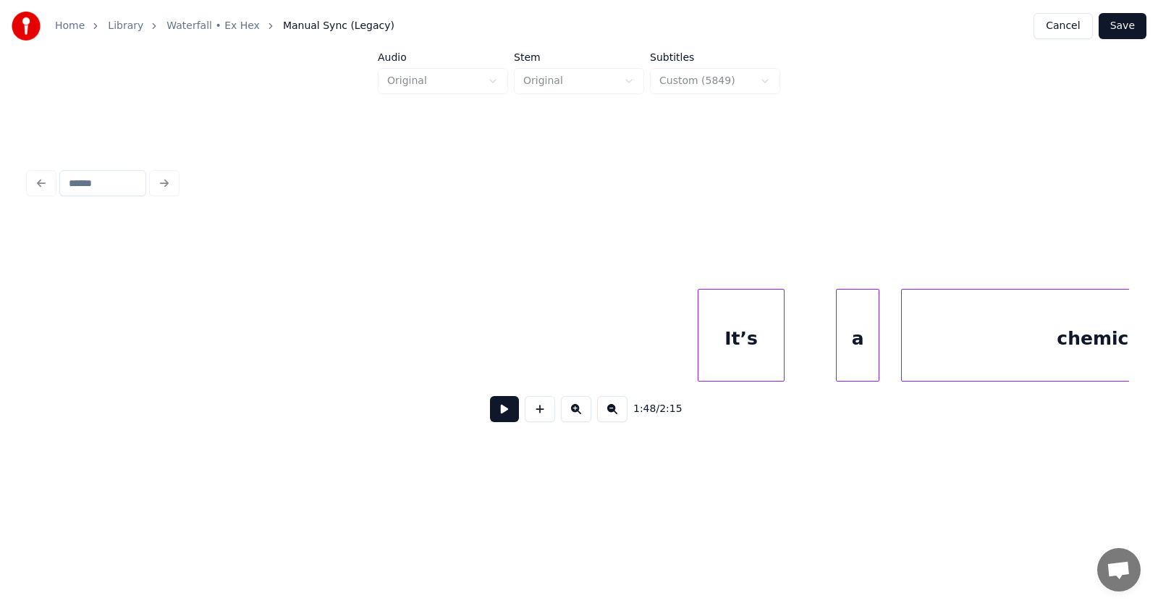
click at [748, 341] on div "It’s" at bounding box center [740, 338] width 85 height 98
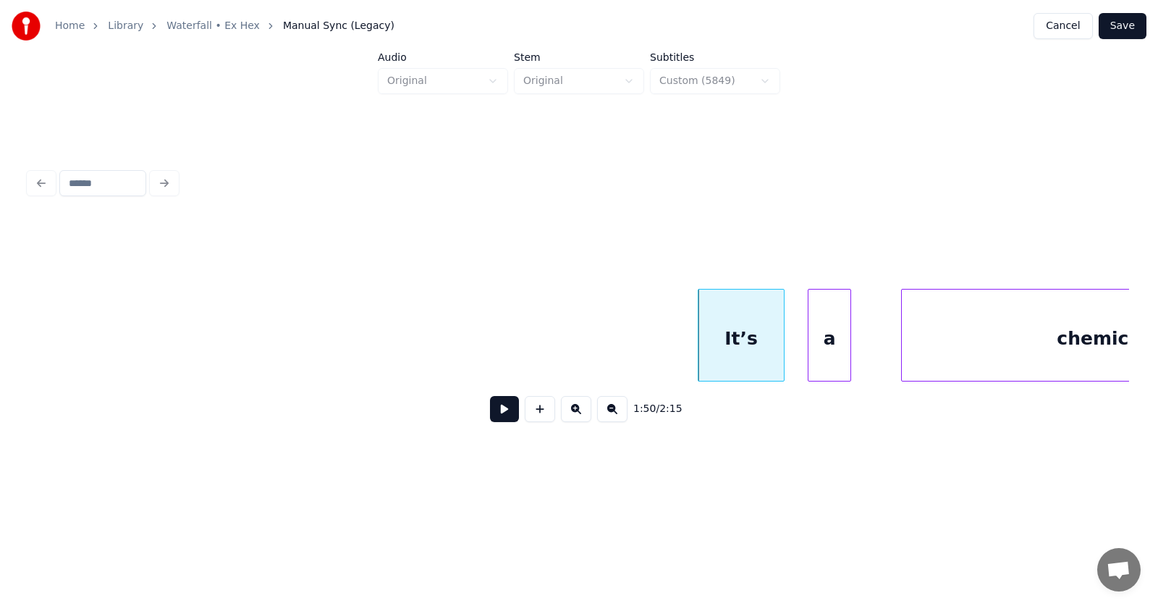
click at [820, 350] on div "a" at bounding box center [829, 338] width 42 height 98
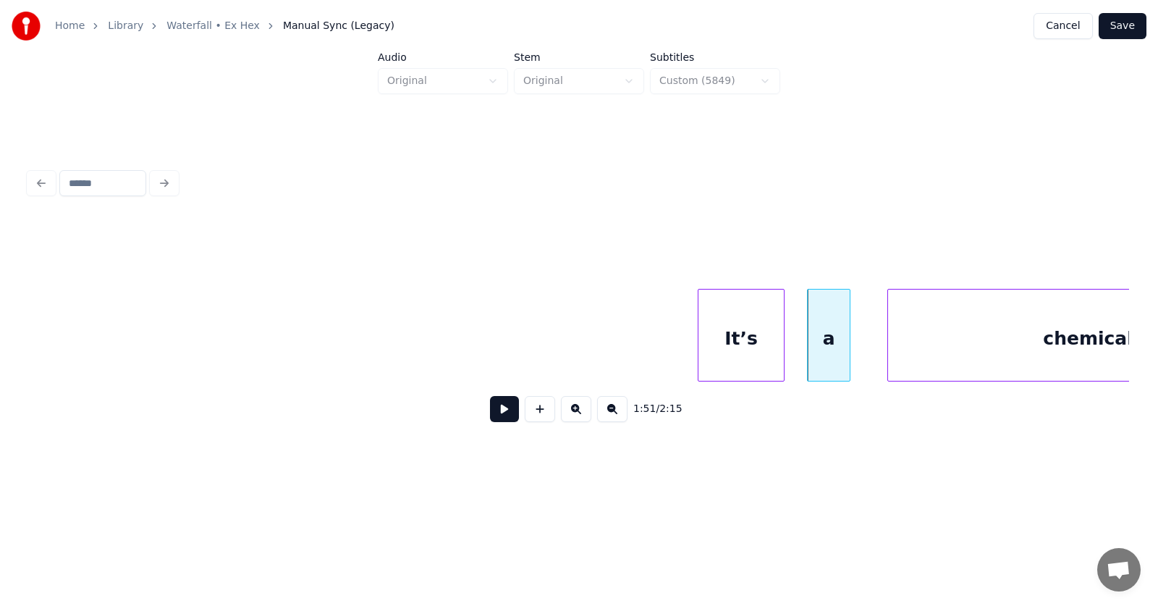
scroll to position [0, 59719]
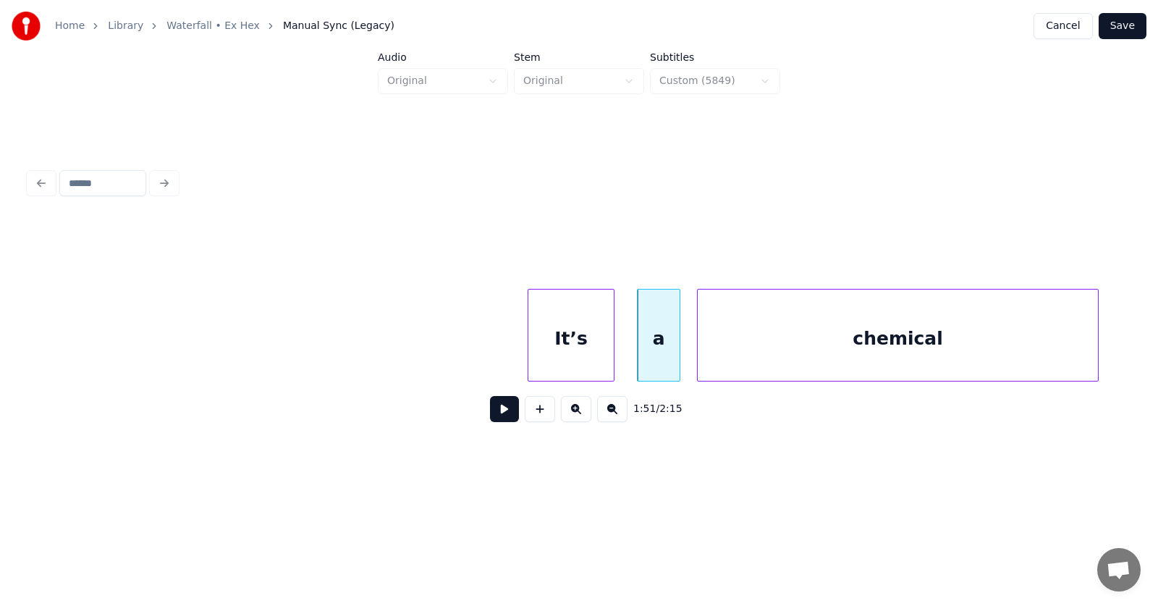
click at [920, 358] on div "chemical" at bounding box center [898, 338] width 400 height 98
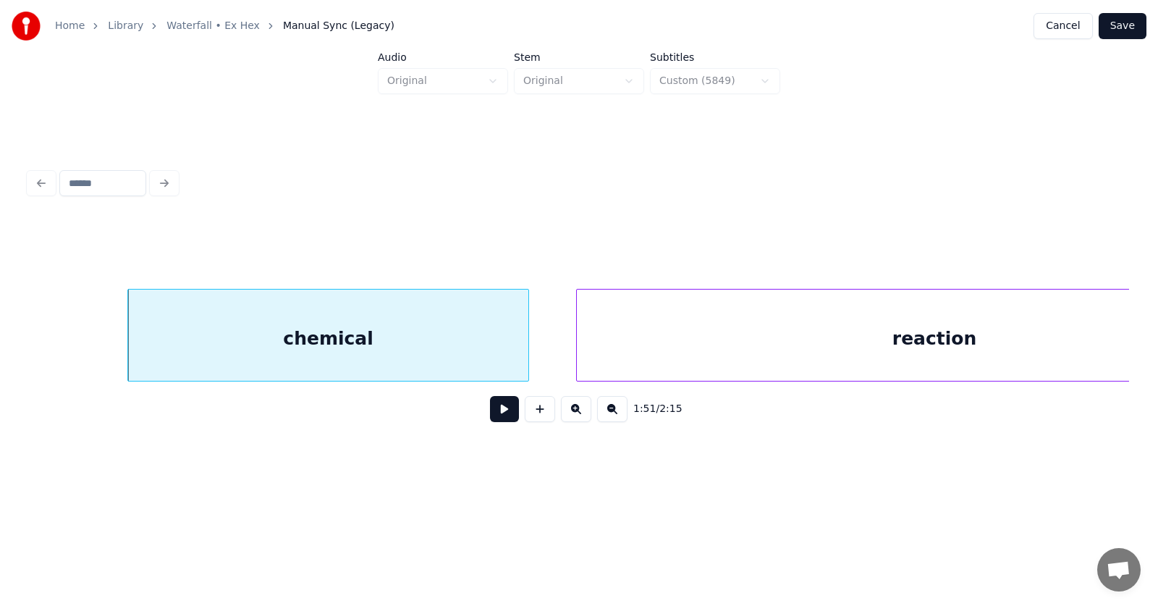
scroll to position [0, 60468]
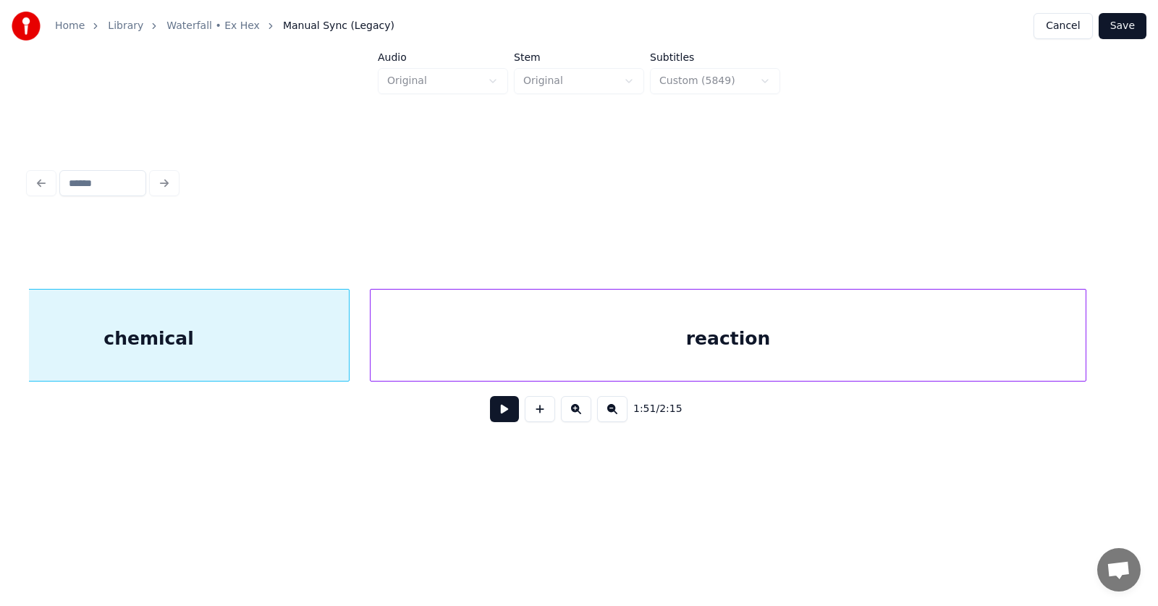
click at [805, 344] on div "reaction" at bounding box center [728, 338] width 715 height 98
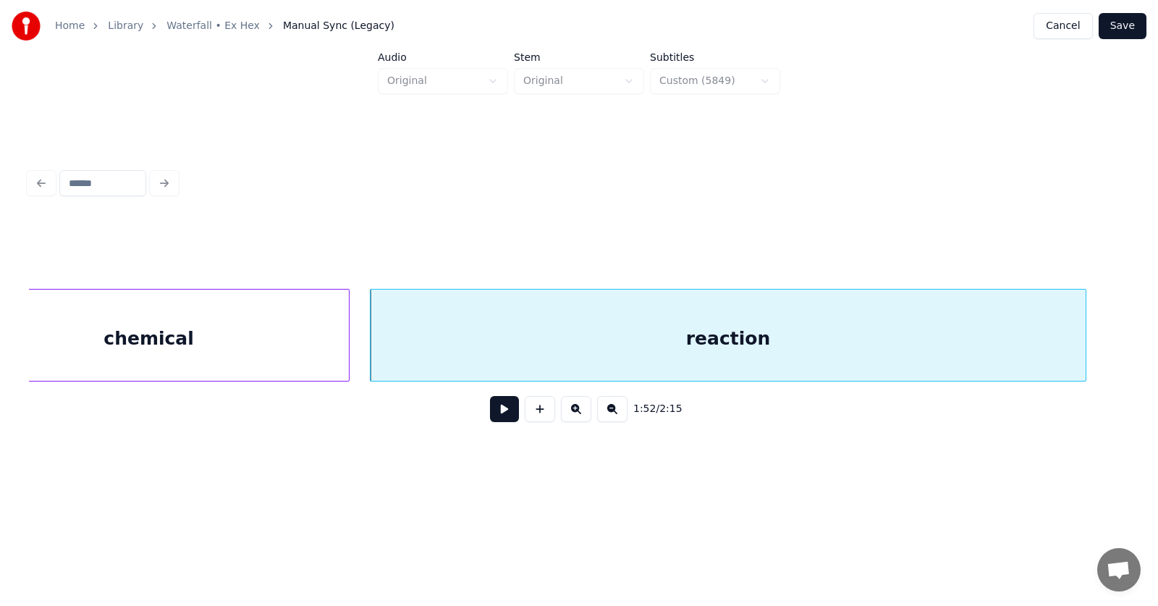
click at [492, 419] on button at bounding box center [504, 409] width 29 height 26
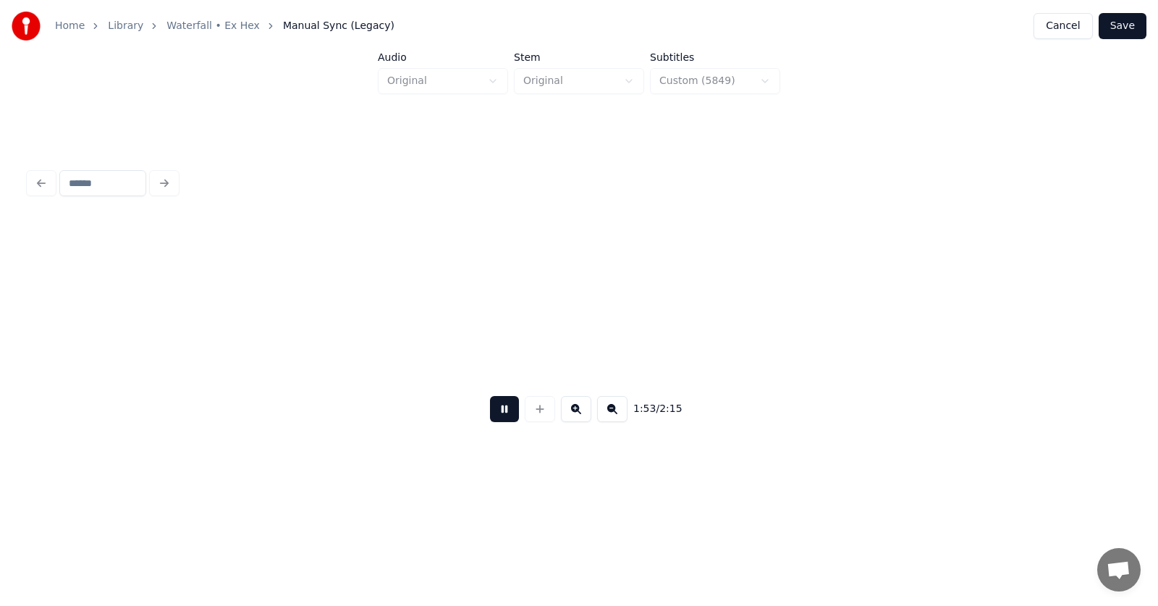
scroll to position [0, 61570]
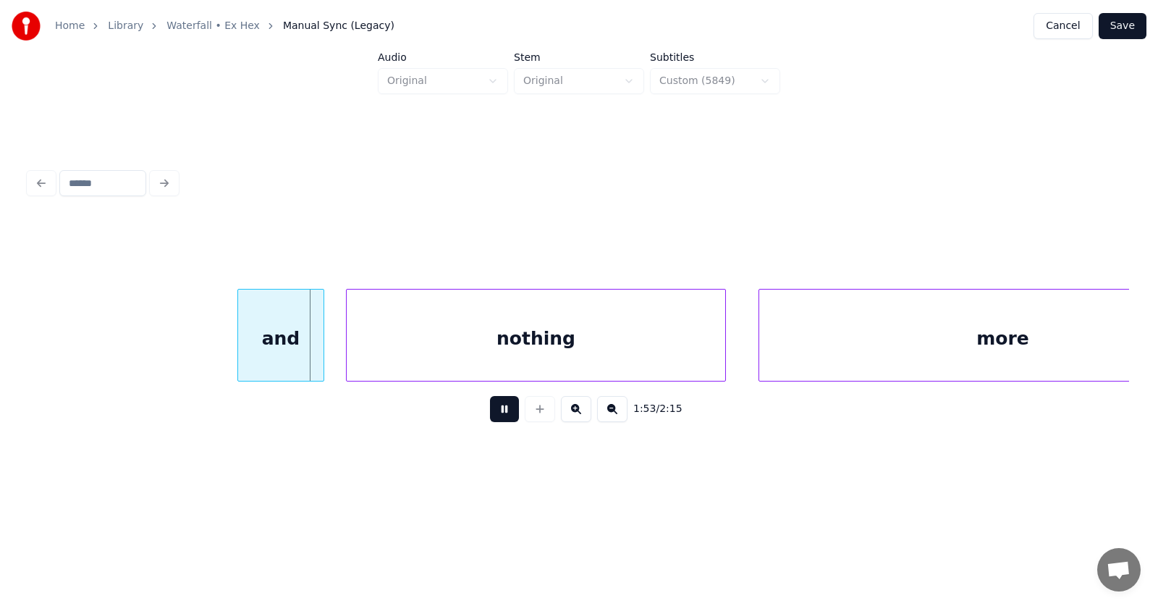
click at [492, 419] on button at bounding box center [504, 409] width 29 height 26
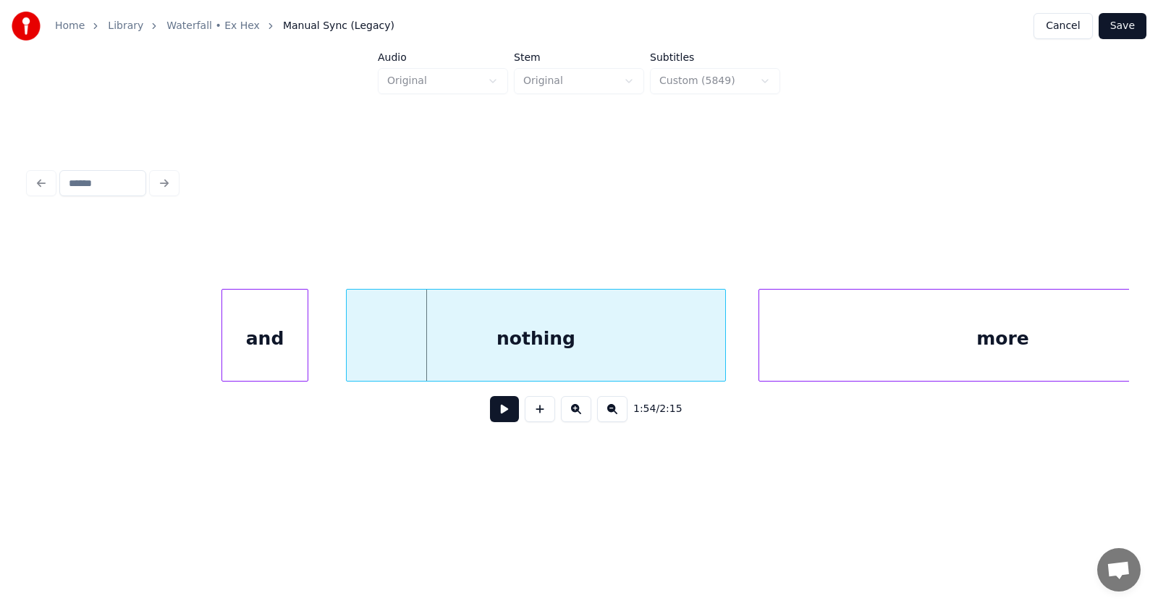
click at [254, 358] on div "and" at bounding box center [264, 338] width 85 height 98
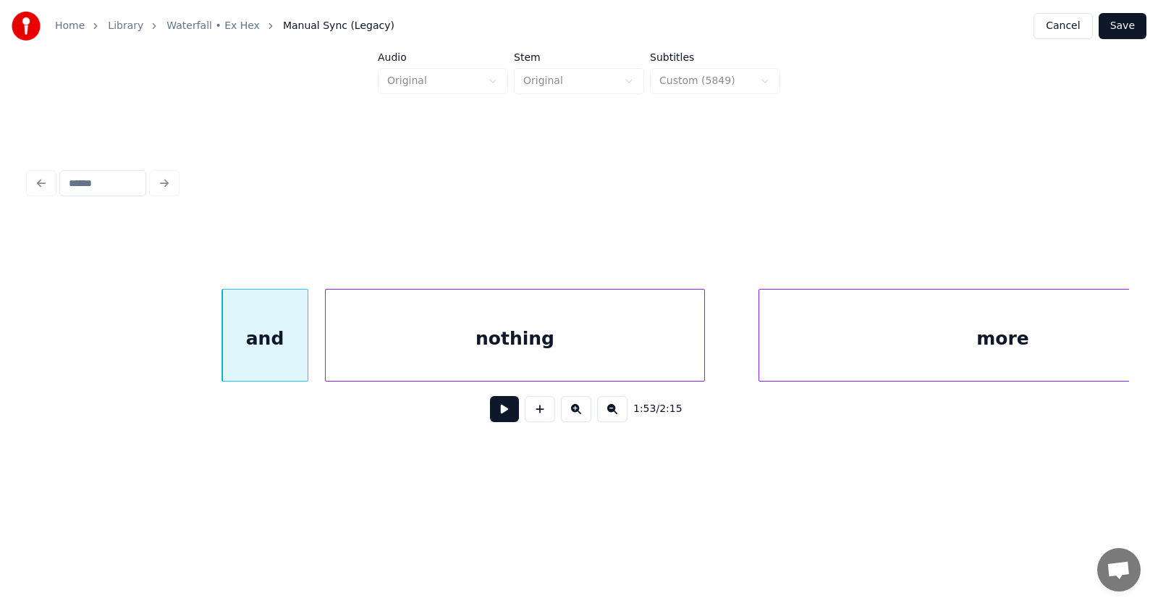
click at [380, 355] on div "nothing" at bounding box center [515, 338] width 379 height 98
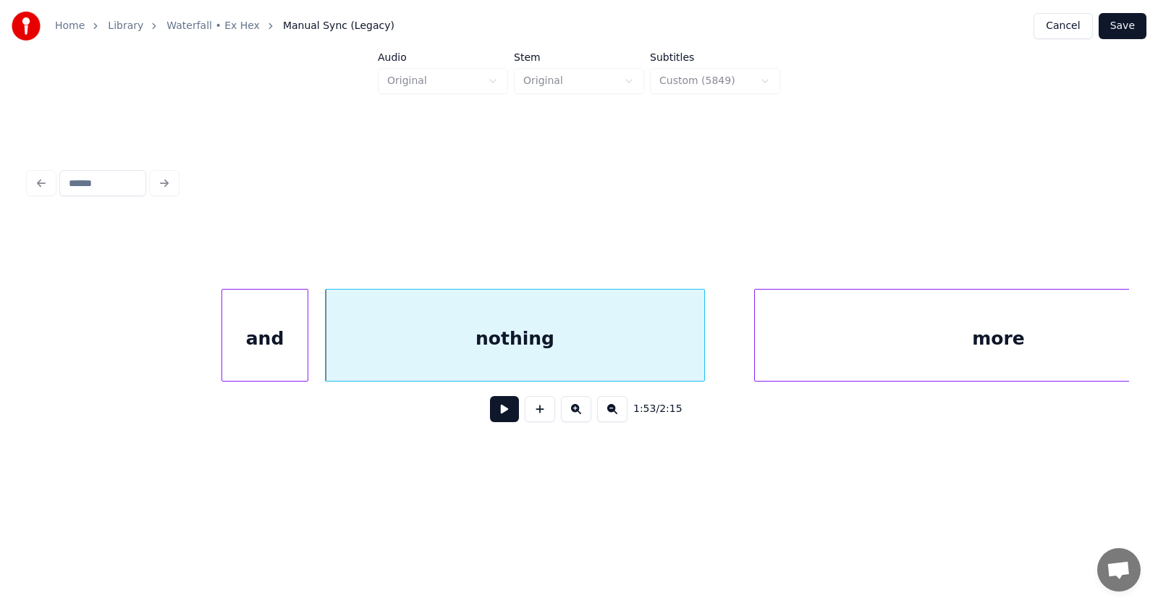
scroll to position [0, 61683]
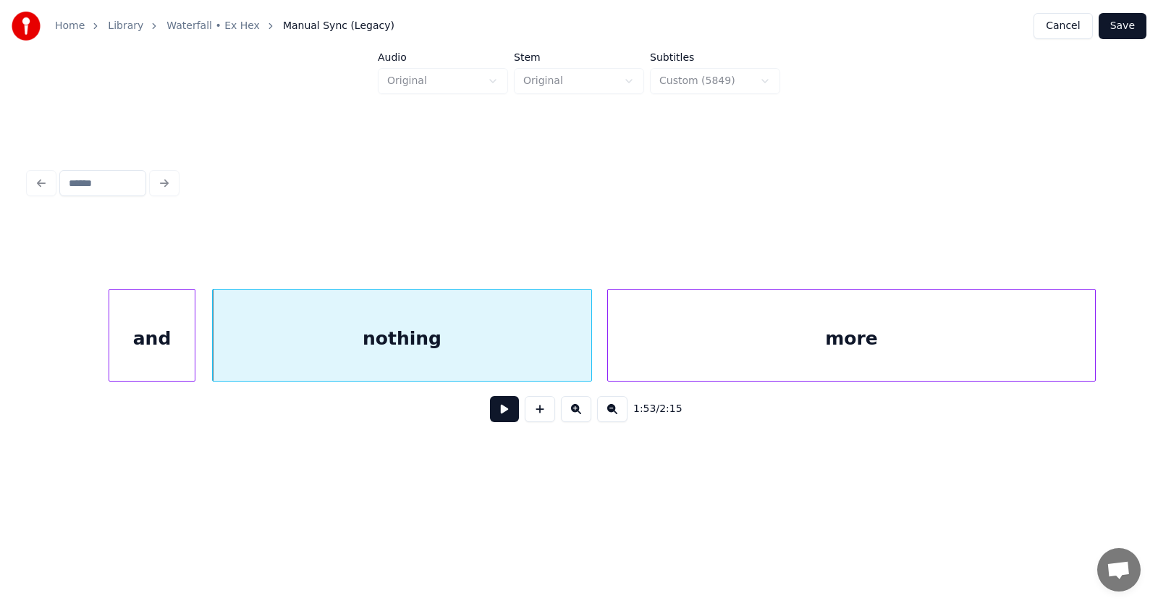
click at [757, 349] on div "more" at bounding box center [851, 338] width 487 height 98
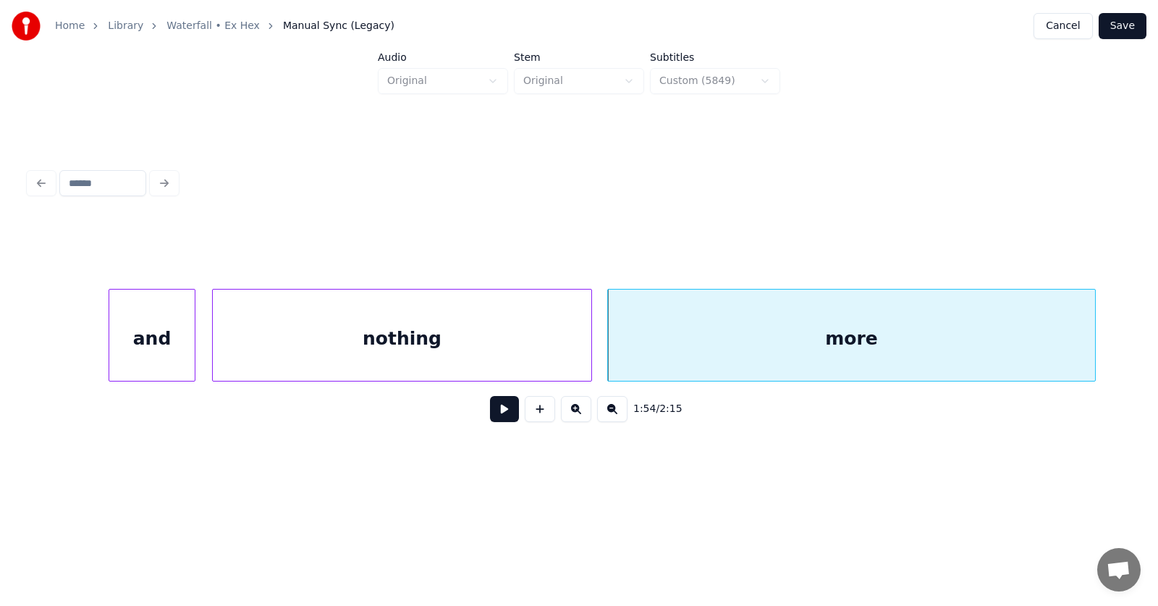
click at [500, 415] on button at bounding box center [504, 409] width 29 height 26
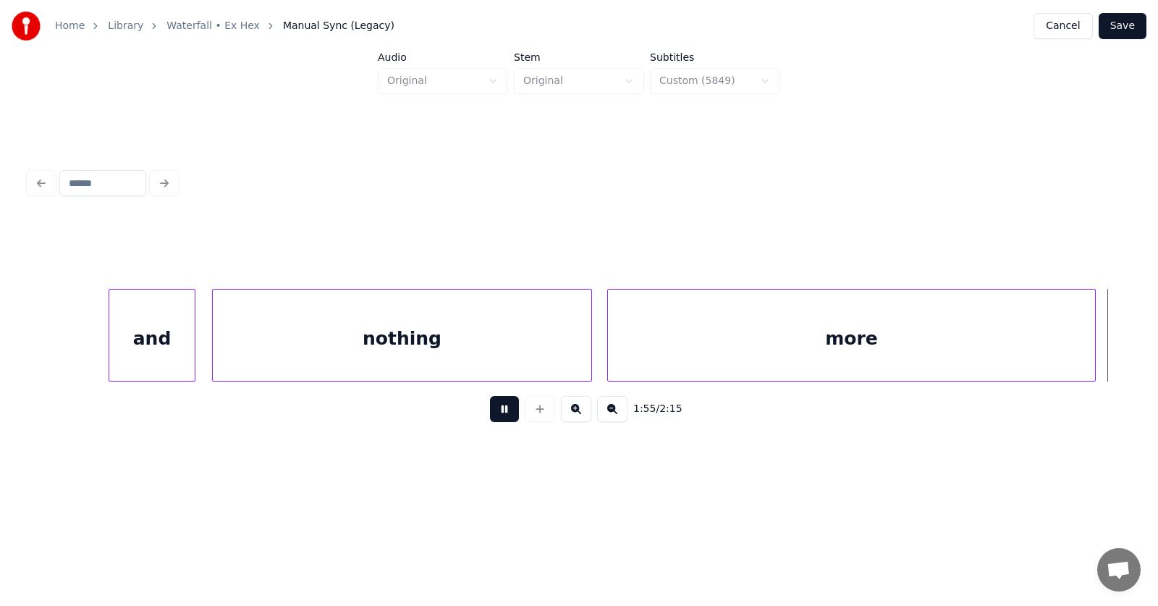
scroll to position [0, 62792]
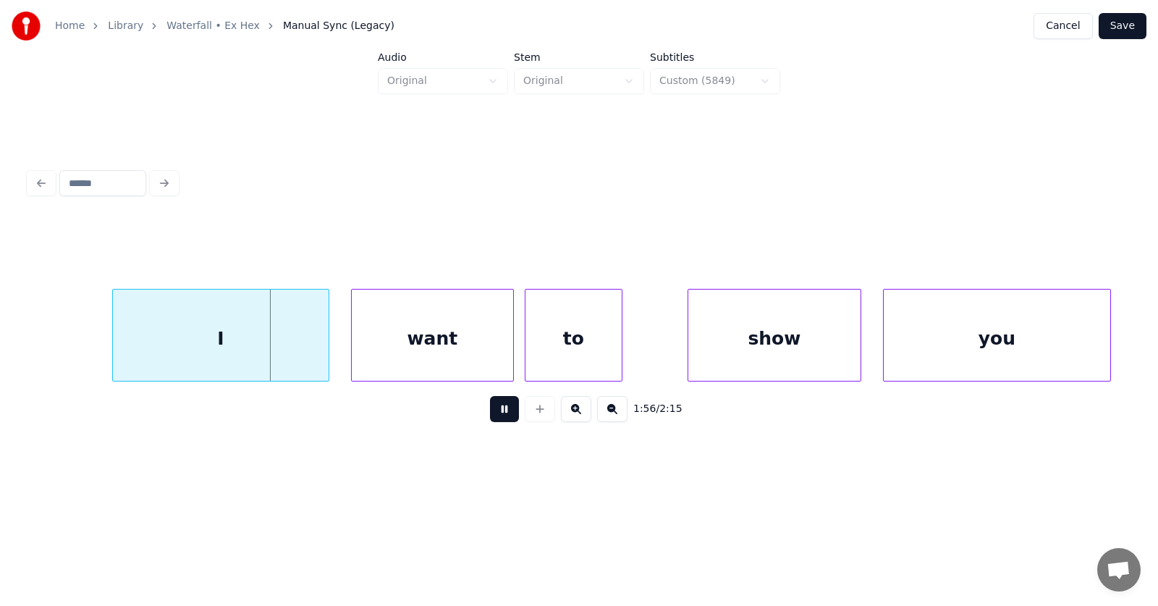
click at [500, 415] on button at bounding box center [504, 409] width 29 height 26
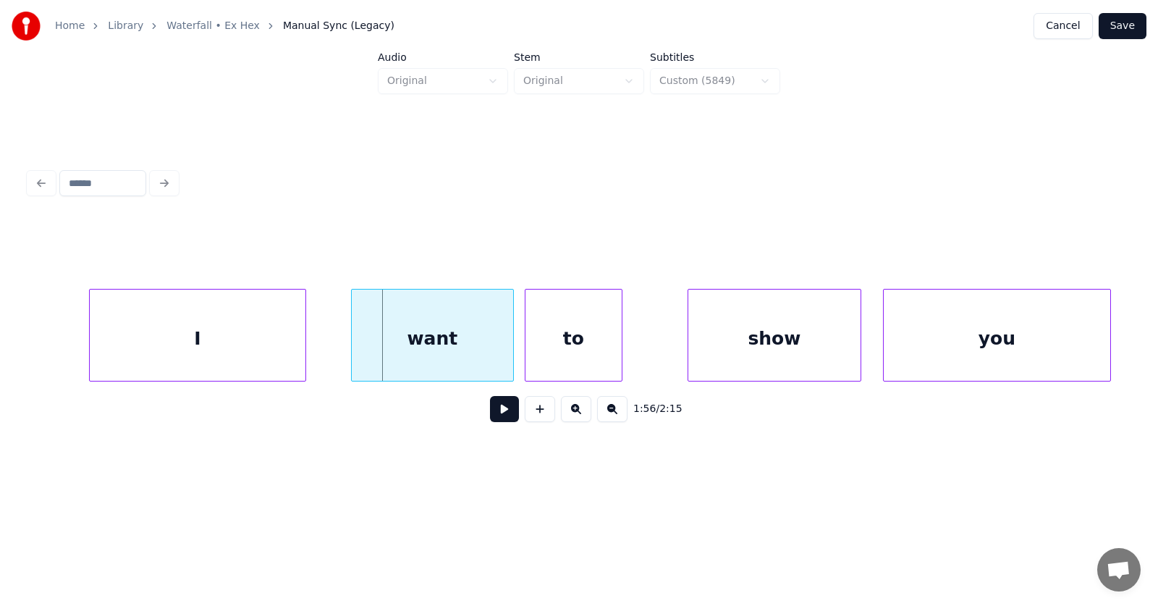
click at [219, 348] on div "I" at bounding box center [198, 338] width 216 height 98
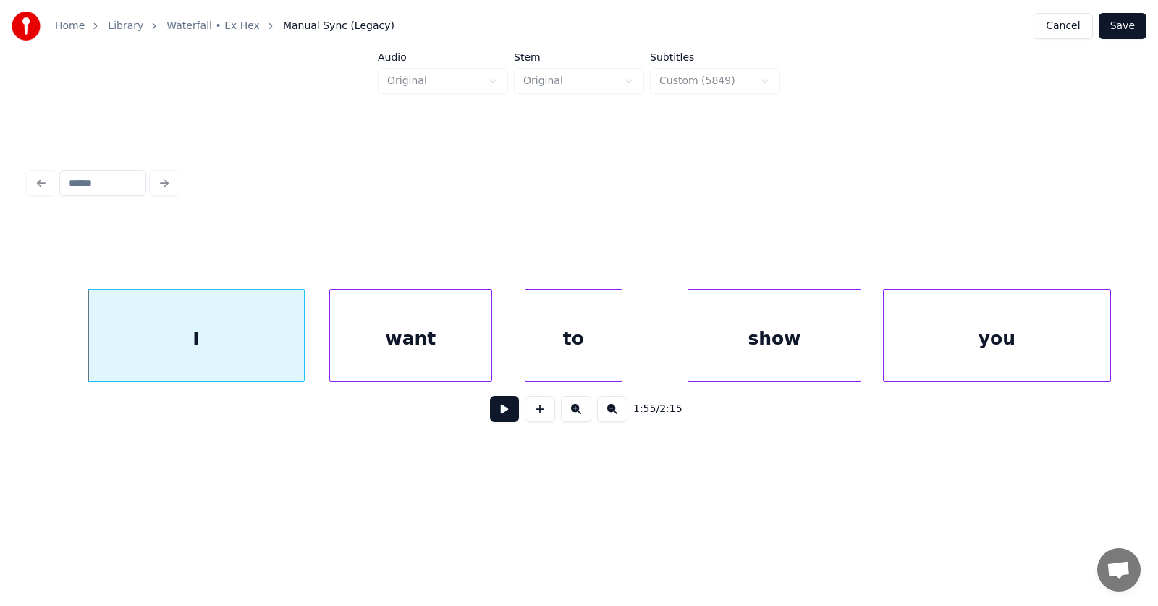
click at [386, 347] on div "want" at bounding box center [410, 338] width 161 height 98
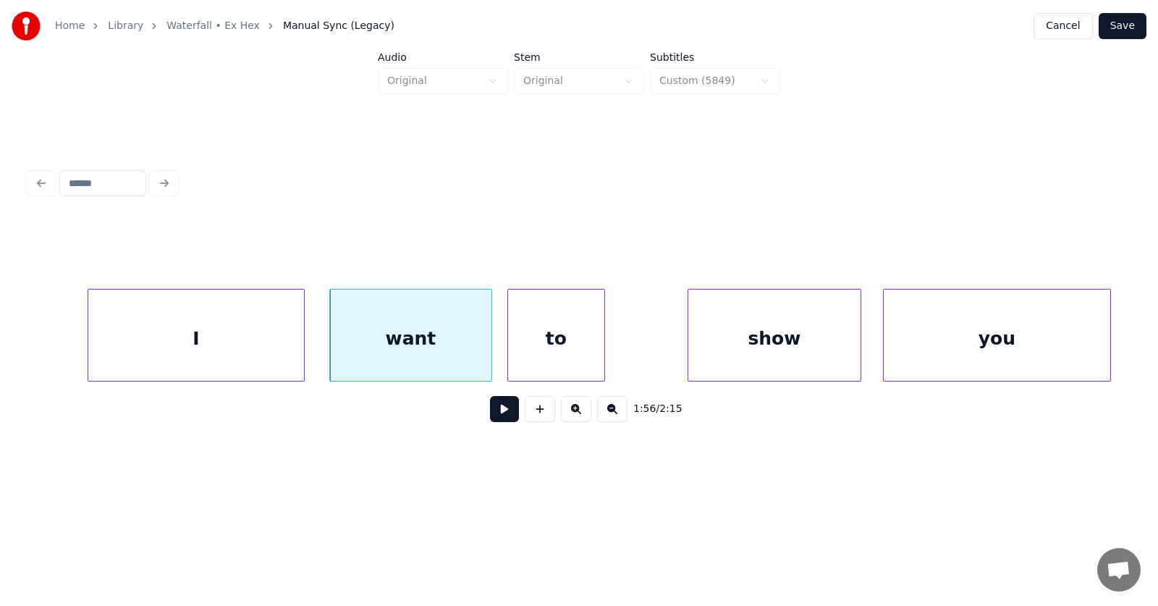
click at [556, 349] on div "to" at bounding box center [556, 338] width 96 height 98
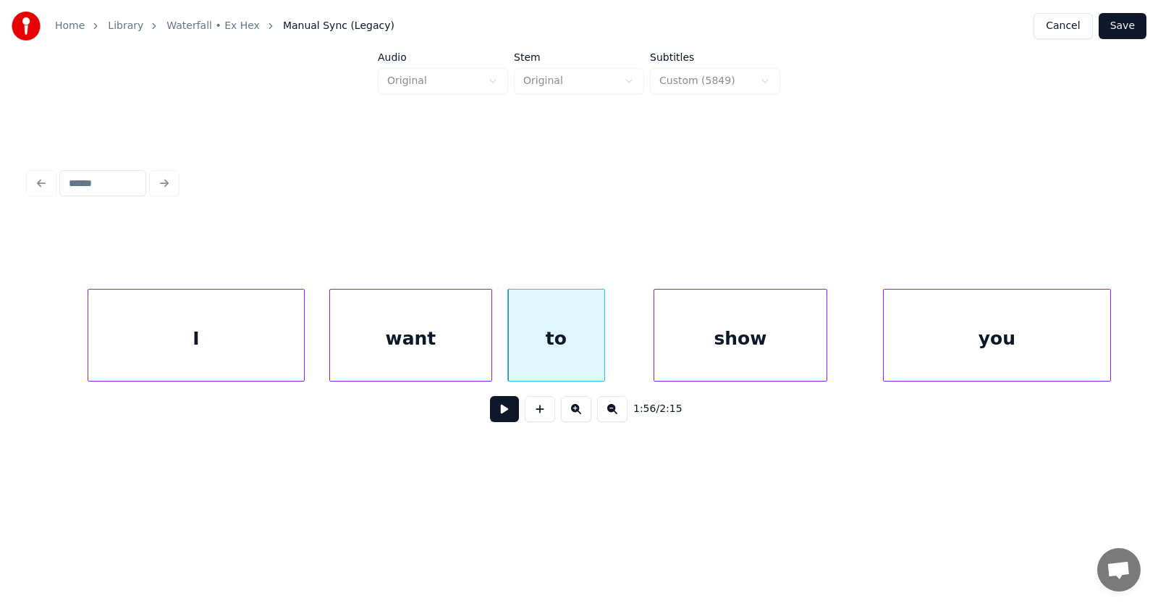
click at [711, 348] on div "show" at bounding box center [740, 338] width 172 height 98
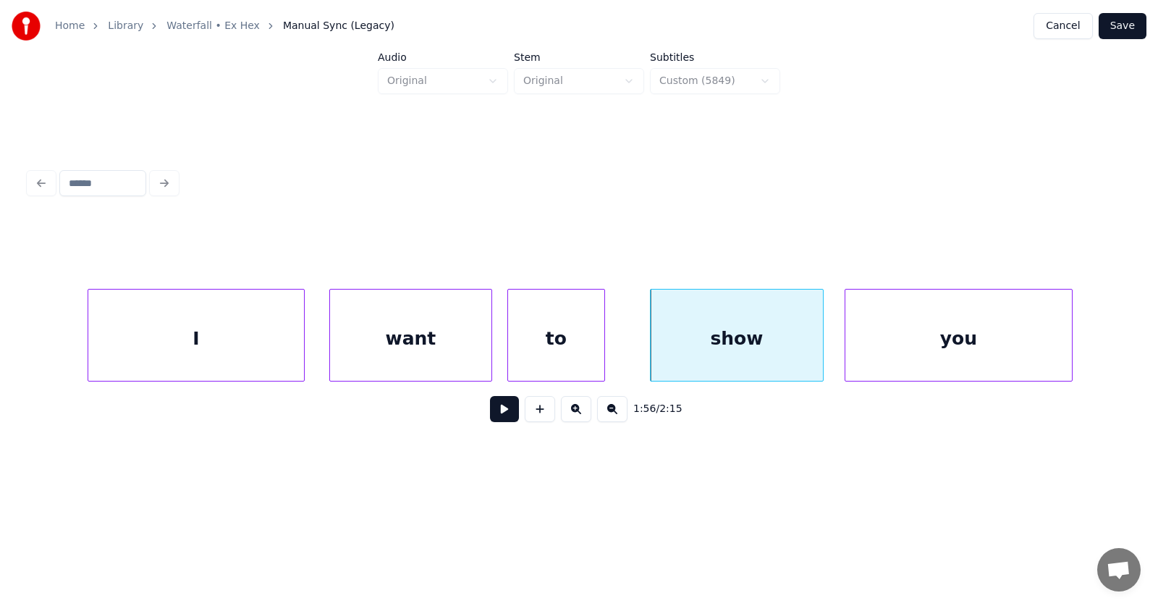
click at [929, 352] on div "you" at bounding box center [958, 338] width 227 height 98
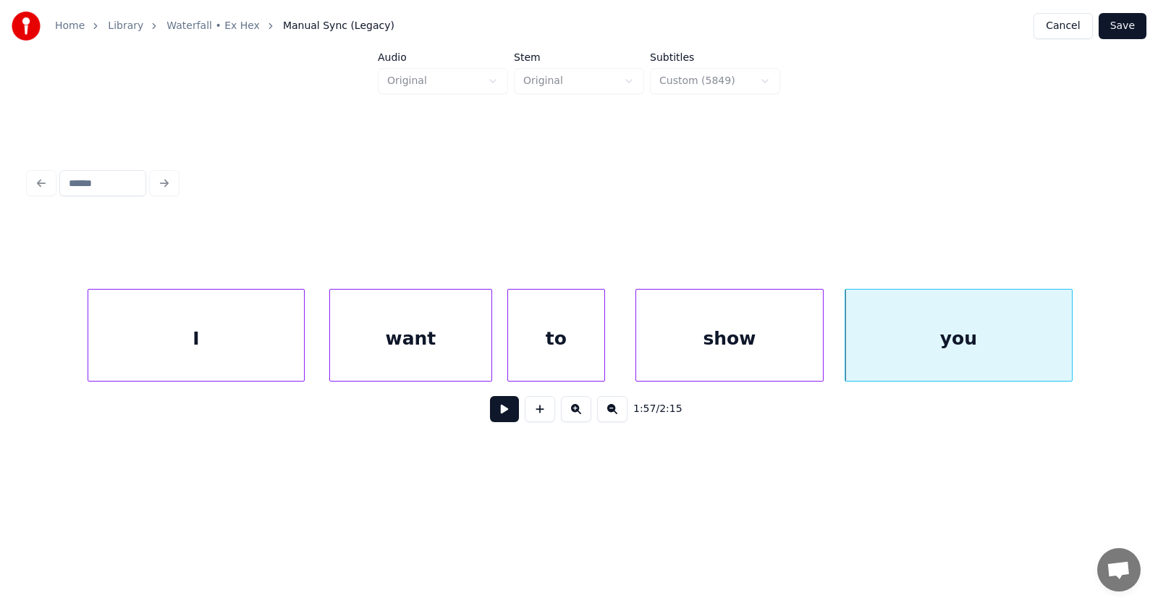
click at [636, 347] on div at bounding box center [638, 334] width 4 height 91
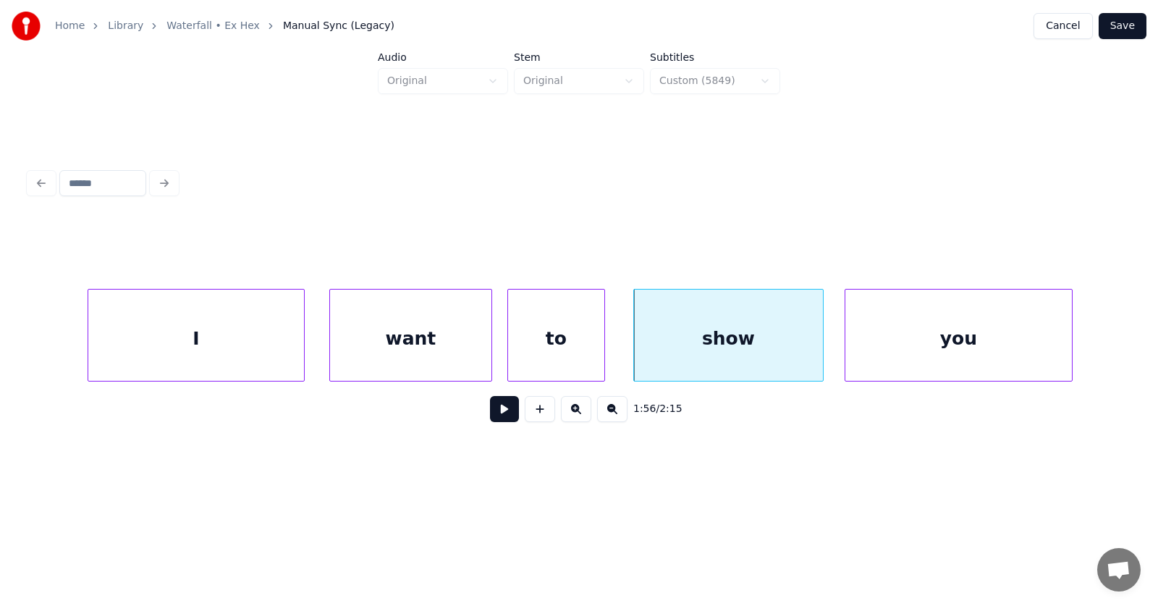
click at [502, 414] on button at bounding box center [504, 409] width 29 height 26
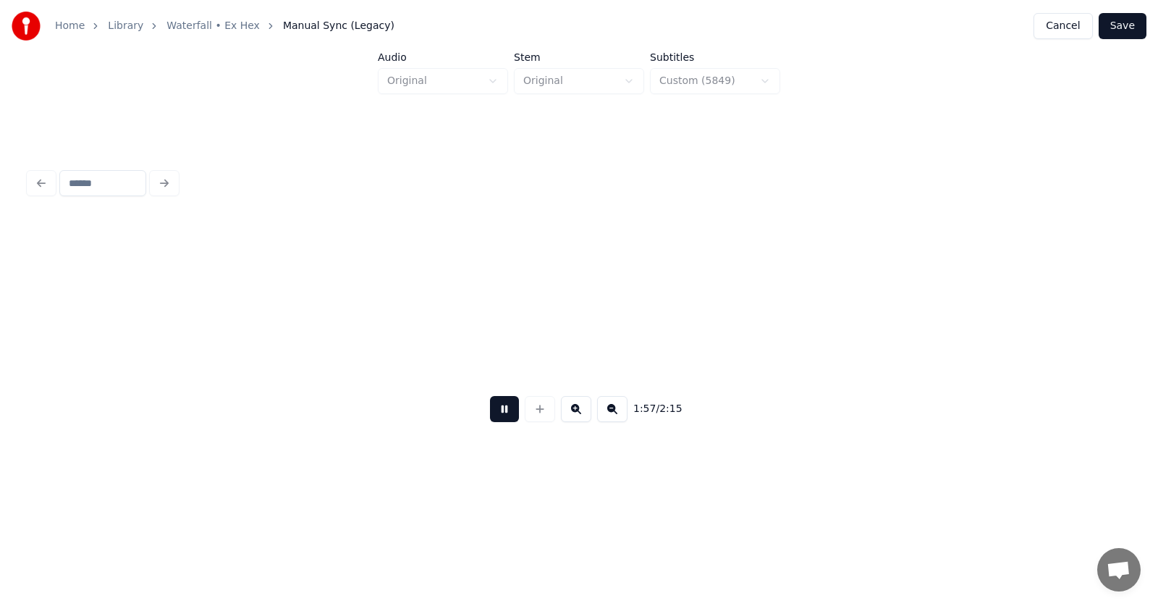
scroll to position [0, 63892]
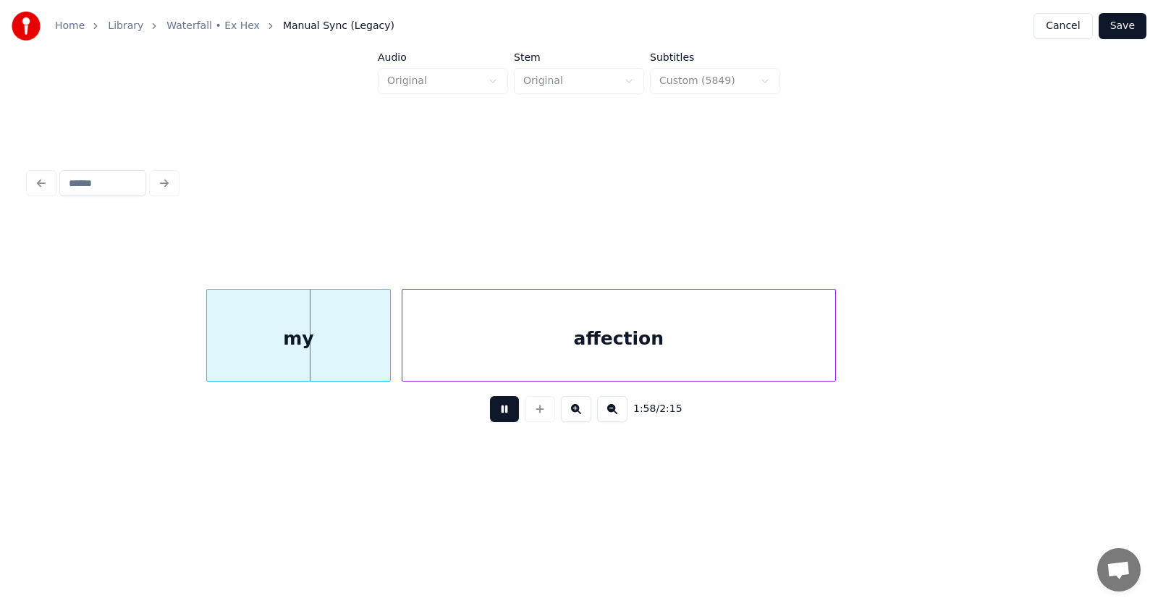
click at [502, 414] on button at bounding box center [504, 409] width 29 height 26
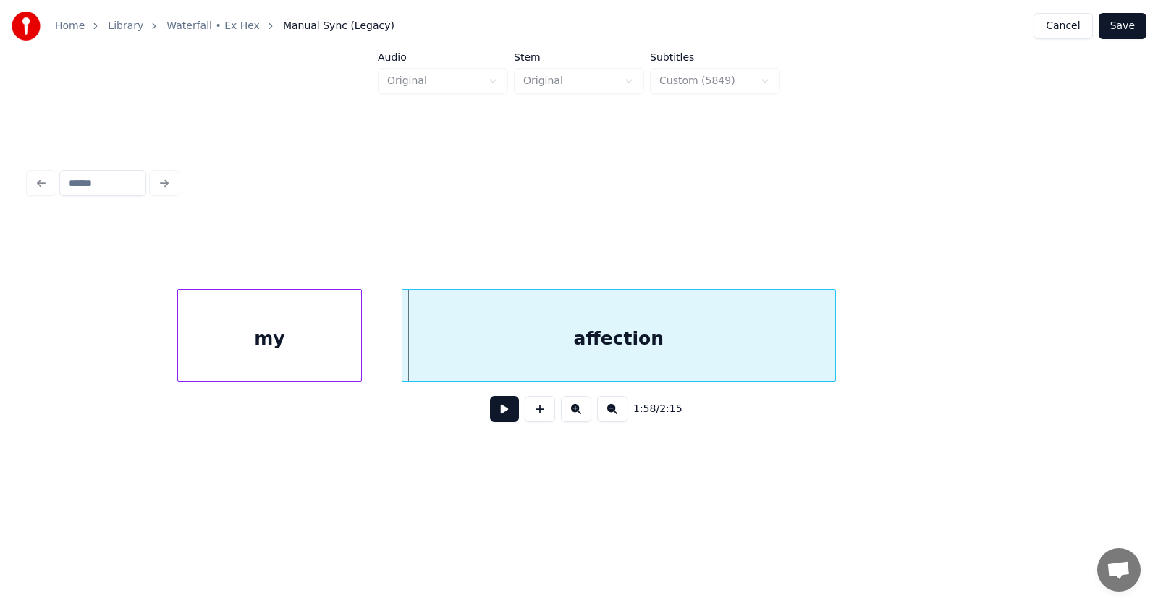
click at [304, 328] on div "my" at bounding box center [269, 338] width 183 height 98
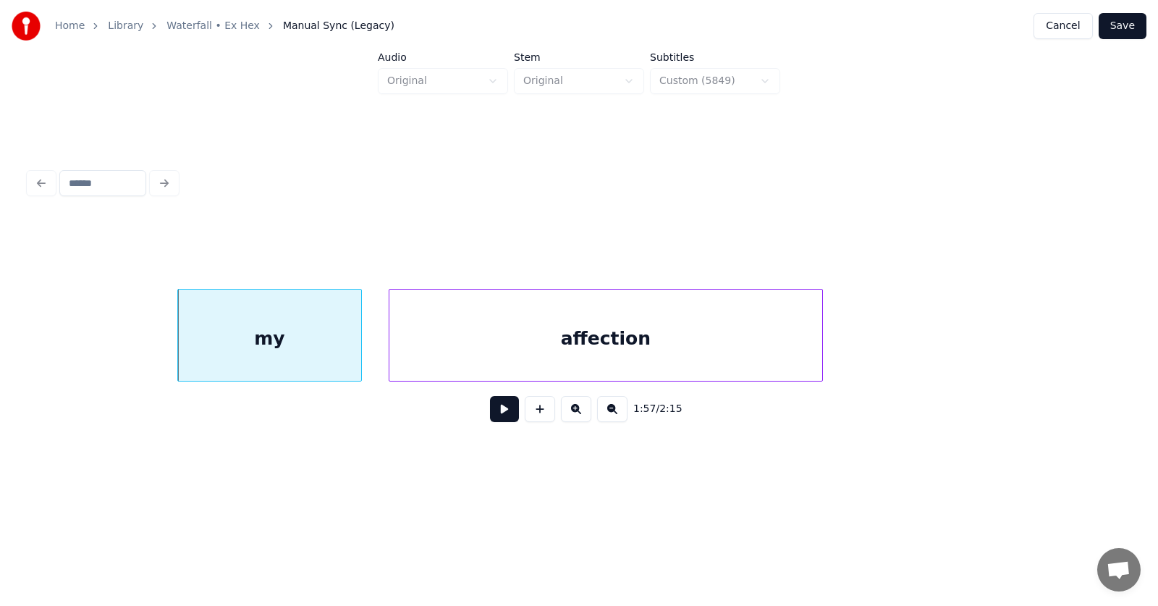
click at [474, 342] on div "affection" at bounding box center [605, 338] width 433 height 98
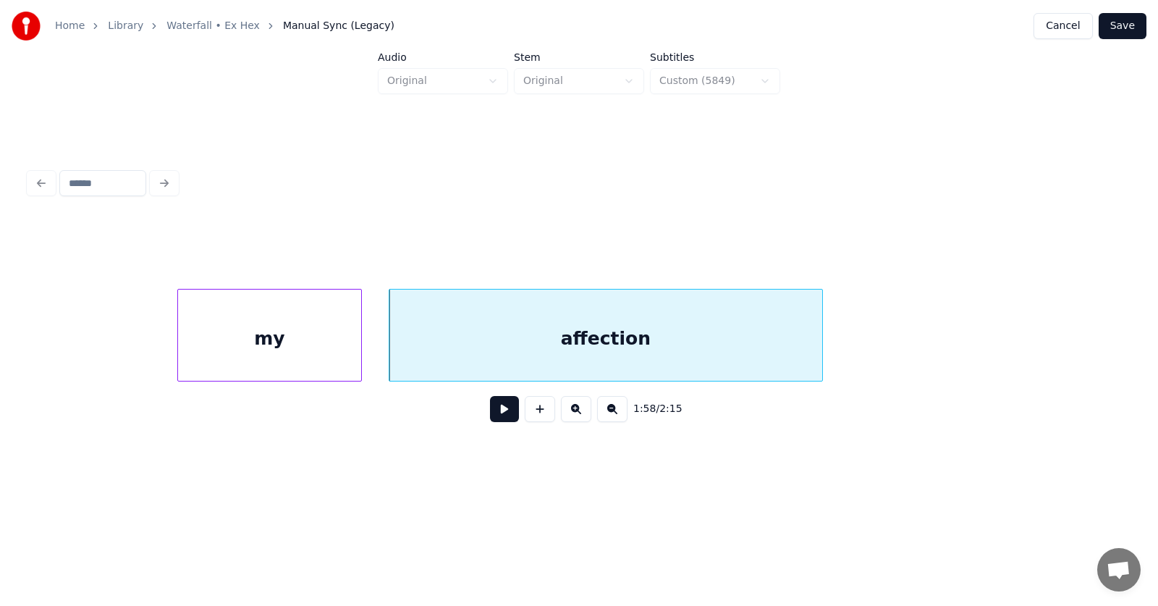
click at [495, 409] on button at bounding box center [504, 409] width 29 height 26
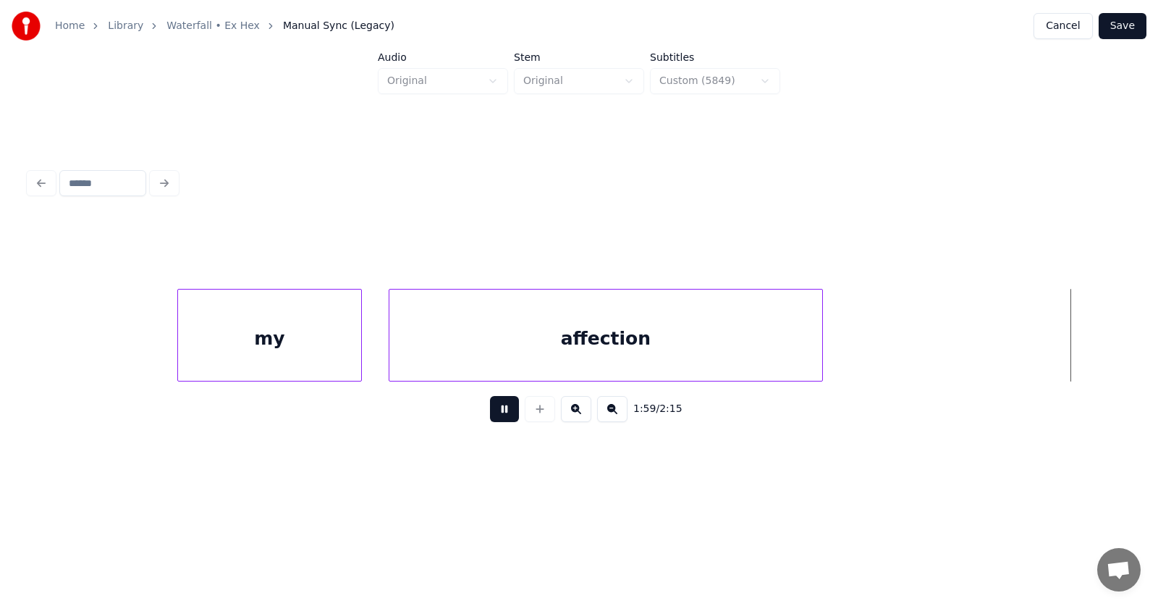
scroll to position [0, 64994]
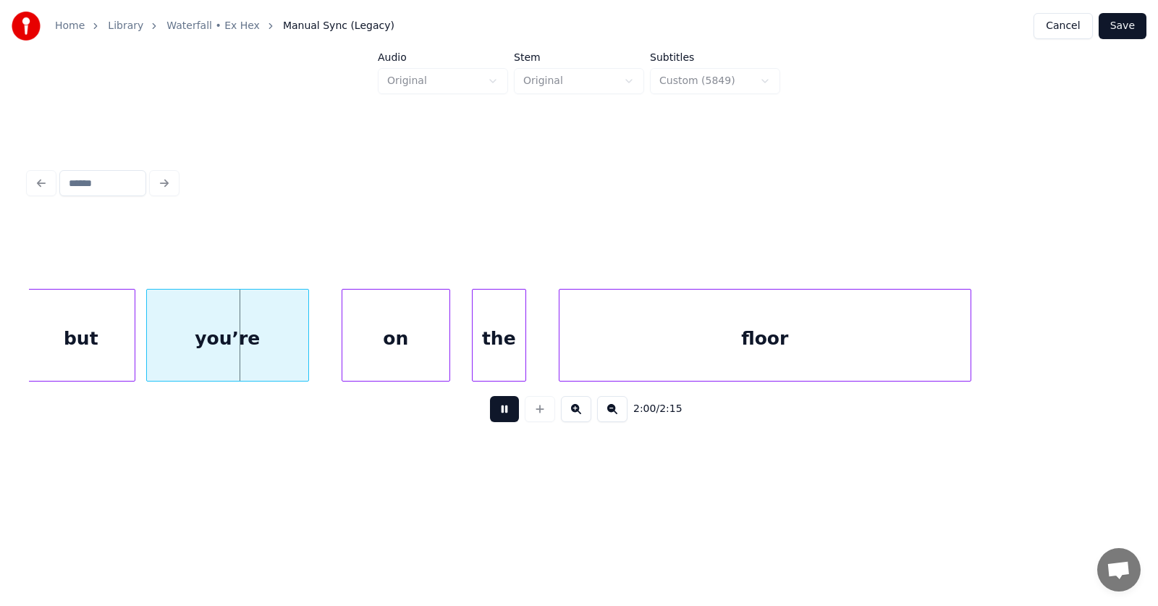
click at [495, 409] on button at bounding box center [504, 409] width 29 height 26
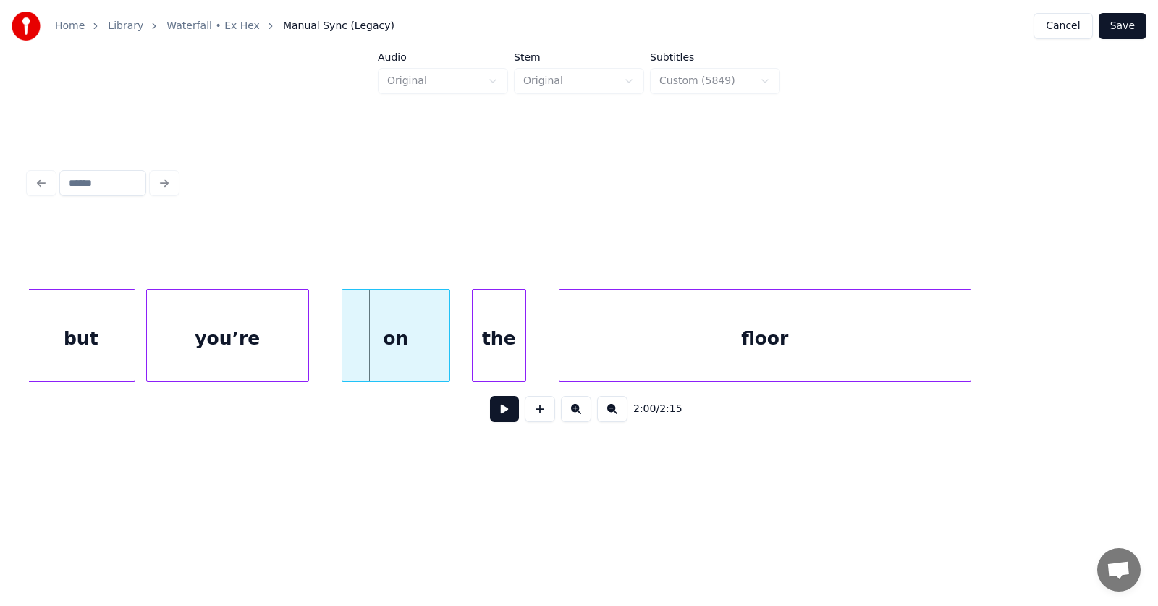
scroll to position [0, 64631]
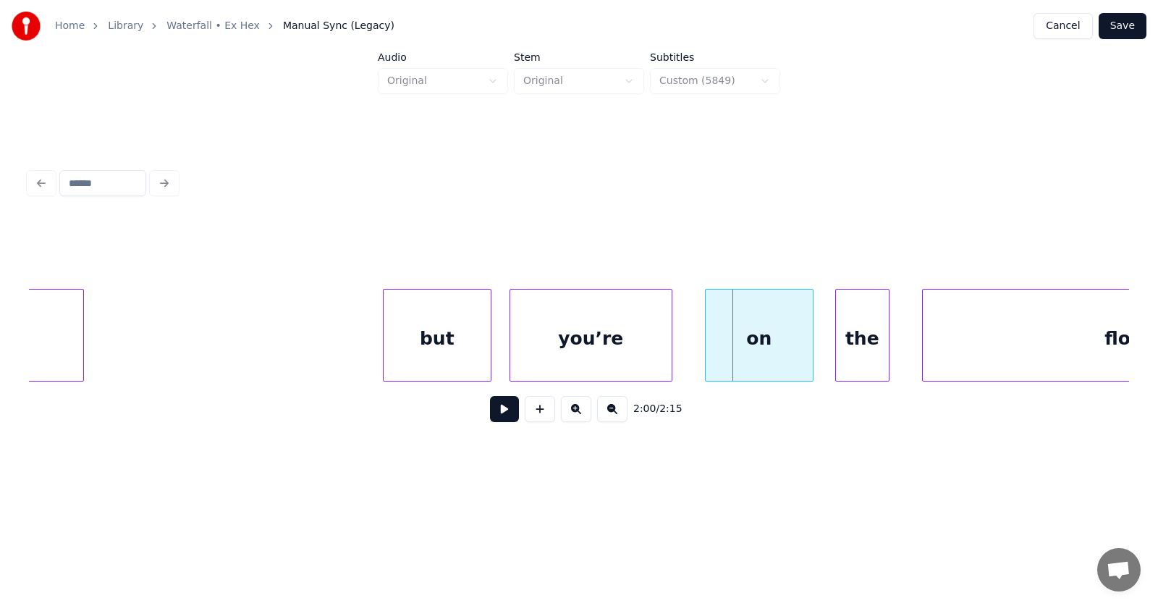
click at [415, 352] on div "but" at bounding box center [437, 338] width 107 height 98
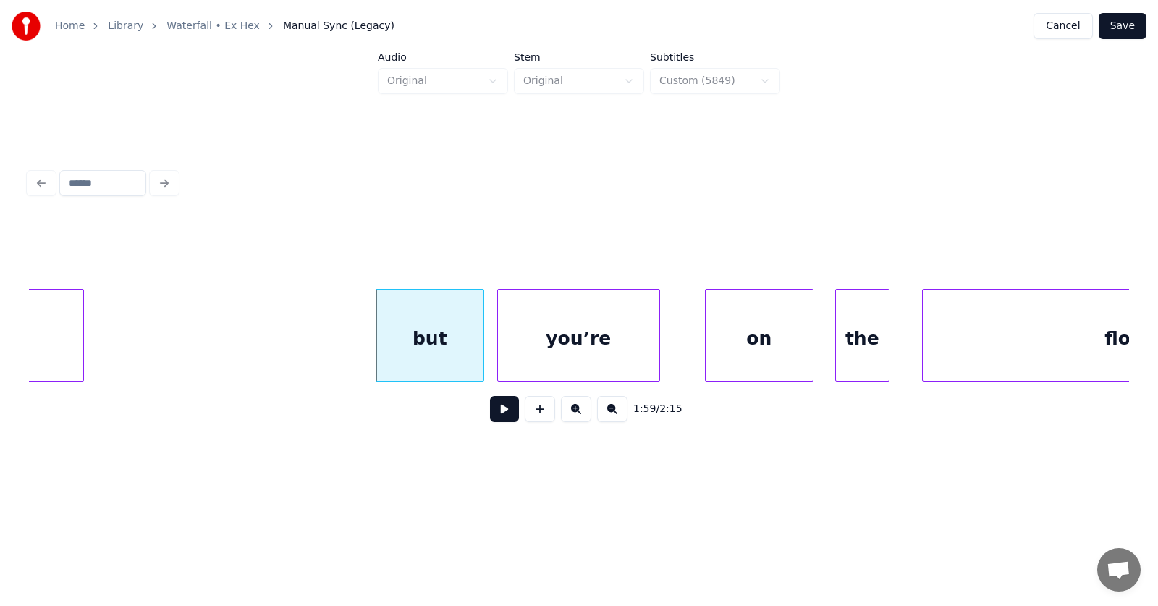
click at [569, 353] on div "you’re" at bounding box center [578, 338] width 161 height 98
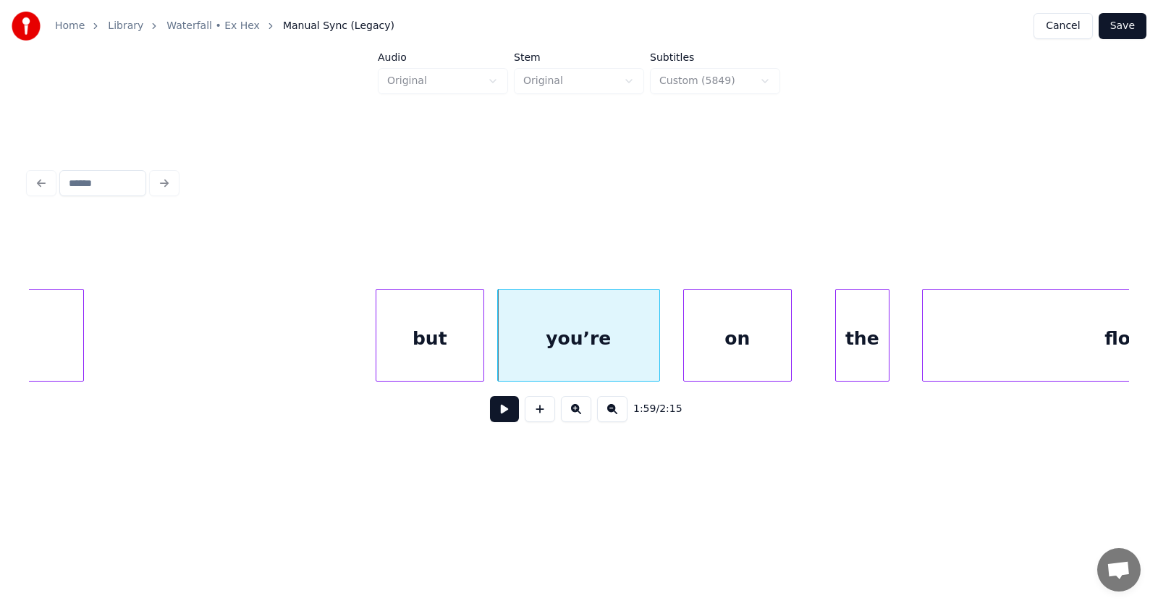
click at [721, 349] on div "on" at bounding box center [737, 338] width 107 height 98
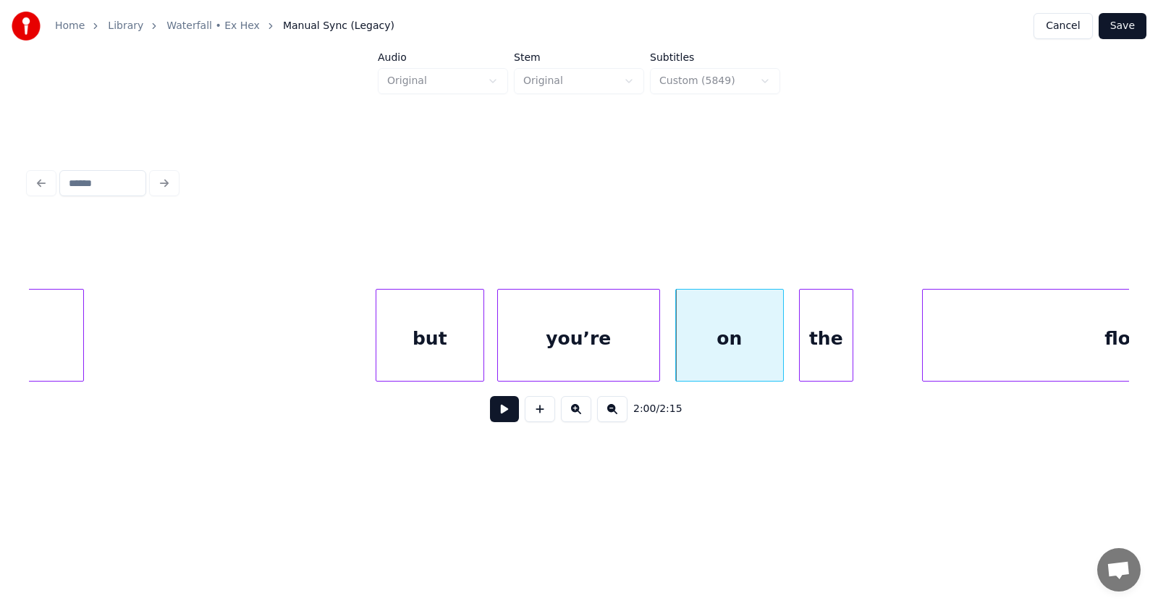
click at [824, 363] on div "the" at bounding box center [826, 338] width 53 height 98
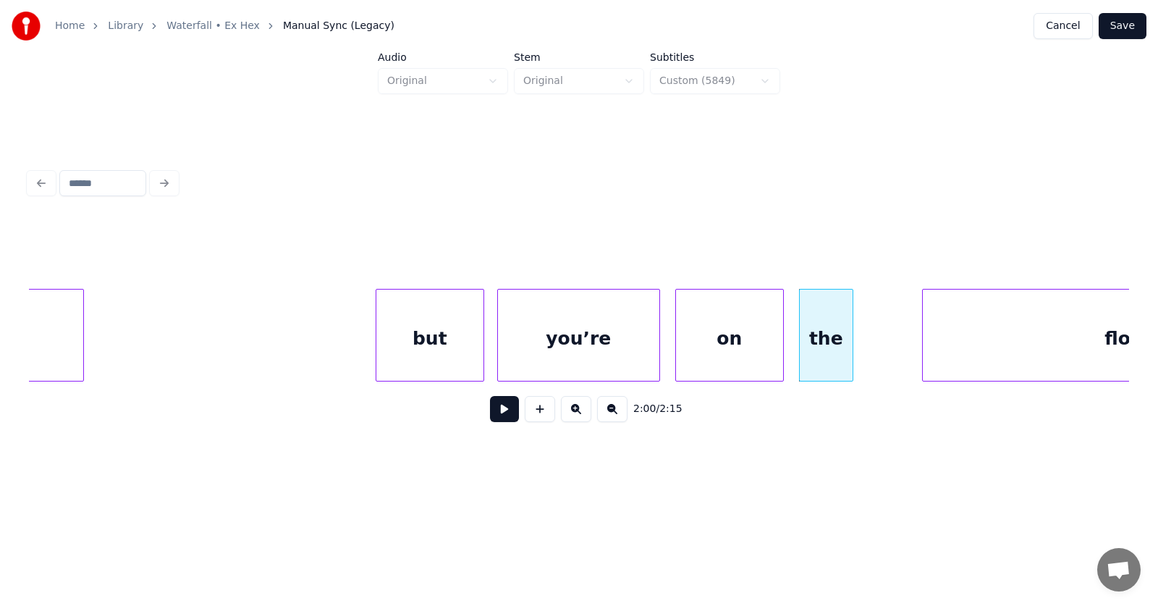
scroll to position [0, 64830]
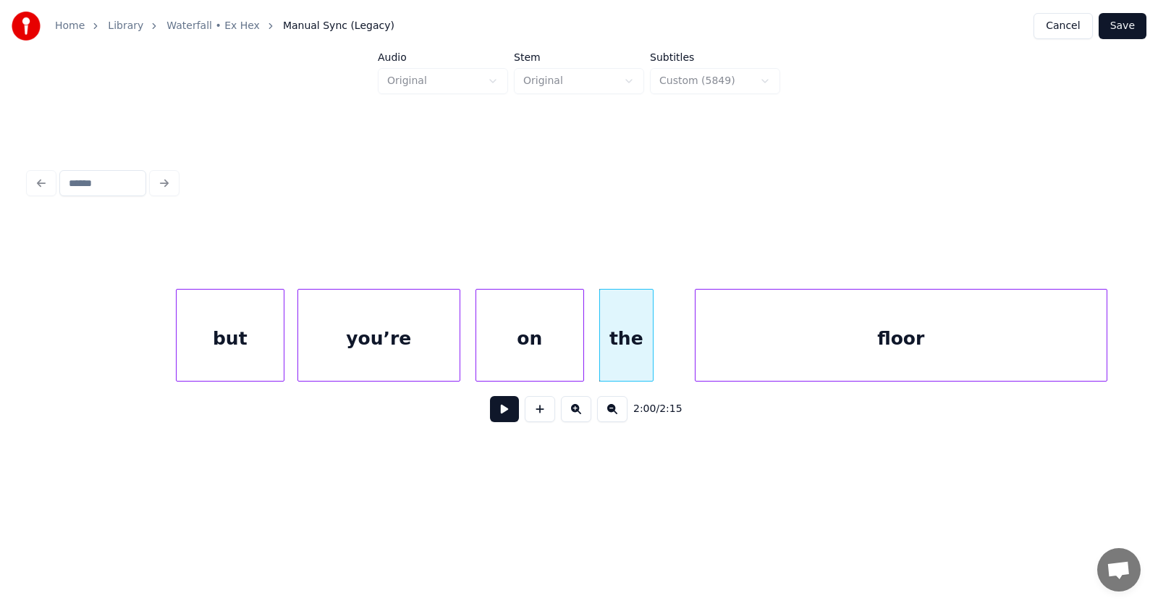
click at [944, 356] on div "floor" at bounding box center [901, 338] width 411 height 98
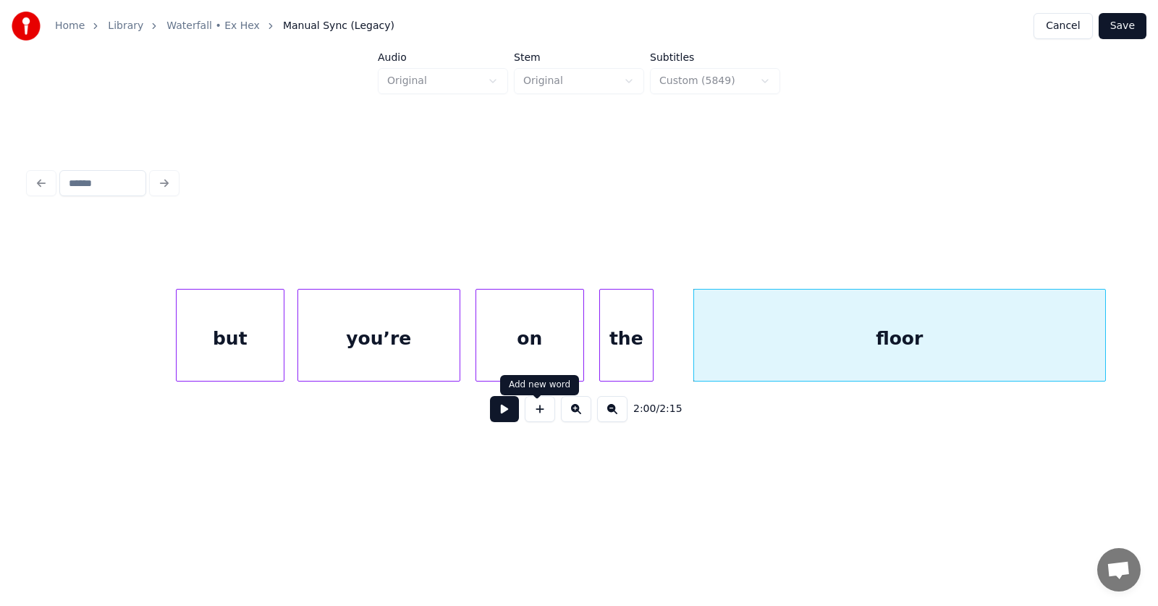
click at [494, 412] on button at bounding box center [504, 409] width 29 height 26
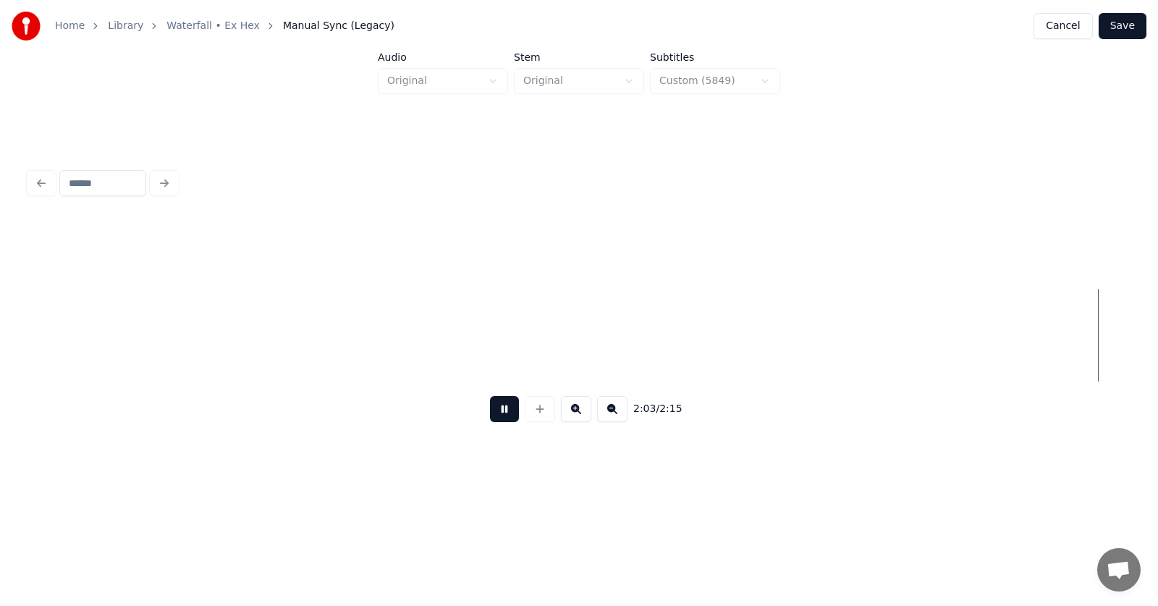
scroll to position [0, 67039]
click at [493, 418] on button at bounding box center [504, 409] width 29 height 26
click at [1133, 33] on button "Save" at bounding box center [1123, 26] width 48 height 26
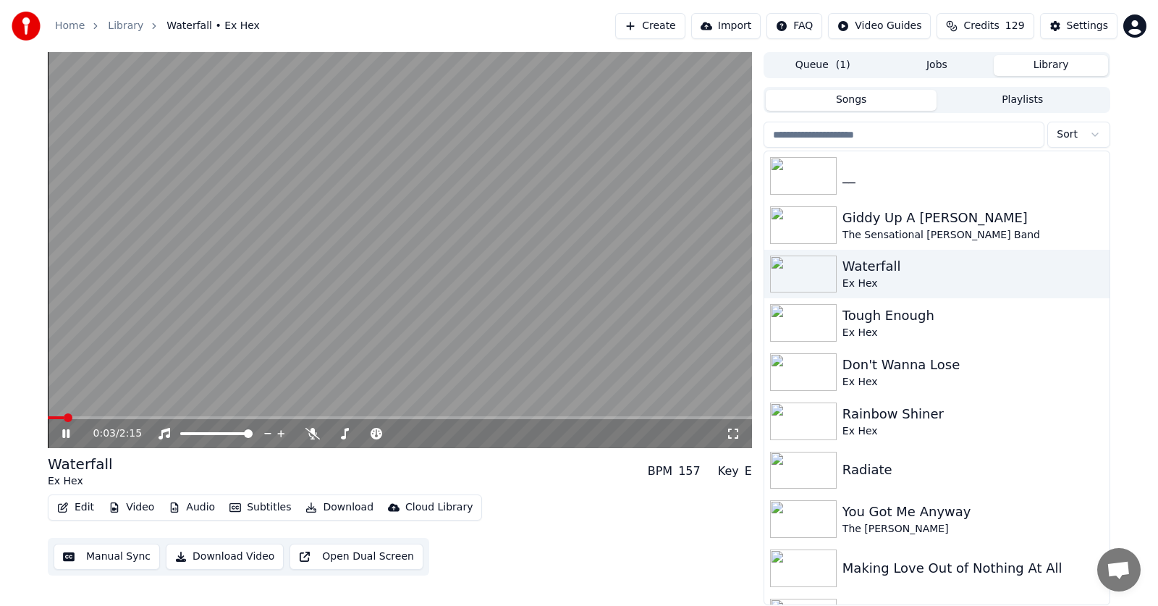
click at [193, 505] on button "Audio" at bounding box center [192, 507] width 58 height 20
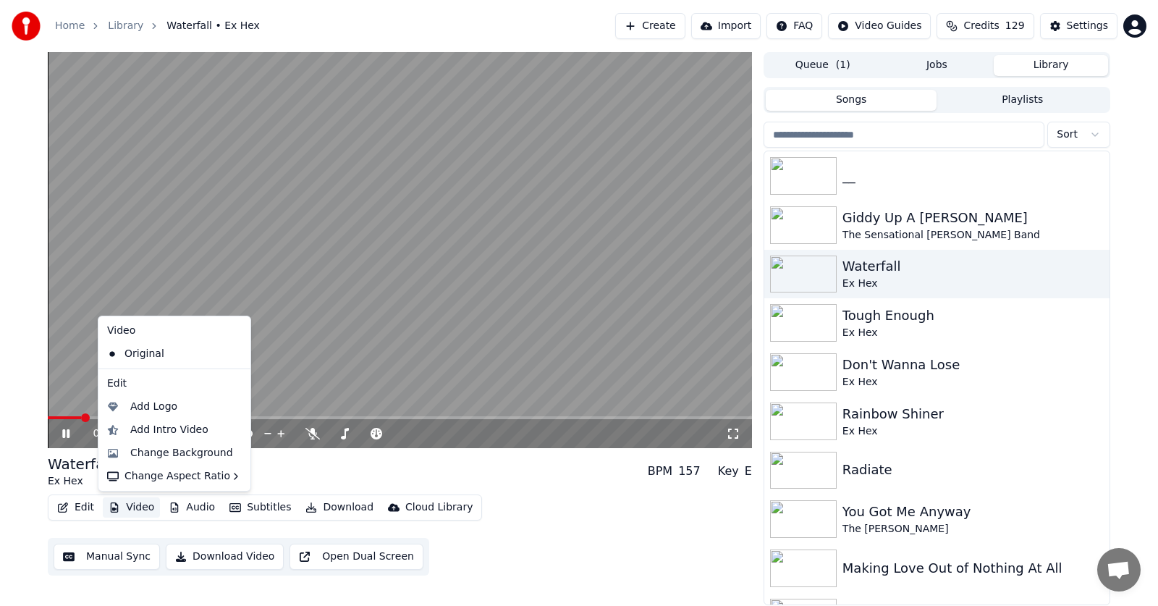
click at [13, 389] on div "0:06 / 2:15 Waterfall Ex Hex BPM 157 Key E Edit Video Audio Subtitles Download …" at bounding box center [579, 328] width 1158 height 553
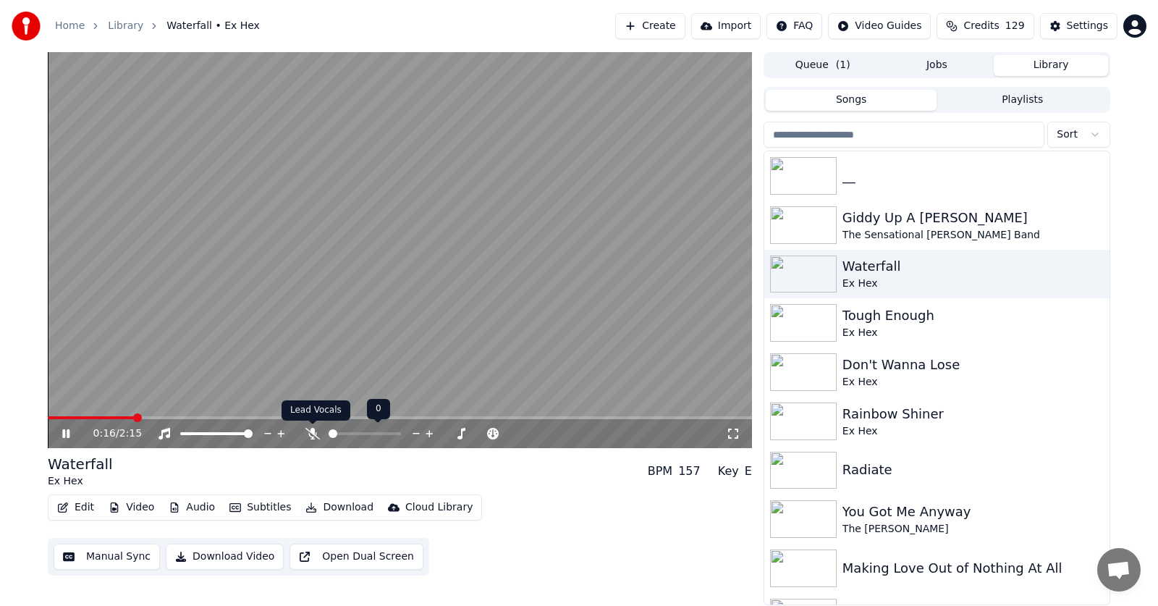
click at [310, 434] on icon at bounding box center [312, 434] width 14 height 12
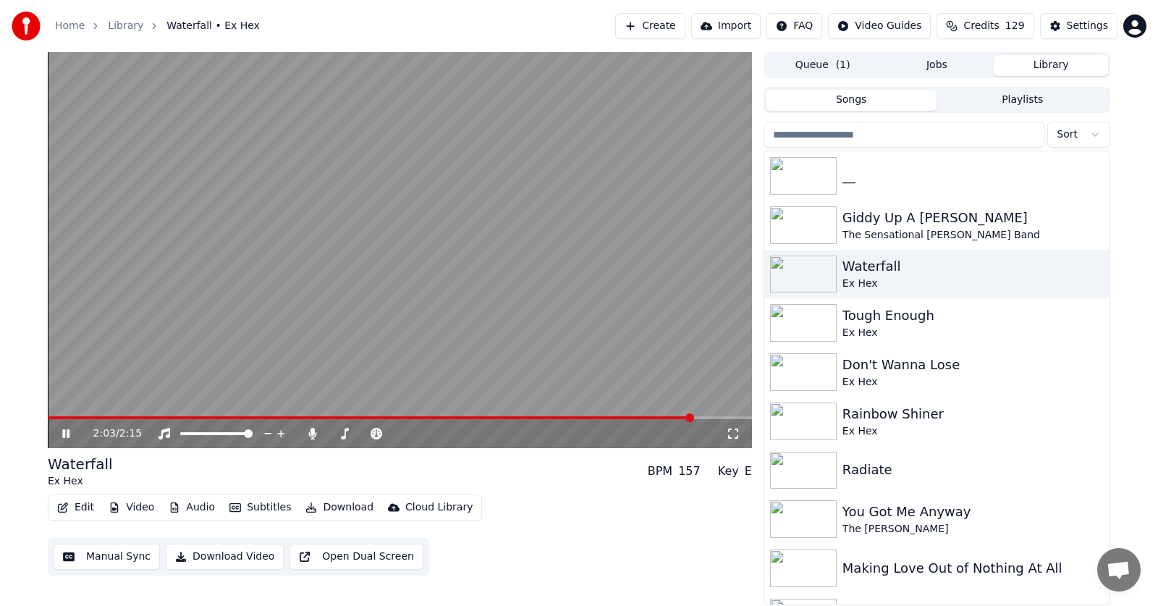
click at [66, 434] on icon at bounding box center [76, 434] width 34 height 12
click at [265, 507] on button "Subtitles" at bounding box center [260, 507] width 73 height 20
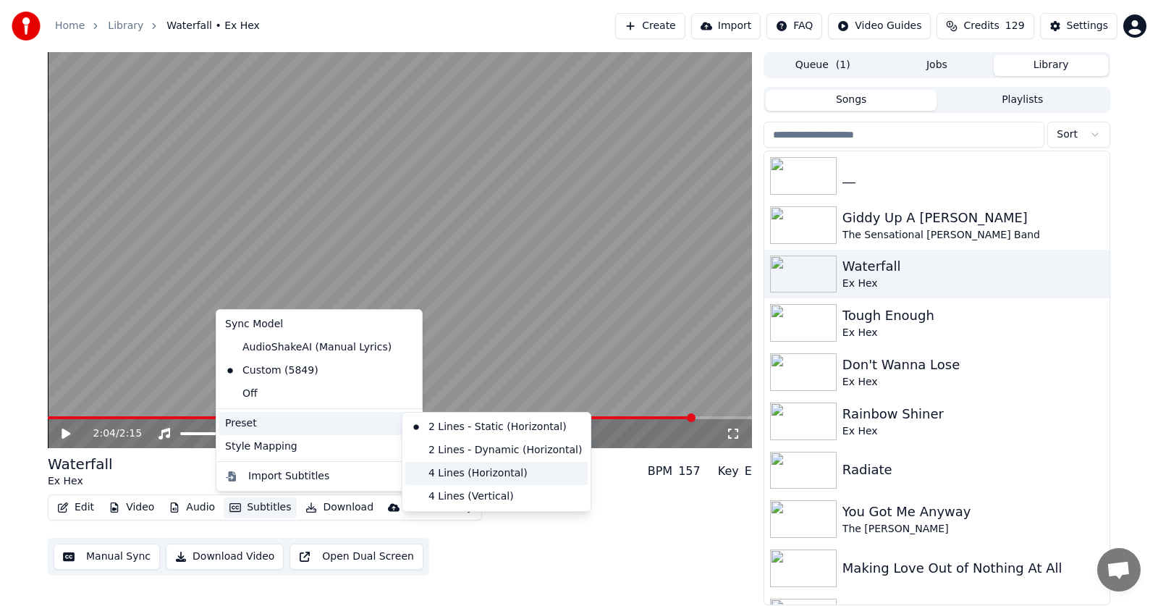
click at [452, 474] on div "4 Lines (Horizontal)" at bounding box center [496, 473] width 182 height 23
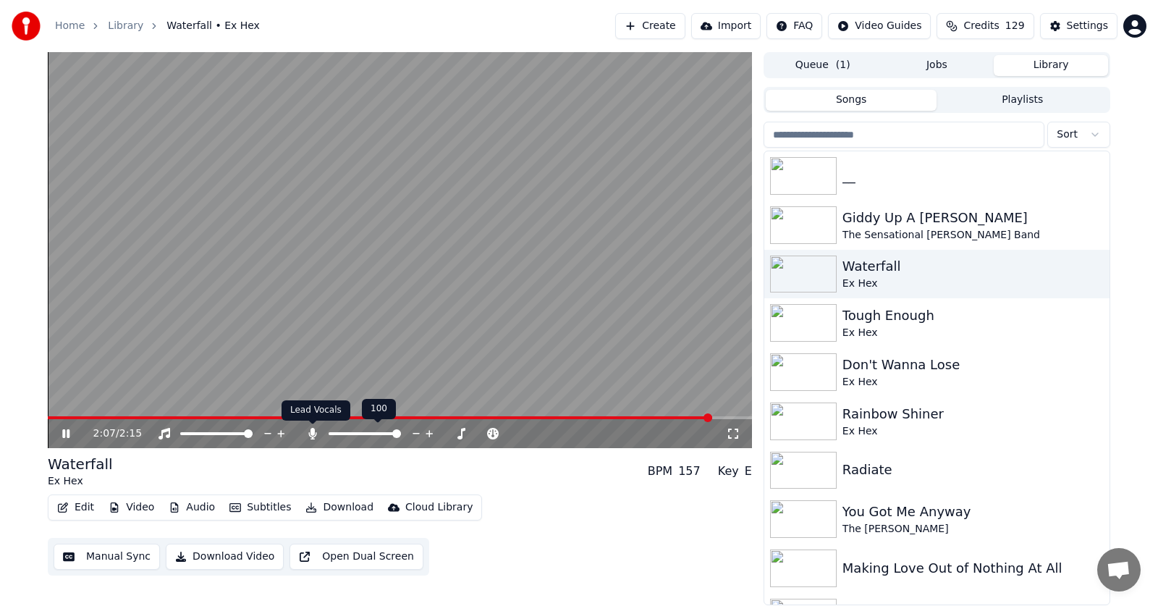
click at [314, 428] on icon at bounding box center [312, 434] width 14 height 12
click at [230, 415] on video at bounding box center [400, 250] width 704 height 396
click at [222, 419] on span at bounding box center [389, 417] width 682 height 3
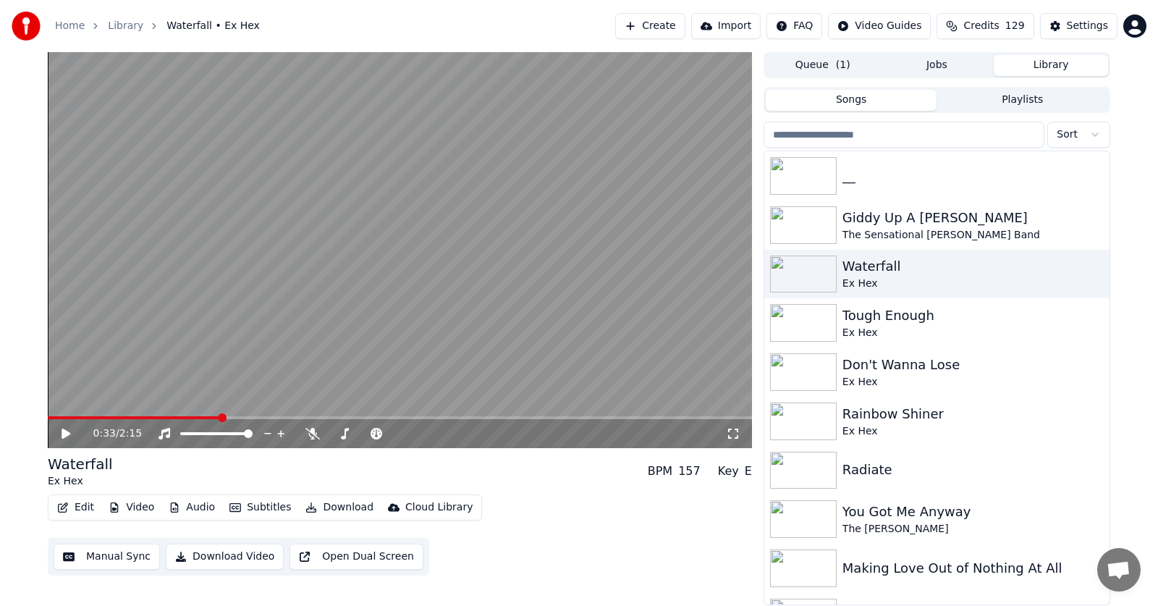
click at [67, 434] on icon at bounding box center [66, 433] width 9 height 10
click at [70, 429] on icon at bounding box center [76, 434] width 34 height 12
click at [71, 504] on button "Edit" at bounding box center [75, 507] width 48 height 20
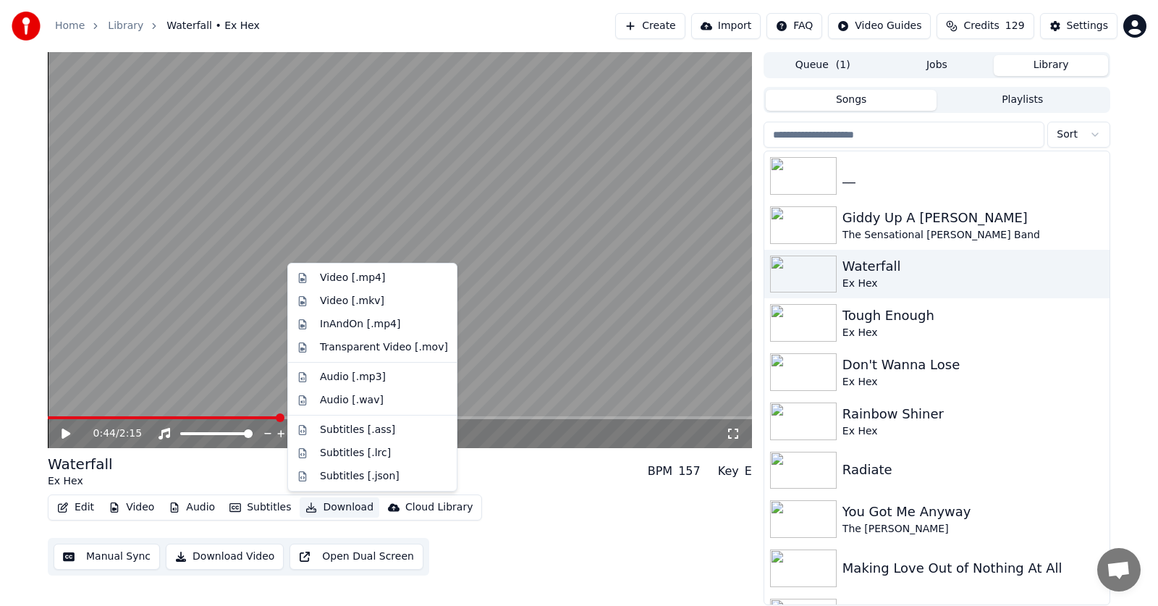
click at [327, 510] on button "Download" at bounding box center [340, 507] width 80 height 20
click at [329, 503] on button "Download" at bounding box center [340, 507] width 80 height 20
click at [329, 273] on div "Video [.mp4]" at bounding box center [352, 278] width 65 height 14
